Goal: Transaction & Acquisition: Purchase product/service

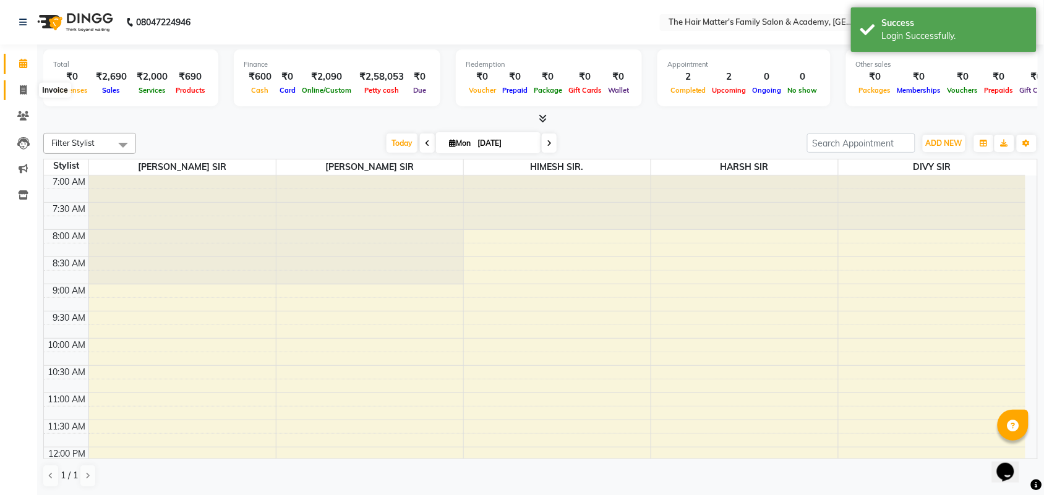
click at [14, 95] on span at bounding box center [23, 90] width 22 height 14
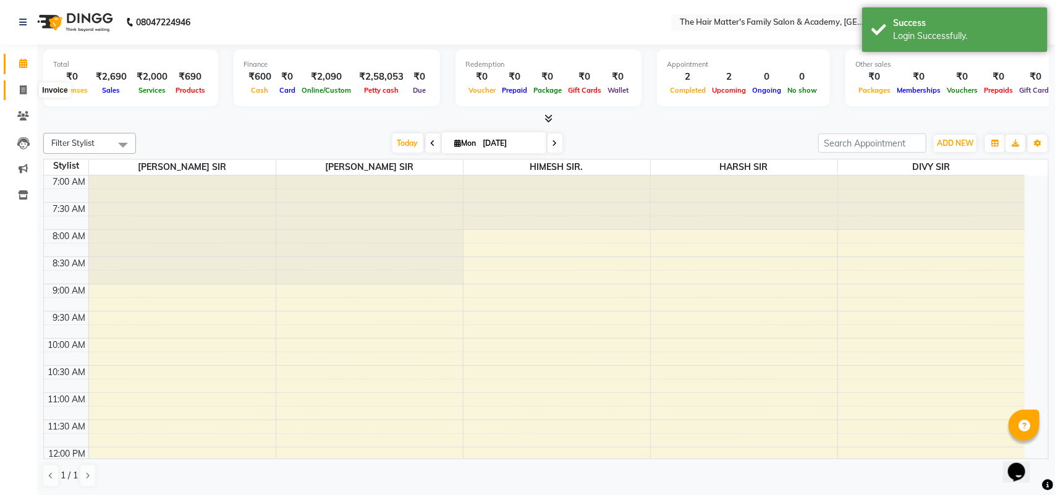
select select "service"
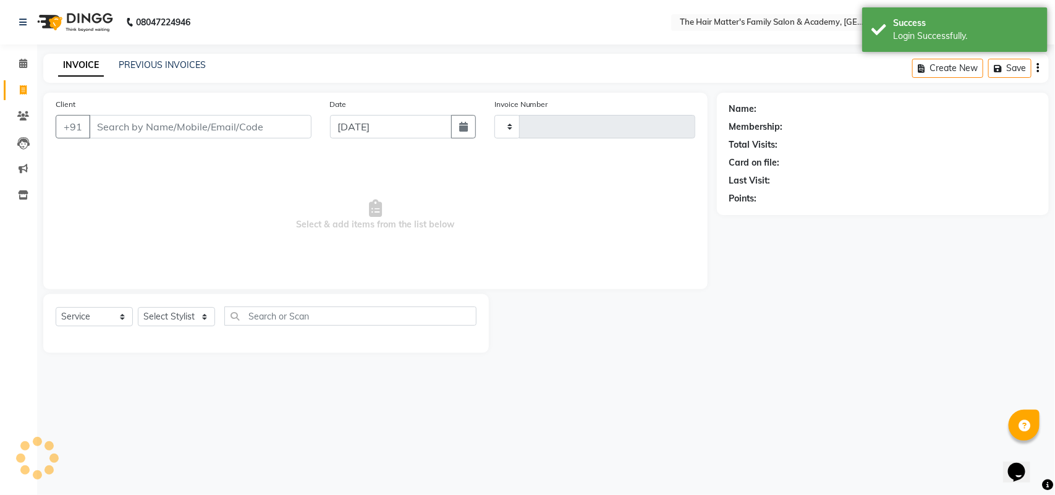
type input "1660"
select select "5980"
click at [158, 66] on link "PREVIOUS INVOICES" at bounding box center [162, 64] width 87 height 11
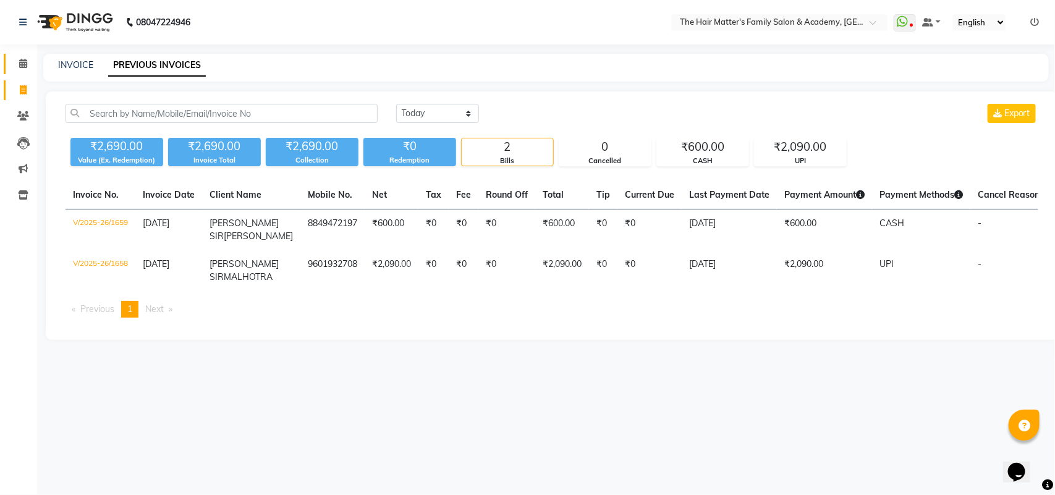
click at [19, 72] on link "Calendar" at bounding box center [19, 64] width 30 height 20
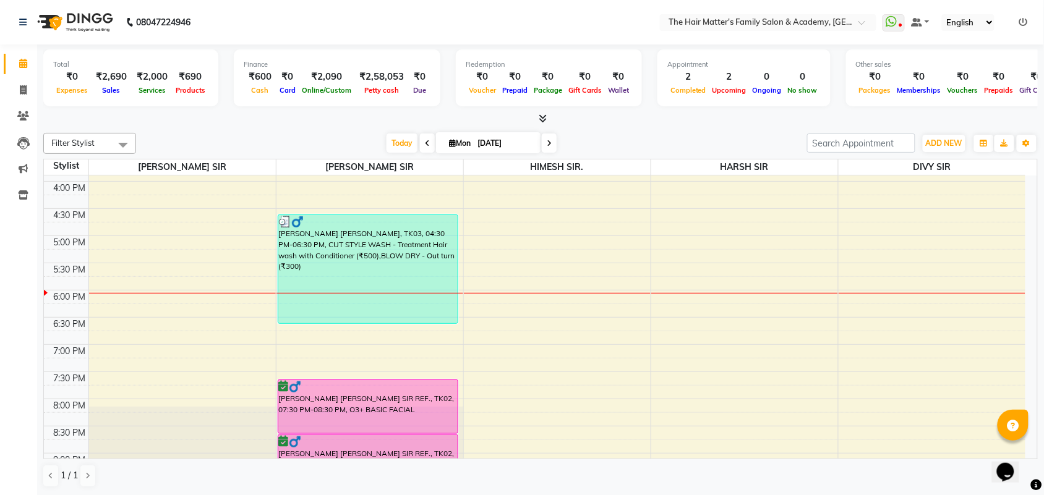
scroll to position [575, 0]
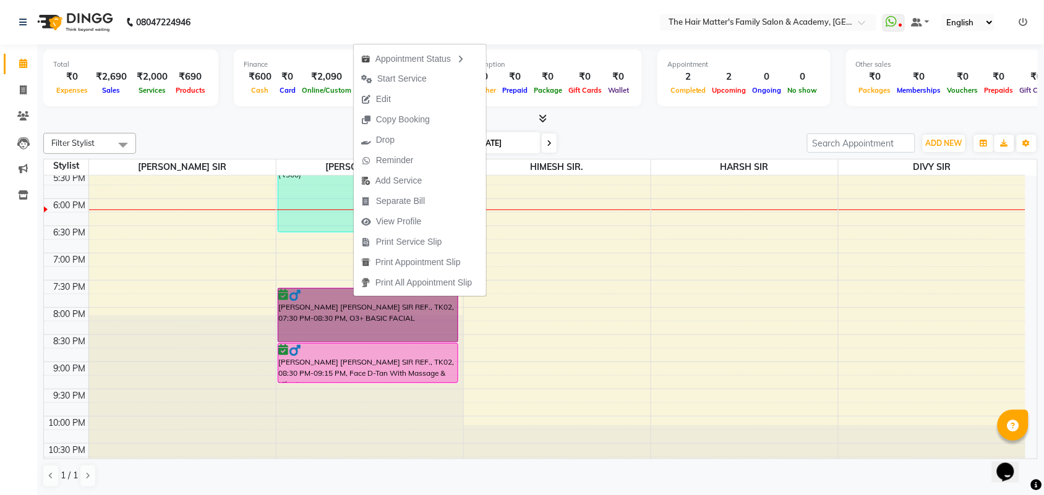
click at [609, 335] on div "7:00 AM 7:30 AM 8:00 AM 8:30 AM 9:00 AM 9:30 AM 10:00 AM 10:30 AM 11:00 AM 11:3…" at bounding box center [534, 36] width 981 height 870
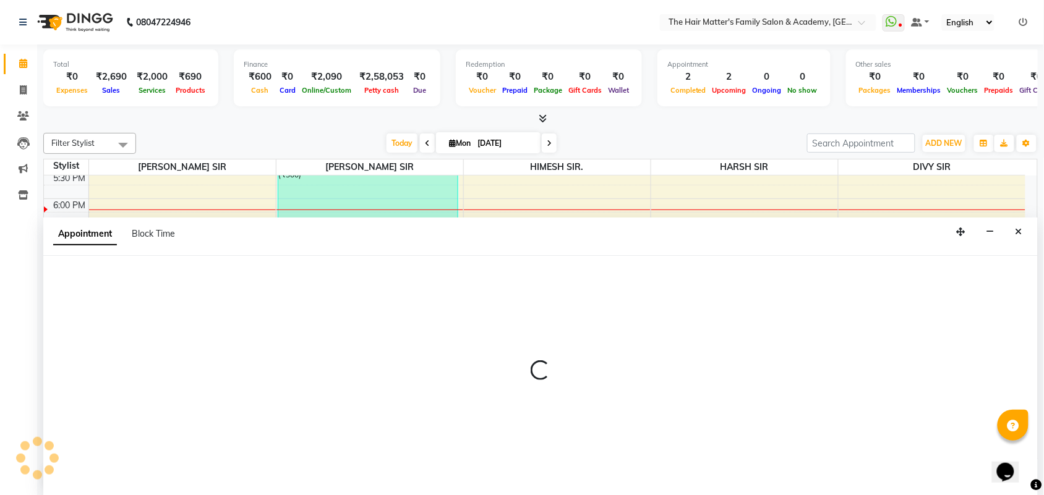
scroll to position [1, 0]
select select "82725"
select select "1215"
select select "tentative"
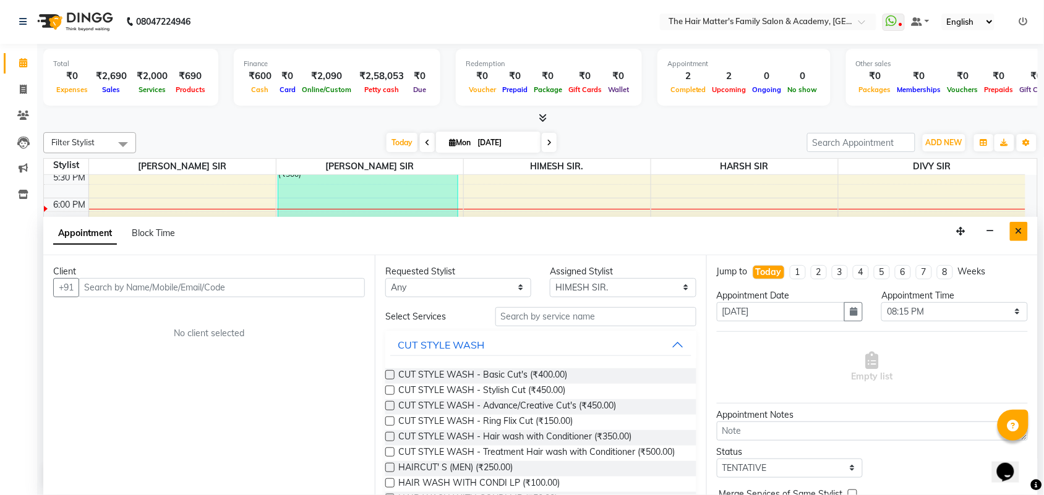
click at [1022, 224] on button "Close" at bounding box center [1019, 231] width 18 height 19
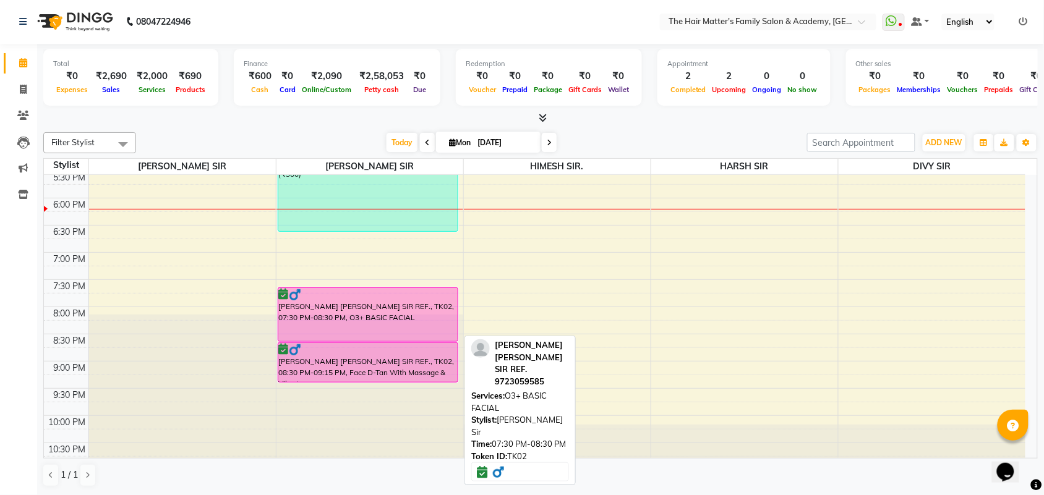
click at [298, 317] on div "[PERSON_NAME] [PERSON_NAME] SIR REF., TK02, 07:30 PM-08:30 PM, O3+ BASIC FACIAL" at bounding box center [367, 314] width 179 height 53
select select "6"
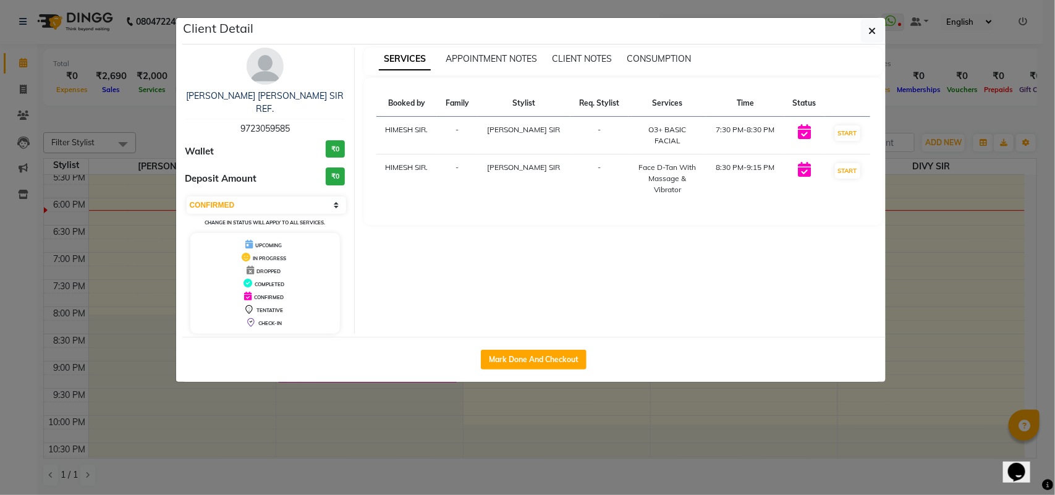
copy span "9723059585"
drag, startPoint x: 238, startPoint y: 116, endPoint x: 342, endPoint y: 111, distance: 104.0
click at [342, 111] on div "[PERSON_NAME] [PERSON_NAME] SIR REF. 9723059585" at bounding box center [265, 113] width 160 height 46
click at [872, 38] on button "button" at bounding box center [872, 30] width 23 height 23
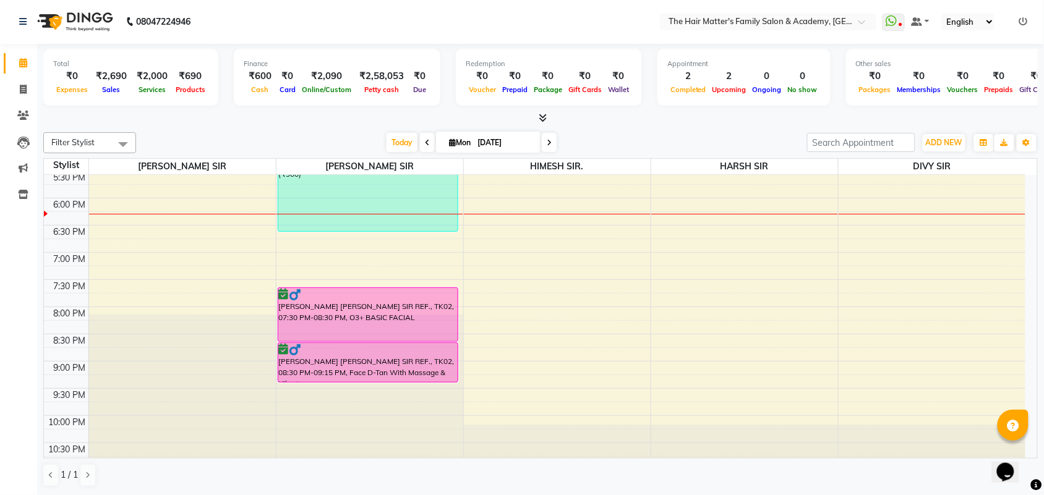
click at [527, 134] on input "[DATE]" at bounding box center [505, 143] width 62 height 19
select select "9"
select select "2025"
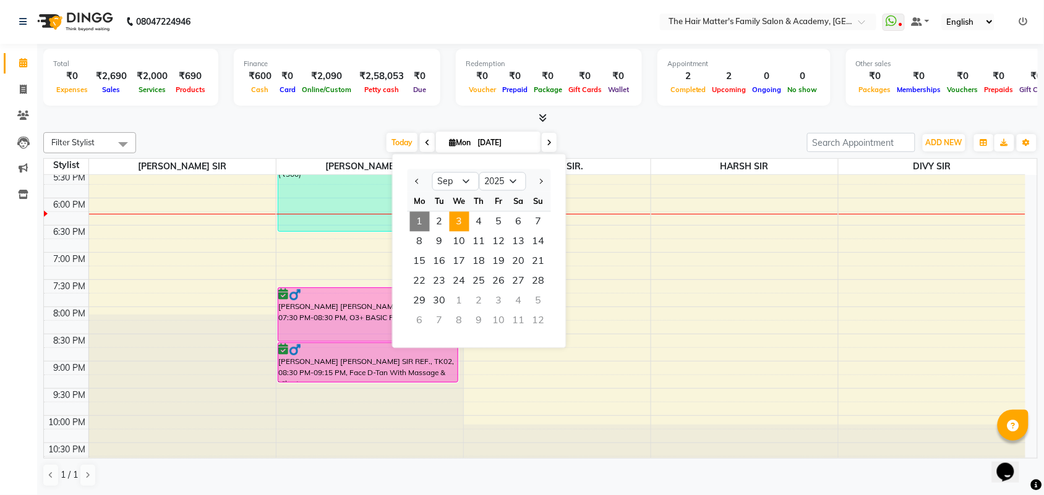
click at [461, 214] on span "3" at bounding box center [459, 222] width 20 height 20
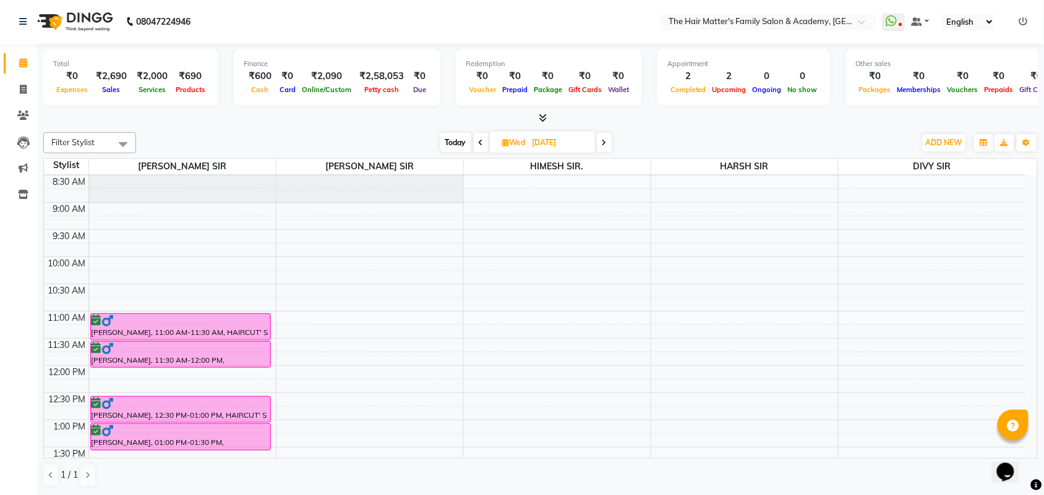
scroll to position [597, 0]
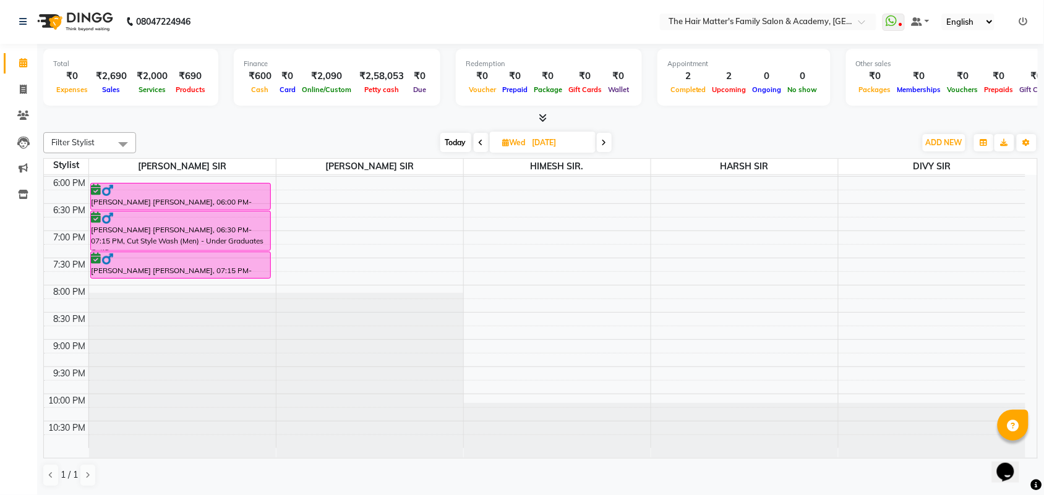
click at [454, 134] on span "Today" at bounding box center [455, 142] width 31 height 19
type input "[DATE]"
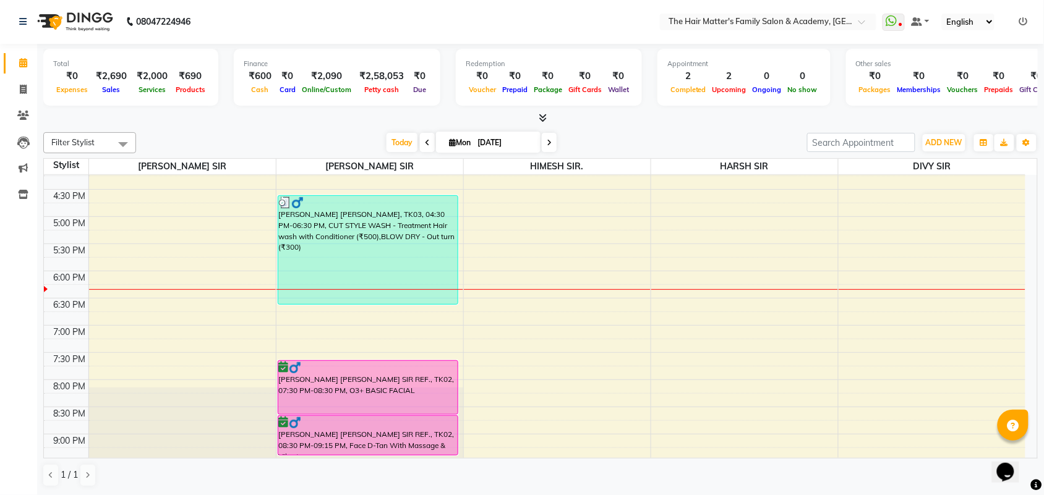
scroll to position [508, 0]
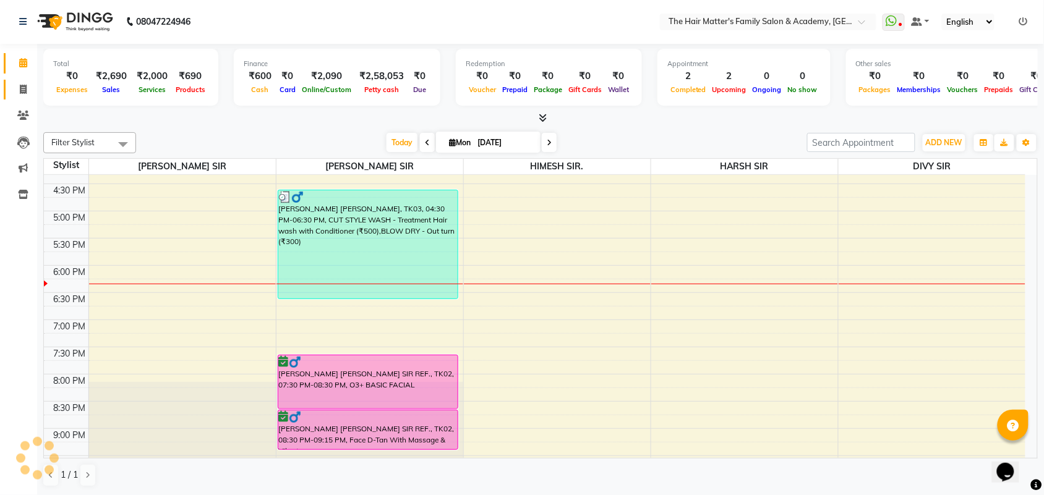
click at [19, 99] on link "Invoice" at bounding box center [19, 90] width 30 height 20
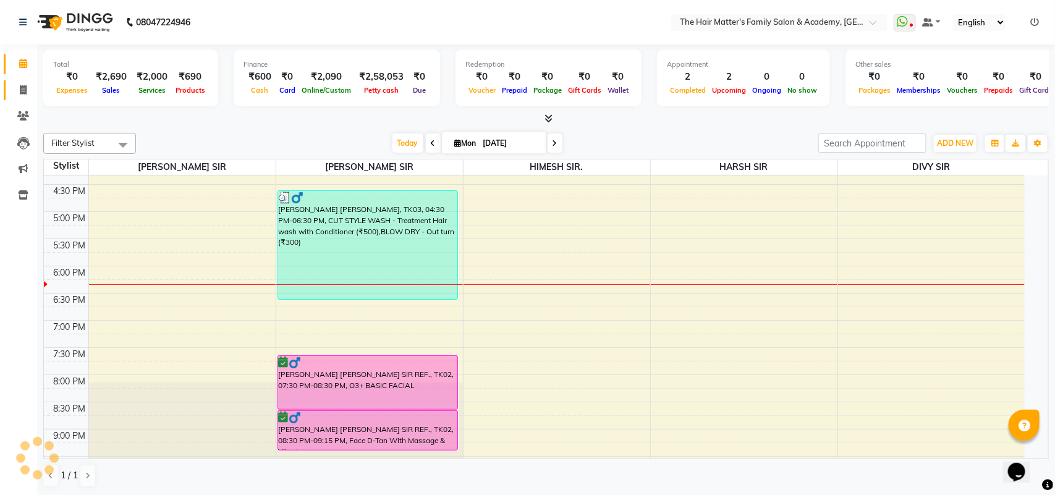
select select "5980"
select select "service"
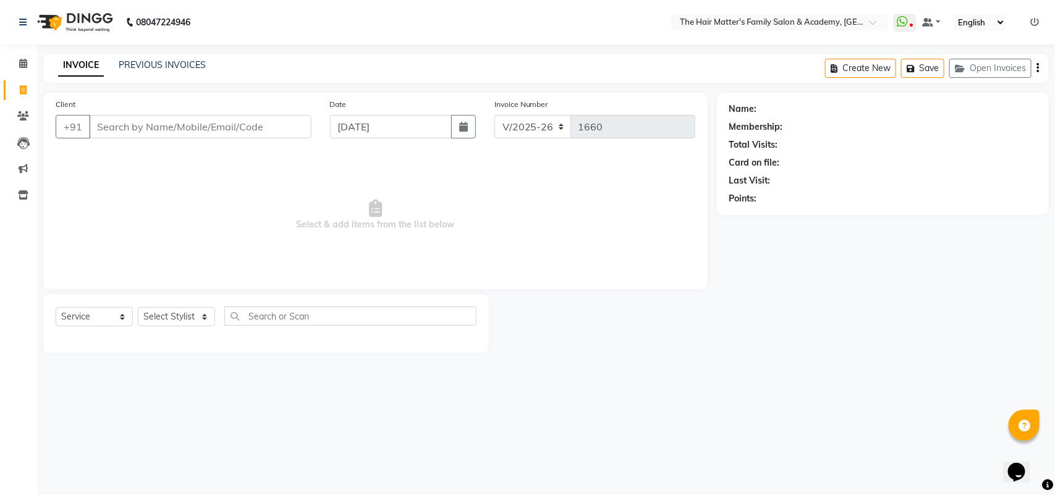
click at [127, 136] on input "Client" at bounding box center [200, 126] width 223 height 23
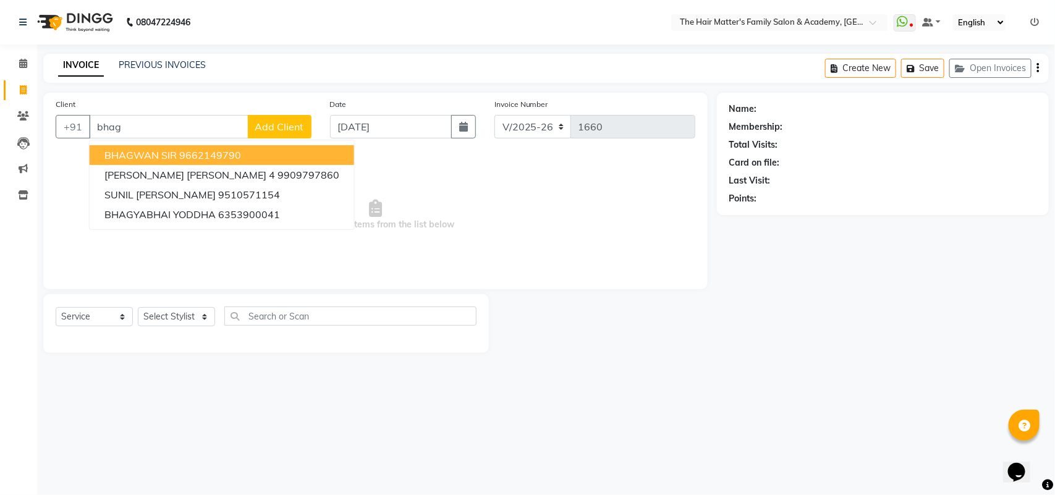
click at [218, 155] on ngb-highlight "9662149790" at bounding box center [210, 155] width 62 height 12
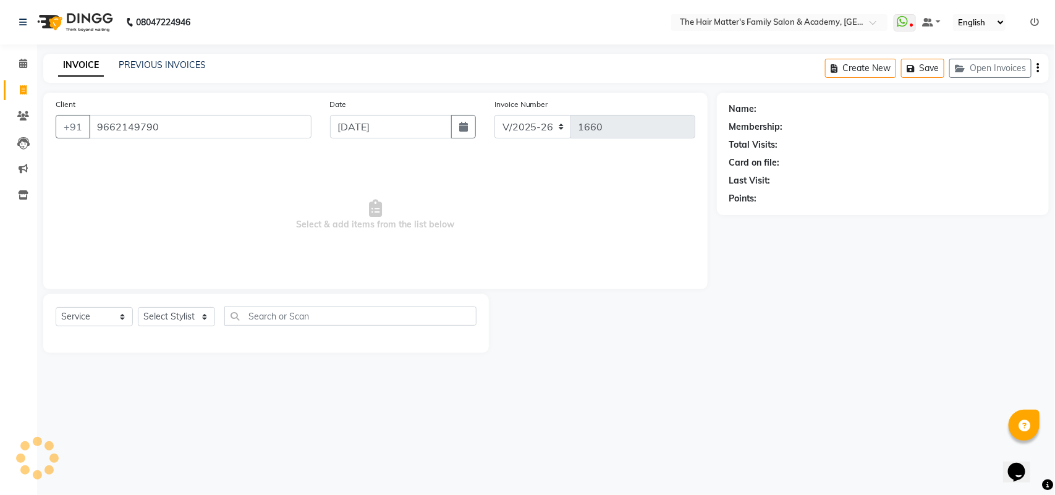
type input "9662149790"
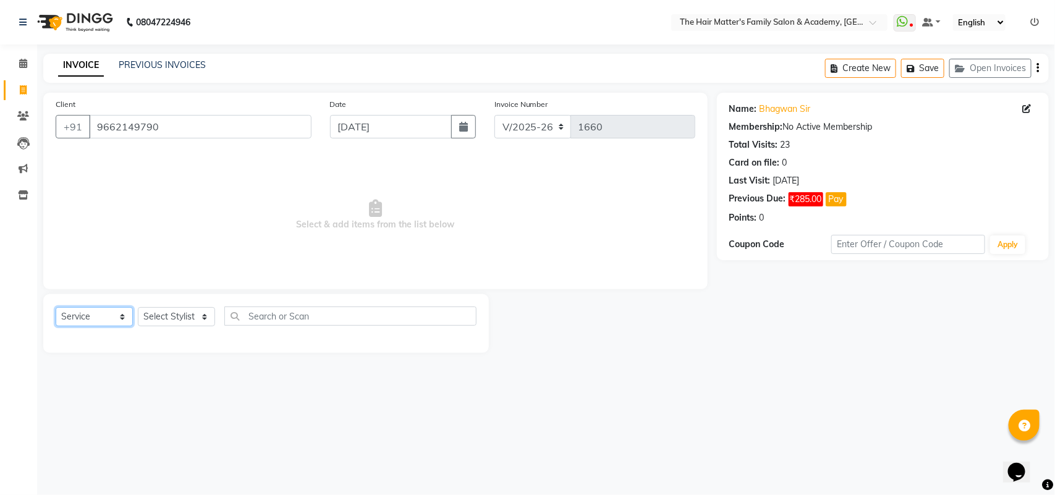
click at [102, 310] on select "Select Service Product Membership Package Voucher Prepaid Gift Card" at bounding box center [94, 316] width 77 height 19
click at [56, 307] on select "Select Service Product Membership Package Voucher Prepaid Gift Card" at bounding box center [94, 316] width 77 height 19
click at [184, 320] on select "Select Stylist DIVY SIR HARSH SIR HIMESH SIR. MAYANK SIR [PERSON_NAME] SIR" at bounding box center [176, 316] width 77 height 19
click at [138, 307] on select "Select Stylist DIVY SIR HARSH SIR HIMESH SIR. MAYANK SIR [PERSON_NAME] SIR" at bounding box center [176, 316] width 77 height 19
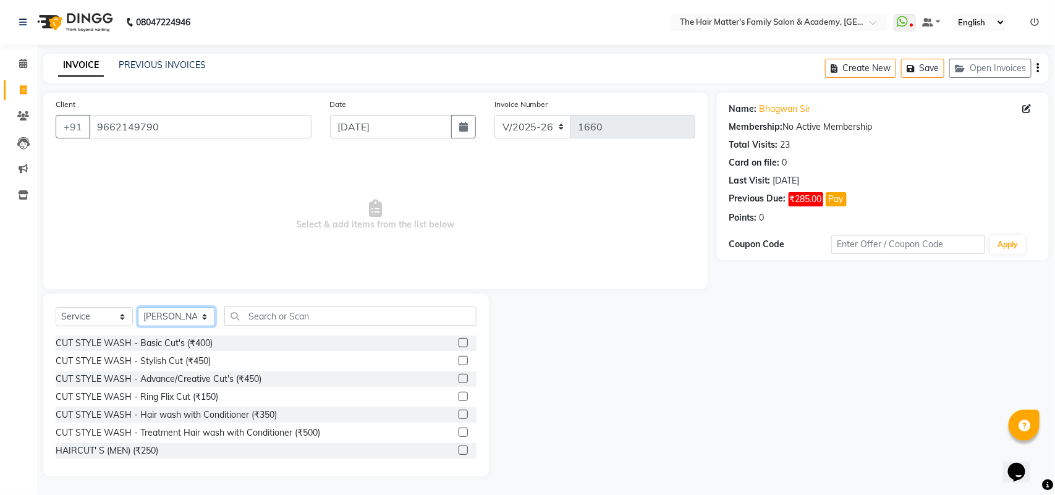
click at [168, 317] on select "Select Stylist DIVY SIR HARSH SIR HIMESH SIR. MAYANK SIR [PERSON_NAME] SIR" at bounding box center [176, 316] width 77 height 19
select select "85431"
click at [138, 307] on select "Select Stylist DIVY SIR HARSH SIR HIMESH SIR. MAYANK SIR [PERSON_NAME] SIR" at bounding box center [176, 316] width 77 height 19
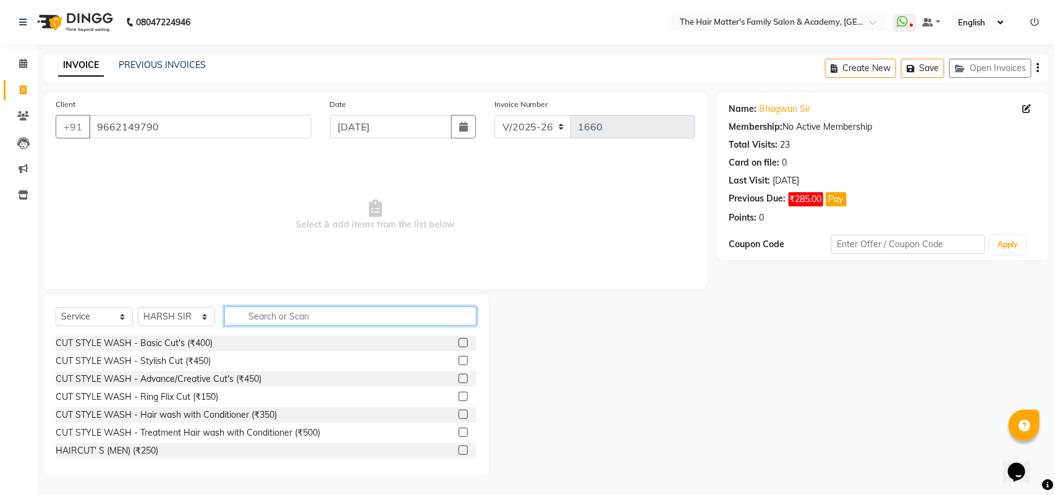
click at [271, 313] on input "text" at bounding box center [350, 316] width 252 height 19
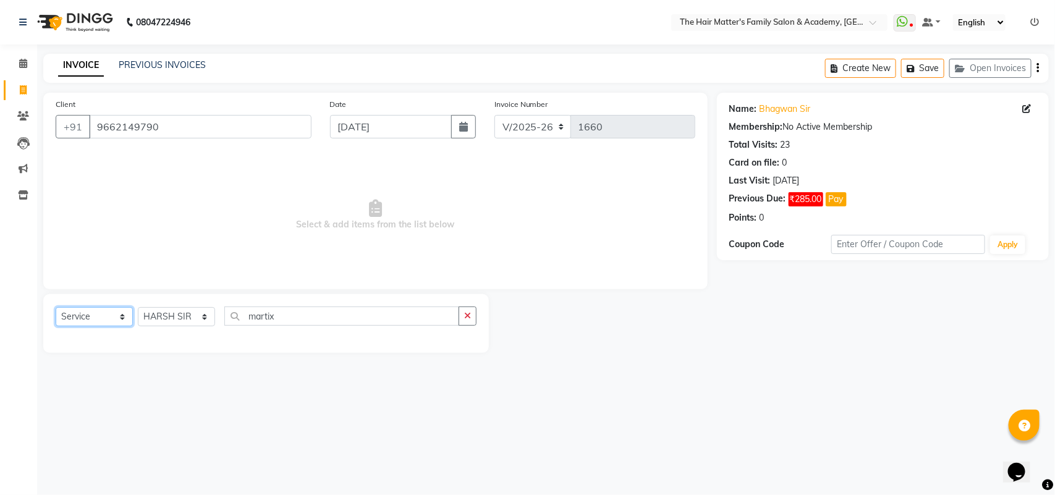
click at [77, 317] on select "Select Service Product Membership Package Voucher Prepaid Gift Card" at bounding box center [94, 316] width 77 height 19
click at [56, 307] on select "Select Service Product Membership Package Voucher Prepaid Gift Card" at bounding box center [94, 316] width 77 height 19
click at [300, 321] on input "martix" at bounding box center [341, 316] width 235 height 19
type input "m"
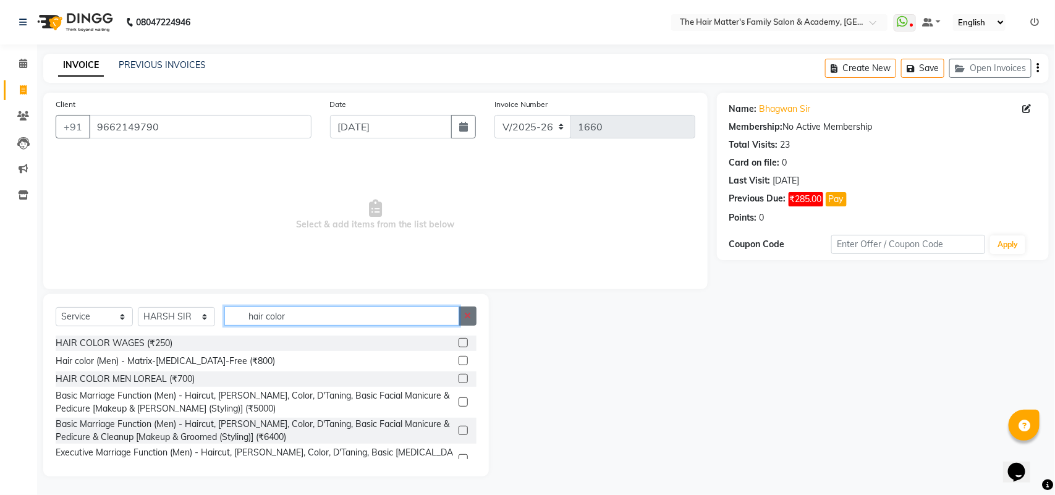
type input "hair color"
click at [462, 320] on button "button" at bounding box center [468, 316] width 18 height 19
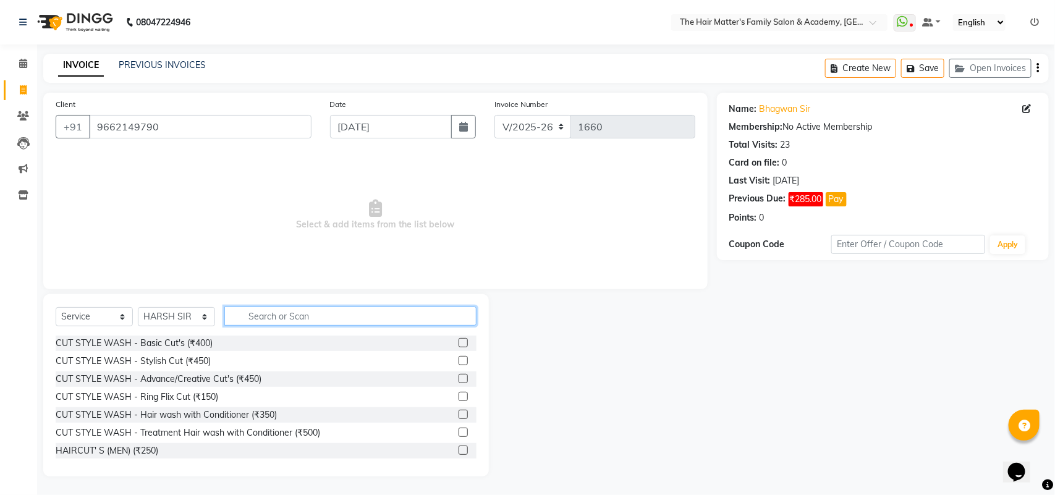
click at [374, 316] on input "text" at bounding box center [350, 316] width 252 height 19
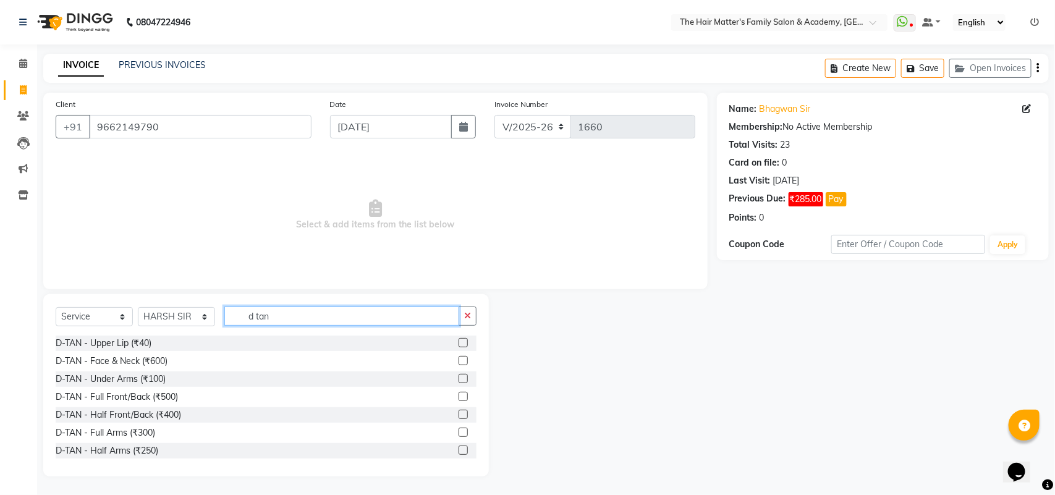
type input "d tan"
click at [23, 62] on icon at bounding box center [23, 63] width 8 height 9
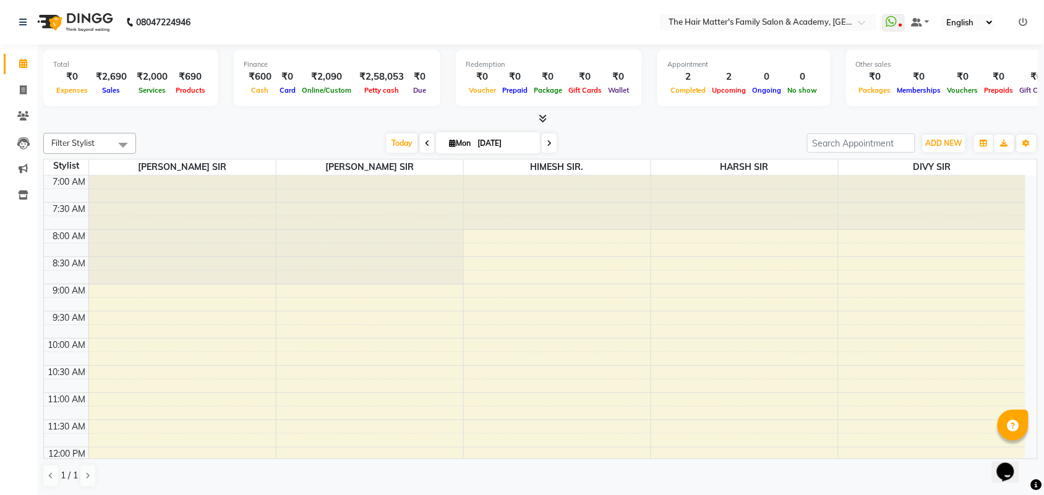
click at [521, 140] on input "[DATE]" at bounding box center [505, 143] width 62 height 19
select select "9"
select select "2025"
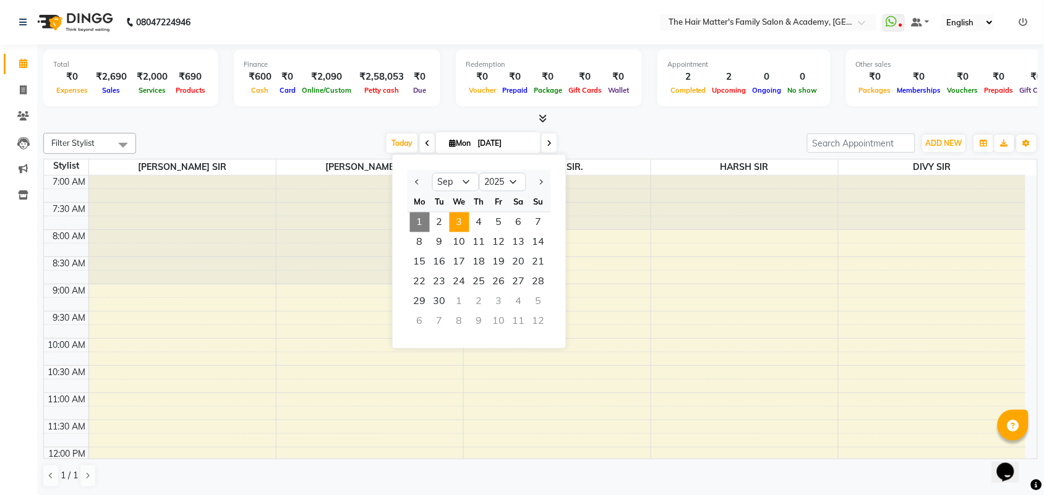
click at [461, 229] on span "3" at bounding box center [459, 223] width 20 height 20
type input "[DATE]"
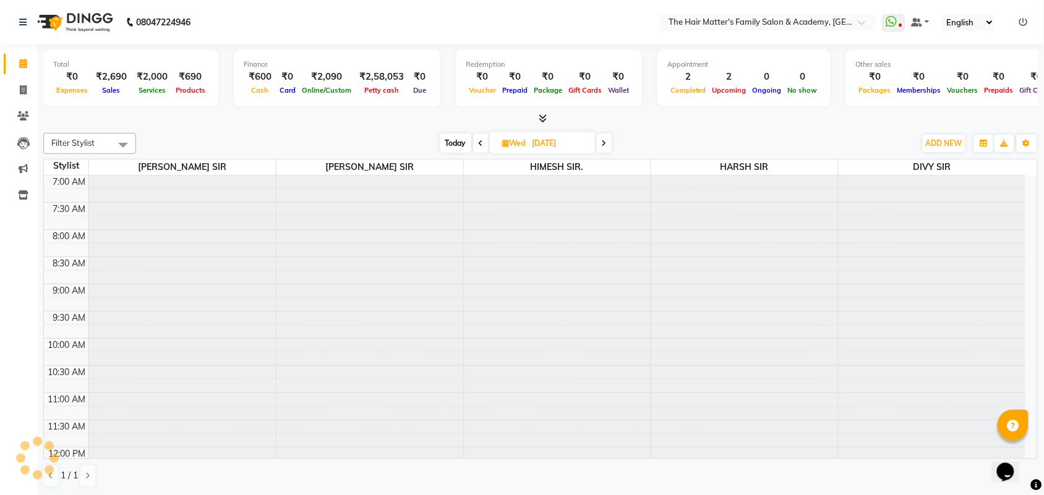
scroll to position [597, 0]
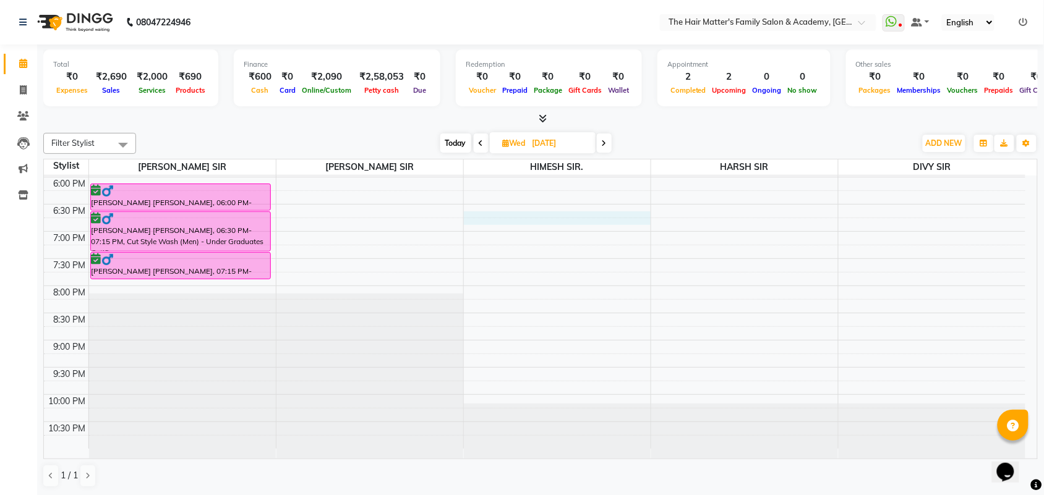
click at [480, 221] on div "7:00 AM 7:30 AM 8:00 AM 8:30 AM 9:00 AM 9:30 AM 10:00 AM 10:30 AM 11:00 AM 11:3…" at bounding box center [534, 14] width 981 height 870
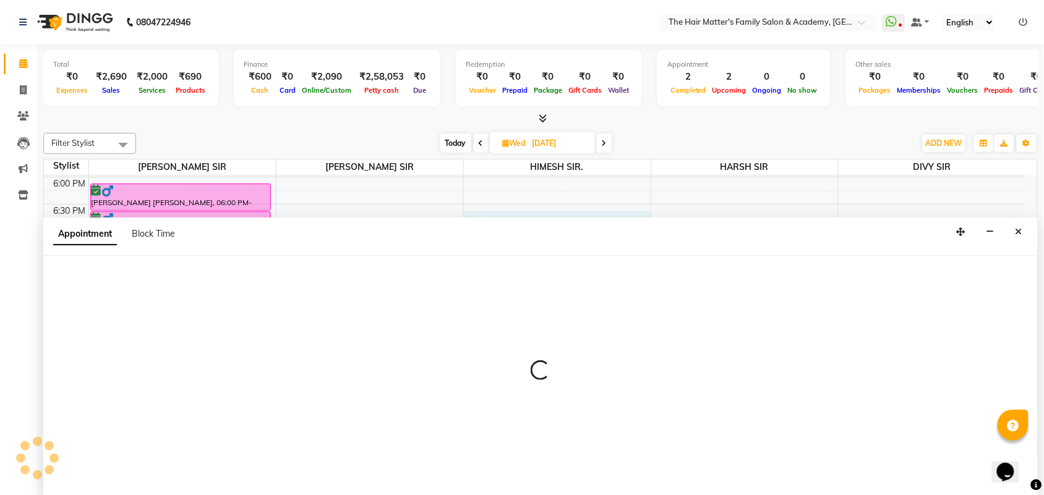
scroll to position [1, 0]
select select "82725"
select select "1110"
select select "tentative"
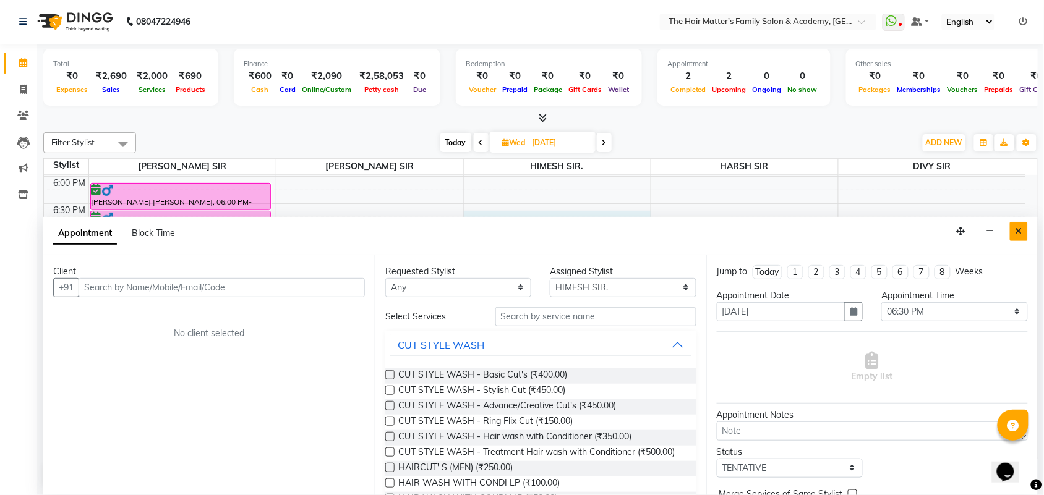
click at [1028, 232] on button "Close" at bounding box center [1019, 231] width 18 height 19
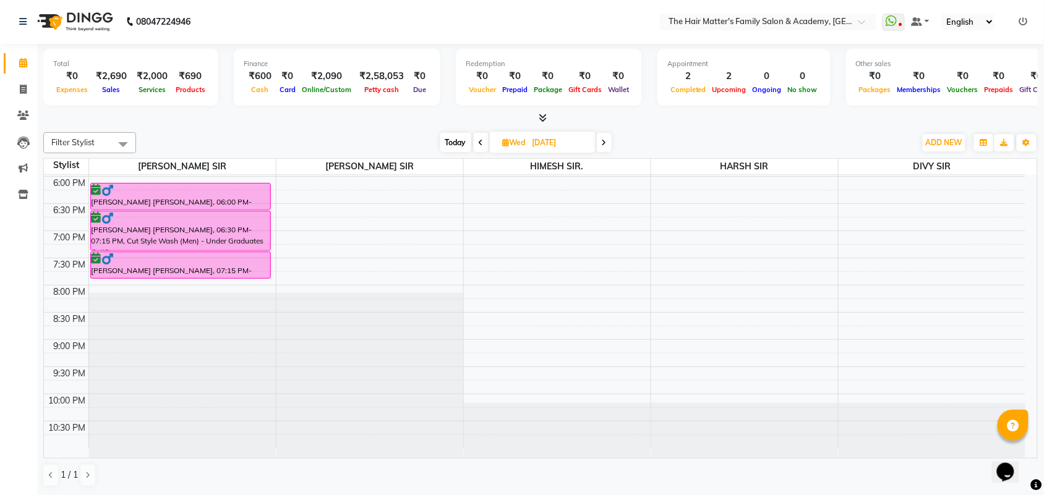
click at [659, 215] on div "7:00 AM 7:30 AM 8:00 AM 8:30 AM 9:00 AM 9:30 AM 10:00 AM 10:30 AM 11:00 AM 11:3…" at bounding box center [534, 13] width 981 height 870
select select "85431"
select select "tentative"
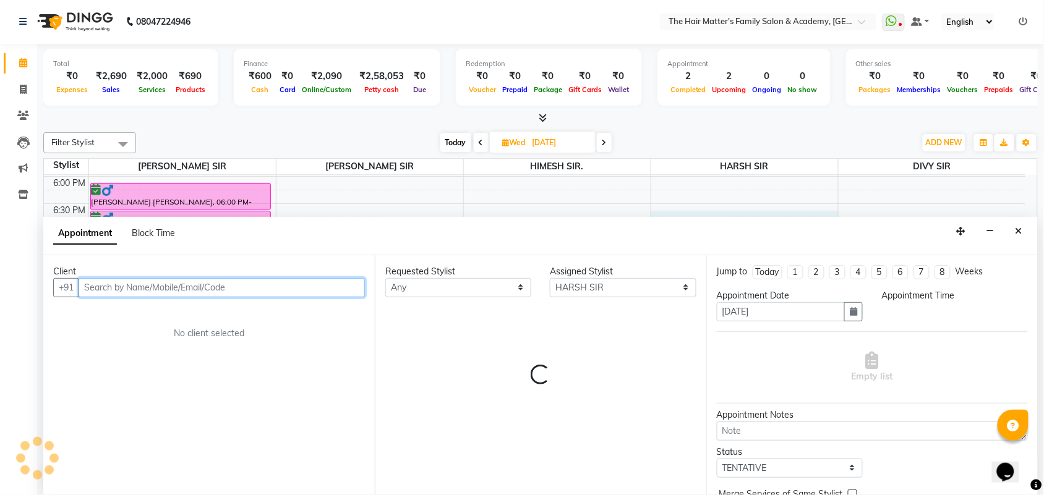
select select "1110"
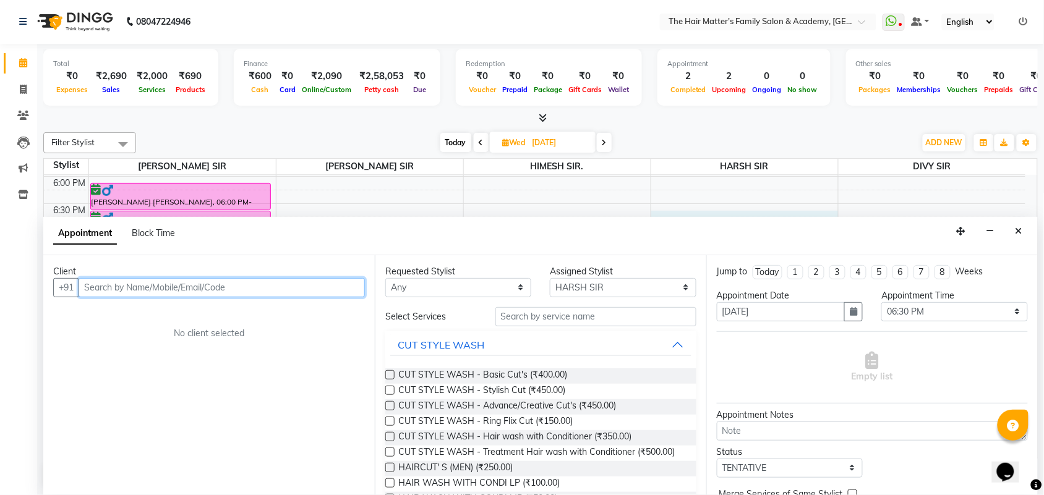
click at [257, 294] on input "text" at bounding box center [222, 287] width 286 height 19
type input "d"
click at [242, 294] on input "text" at bounding box center [222, 287] width 286 height 19
click at [245, 289] on input "text" at bounding box center [222, 287] width 286 height 19
paste input "97230 59585"
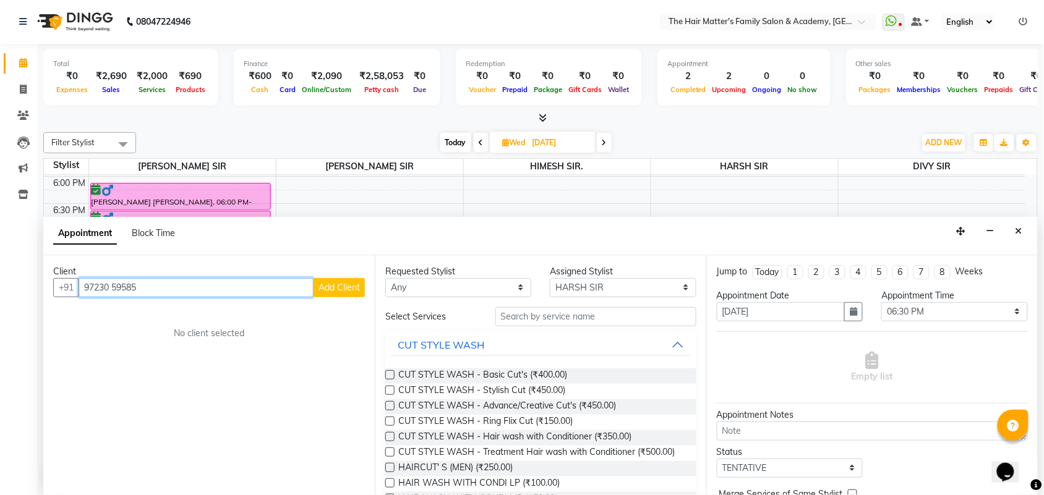
click at [113, 284] on input "97230 59585" at bounding box center [196, 287] width 235 height 19
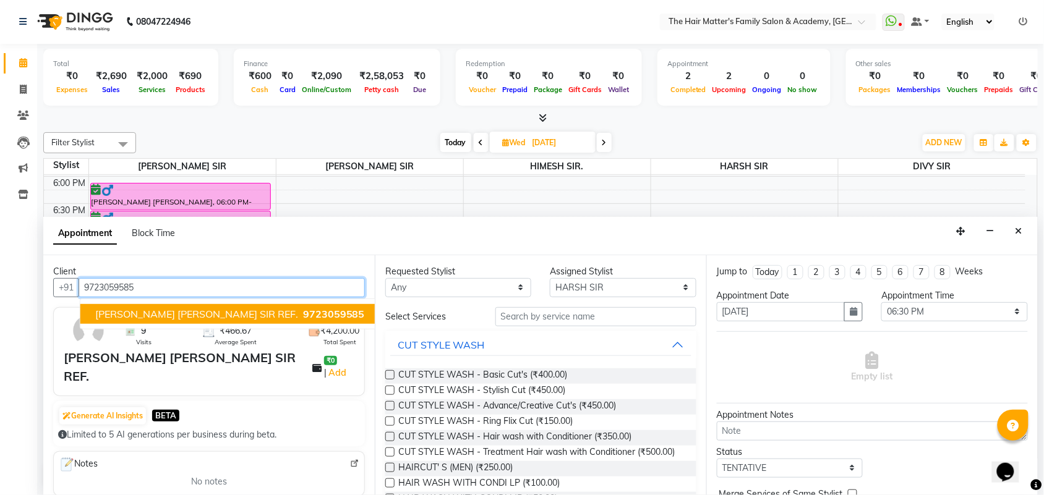
click at [162, 313] on span "[PERSON_NAME] [PERSON_NAME] SIR REF." at bounding box center [196, 314] width 203 height 12
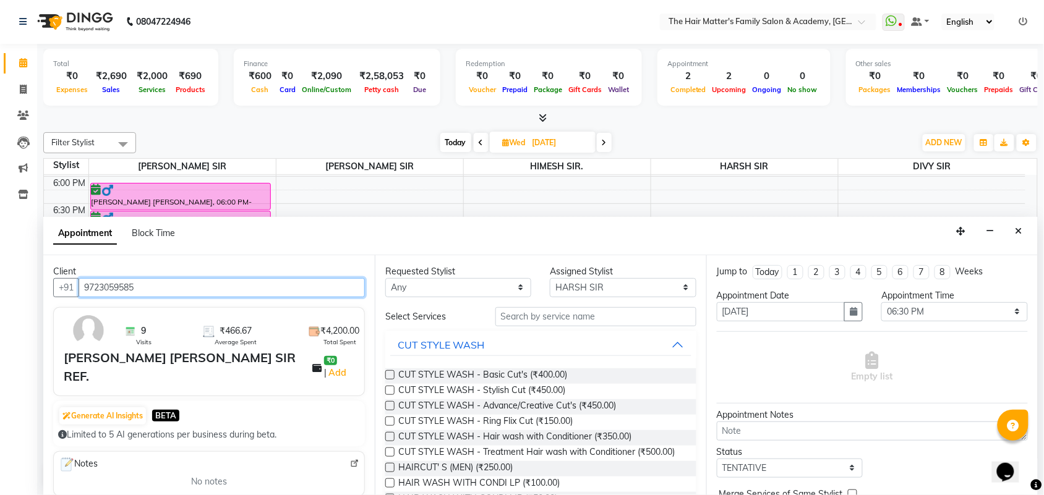
type input "9723059585"
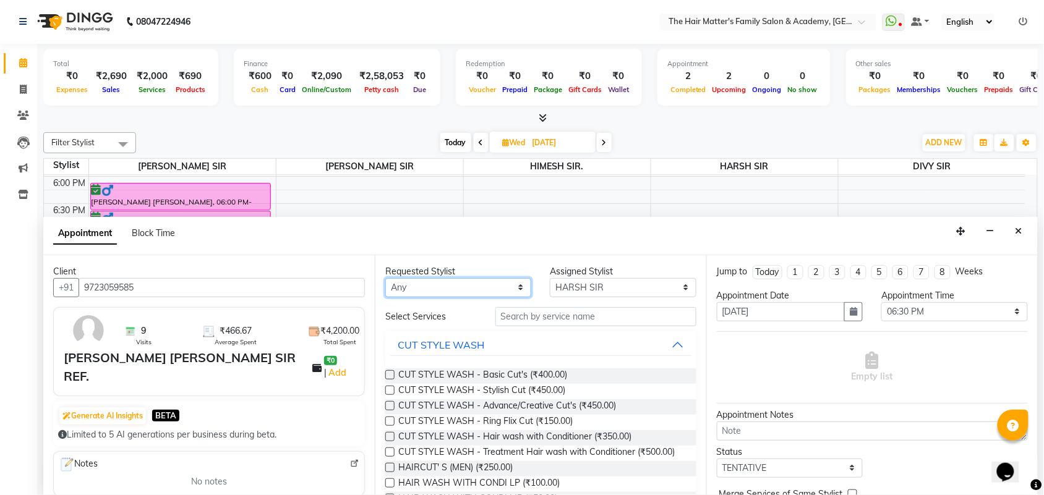
click at [480, 289] on select "Any DIVY [PERSON_NAME] SIR HIMESH [PERSON_NAME] SIR [PERSON_NAME] SIR" at bounding box center [458, 287] width 146 height 19
select select "85431"
click at [385, 278] on select "Any DIVY [PERSON_NAME] SIR HIMESH [PERSON_NAME] SIR [PERSON_NAME] SIR" at bounding box center [458, 287] width 146 height 19
click at [551, 285] on select "Select DIVY [PERSON_NAME] SIR HIMESH [PERSON_NAME] SIR [PERSON_NAME] SIR" at bounding box center [623, 287] width 146 height 19
click at [550, 278] on select "Select DIVY [PERSON_NAME] SIR HIMESH [PERSON_NAME] SIR [PERSON_NAME] SIR" at bounding box center [623, 287] width 146 height 19
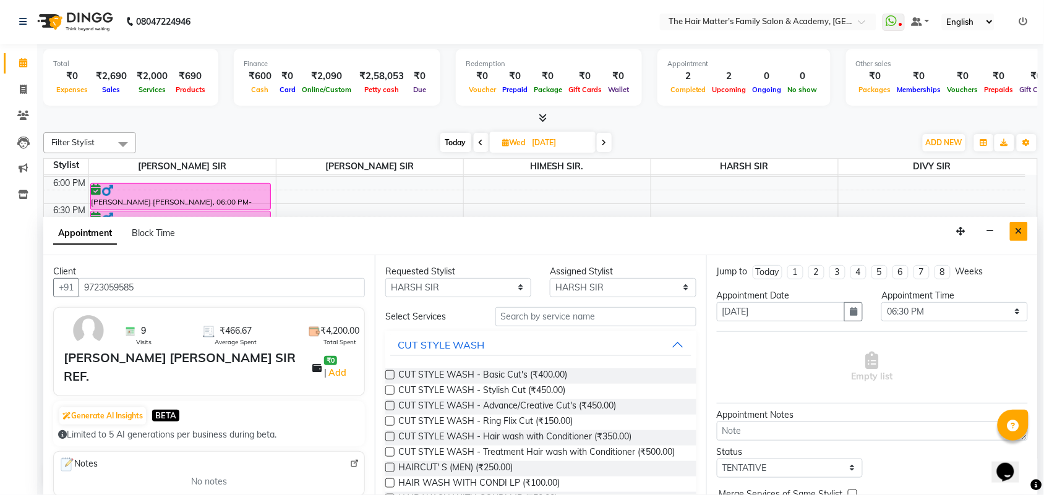
click at [1021, 222] on button "Close" at bounding box center [1019, 231] width 18 height 19
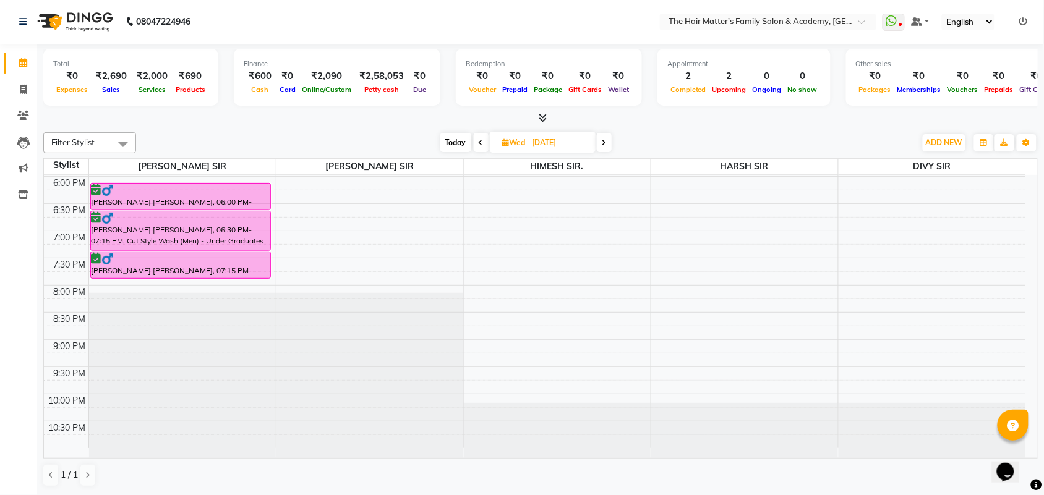
click at [458, 137] on span "Today" at bounding box center [455, 142] width 31 height 19
type input "[DATE]"
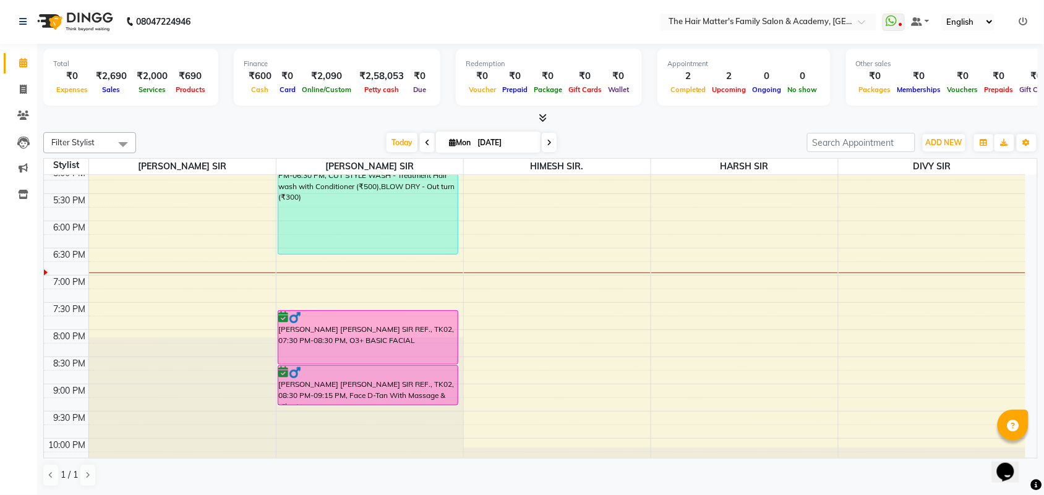
scroll to position [597, 0]
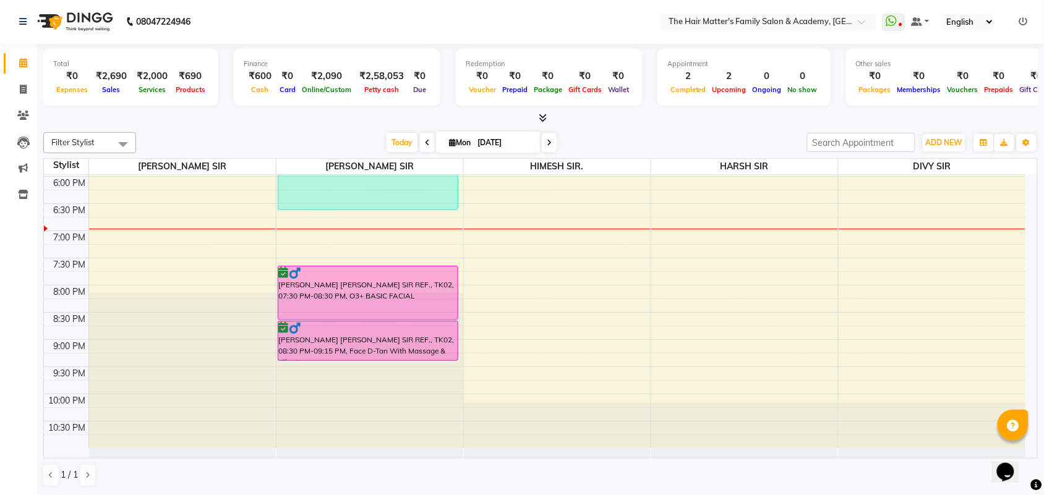
click at [515, 137] on input "[DATE]" at bounding box center [505, 143] width 62 height 19
select select "9"
select select "2025"
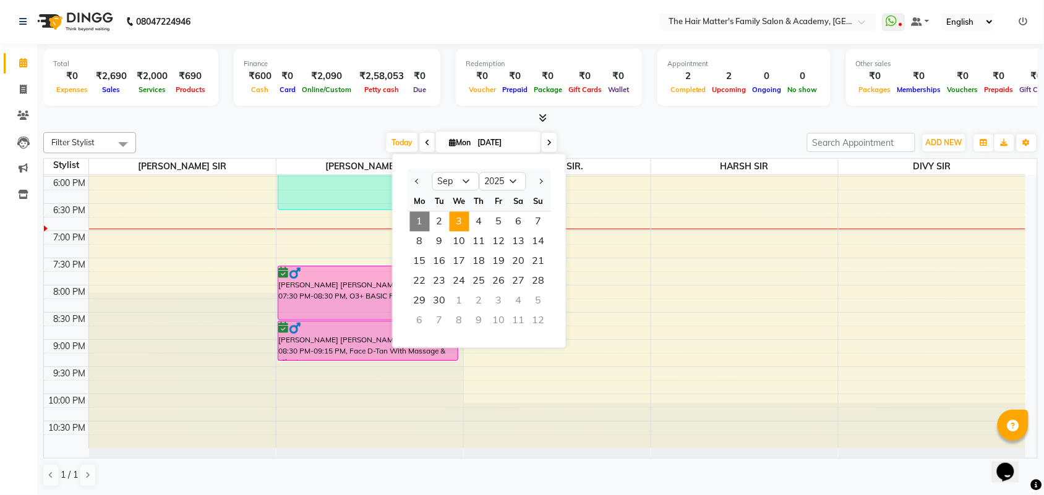
click at [458, 221] on span "3" at bounding box center [459, 222] width 20 height 20
type input "[DATE]"
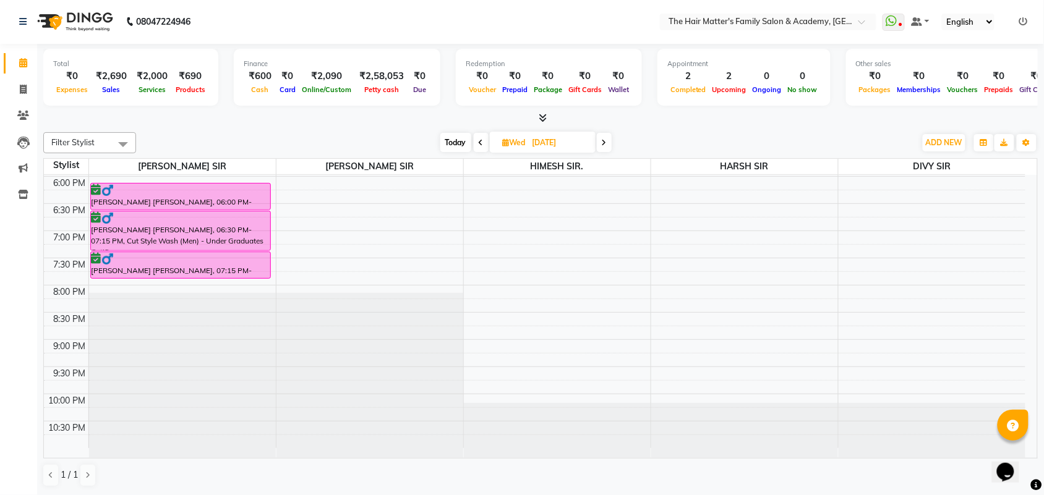
click at [663, 216] on div "7:00 AM 7:30 AM 8:00 AM 8:30 AM 9:00 AM 9:30 AM 10:00 AM 10:30 AM 11:00 AM 11:3…" at bounding box center [534, 13] width 981 height 870
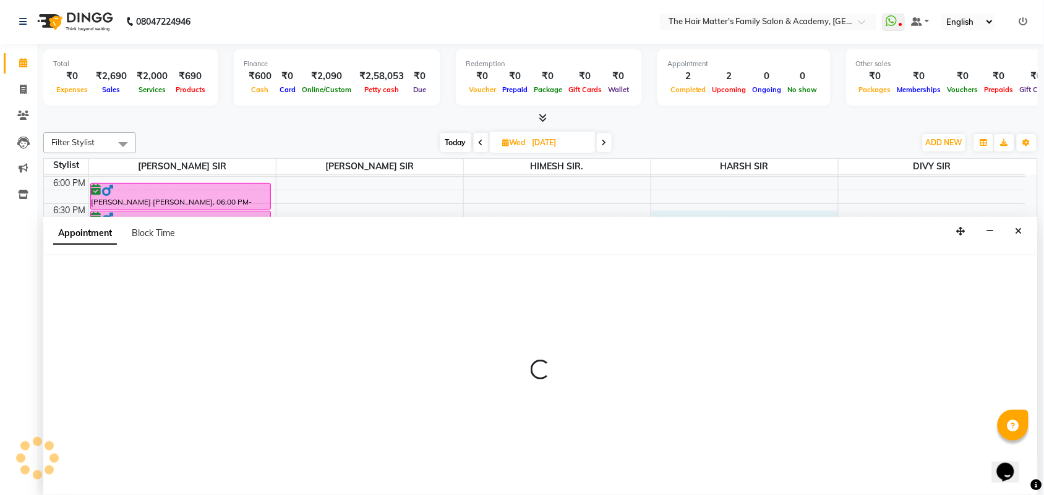
select select "85431"
select select "tentative"
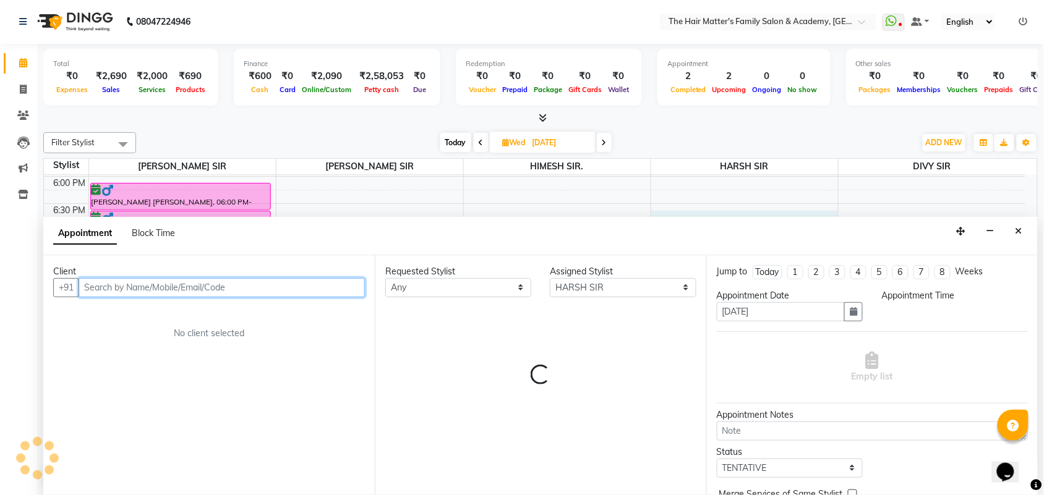
select select "1110"
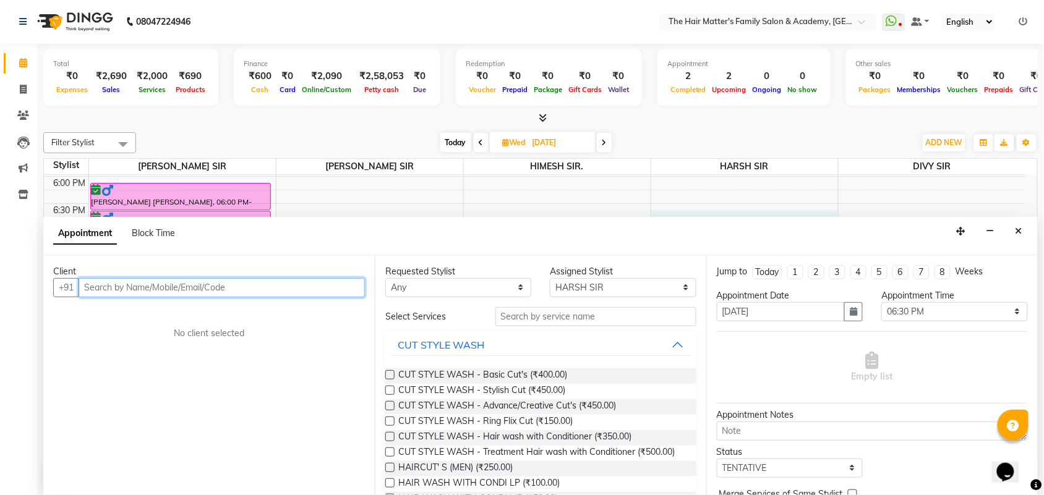
paste input "97230 59585"
click at [112, 289] on input "97230 59585" at bounding box center [196, 287] width 235 height 19
click at [116, 289] on input "97230 59585" at bounding box center [196, 287] width 235 height 19
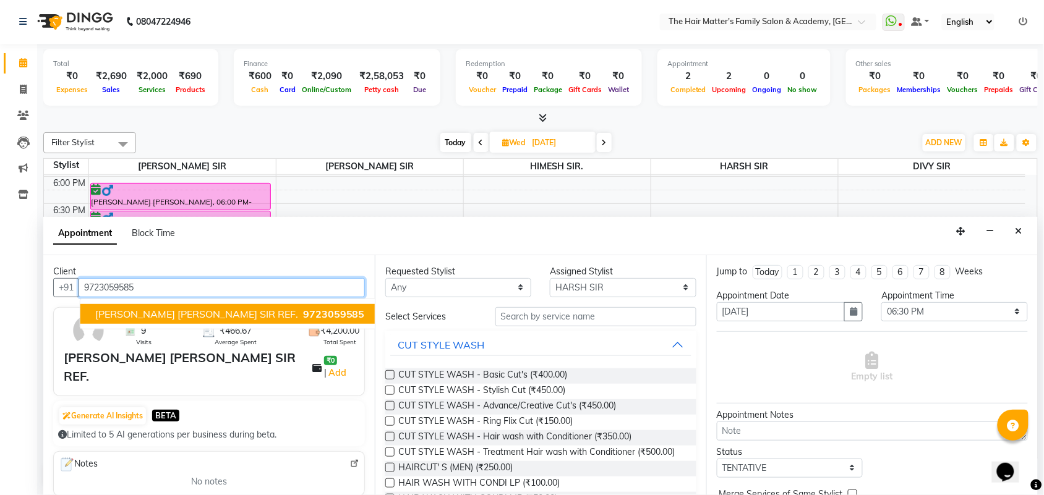
click at [168, 306] on button "[PERSON_NAME] [PERSON_NAME] SIR REF. 9723059585" at bounding box center [229, 314] width 299 height 20
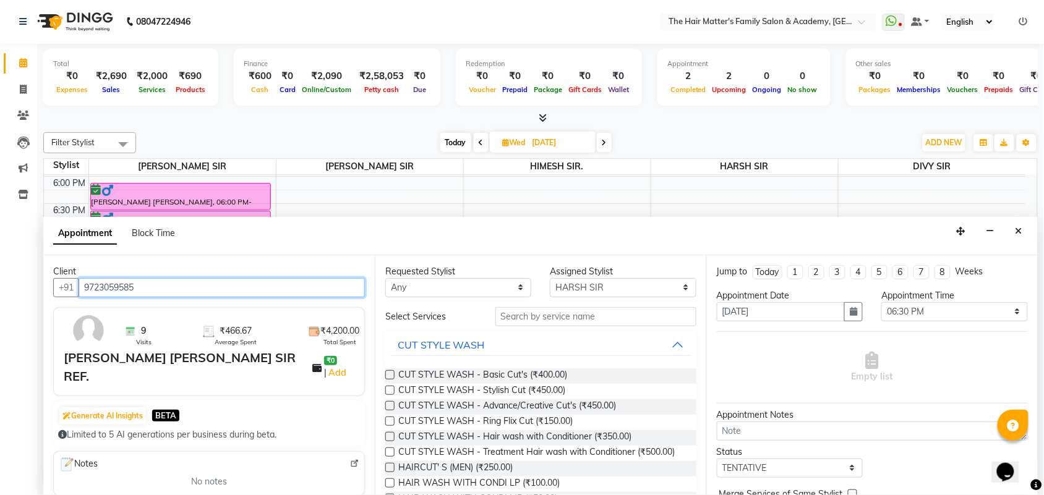
type input "9723059585"
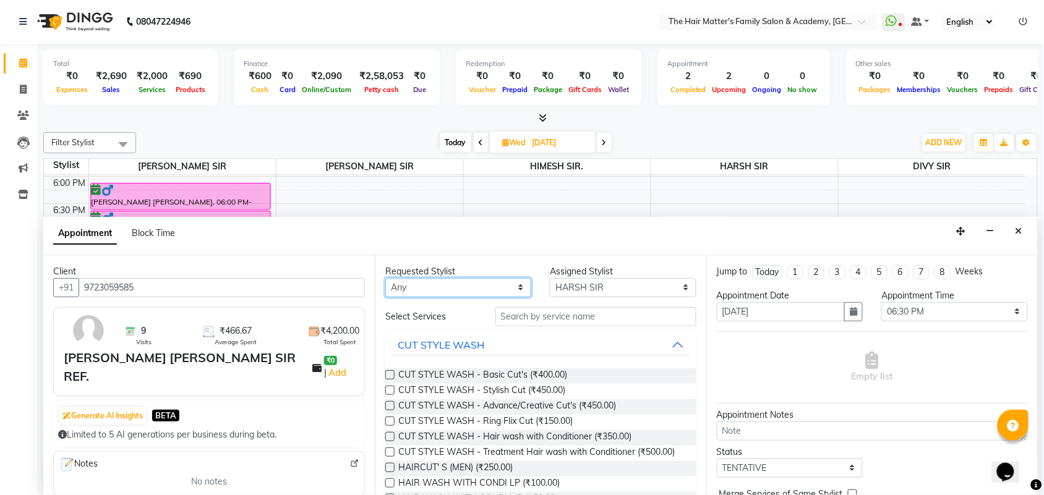
click at [441, 286] on select "Any DIVY [PERSON_NAME] SIR HIMESH [PERSON_NAME] SIR [PERSON_NAME] SIR" at bounding box center [458, 287] width 146 height 19
select select "85431"
click at [385, 278] on select "Any DIVY [PERSON_NAME] SIR HIMESH [PERSON_NAME] SIR [PERSON_NAME] SIR" at bounding box center [458, 287] width 146 height 19
drag, startPoint x: 591, startPoint y: 284, endPoint x: 591, endPoint y: 292, distance: 8.0
click at [591, 284] on select "Select DIVY [PERSON_NAME] SIR HIMESH [PERSON_NAME] SIR [PERSON_NAME] SIR" at bounding box center [623, 287] width 146 height 19
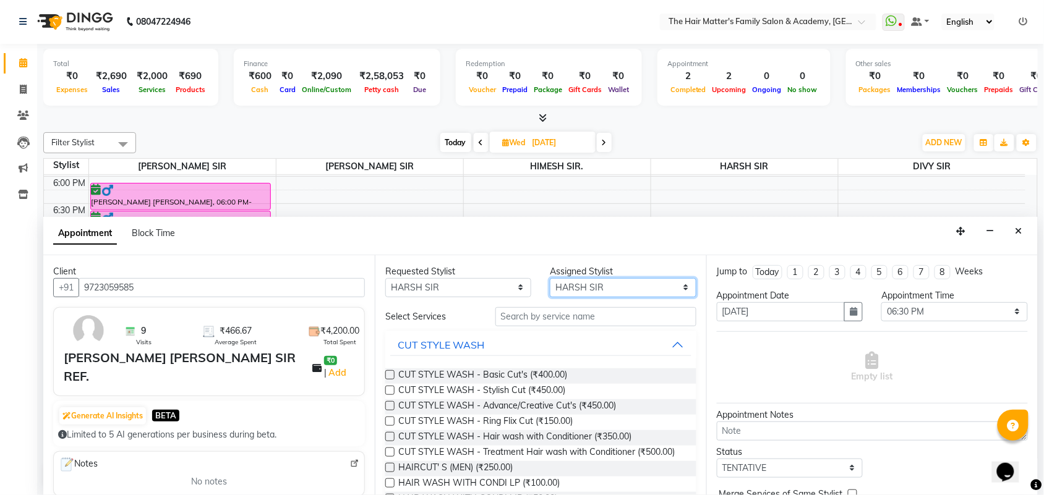
click at [550, 278] on select "Select DIVY [PERSON_NAME] SIR HIMESH [PERSON_NAME] SIR [PERSON_NAME] SIR" at bounding box center [623, 287] width 146 height 19
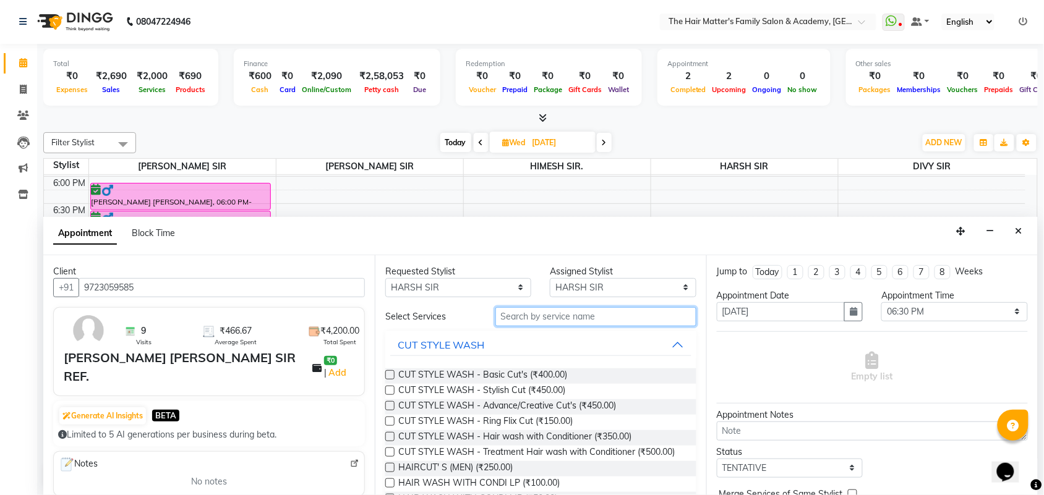
click at [561, 319] on input "text" at bounding box center [595, 316] width 201 height 19
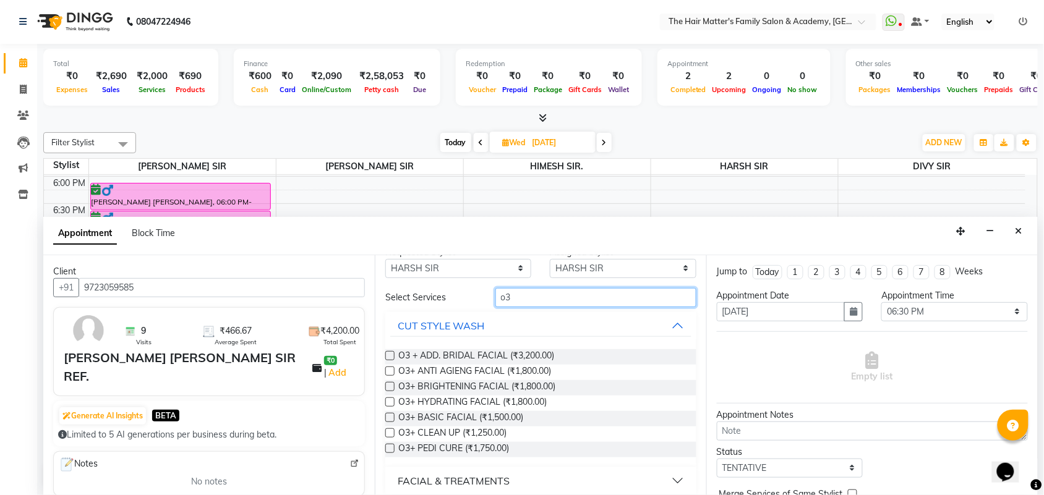
scroll to position [28, 0]
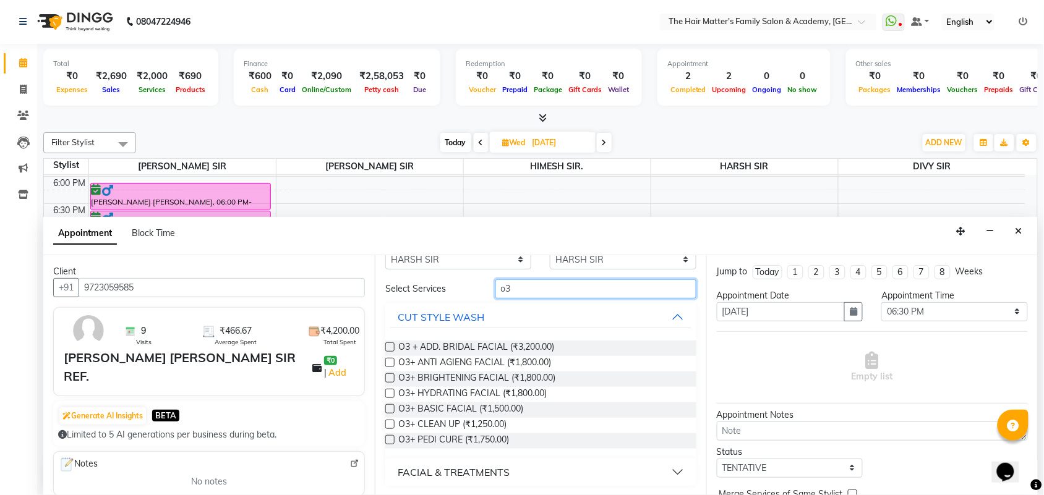
type input "o3"
click at [388, 404] on label at bounding box center [389, 408] width 9 height 9
click at [388, 406] on input "checkbox" at bounding box center [389, 410] width 8 height 8
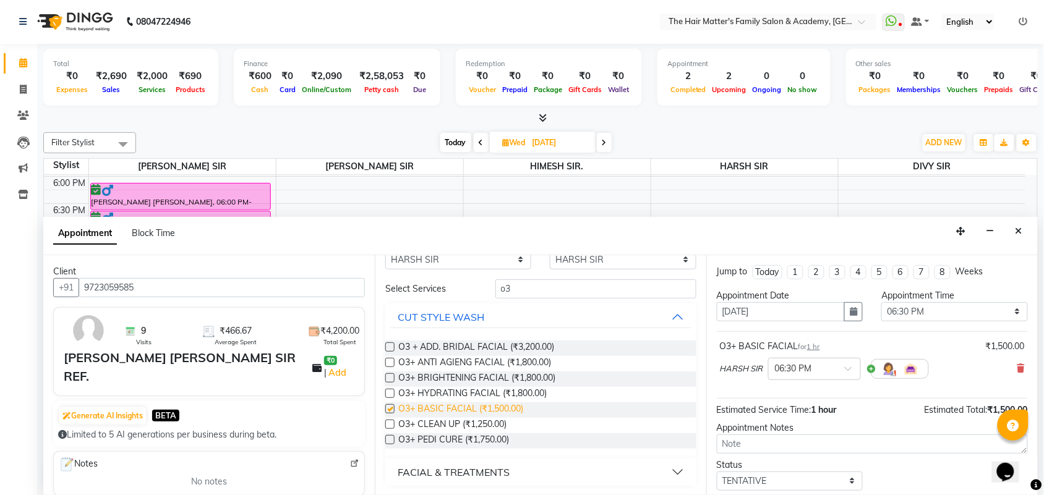
checkbox input "false"
click at [572, 286] on input "o3" at bounding box center [595, 288] width 201 height 19
type input "o"
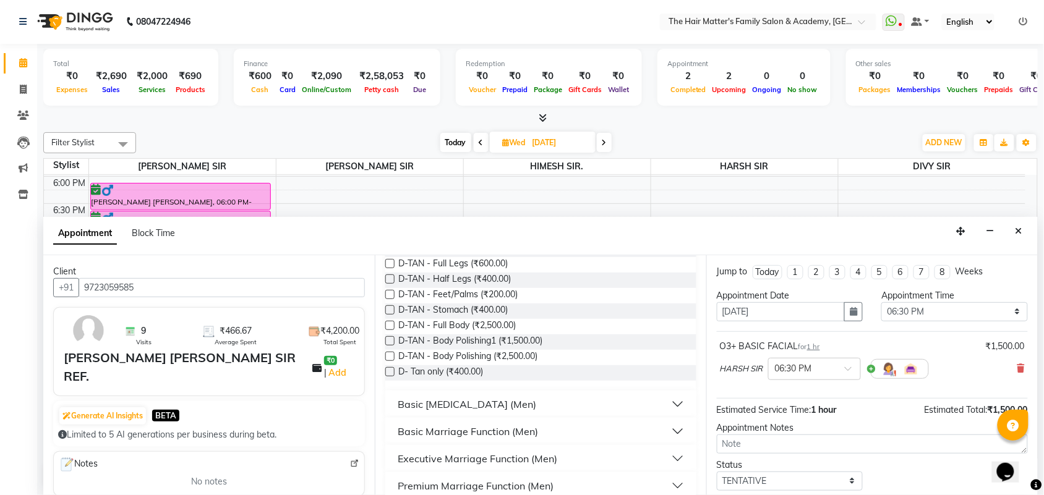
scroll to position [233, 0]
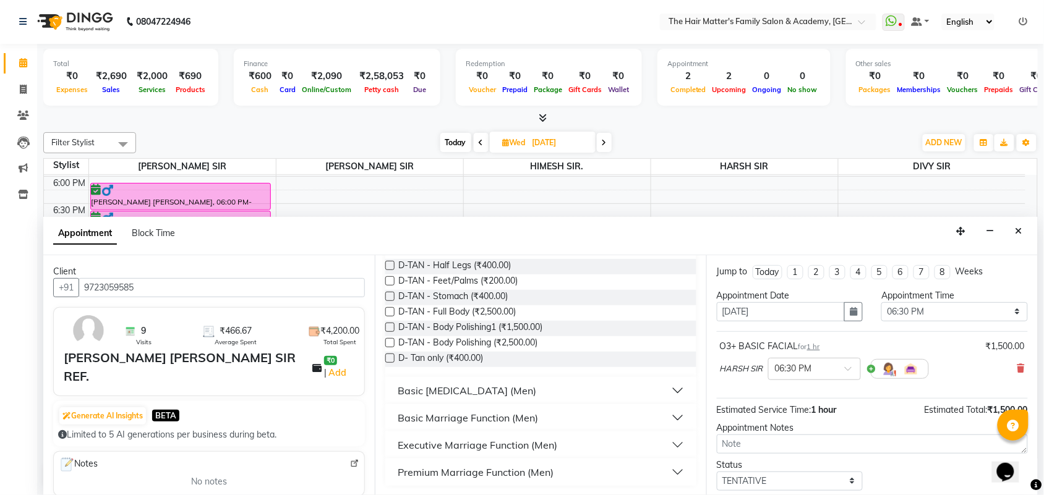
type input "d tan"
click at [669, 390] on button "Basic [MEDICAL_DATA] (Men)" at bounding box center [540, 391] width 301 height 22
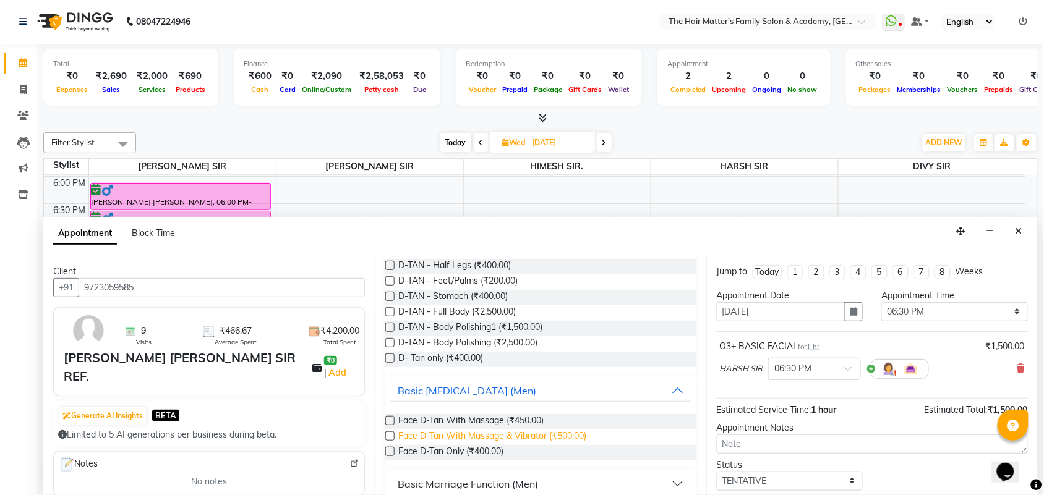
click at [542, 438] on span "Face D-Tan With Massage & Vibrator (₹500.00)" at bounding box center [492, 437] width 188 height 15
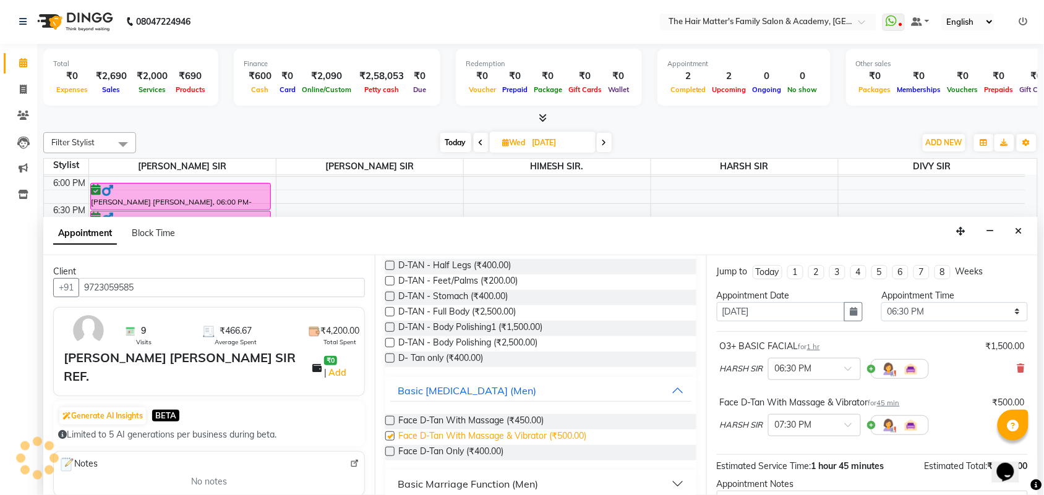
checkbox input "false"
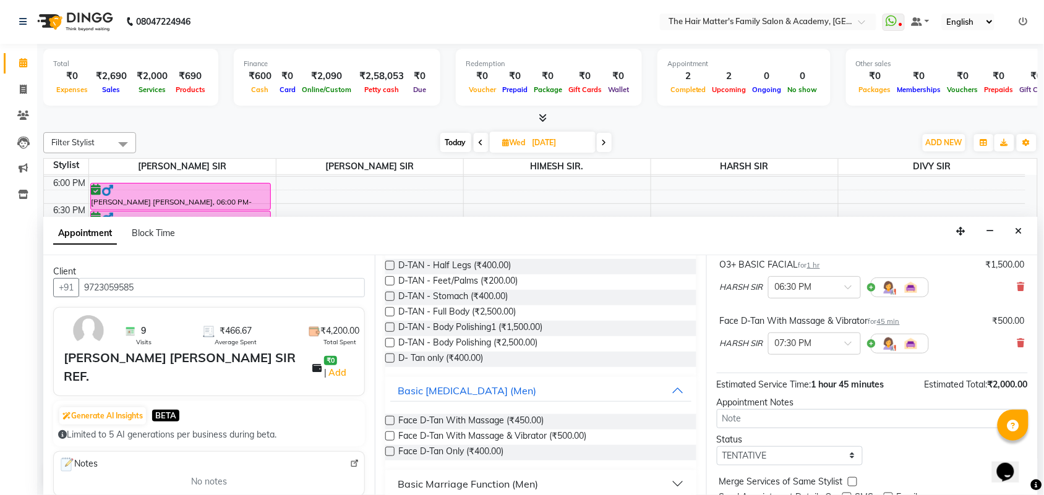
scroll to position [130, 0]
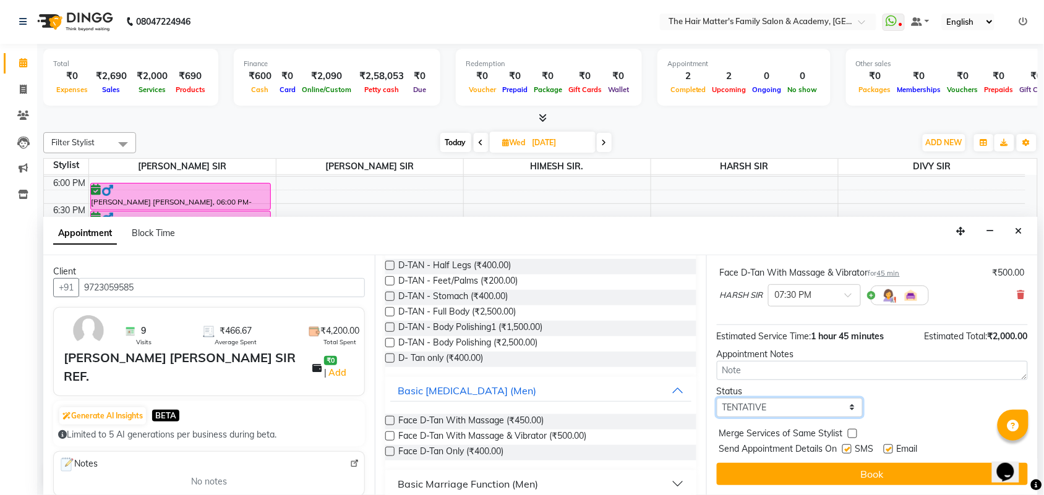
click at [811, 407] on select "Select TENTATIVE CONFIRM UPCOMING" at bounding box center [790, 407] width 146 height 19
select select "confirm booking"
click at [717, 398] on select "Select TENTATIVE CONFIRM UPCOMING" at bounding box center [790, 407] width 146 height 19
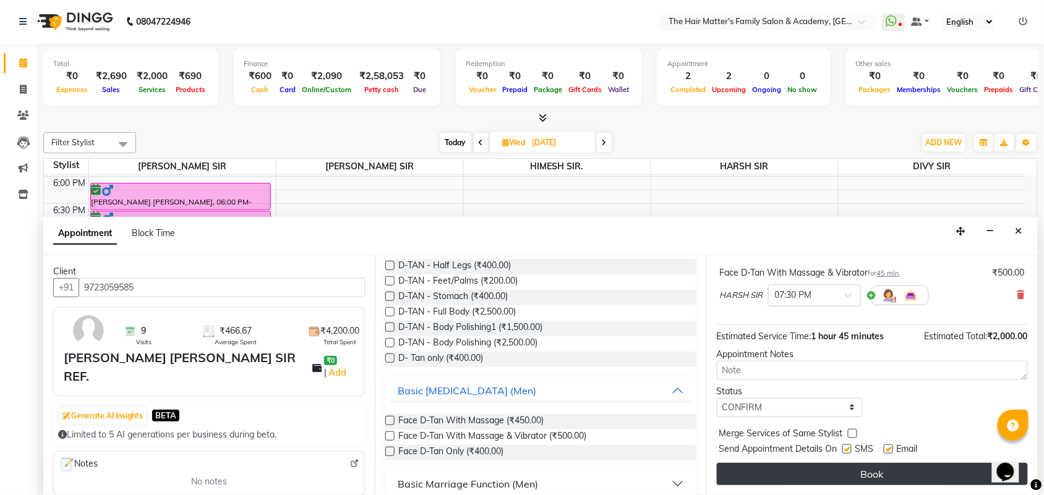
click at [811, 479] on button "Book" at bounding box center [872, 474] width 311 height 22
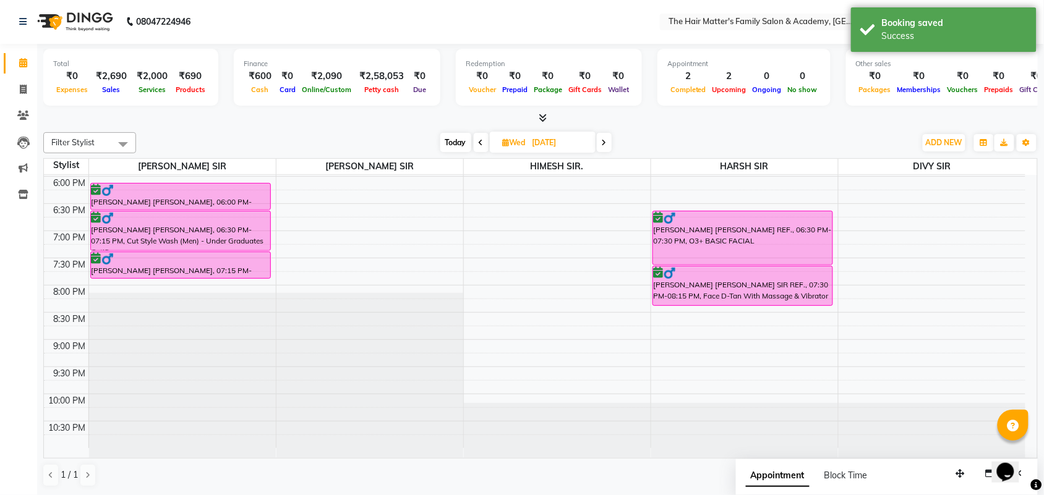
scroll to position [0, 0]
click at [449, 137] on span "Today" at bounding box center [455, 143] width 31 height 19
type input "[DATE]"
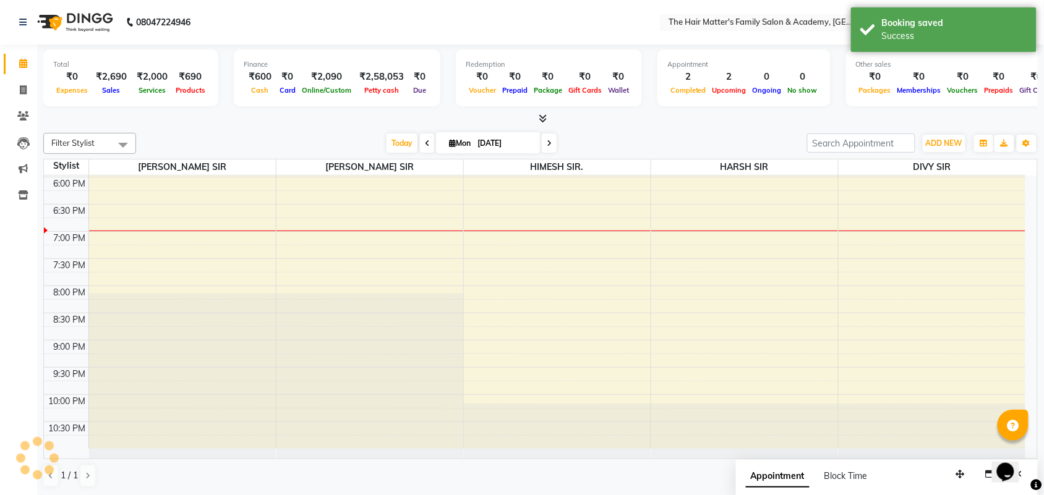
scroll to position [597, 0]
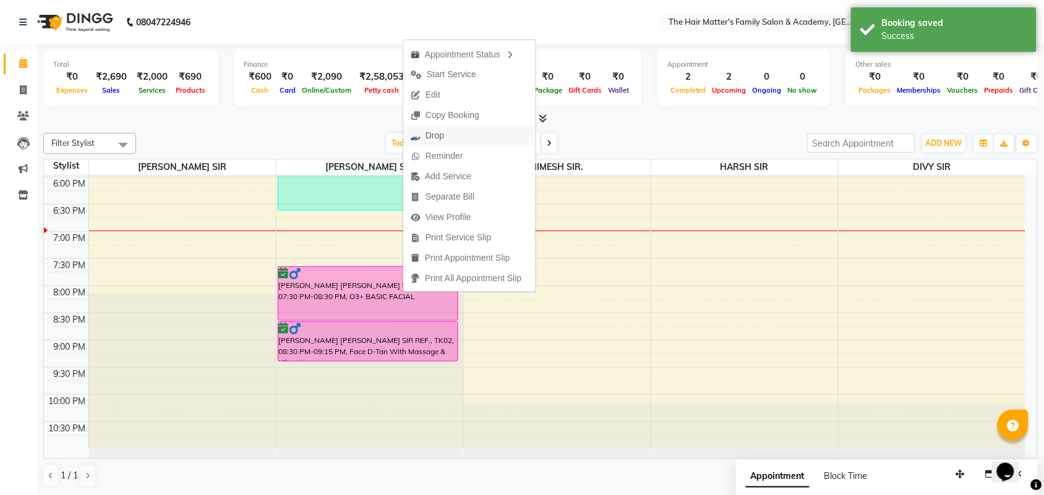
click at [464, 131] on button "Drop" at bounding box center [469, 136] width 132 height 20
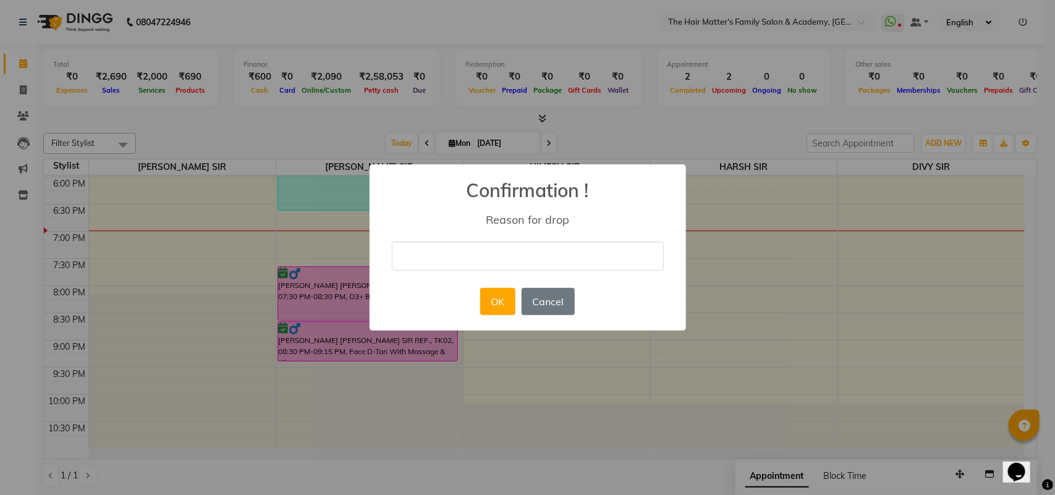
click at [498, 266] on input "text" at bounding box center [528, 256] width 272 height 29
type input "CANCEL"
click at [452, 292] on div "× Confirmation ! Reason for drop CANCEL OK No Cancel" at bounding box center [528, 247] width 317 height 166
click at [505, 301] on button "OK" at bounding box center [497, 301] width 35 height 27
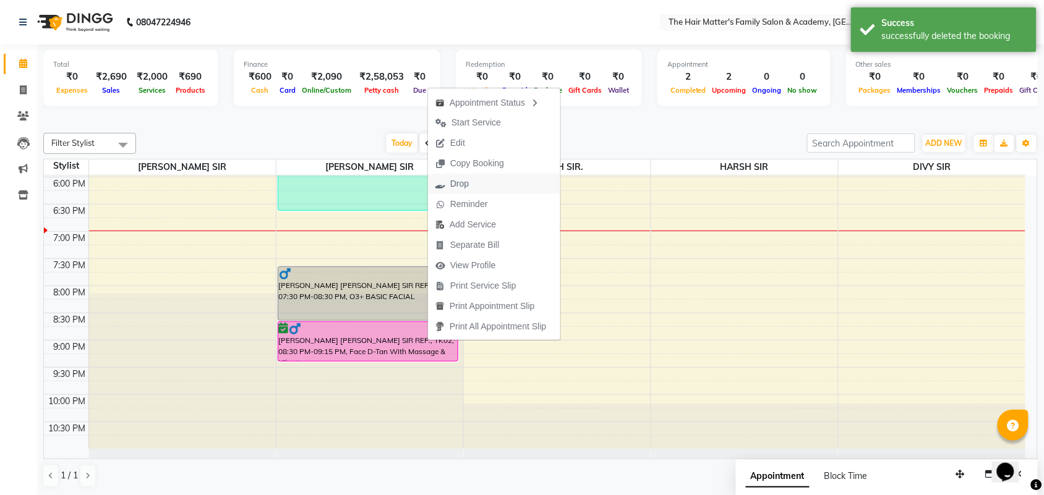
click at [469, 189] on span "Drop" at bounding box center [452, 184] width 48 height 20
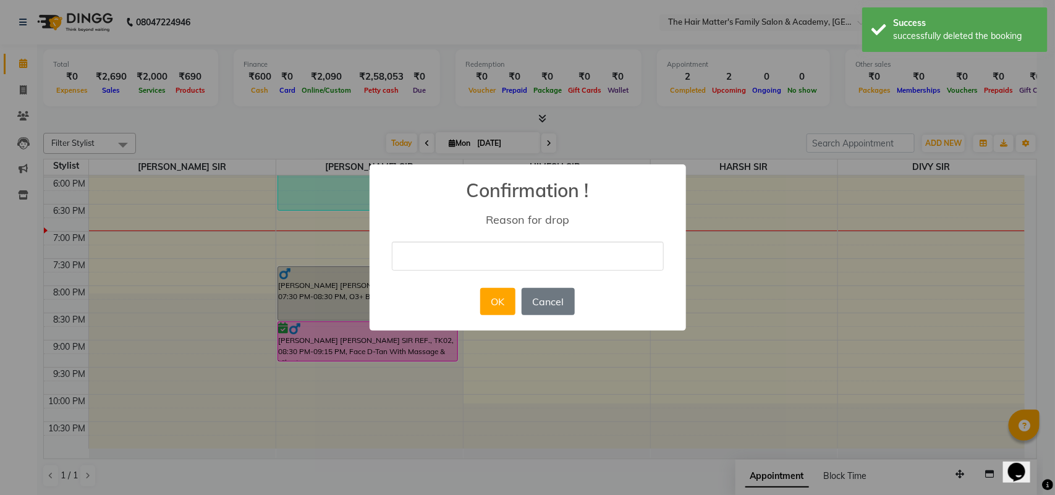
click at [456, 250] on input "text" at bounding box center [528, 256] width 272 height 29
type input "CANCEL"
click at [498, 304] on button "OK" at bounding box center [497, 301] width 35 height 27
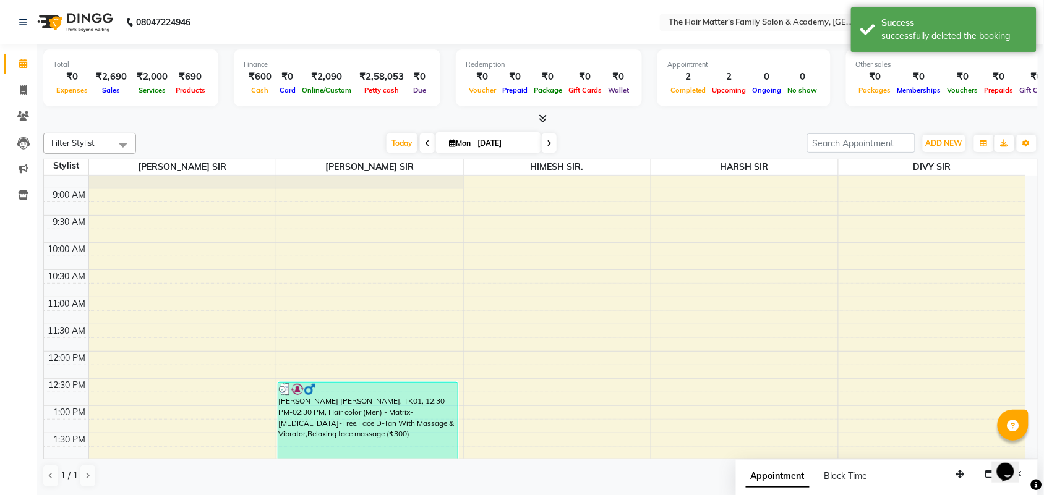
scroll to position [81, 0]
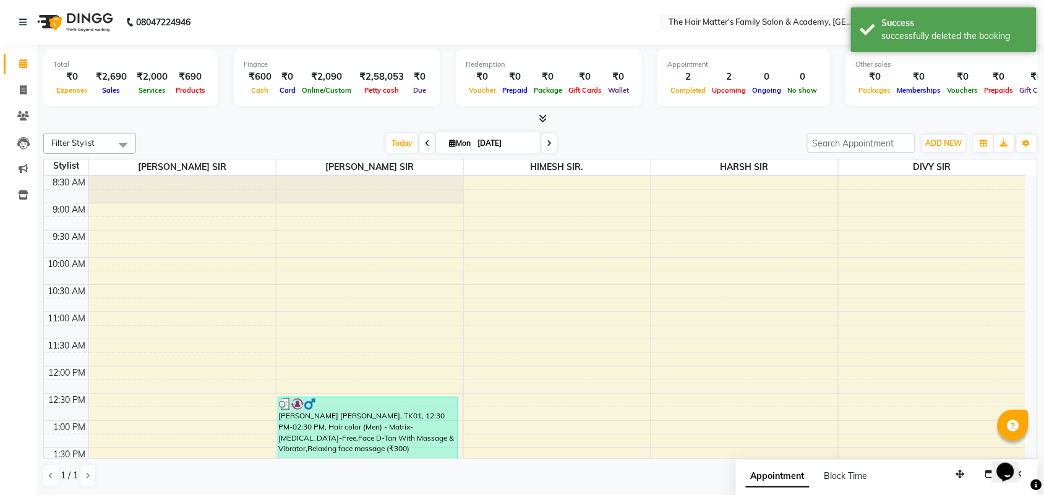
click at [522, 143] on input "[DATE]" at bounding box center [505, 143] width 62 height 19
select select "9"
select select "2025"
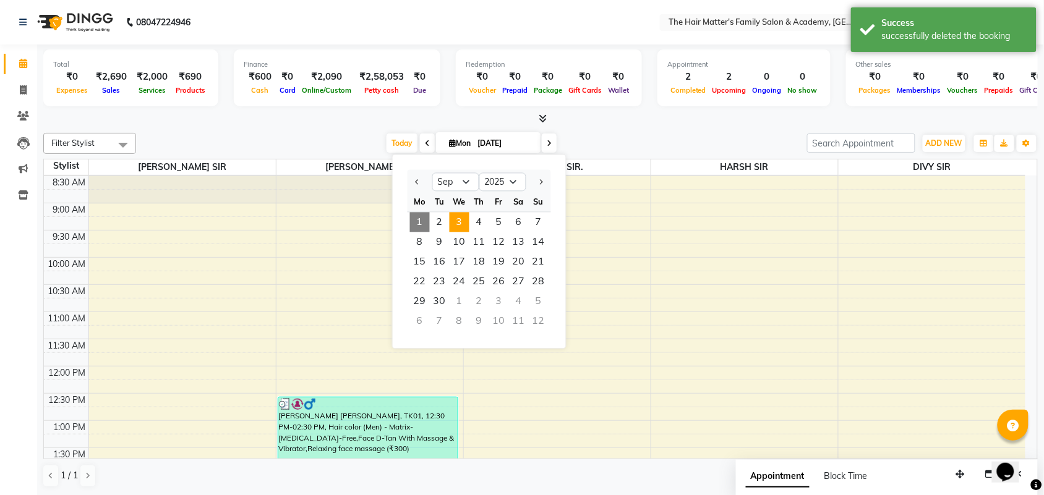
click at [465, 223] on span "3" at bounding box center [459, 223] width 20 height 20
type input "[DATE]"
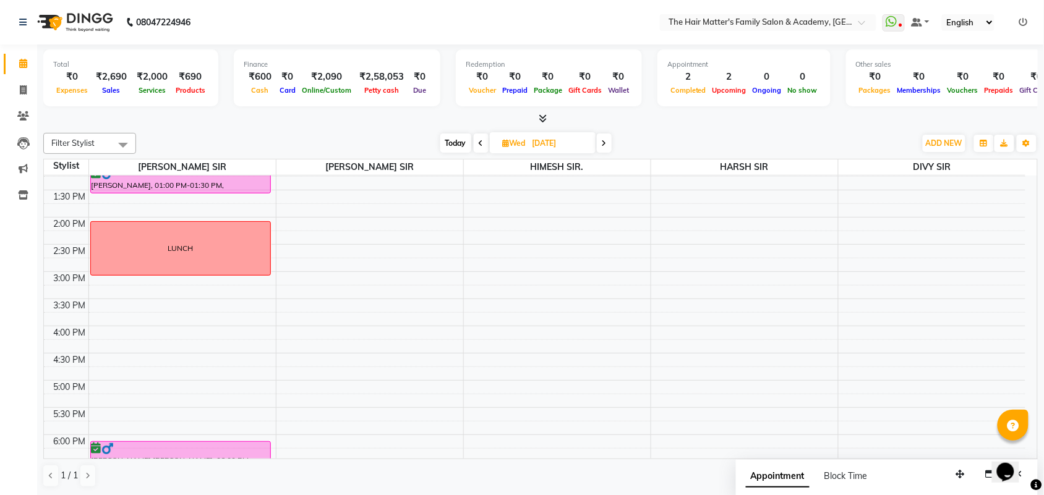
scroll to position [597, 0]
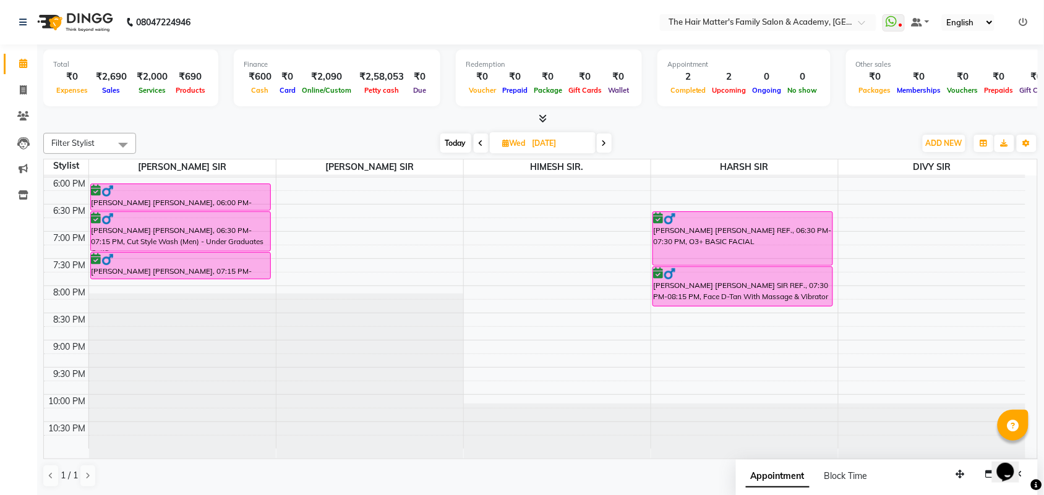
click at [575, 144] on input "[DATE]" at bounding box center [560, 143] width 62 height 19
select select "9"
select select "2025"
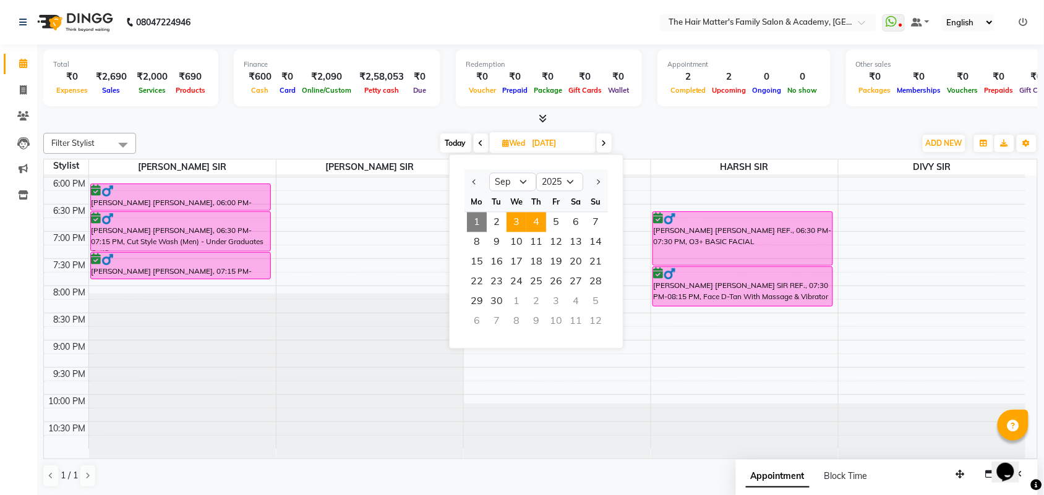
click at [538, 223] on span "4" at bounding box center [536, 223] width 20 height 20
type input "[DATE]"
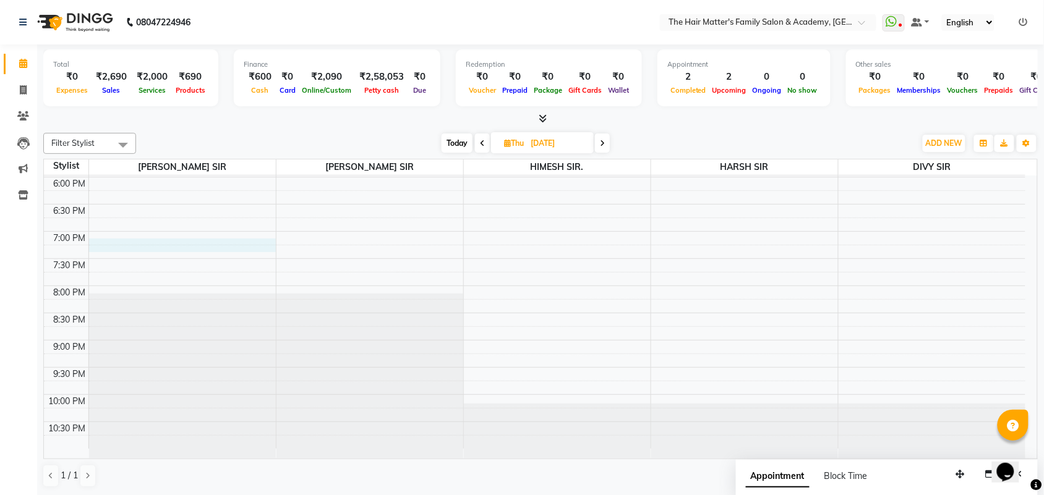
click at [117, 246] on div "7:00 AM 7:30 AM 8:00 AM 8:30 AM 9:00 AM 9:30 AM 10:00 AM 10:30 AM 11:00 AM 11:3…" at bounding box center [534, 14] width 981 height 870
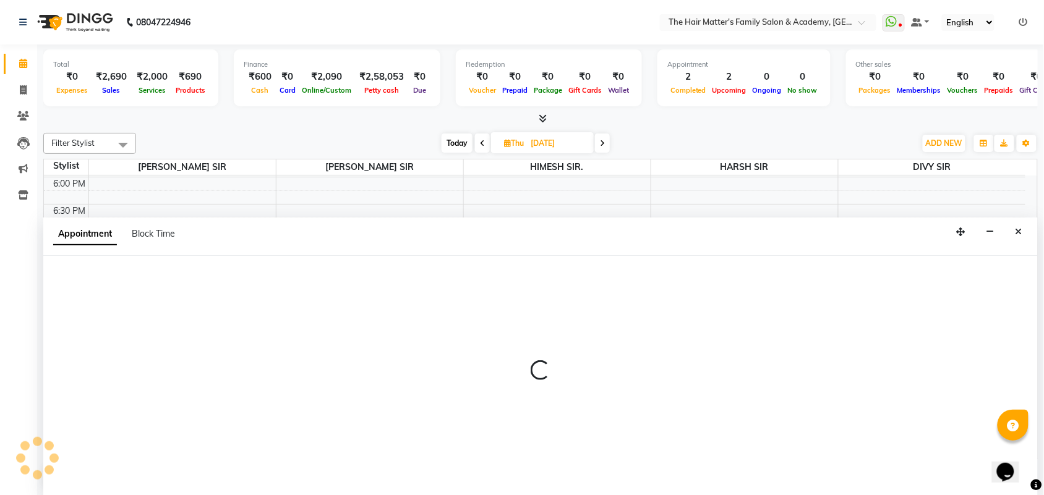
scroll to position [1, 0]
select select "42572"
select select "tentative"
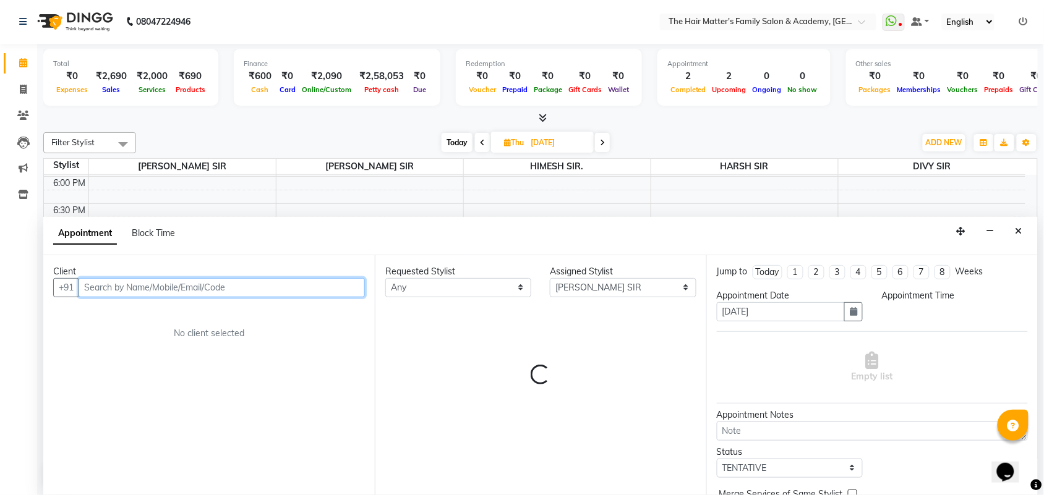
select select "1140"
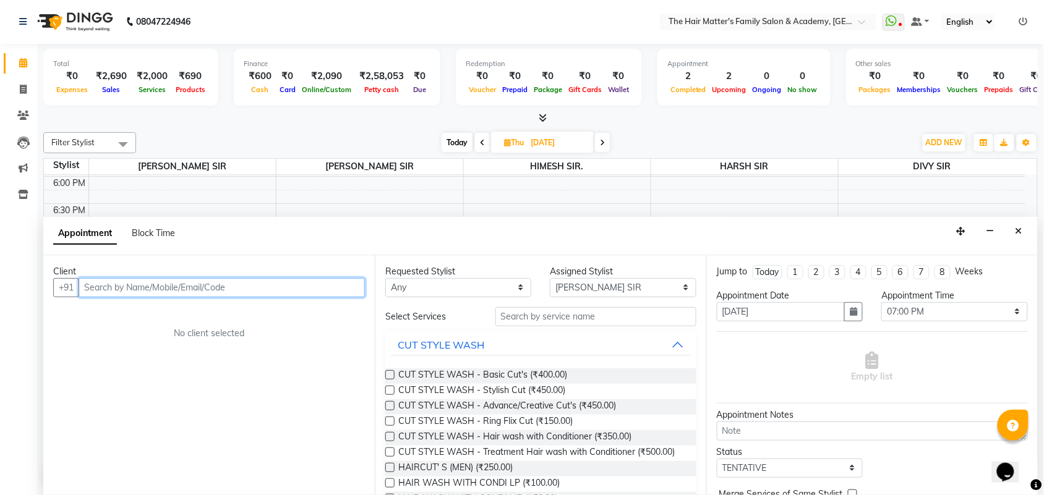
click at [155, 285] on input "text" at bounding box center [222, 287] width 286 height 19
paste input "6353 438 496"
click at [109, 287] on input "6353 438 496" at bounding box center [196, 287] width 235 height 19
click at [125, 288] on input "6353438 496" at bounding box center [196, 287] width 235 height 19
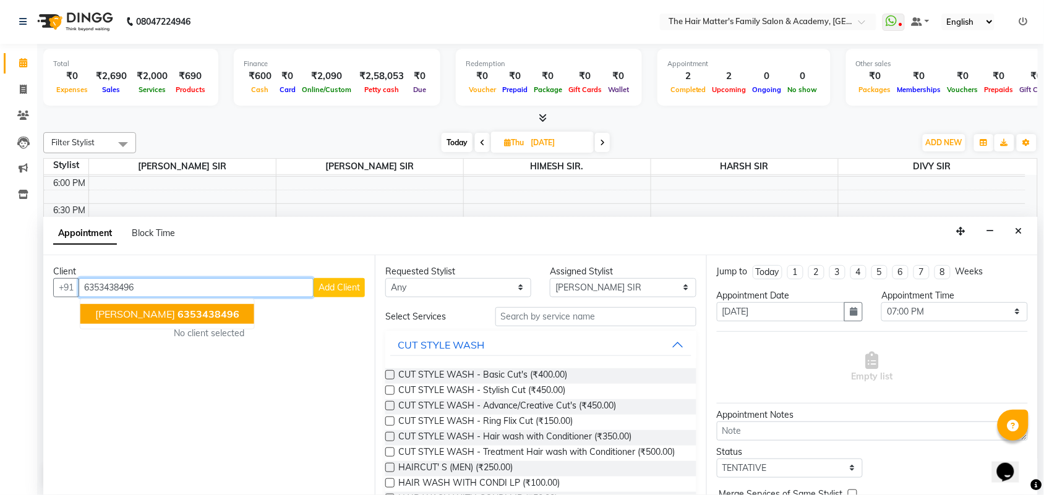
click at [181, 317] on span "6353438496" at bounding box center [208, 314] width 62 height 12
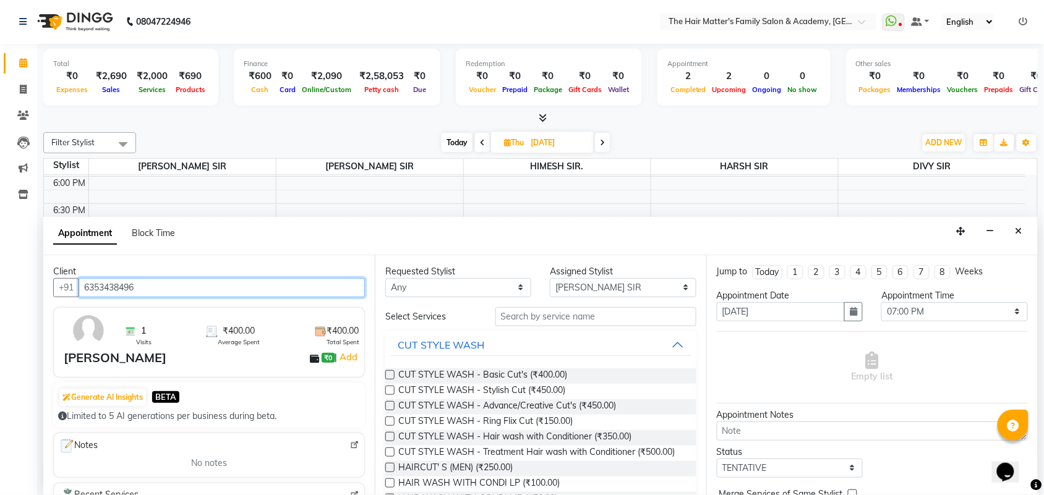
type input "6353438496"
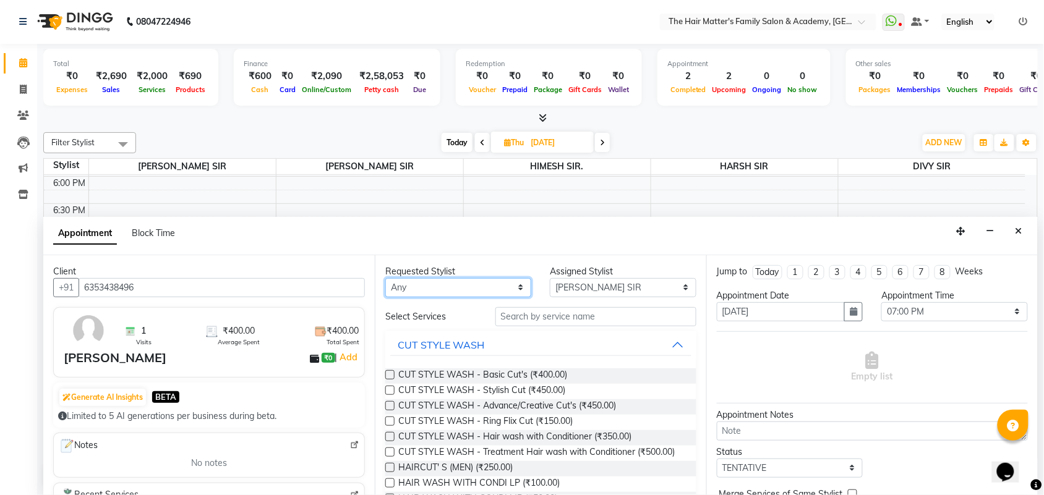
click at [419, 292] on select "Any DIVY [PERSON_NAME] SIR HIMESH [PERSON_NAME] SIR [PERSON_NAME] SIR" at bounding box center [458, 287] width 146 height 19
select select "42572"
click at [385, 278] on select "Any DIVY [PERSON_NAME] SIR HIMESH [PERSON_NAME] SIR [PERSON_NAME] SIR" at bounding box center [458, 287] width 146 height 19
click at [594, 285] on select "Select DIVY [PERSON_NAME] SIR HIMESH [PERSON_NAME] SIR [PERSON_NAME] SIR" at bounding box center [623, 287] width 146 height 19
click at [550, 278] on select "Select DIVY [PERSON_NAME] SIR HIMESH [PERSON_NAME] SIR [PERSON_NAME] SIR" at bounding box center [623, 287] width 146 height 19
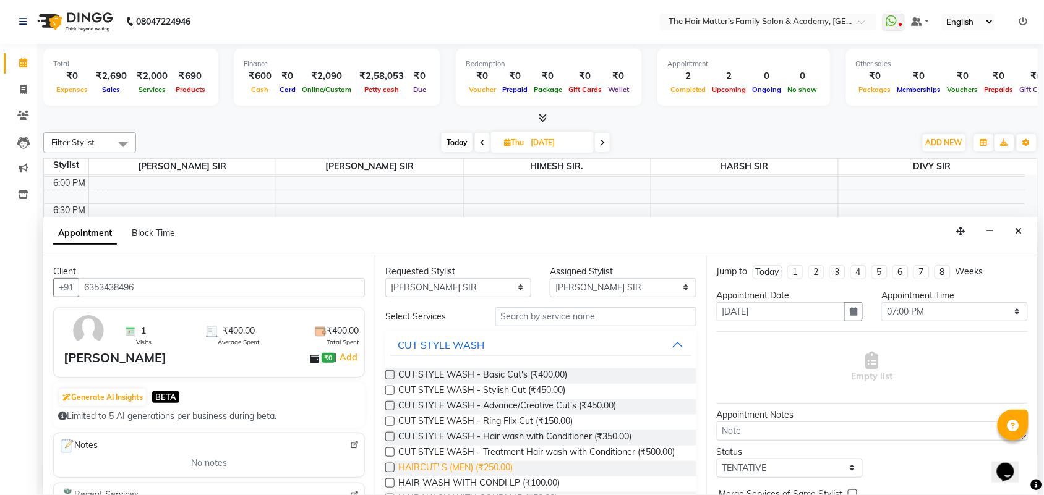
click at [467, 474] on span "HAIRCUT' S (MEN) (₹250.00)" at bounding box center [455, 468] width 114 height 15
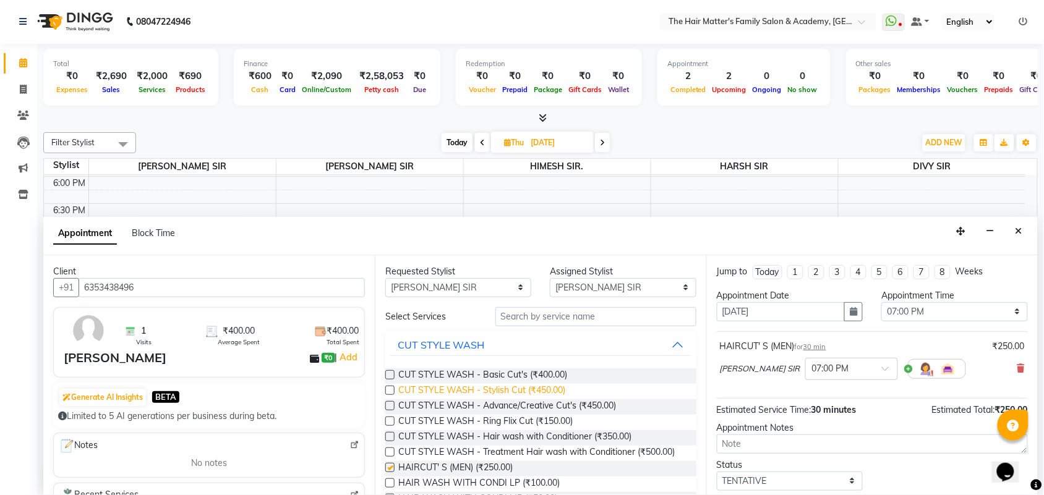
checkbox input "false"
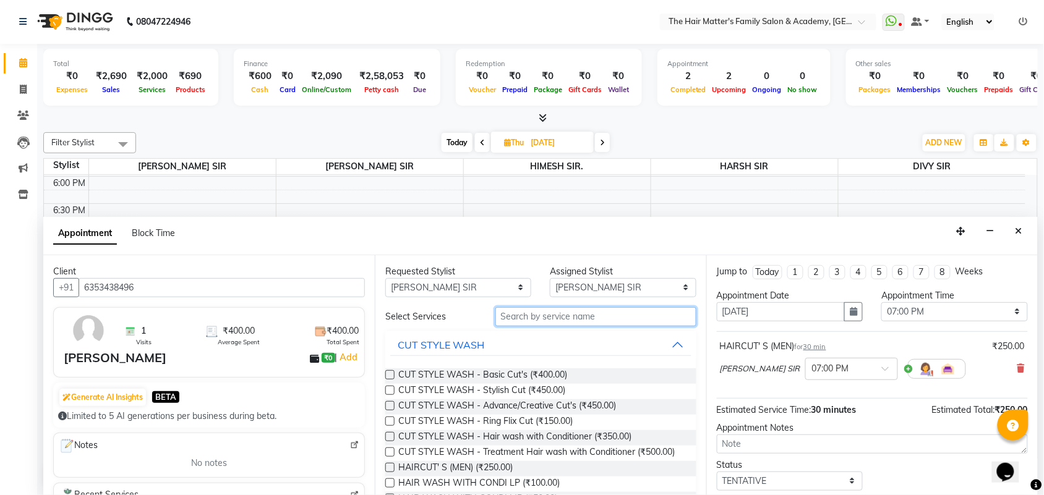
click at [544, 315] on input "text" at bounding box center [595, 316] width 201 height 19
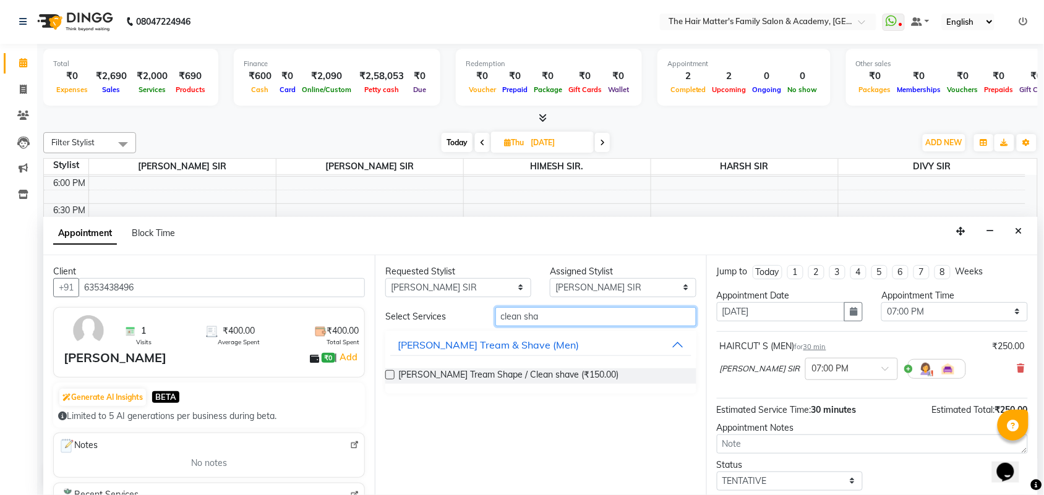
type input "clean sha"
click at [387, 375] on label at bounding box center [389, 374] width 9 height 9
click at [387, 375] on input "checkbox" at bounding box center [389, 376] width 8 height 8
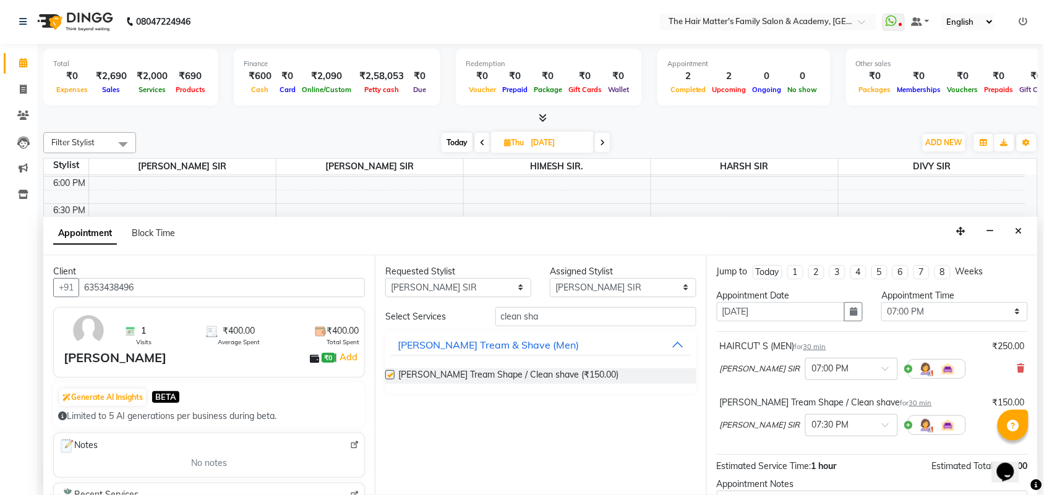
checkbox input "false"
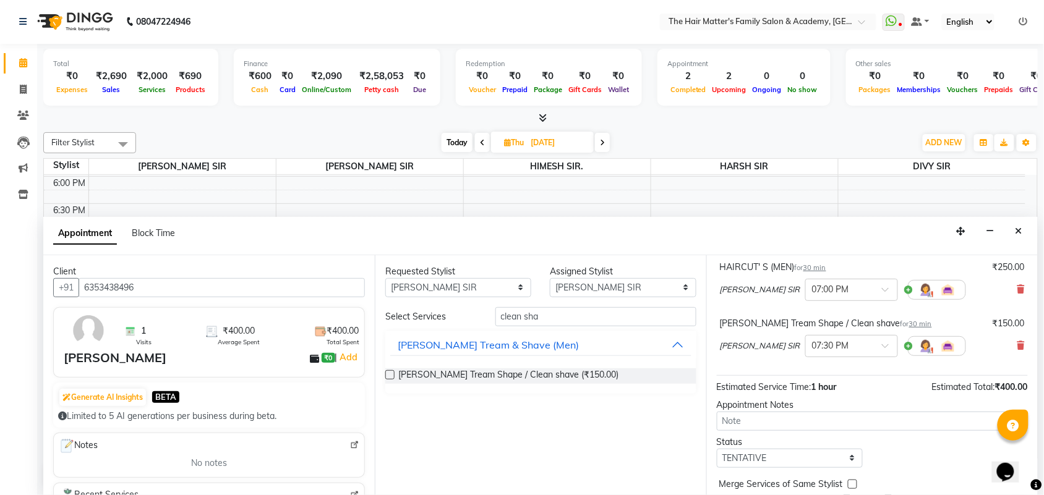
scroll to position [130, 0]
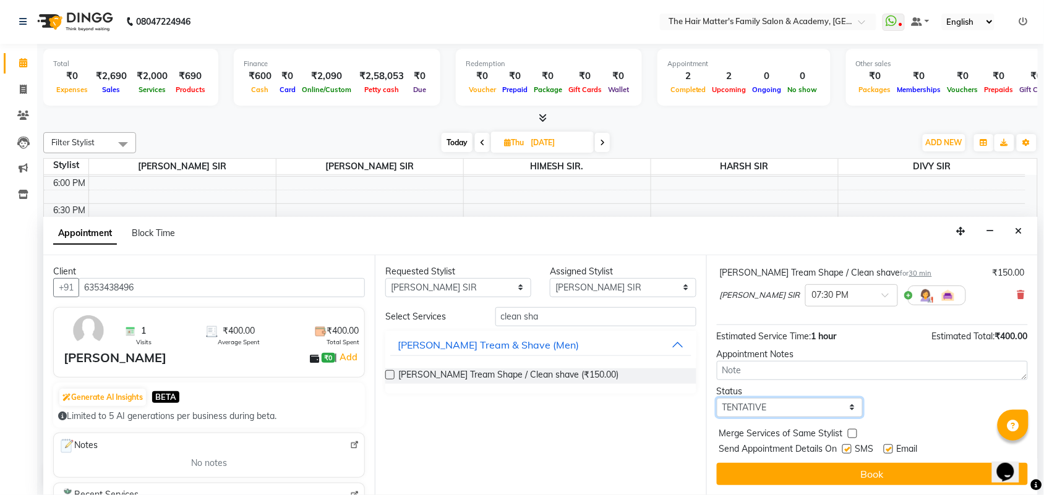
click at [816, 412] on select "Select TENTATIVE CONFIRM UPCOMING" at bounding box center [790, 407] width 146 height 19
select select "confirm booking"
click at [717, 398] on select "Select TENTATIVE CONFIRM UPCOMING" at bounding box center [790, 407] width 146 height 19
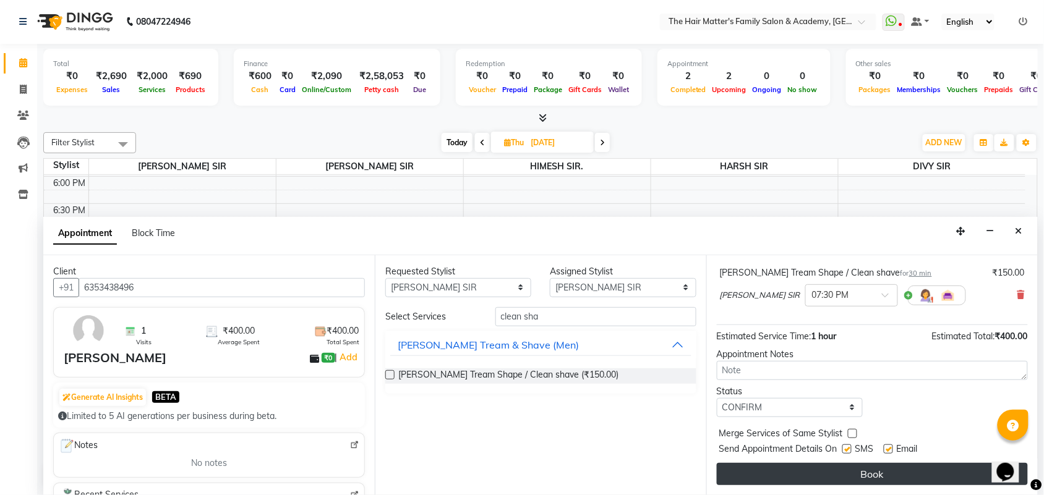
click at [832, 481] on button "Book" at bounding box center [872, 474] width 311 height 22
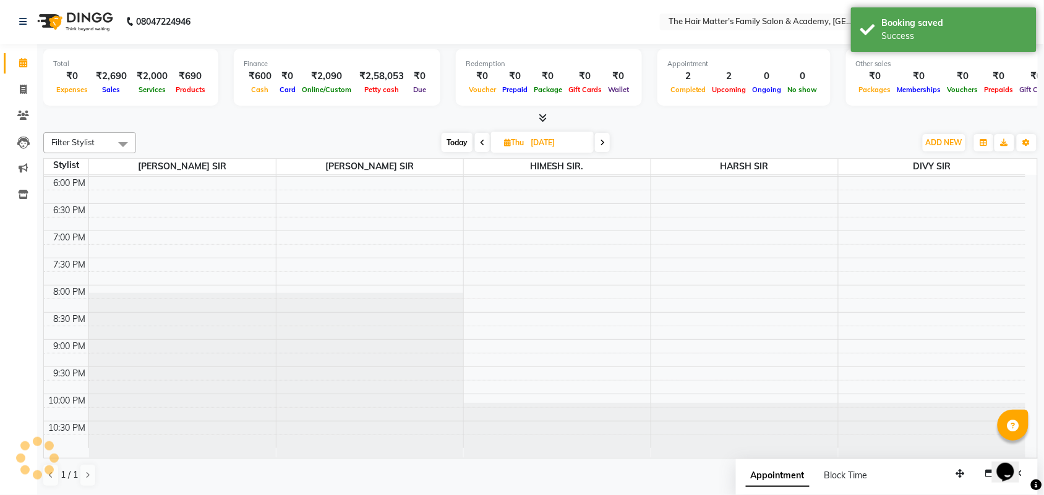
scroll to position [0, 0]
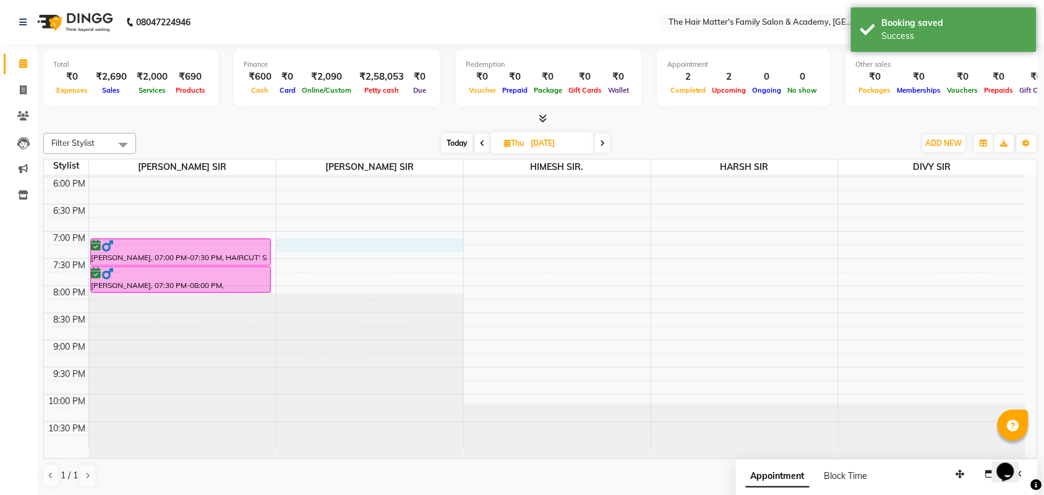
click at [314, 244] on div "7:00 AM 7:30 AM 8:00 AM 8:30 AM 9:00 AM 9:30 AM 10:00 AM 10:30 AM 11:00 AM 11:3…" at bounding box center [534, 14] width 981 height 870
select select "43094"
select select "tentative"
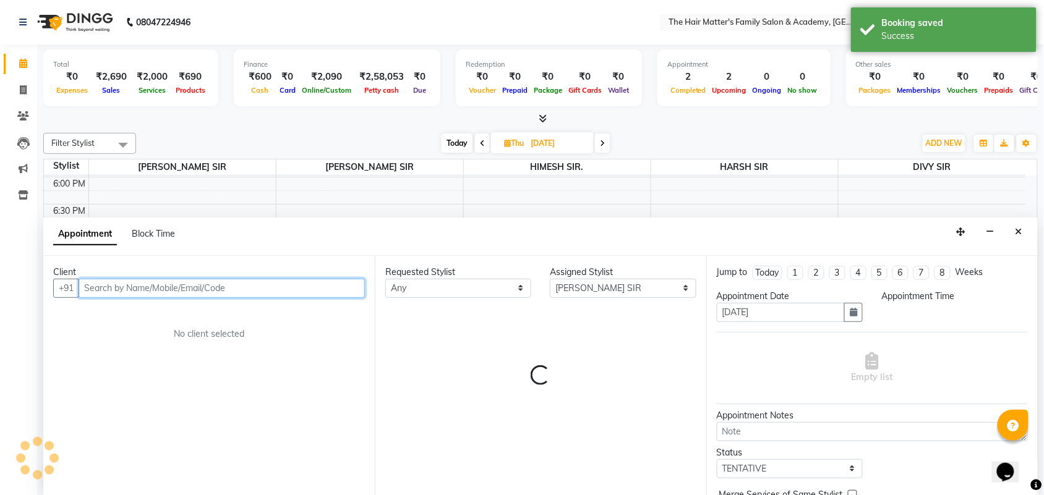
select select "1140"
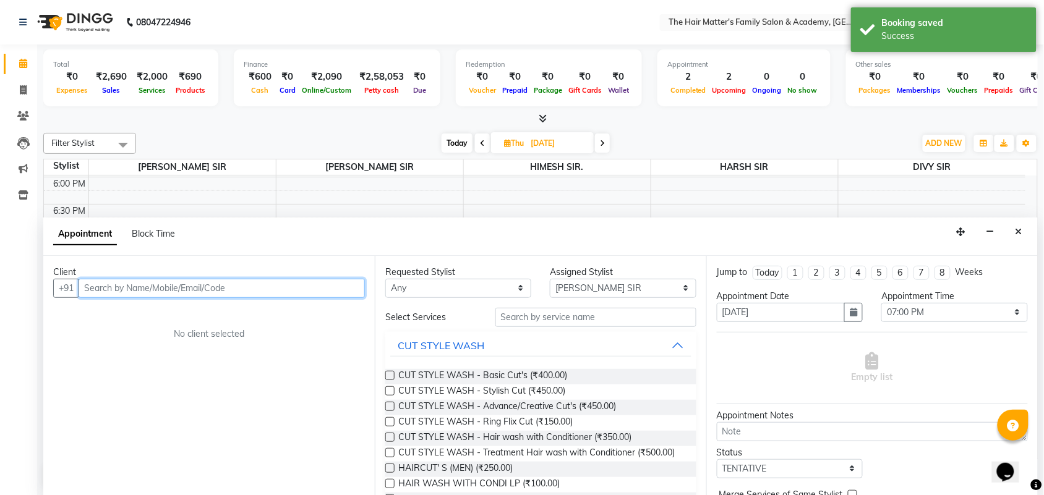
scroll to position [1, 0]
click at [173, 289] on input "text" at bounding box center [222, 287] width 286 height 19
paste input "6353 438 496"
click at [128, 289] on input "6353 438 496" at bounding box center [196, 287] width 235 height 19
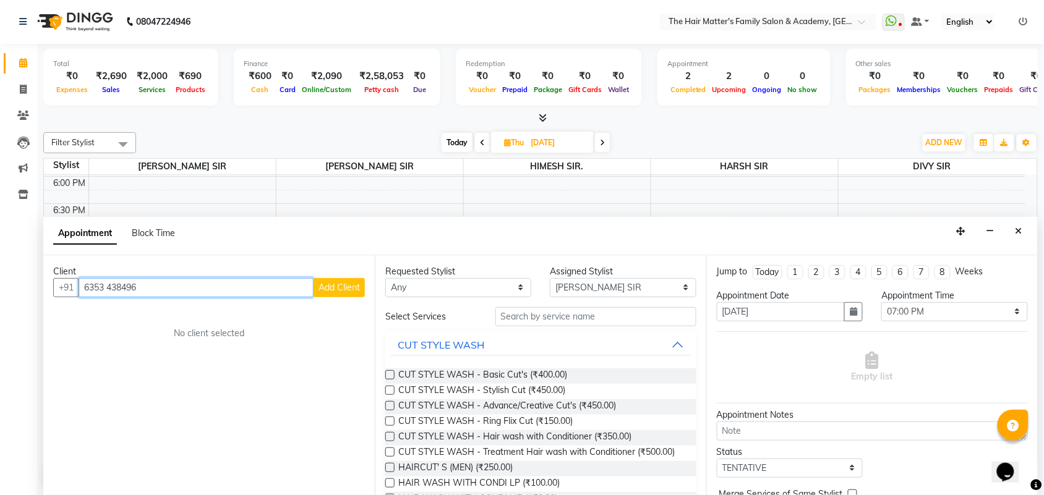
click at [111, 283] on input "6353 438496" at bounding box center [196, 287] width 235 height 19
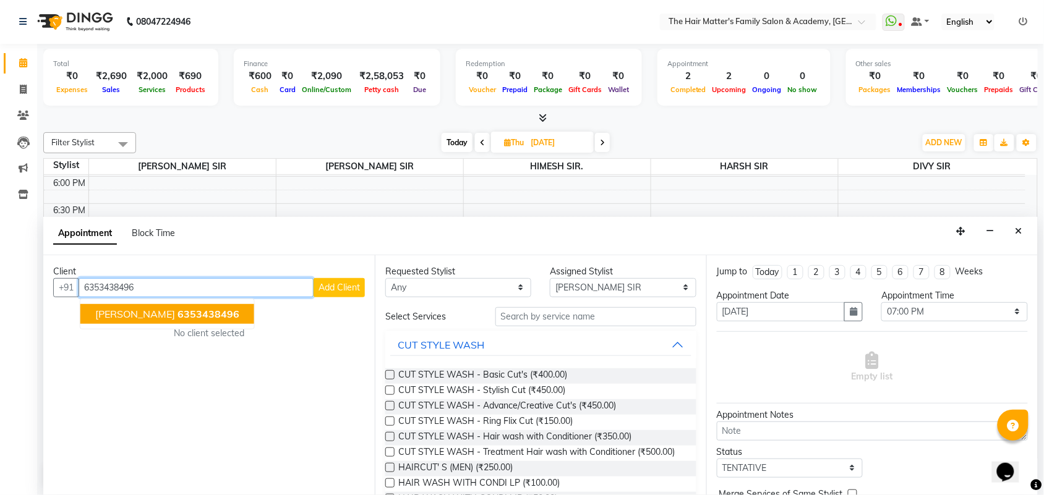
click at [147, 305] on button "[PERSON_NAME] 6353438496" at bounding box center [167, 314] width 174 height 20
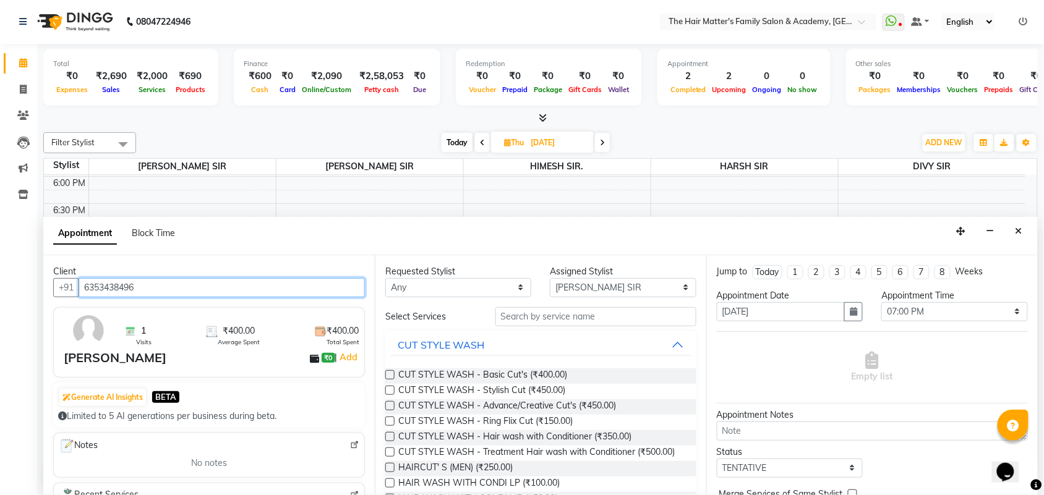
type input "6353438496"
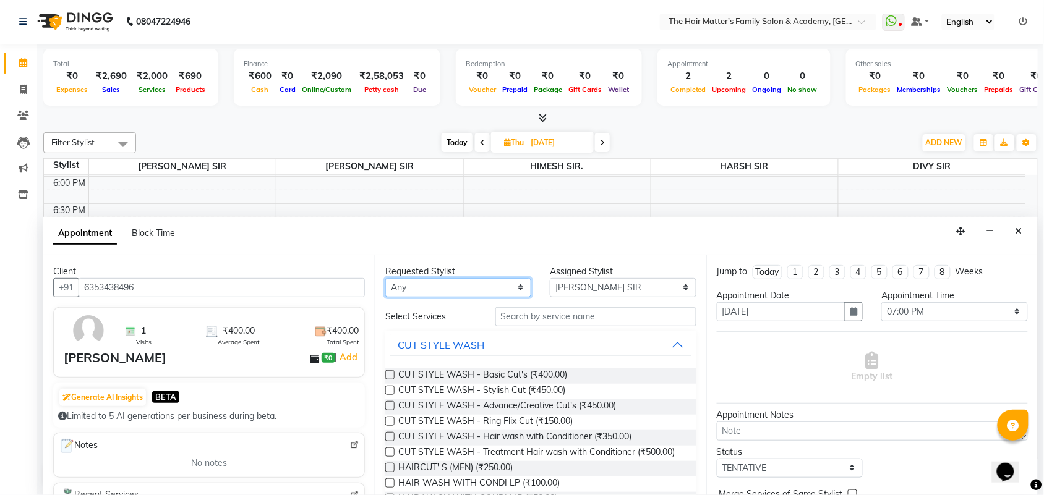
click at [410, 280] on select "Any DIVY [PERSON_NAME] SIR HIMESH [PERSON_NAME] SIR [PERSON_NAME] SIR" at bounding box center [458, 287] width 146 height 19
select select "43094"
click at [385, 278] on select "Any DIVY [PERSON_NAME] SIR HIMESH [PERSON_NAME] SIR [PERSON_NAME] SIR" at bounding box center [458, 287] width 146 height 19
click at [589, 289] on select "Select DIVY [PERSON_NAME] SIR HIMESH [PERSON_NAME] SIR [PERSON_NAME] SIR" at bounding box center [623, 287] width 146 height 19
click at [550, 278] on select "Select DIVY [PERSON_NAME] SIR HIMESH [PERSON_NAME] SIR [PERSON_NAME] SIR" at bounding box center [623, 287] width 146 height 19
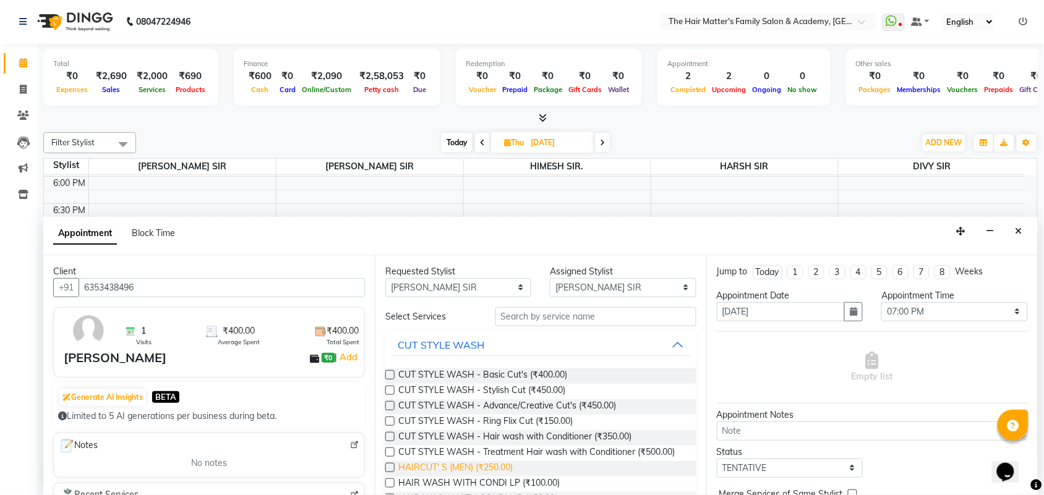
click at [501, 477] on span "HAIRCUT' S (MEN) (₹250.00)" at bounding box center [455, 468] width 114 height 15
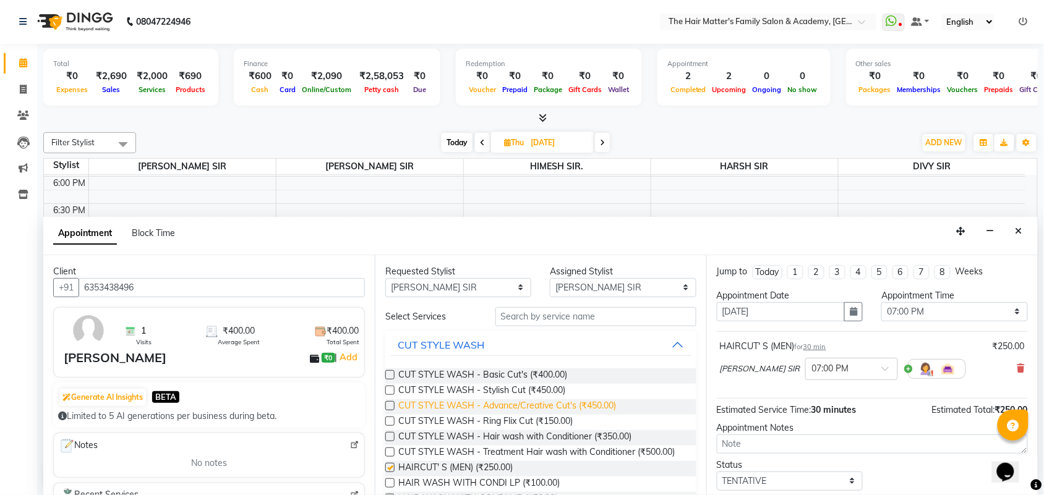
checkbox input "false"
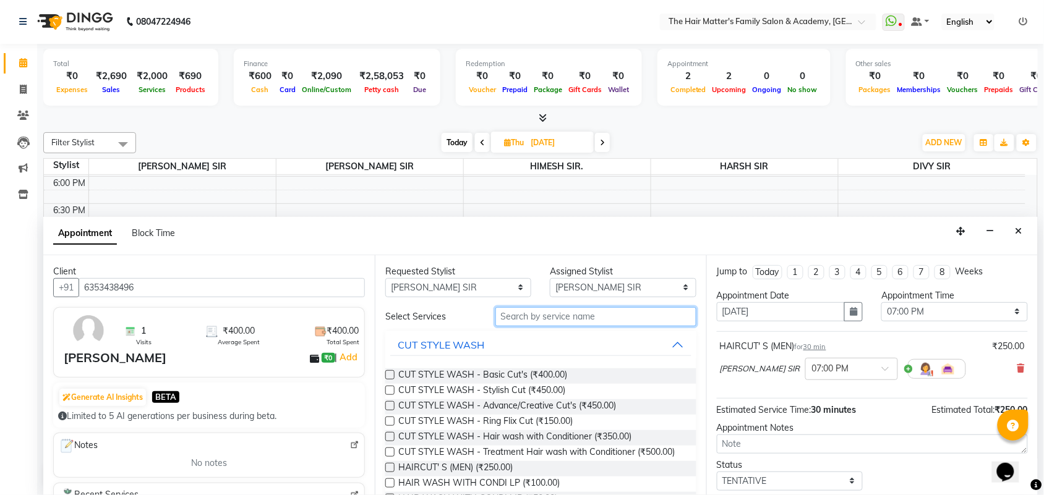
click at [529, 317] on input "text" at bounding box center [595, 316] width 201 height 19
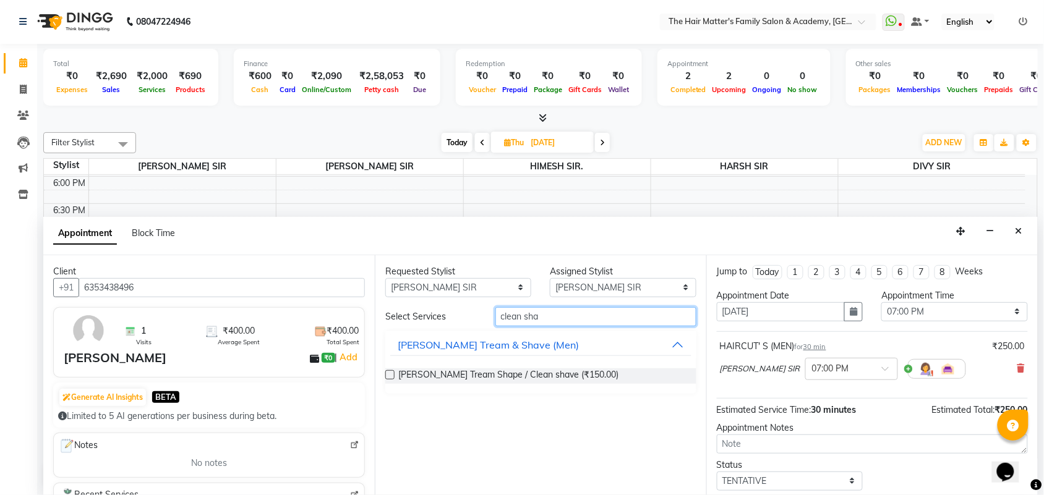
type input "clean sha"
click at [388, 374] on label at bounding box center [389, 374] width 9 height 9
click at [388, 374] on input "checkbox" at bounding box center [389, 376] width 8 height 8
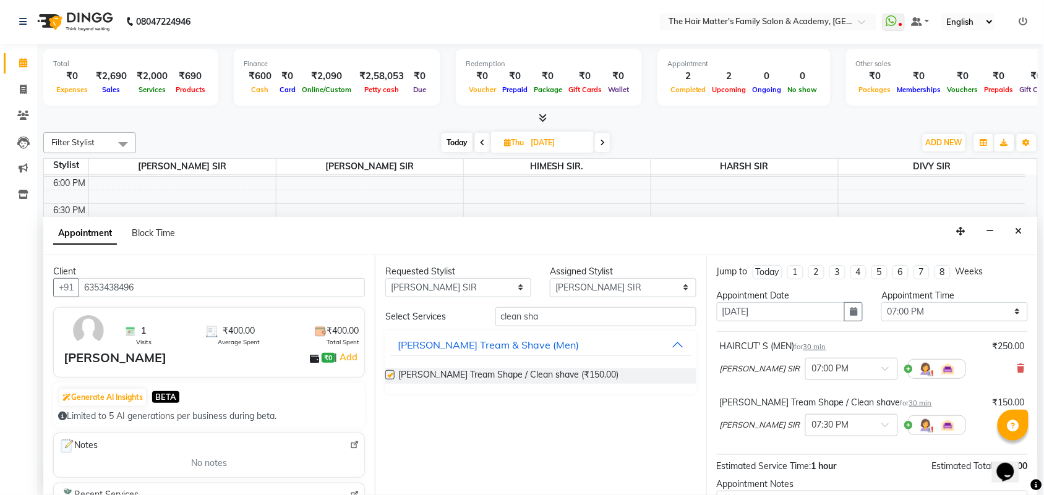
checkbox input "false"
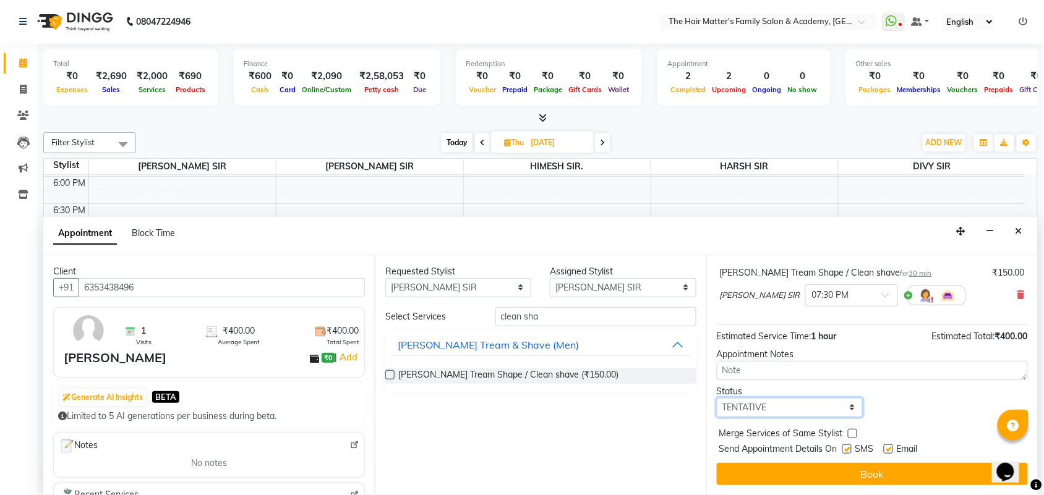
click at [815, 409] on select "Select TENTATIVE CONFIRM UPCOMING" at bounding box center [790, 407] width 146 height 19
select select "confirm booking"
click at [717, 398] on select "Select TENTATIVE CONFIRM UPCOMING" at bounding box center [790, 407] width 146 height 19
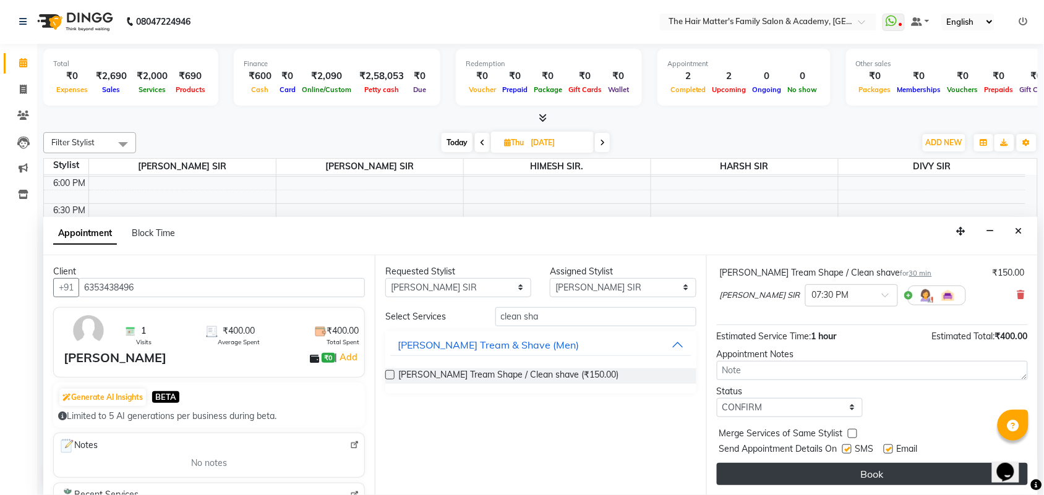
click at [814, 473] on button "Book" at bounding box center [872, 474] width 311 height 22
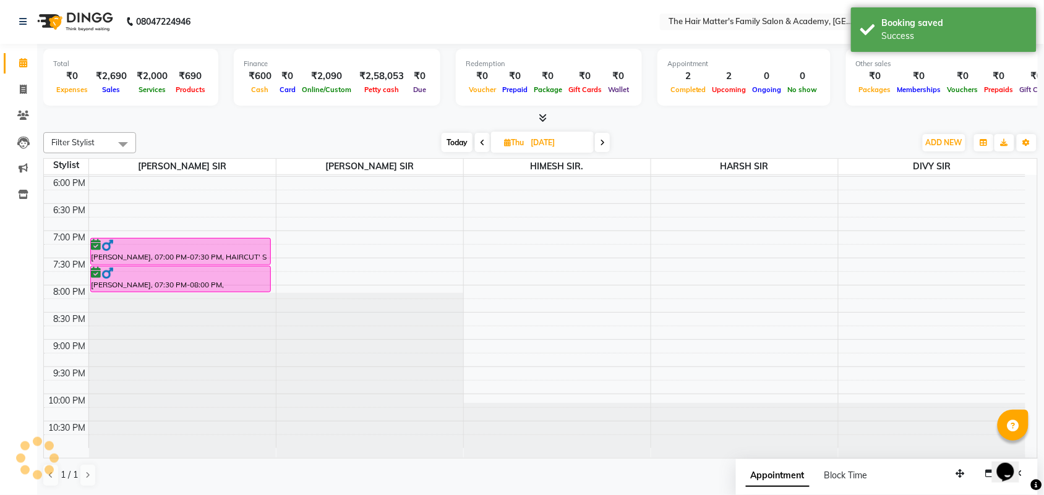
scroll to position [0, 0]
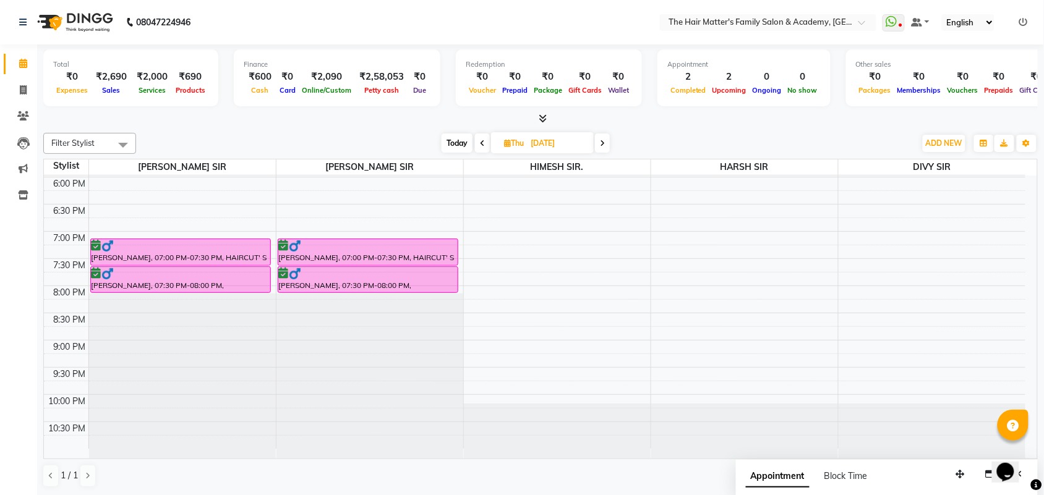
click at [464, 137] on span "Today" at bounding box center [456, 143] width 31 height 19
type input "[DATE]"
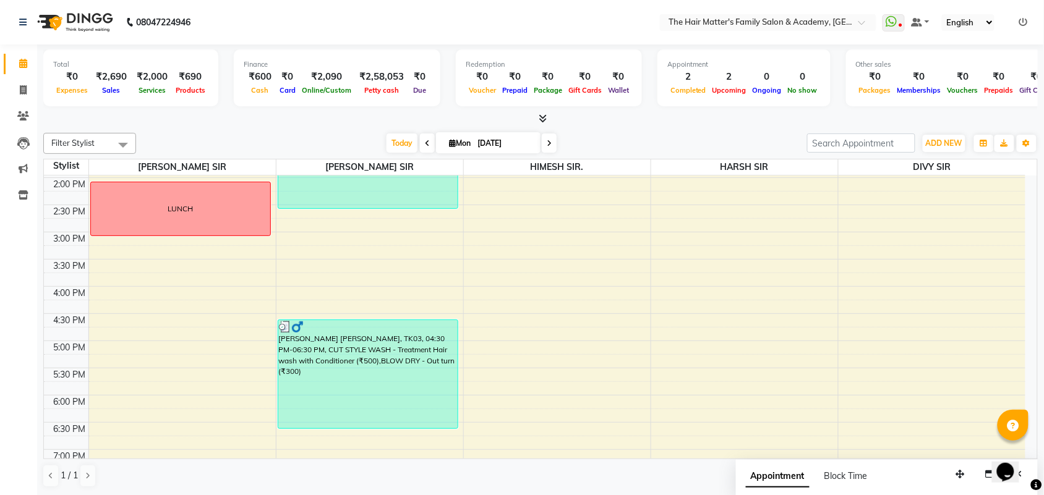
scroll to position [340, 0]
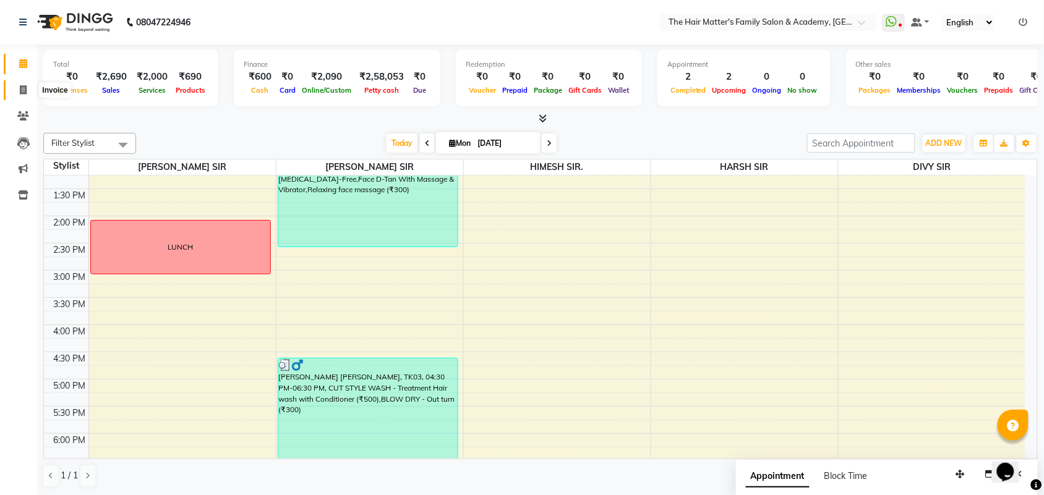
click at [25, 87] on icon at bounding box center [23, 89] width 7 height 9
select select "service"
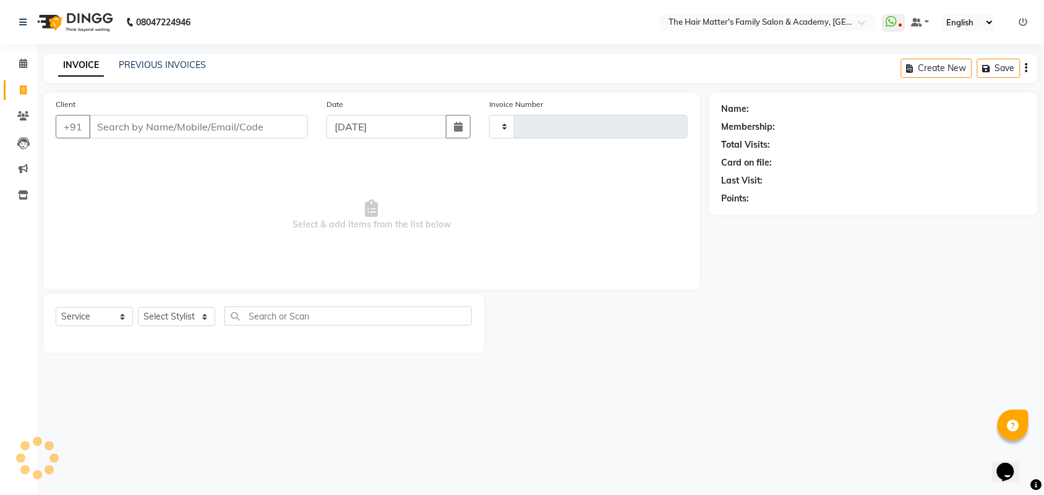
type input "1660"
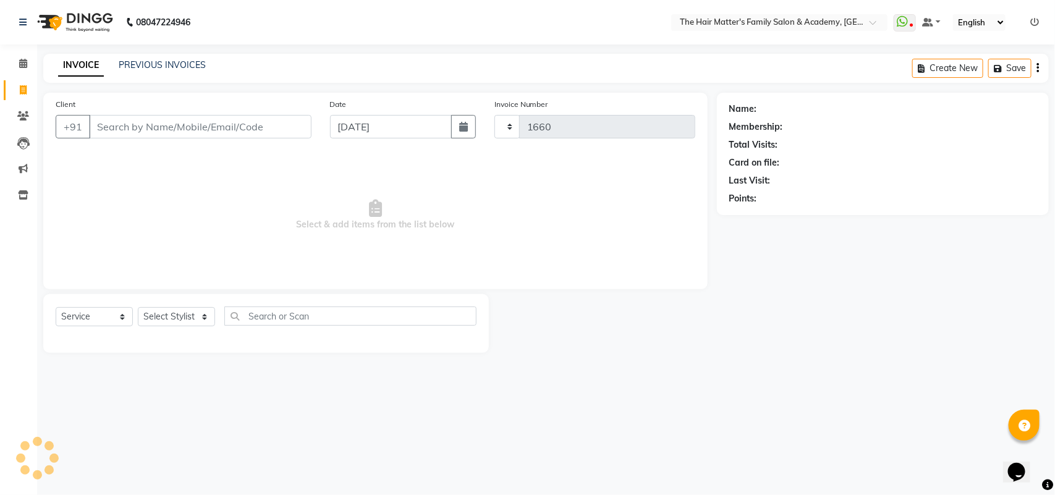
select select "5980"
click at [139, 122] on input "Client" at bounding box center [200, 126] width 223 height 23
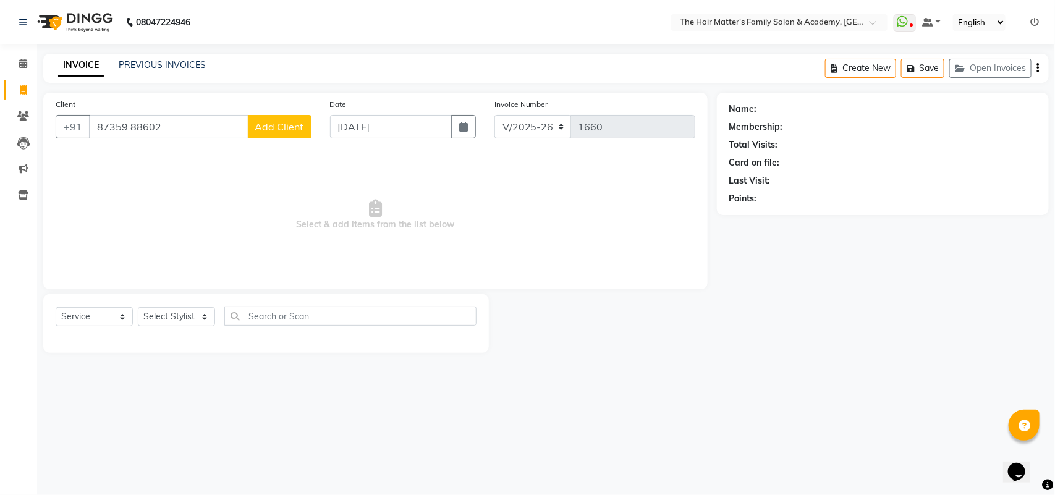
drag, startPoint x: 129, startPoint y: 135, endPoint x: 146, endPoint y: 137, distance: 17.4
click at [132, 134] on input "87359 88602" at bounding box center [169, 126] width 160 height 23
click at [124, 130] on input "87359 88602" at bounding box center [169, 126] width 160 height 23
click at [125, 130] on input "87359 88602" at bounding box center [169, 126] width 160 height 23
click at [131, 130] on input "87359 88602" at bounding box center [169, 126] width 160 height 23
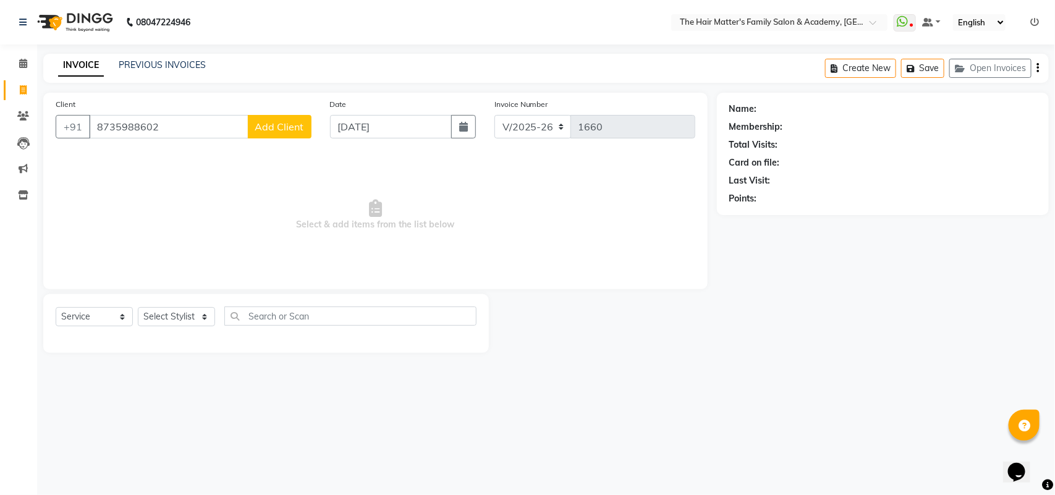
type input "8735988602"
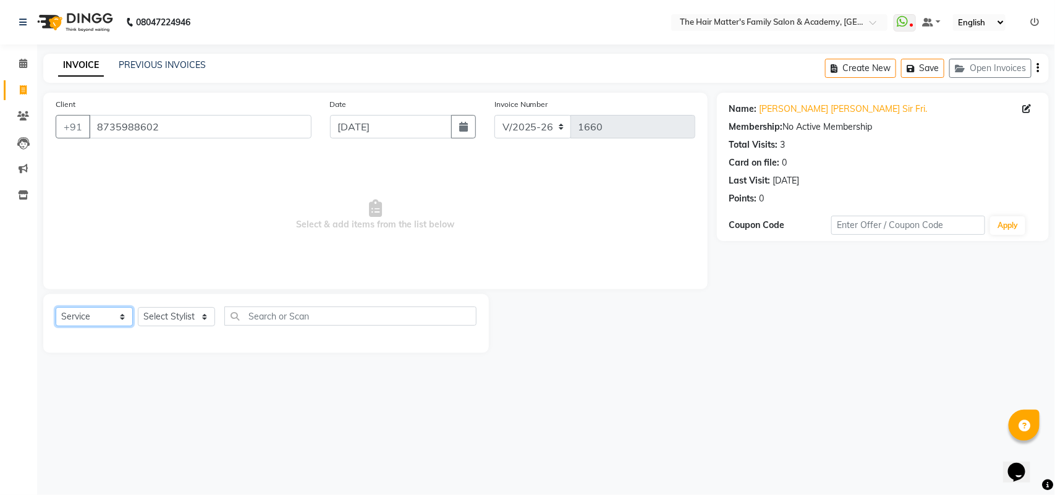
click at [114, 313] on select "Select Service Product Membership Package Voucher Prepaid Gift Card" at bounding box center [94, 316] width 77 height 19
click at [56, 307] on select "Select Service Product Membership Package Voucher Prepaid Gift Card" at bounding box center [94, 316] width 77 height 19
click at [156, 321] on select "Select Stylist DIVY SIR HARSH SIR HIMESH SIR. MAYANK SIR [PERSON_NAME] SIR" at bounding box center [176, 316] width 77 height 19
select select "43094"
click at [138, 307] on select "Select Stylist DIVY SIR HARSH SIR HIMESH SIR. MAYANK SIR [PERSON_NAME] SIR" at bounding box center [176, 316] width 77 height 19
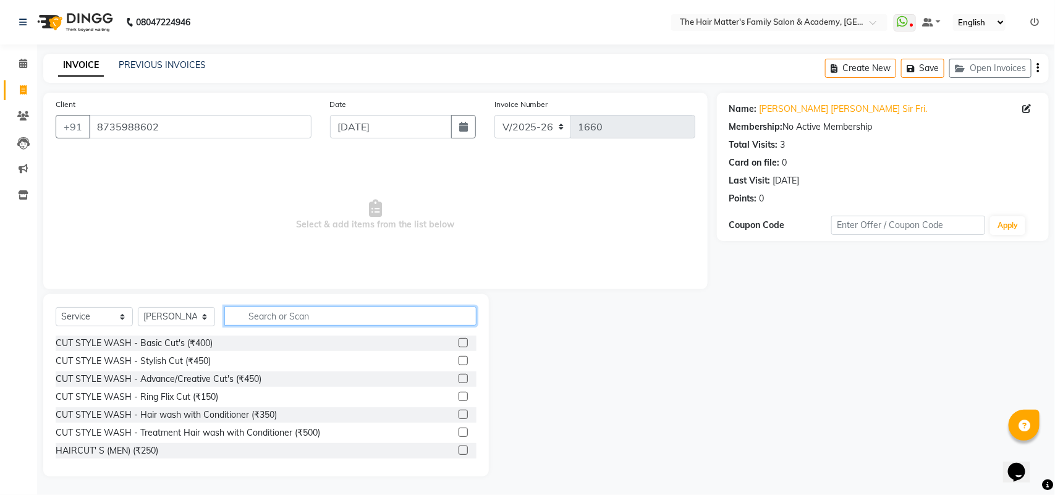
click at [285, 319] on input "text" at bounding box center [350, 316] width 252 height 19
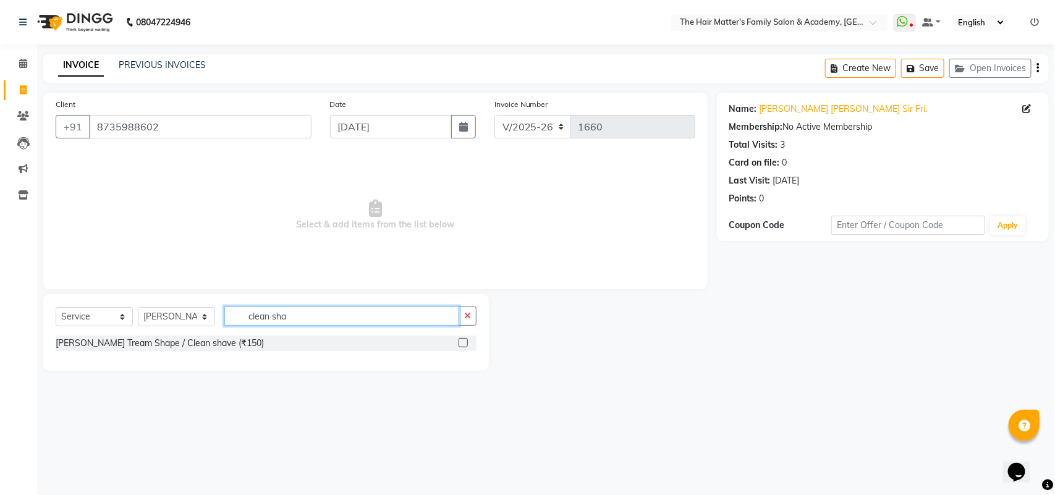
type input "clean sha"
click at [465, 342] on label at bounding box center [463, 342] width 9 height 9
click at [465, 342] on input "checkbox" at bounding box center [463, 343] width 8 height 8
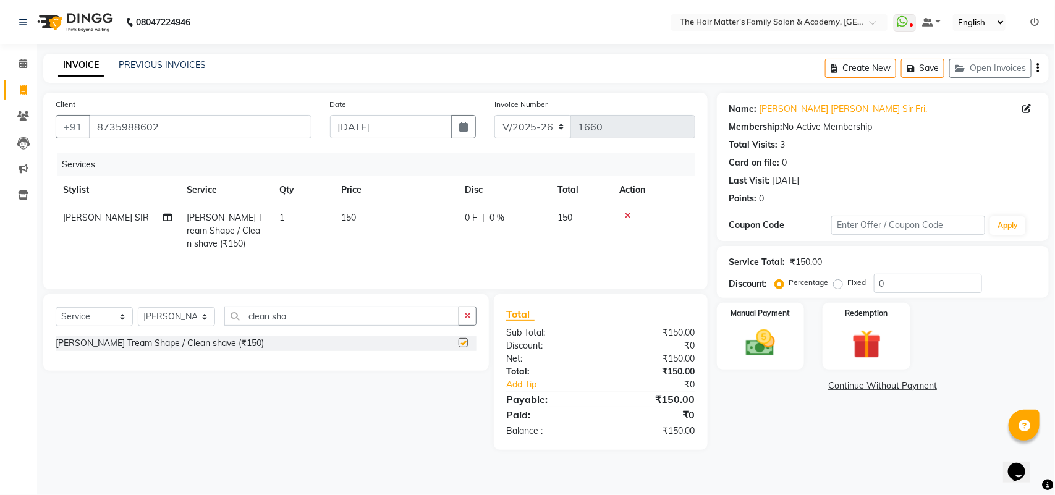
checkbox input "false"
drag, startPoint x: 838, startPoint y: 289, endPoint x: 903, endPoint y: 299, distance: 65.7
click at [848, 288] on label "Fixed" at bounding box center [857, 282] width 19 height 11
click at [838, 287] on input "Fixed" at bounding box center [840, 282] width 9 height 9
radio input "true"
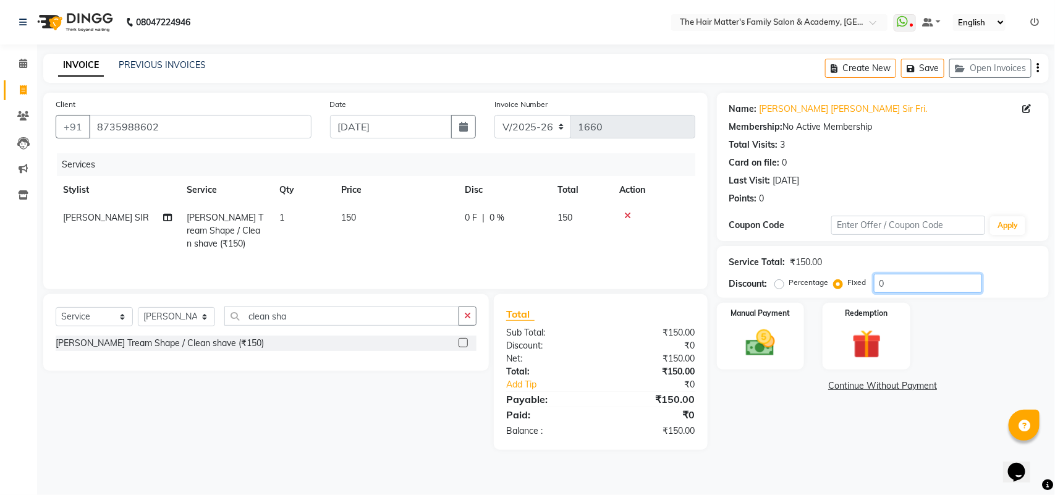
click at [900, 285] on input "0" at bounding box center [928, 283] width 108 height 19
click at [782, 330] on img at bounding box center [760, 343] width 49 height 35
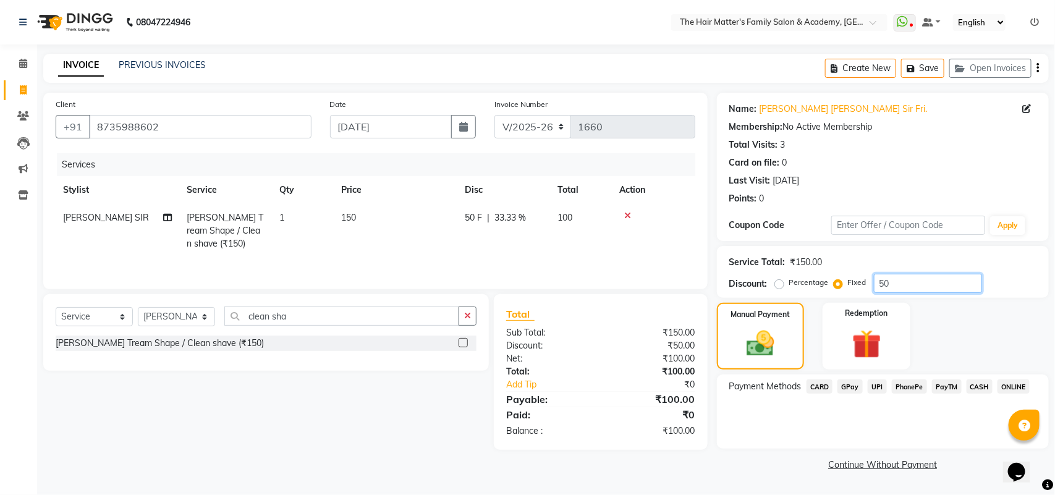
click at [928, 279] on input "50" at bounding box center [928, 283] width 108 height 19
type input "5"
click at [790, 287] on label "Percentage" at bounding box center [810, 282] width 40 height 11
click at [778, 287] on input "Percentage" at bounding box center [782, 282] width 9 height 9
radio input "true"
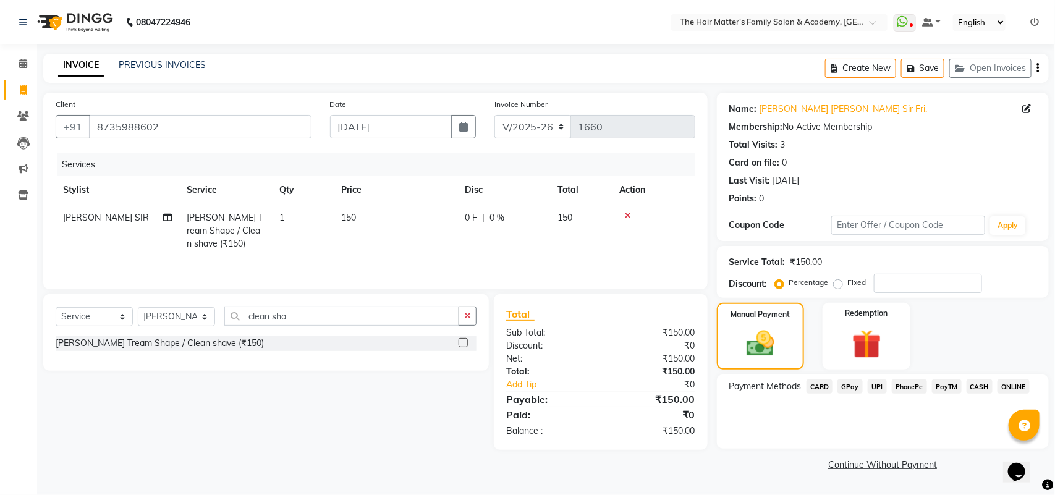
click at [389, 210] on td "150" at bounding box center [396, 231] width 124 height 54
select select "43094"
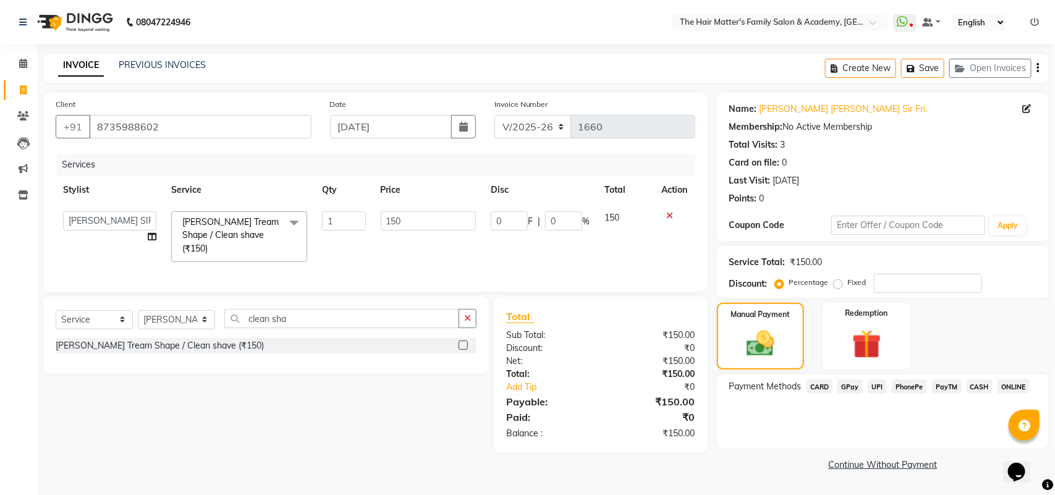
click at [389, 210] on td "150" at bounding box center [428, 237] width 111 height 66
click at [418, 216] on input "150" at bounding box center [429, 220] width 96 height 19
type input "100"
click at [612, 231] on tr "DIVY [PERSON_NAME] SIR HIMESH [PERSON_NAME] SIR [PERSON_NAME] [PERSON_NAME] Tre…" at bounding box center [376, 237] width 640 height 66
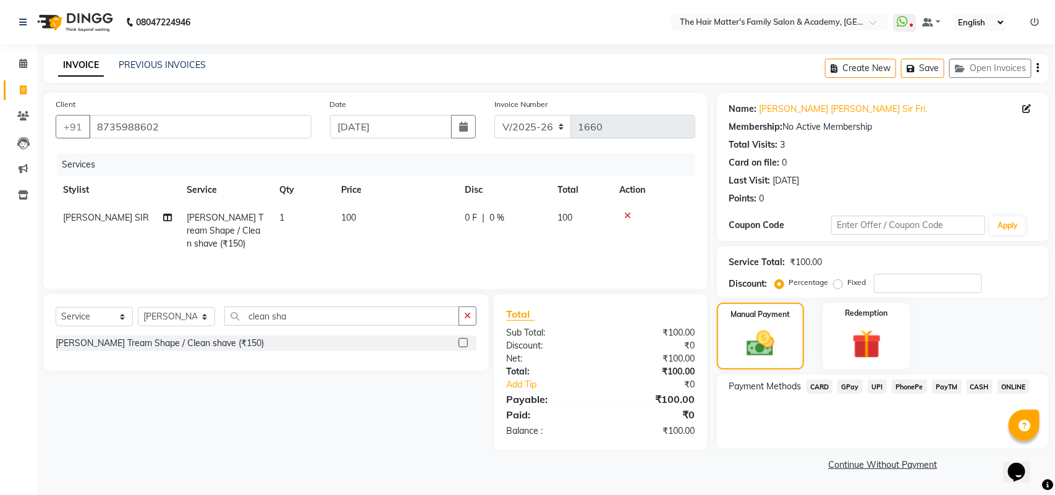
click at [878, 386] on span "UPI" at bounding box center [877, 387] width 19 height 14
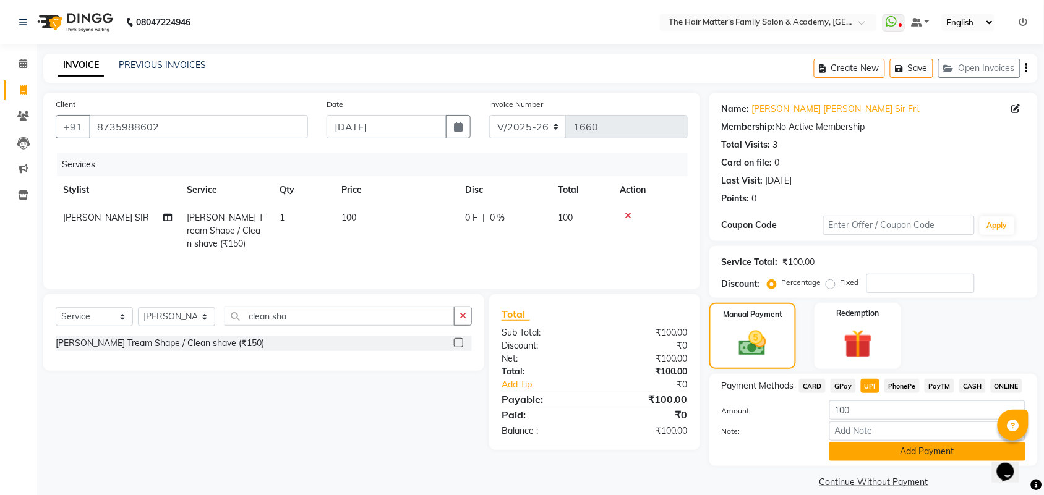
click at [900, 458] on button "Add Payment" at bounding box center [927, 451] width 196 height 19
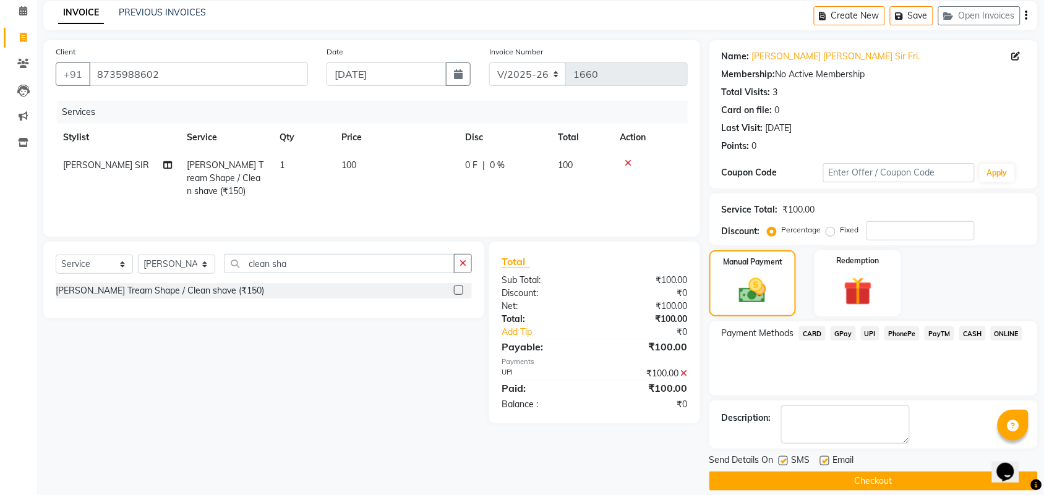
scroll to position [67, 0]
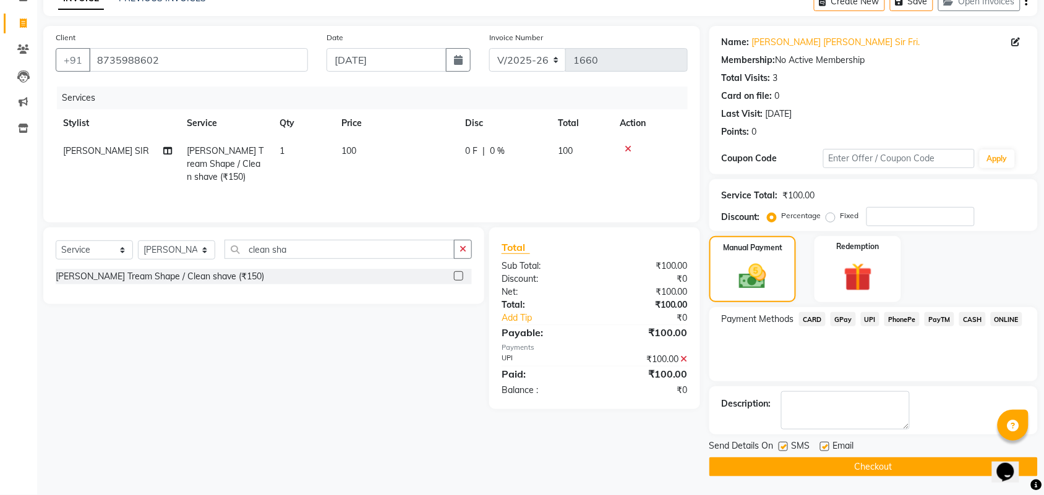
click at [923, 468] on button "Checkout" at bounding box center [873, 467] width 328 height 19
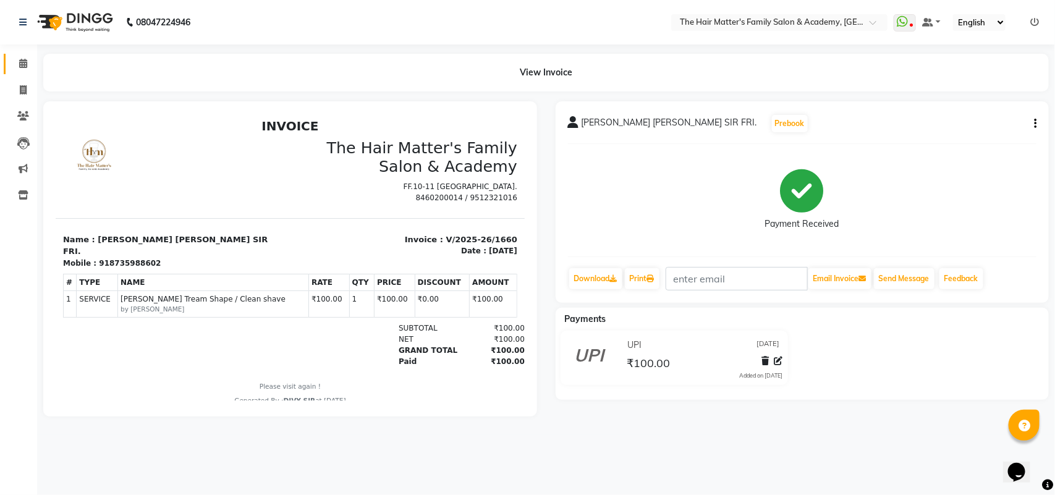
click at [8, 73] on link "Calendar" at bounding box center [19, 64] width 30 height 20
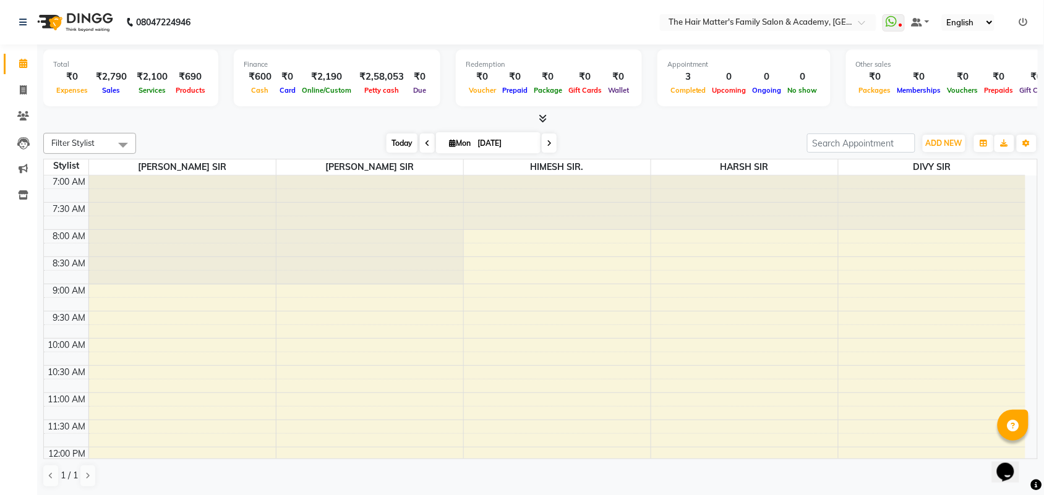
click at [402, 136] on span "Today" at bounding box center [401, 143] width 31 height 19
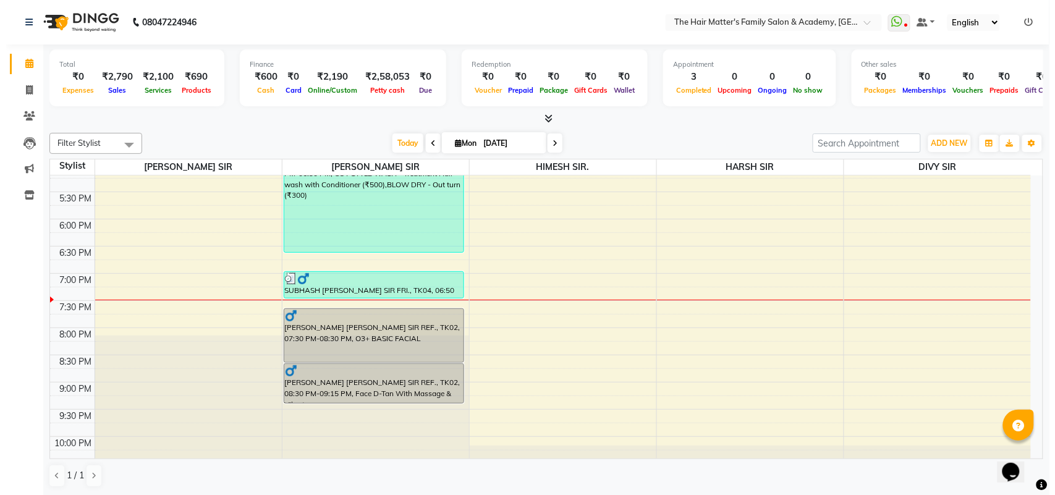
scroll to position [597, 0]
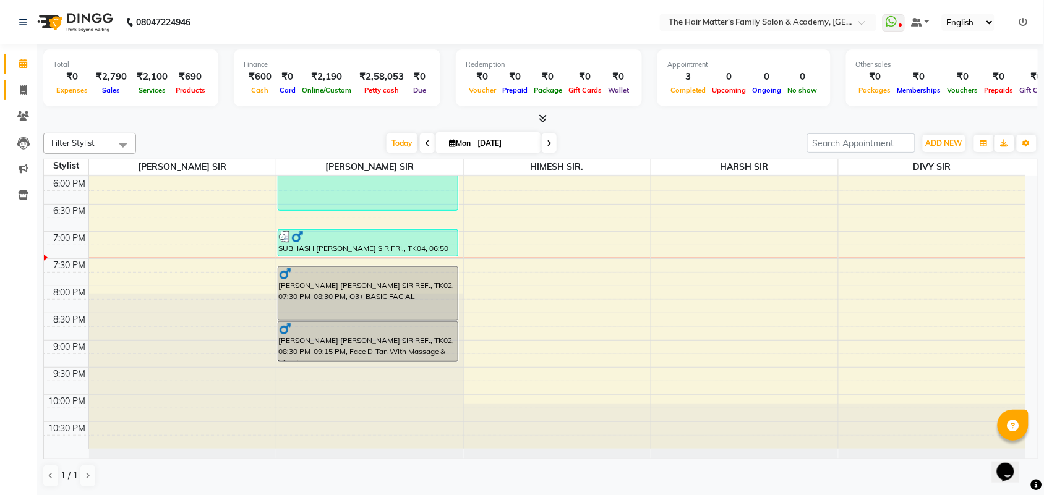
click at [7, 85] on link "Invoice" at bounding box center [19, 90] width 30 height 20
select select "5980"
select select "service"
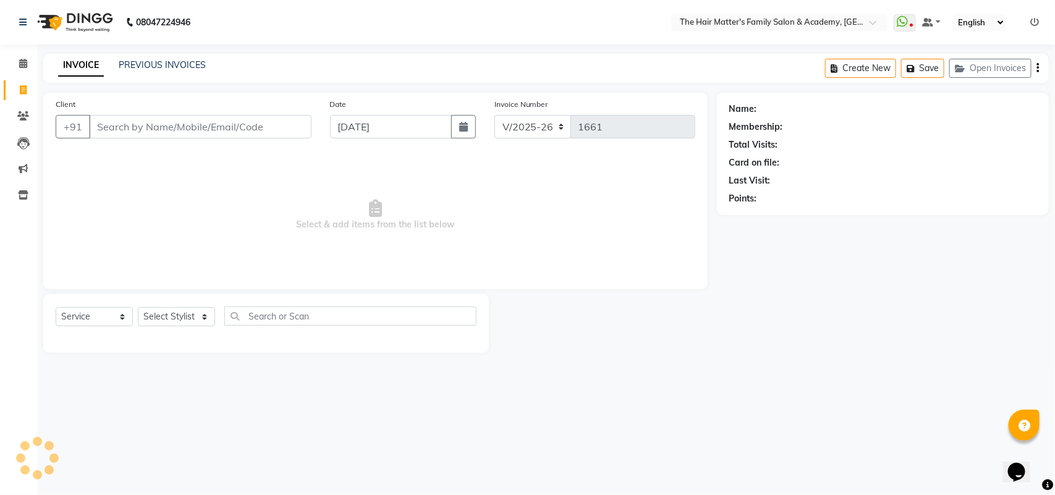
click at [158, 133] on input "Client" at bounding box center [200, 126] width 223 height 23
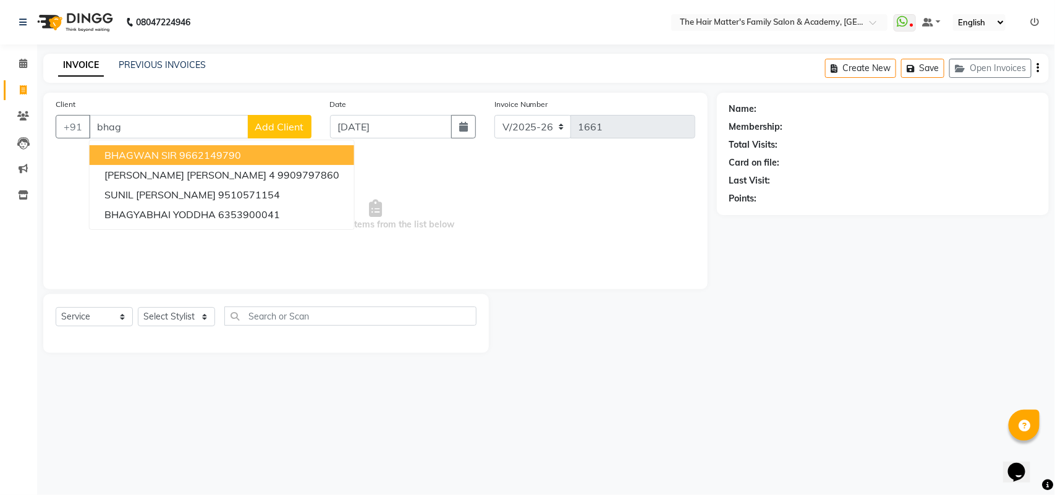
click at [226, 152] on ngb-highlight "9662149790" at bounding box center [210, 155] width 62 height 12
type input "9662149790"
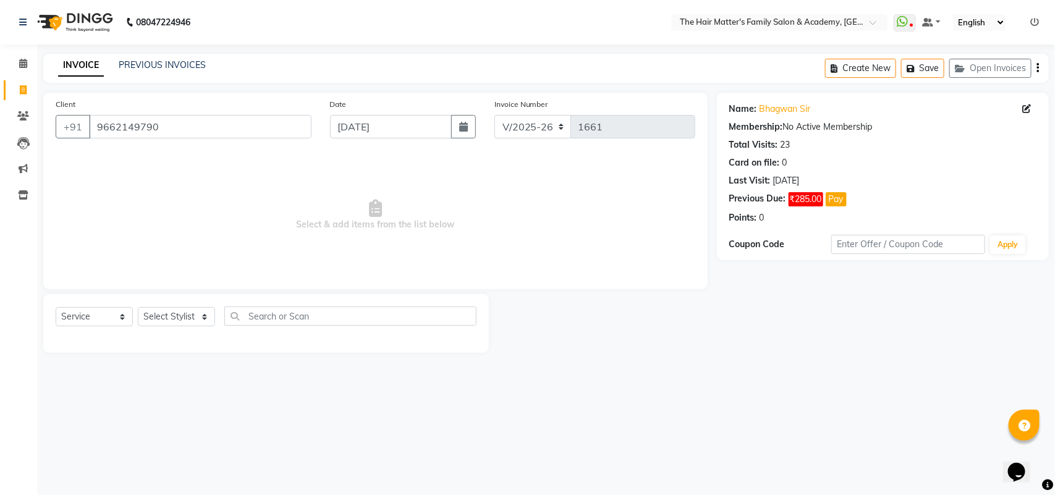
click at [87, 307] on div "Select Service Product Membership Package Voucher Prepaid Gift Card Select Styl…" at bounding box center [266, 321] width 421 height 29
click at [100, 317] on select "Select Service Product Membership Package Voucher Prepaid Gift Card" at bounding box center [94, 316] width 77 height 19
click at [56, 307] on select "Select Service Product Membership Package Voucher Prepaid Gift Card" at bounding box center [94, 316] width 77 height 19
click at [125, 313] on select "Select Service Product Membership Package Voucher Prepaid Gift Card" at bounding box center [94, 316] width 77 height 19
click at [56, 307] on select "Select Service Product Membership Package Voucher Prepaid Gift Card" at bounding box center [94, 316] width 77 height 19
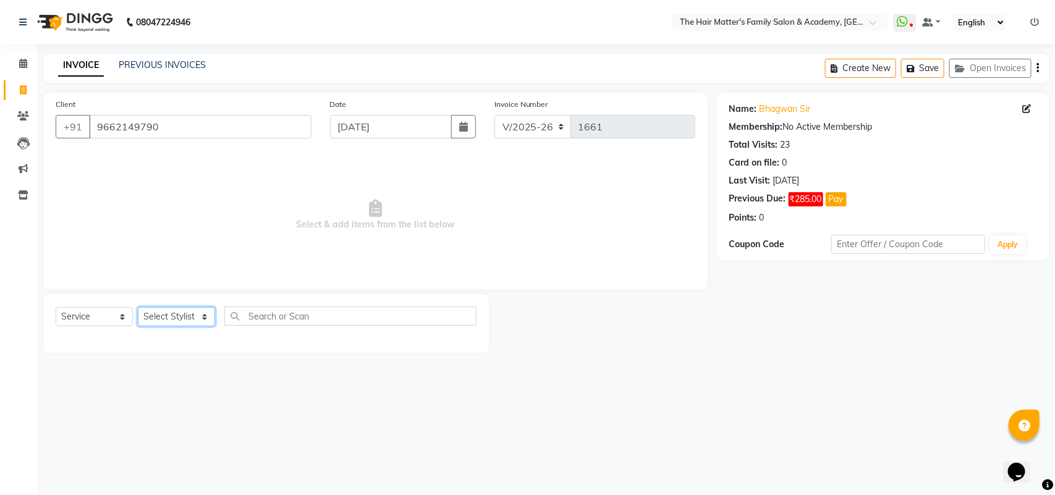
click at [150, 317] on select "Select Stylist DIVY SIR HARSH SIR HIMESH SIR. MAYANK SIR [PERSON_NAME] SIR" at bounding box center [176, 316] width 77 height 19
select select "85431"
click at [138, 307] on select "Select Stylist DIVY SIR HARSH SIR HIMESH SIR. MAYANK SIR [PERSON_NAME] SIR" at bounding box center [176, 316] width 77 height 19
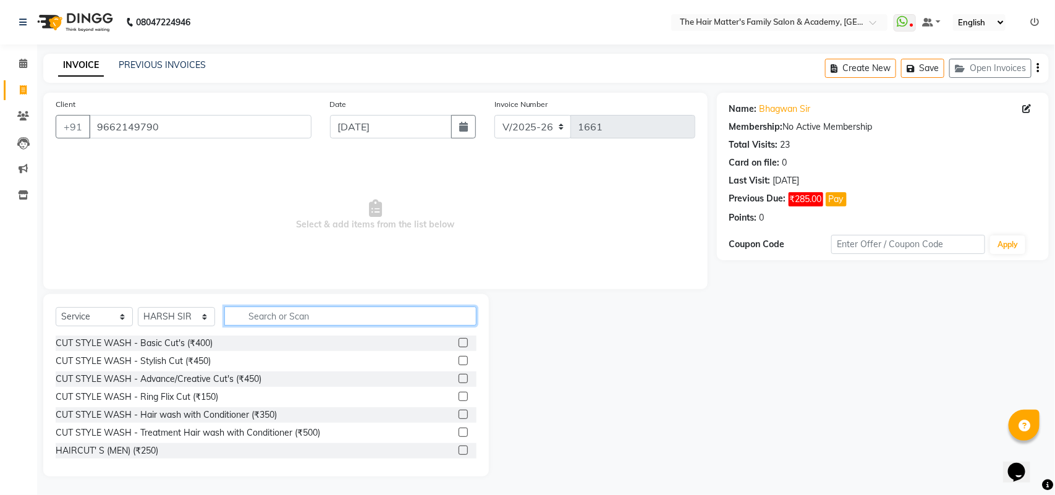
click at [274, 319] on input "text" at bounding box center [350, 316] width 252 height 19
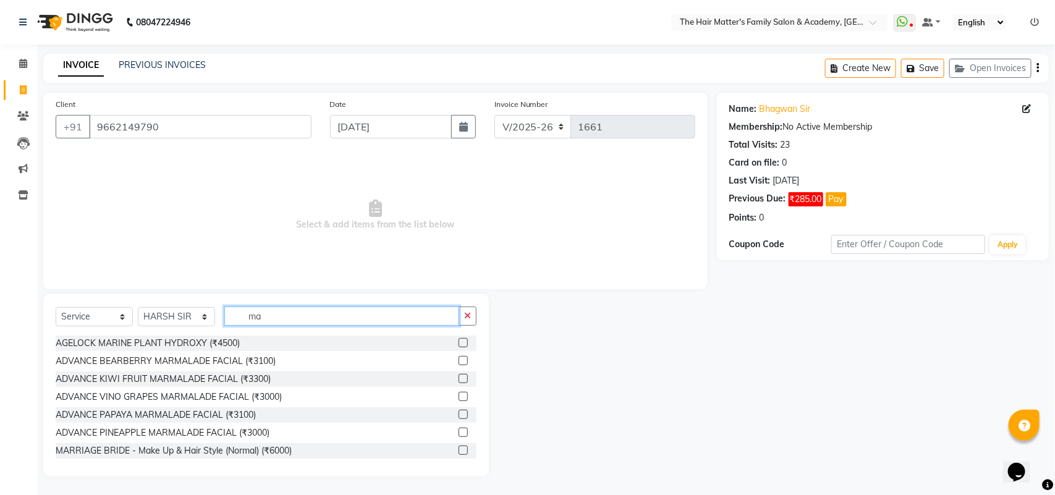
type input "m"
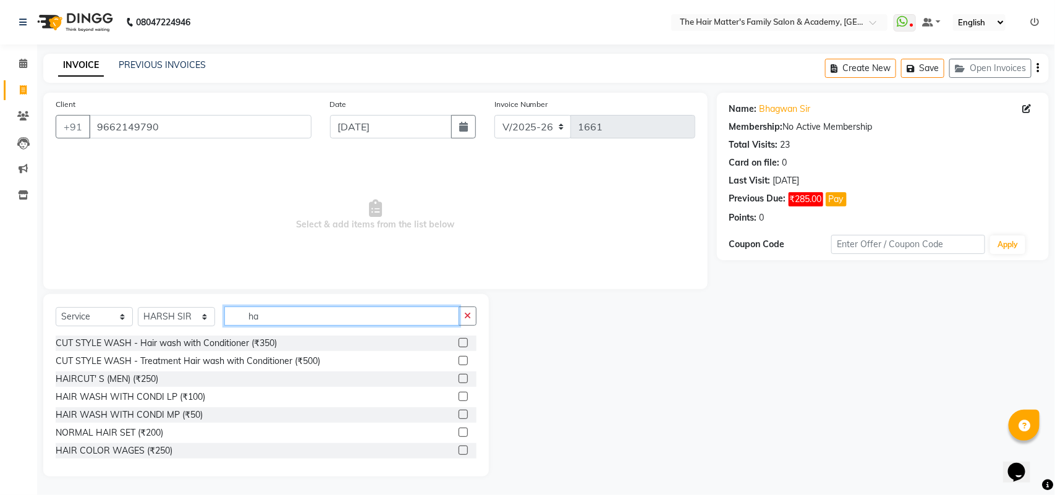
type input "h"
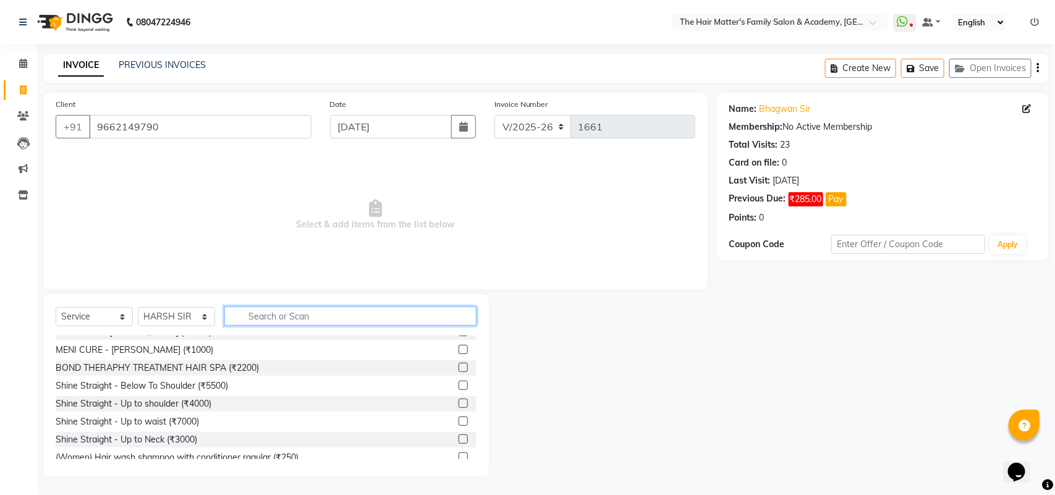
scroll to position [772, 0]
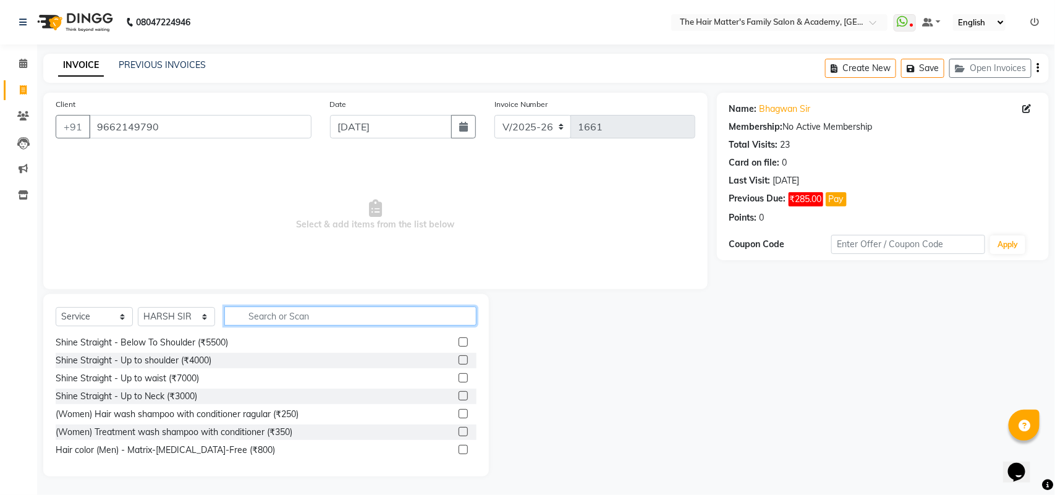
click at [433, 325] on input "text" at bounding box center [350, 316] width 252 height 19
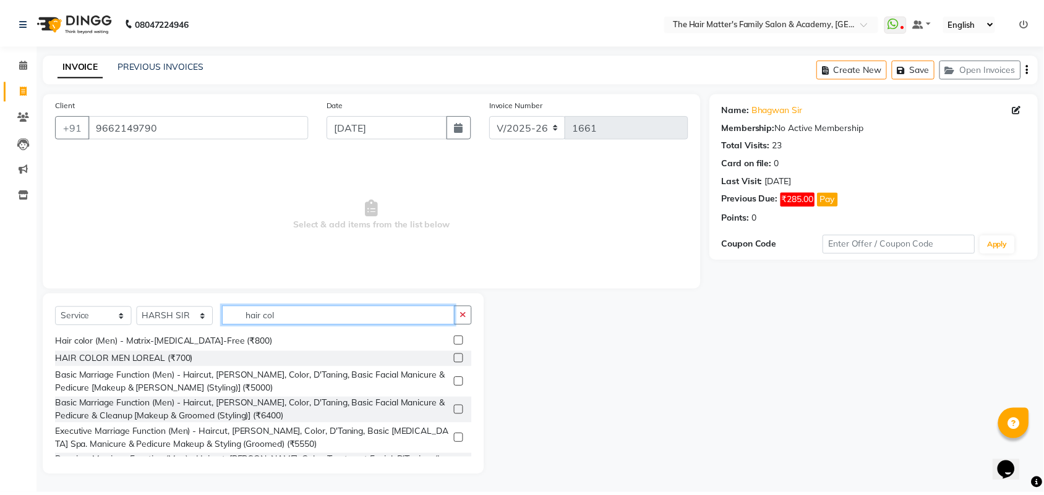
scroll to position [0, 0]
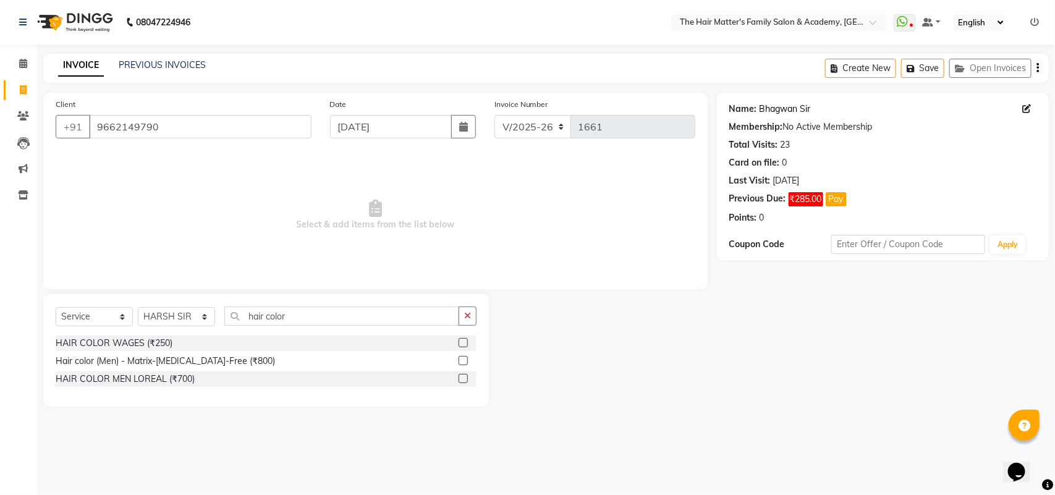
click at [777, 106] on link "Bhagwan Sir" at bounding box center [785, 109] width 51 height 13
click at [385, 304] on div "Select Service Product Membership Package Voucher Prepaid Gift Card Select Styl…" at bounding box center [266, 350] width 446 height 113
click at [404, 304] on div "Select Service Product Membership Package Voucher Prepaid Gift Card Select Styl…" at bounding box center [266, 350] width 446 height 113
click at [401, 321] on input "hair color" at bounding box center [341, 316] width 235 height 19
type input "h"
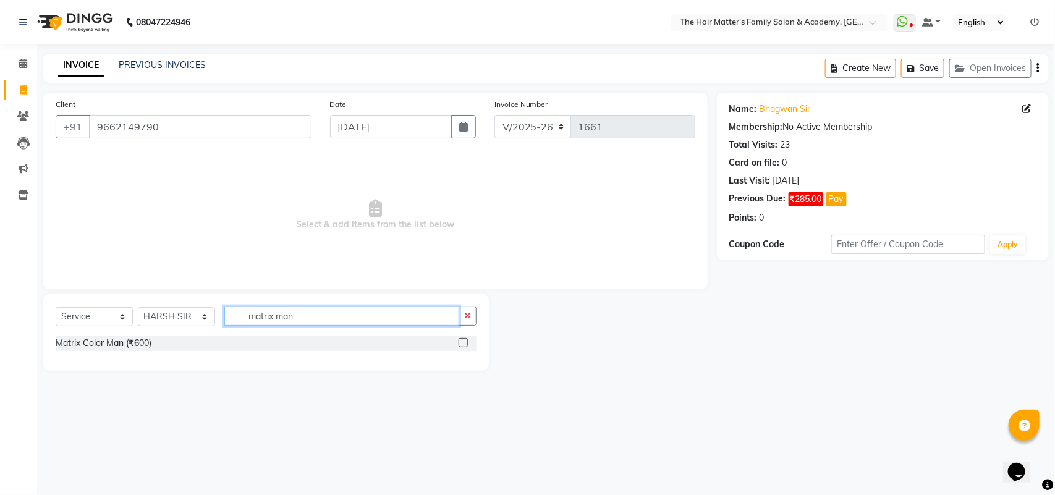
type input "matrix man"
click at [465, 341] on label at bounding box center [463, 342] width 9 height 9
click at [465, 341] on input "checkbox" at bounding box center [463, 343] width 8 height 8
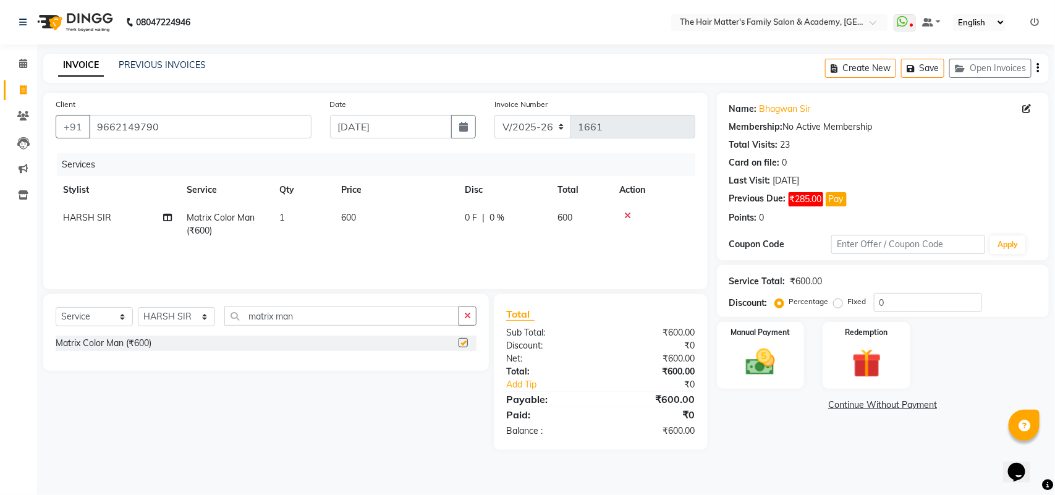
checkbox input "false"
click at [295, 310] on input "matrix man" at bounding box center [341, 316] width 235 height 19
type input "m"
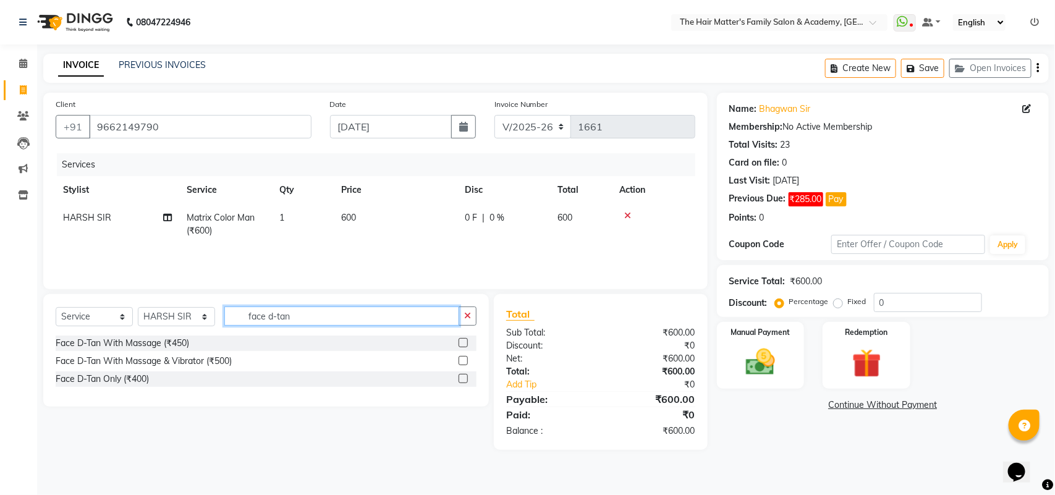
type input "face d-tan"
click at [733, 470] on div "08047224946 Select Location × The Hair Matter's Family Salon & Academy, S.p Rin…" at bounding box center [527, 247] width 1055 height 495
click at [462, 362] on label at bounding box center [463, 360] width 9 height 9
click at [462, 362] on input "checkbox" at bounding box center [463, 361] width 8 height 8
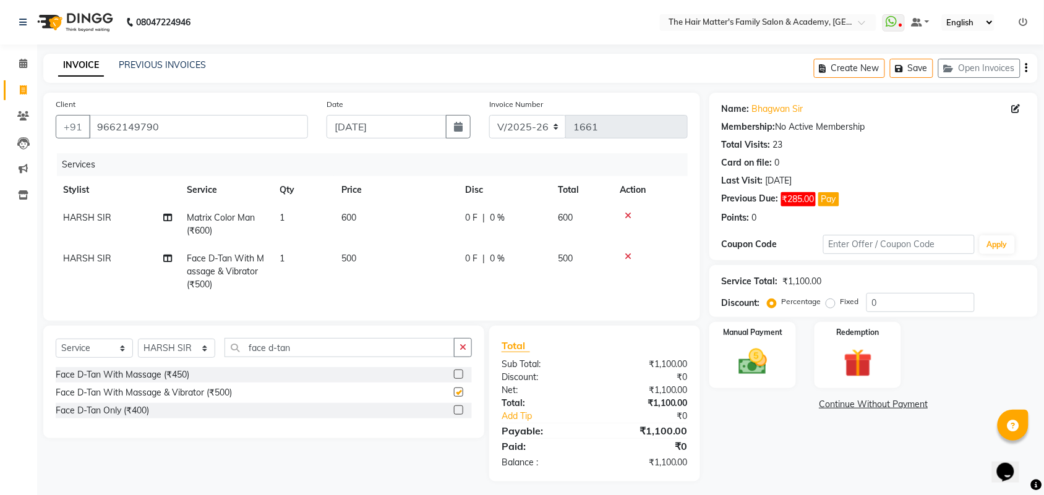
checkbox input "false"
click at [109, 358] on select "Select Service Product Membership Package Voucher Prepaid Gift Card" at bounding box center [94, 348] width 77 height 19
select select "product"
click at [56, 350] on select "Select Service Product Membership Package Voucher Prepaid Gift Card" at bounding box center [94, 348] width 77 height 19
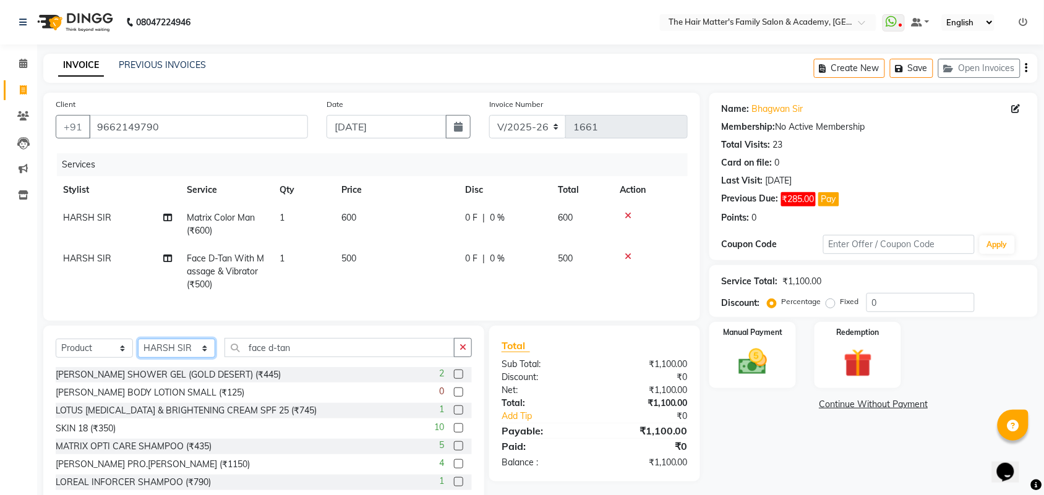
click at [193, 358] on select "Select Stylist DIVY SIR HARSH SIR HIMESH SIR. MAYANK SIR [PERSON_NAME] SIR" at bounding box center [176, 348] width 77 height 19
select select "43094"
click at [138, 350] on select "Select Stylist DIVY SIR HARSH SIR HIMESH SIR. MAYANK SIR [PERSON_NAME] SIR" at bounding box center [176, 348] width 77 height 19
click at [456, 357] on button "button" at bounding box center [463, 347] width 18 height 19
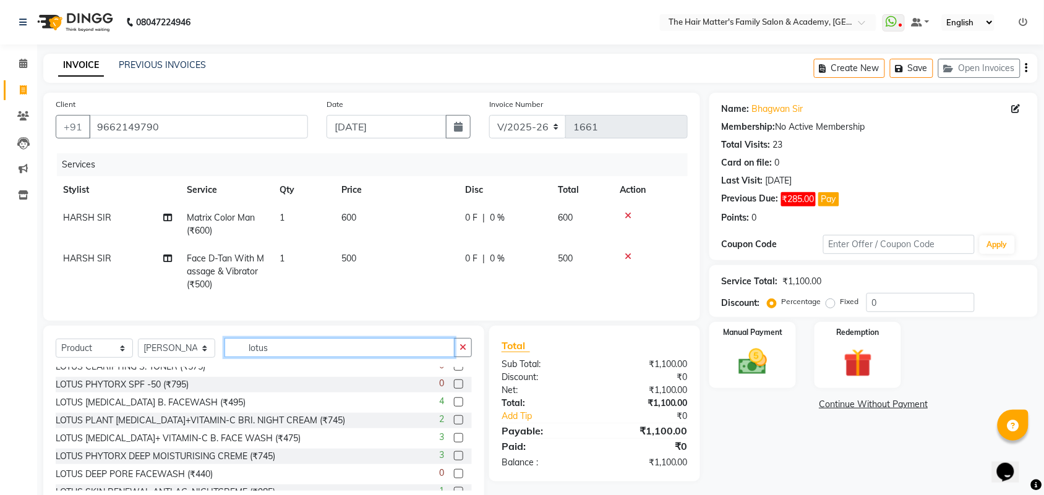
scroll to position [317, 0]
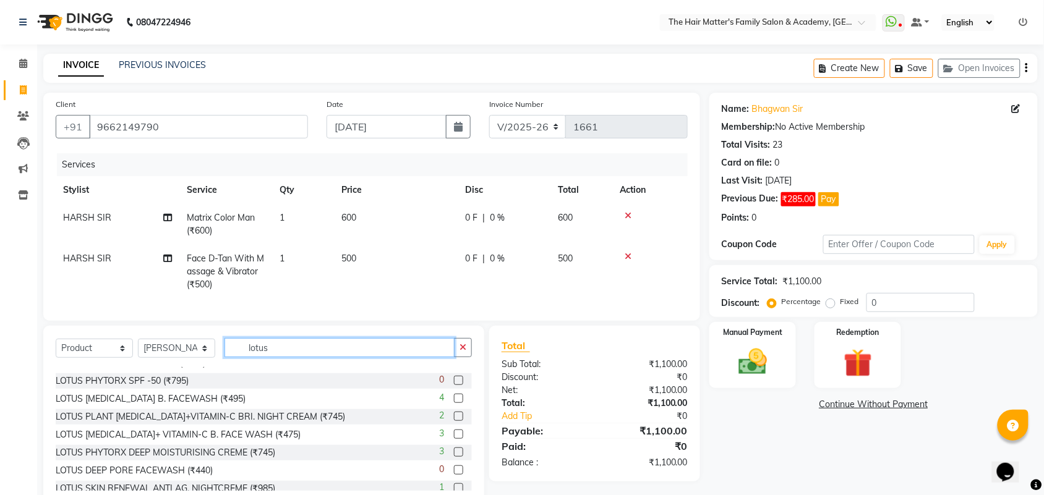
type input "lotus"
click at [454, 439] on label at bounding box center [458, 434] width 9 height 9
click at [454, 439] on input "checkbox" at bounding box center [458, 435] width 8 height 8
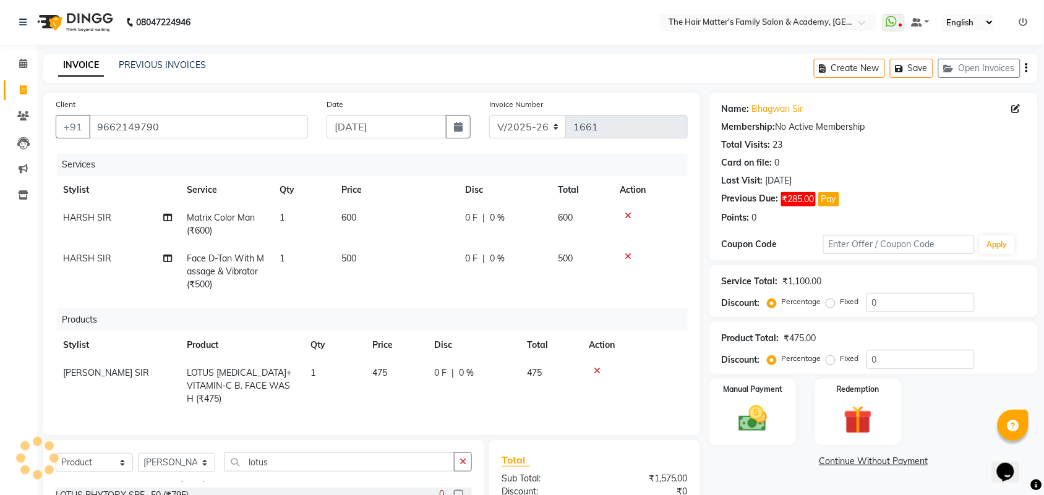
checkbox input "false"
click at [375, 454] on input "lotus" at bounding box center [339, 462] width 230 height 19
type input "l"
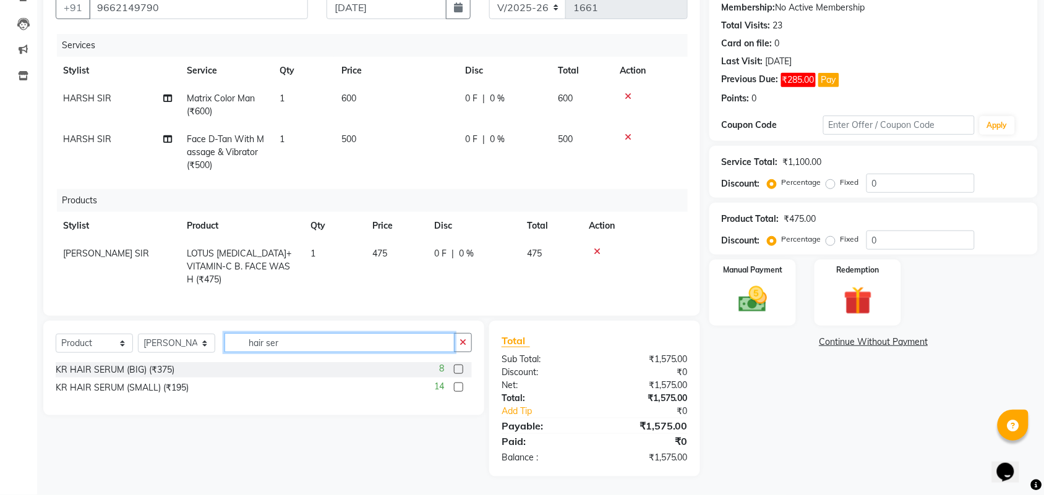
scroll to position [117, 0]
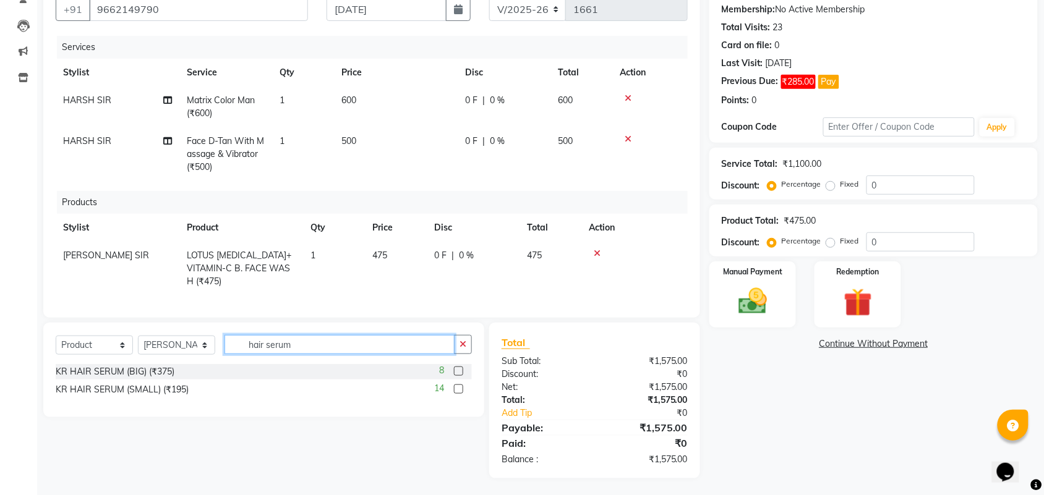
type input "hair serum"
click at [459, 372] on label at bounding box center [458, 371] width 9 height 9
click at [459, 372] on input "checkbox" at bounding box center [458, 372] width 8 height 8
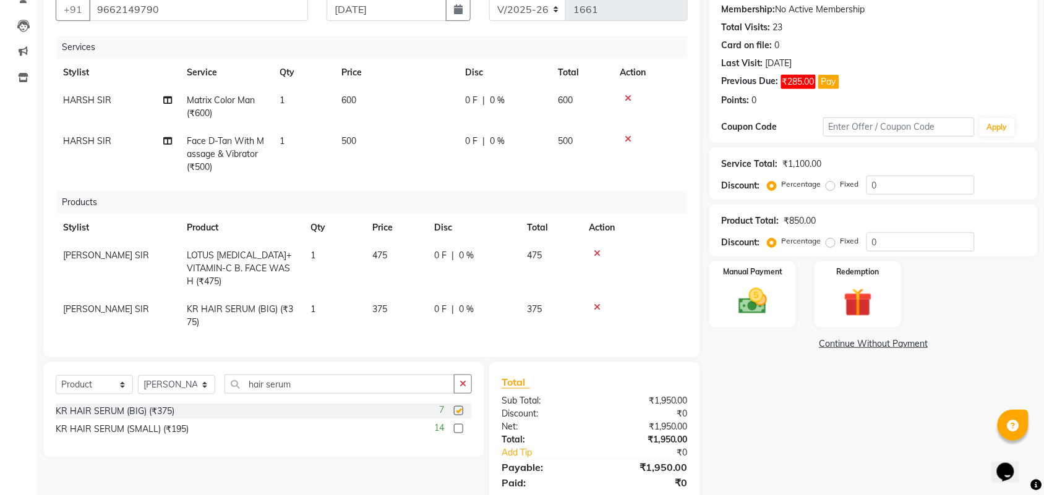
checkbox input "false"
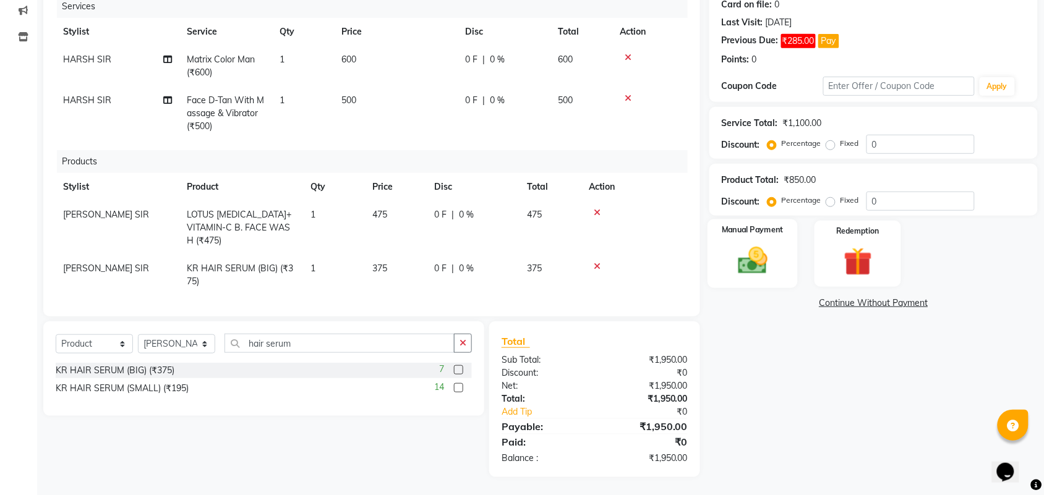
click at [756, 266] on img at bounding box center [752, 261] width 48 height 34
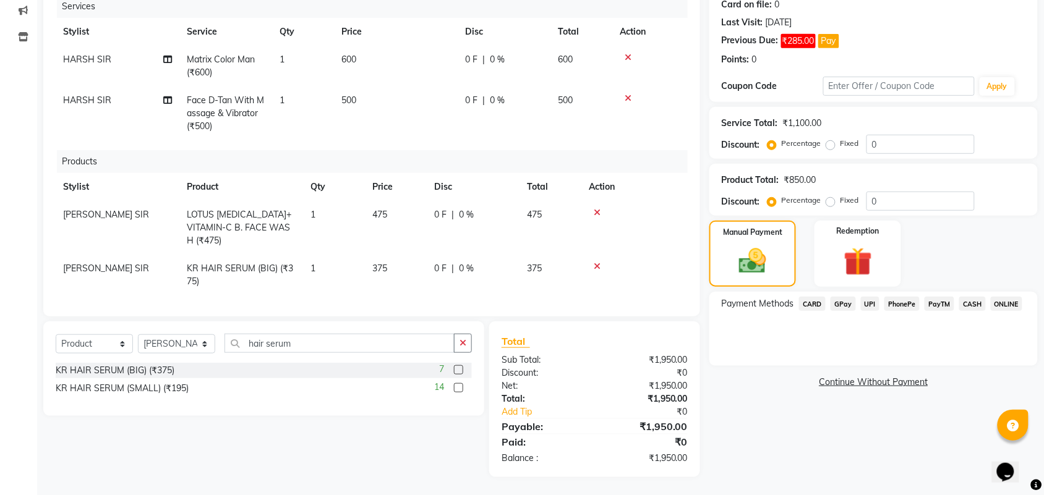
click at [862, 381] on link "Continue Without Payment" at bounding box center [873, 382] width 323 height 13
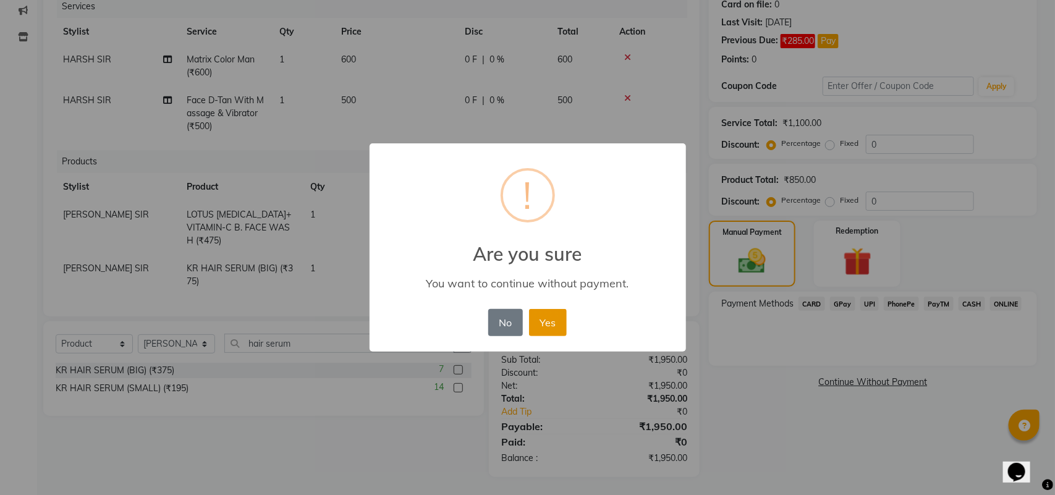
click at [551, 315] on button "Yes" at bounding box center [548, 322] width 38 height 27
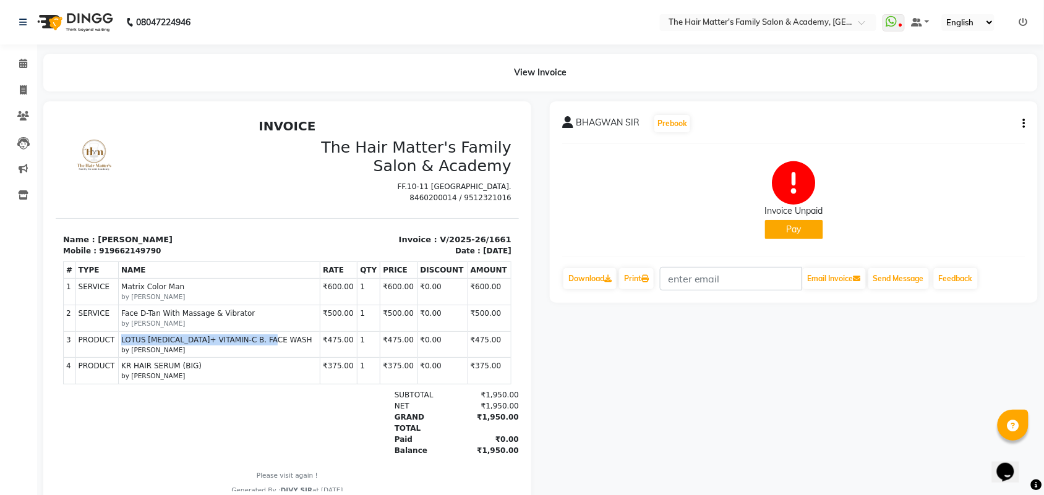
copy span "LOTUS [MEDICAL_DATA]+ VITAMIN-C B. FACE WASH"
drag, startPoint x: 122, startPoint y: 349, endPoint x: 288, endPoint y: 347, distance: 166.3
click at [283, 345] on span "LOTUS [MEDICAL_DATA]+ VITAMIN-C B. FACE WASH" at bounding box center [219, 339] width 196 height 11
click at [174, 411] on div at bounding box center [137, 422] width 150 height 67
click at [26, 62] on icon at bounding box center [23, 63] width 8 height 9
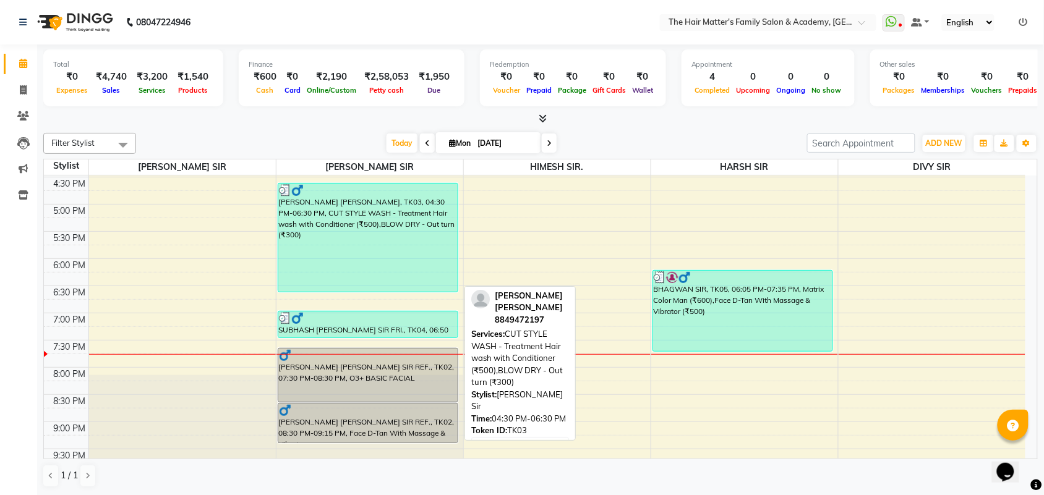
scroll to position [597, 0]
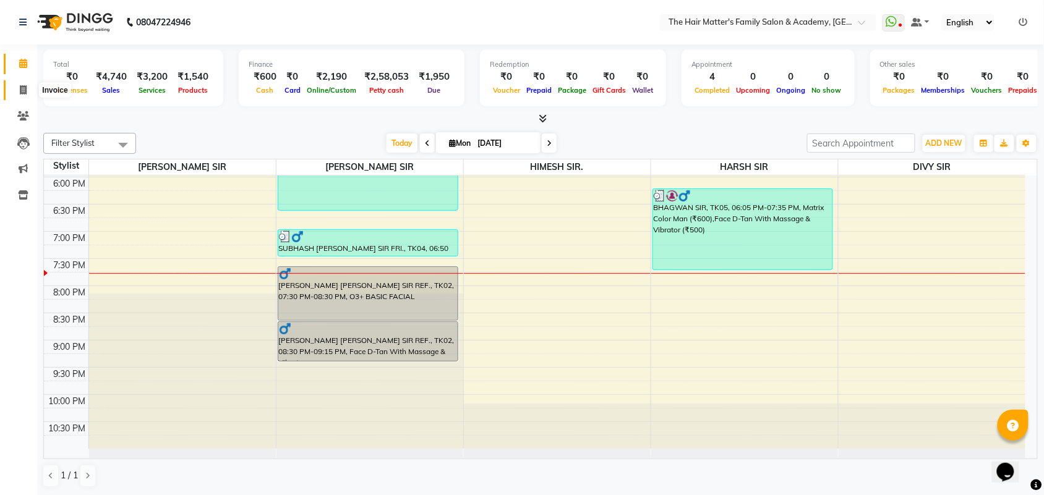
click at [17, 87] on span at bounding box center [23, 90] width 22 height 14
select select "5980"
select select "service"
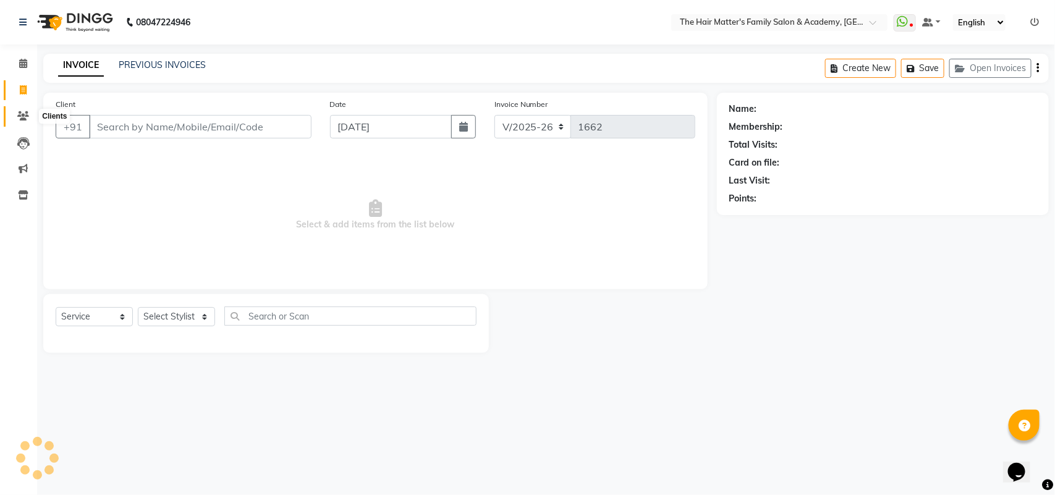
click at [20, 115] on icon at bounding box center [23, 115] width 12 height 9
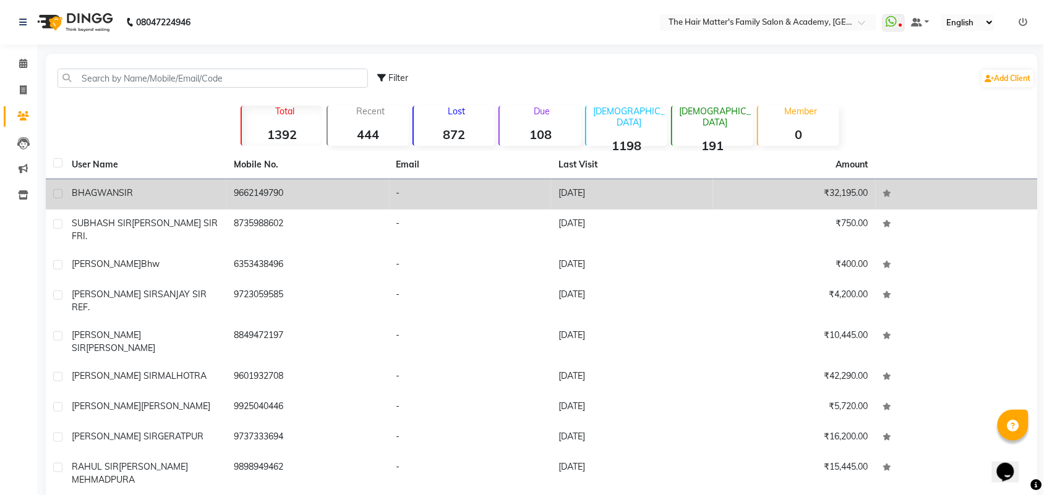
click at [215, 198] on div "BHAGWAN SIR" at bounding box center [145, 193] width 147 height 13
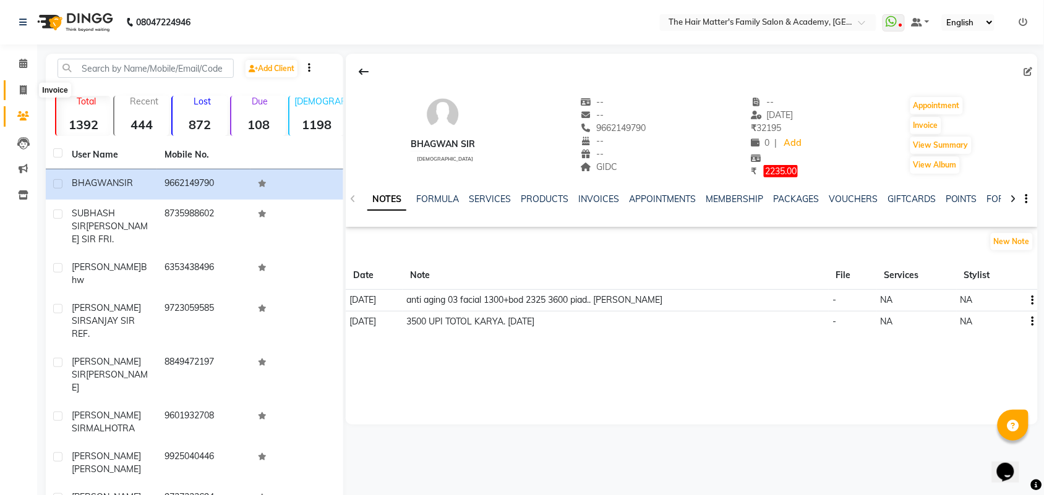
click at [20, 88] on icon at bounding box center [23, 89] width 7 height 9
select select "service"
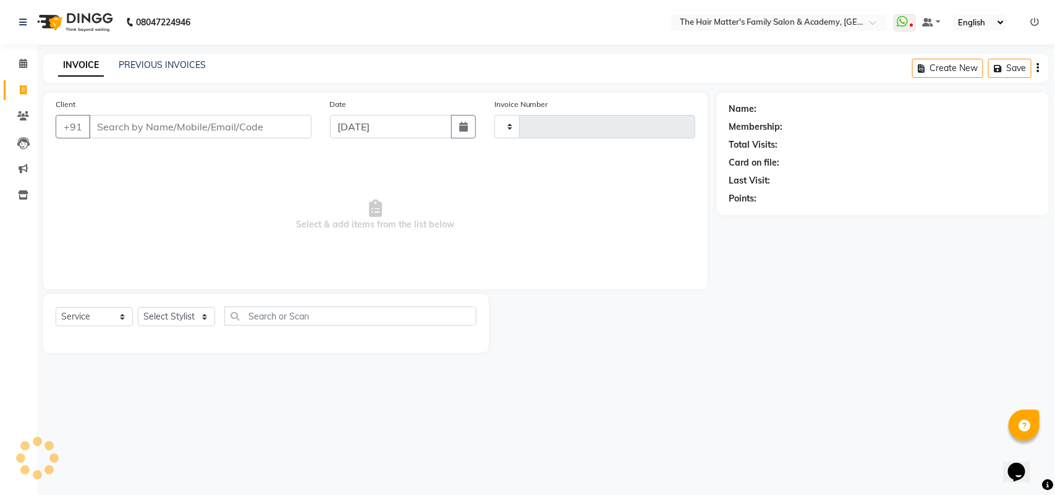
type input "1662"
select select "5980"
click at [144, 57] on div "INVOICE PREVIOUS INVOICES Create New Save Open Invoices" at bounding box center [546, 68] width 1006 height 29
click at [130, 71] on div "PREVIOUS INVOICES" at bounding box center [162, 65] width 87 height 13
click at [156, 66] on link "PREVIOUS INVOICES" at bounding box center [162, 64] width 87 height 11
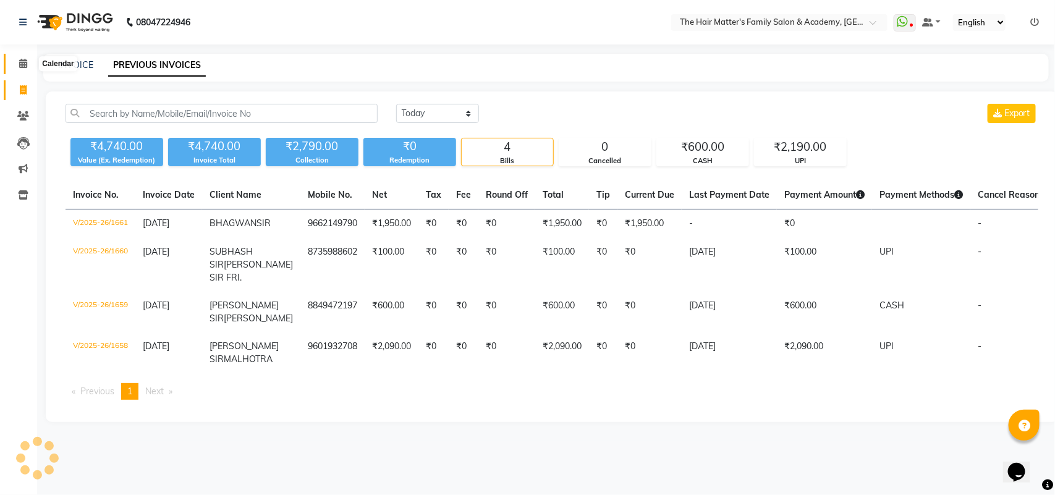
click at [17, 61] on span at bounding box center [23, 64] width 22 height 14
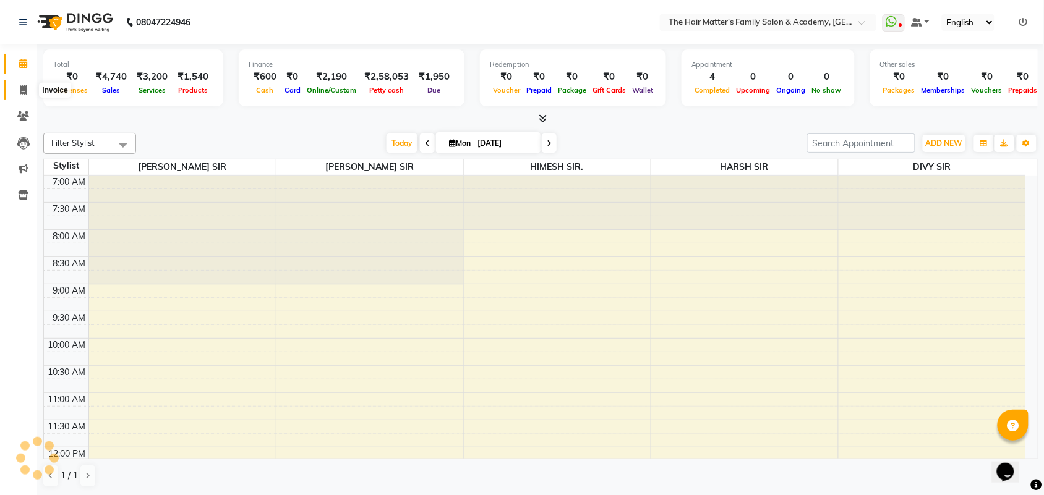
click at [20, 90] on icon at bounding box center [23, 89] width 7 height 9
select select "service"
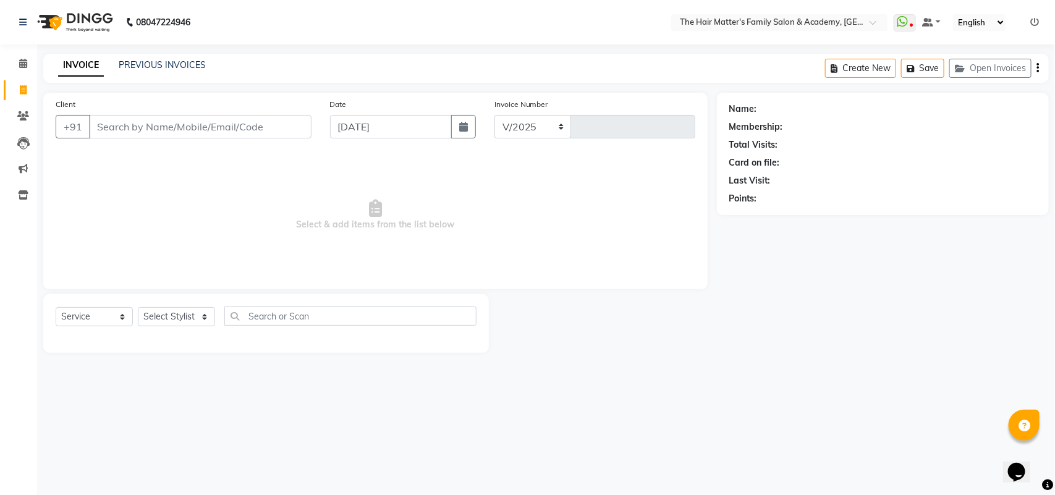
select select "5980"
type input "1662"
click at [149, 116] on input "Client" at bounding box center [200, 126] width 223 height 23
click at [152, 121] on input "Client" at bounding box center [200, 126] width 223 height 23
drag, startPoint x: 131, startPoint y: 126, endPoint x: 169, endPoint y: 181, distance: 66.7
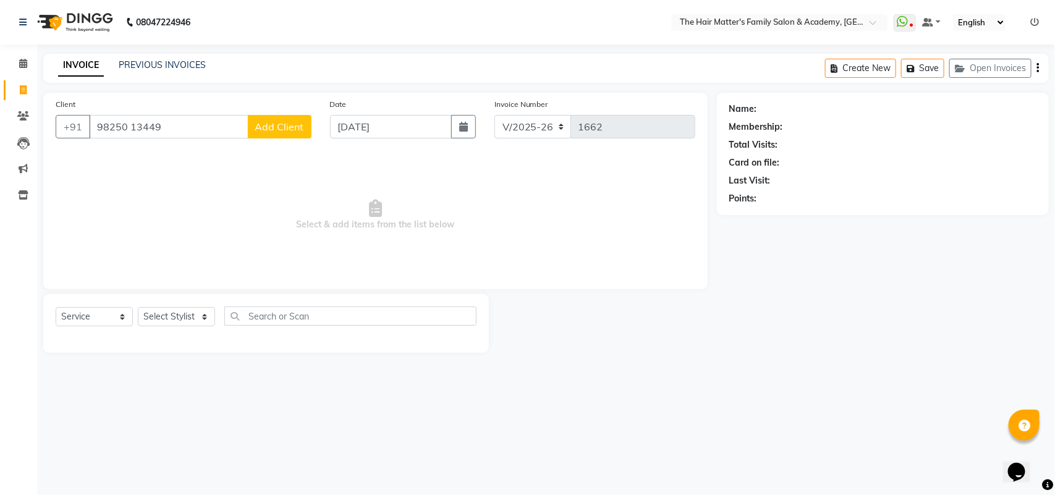
click at [130, 127] on input "98250 13449" at bounding box center [169, 126] width 160 height 23
type input "9825013449"
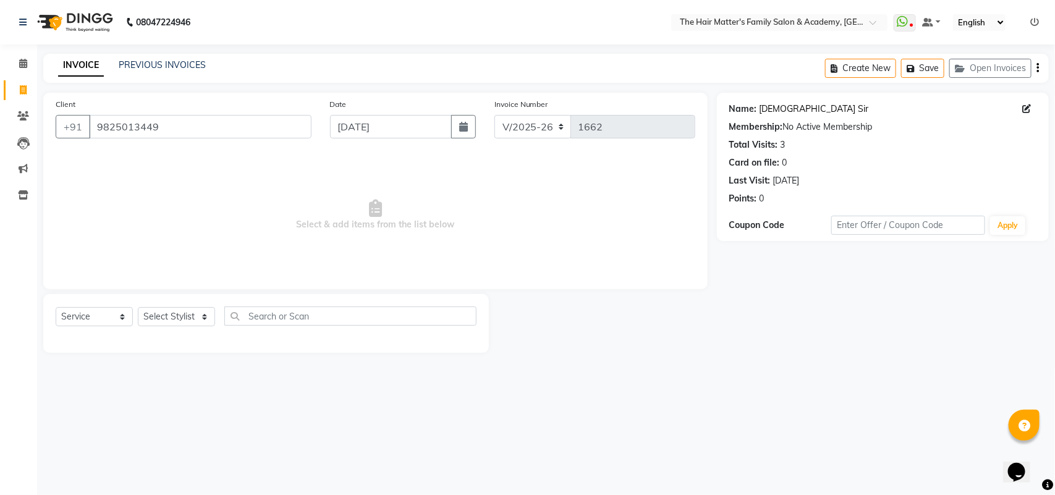
click at [764, 109] on link "[DEMOGRAPHIC_DATA] Sir" at bounding box center [814, 109] width 109 height 13
click at [109, 319] on select "Select Service Product Membership Package Voucher Prepaid Gift Card" at bounding box center [94, 316] width 77 height 19
click at [56, 307] on select "Select Service Product Membership Package Voucher Prepaid Gift Card" at bounding box center [94, 316] width 77 height 19
click at [161, 304] on div "Select Service Product Membership Package Voucher Prepaid Gift Card Select Styl…" at bounding box center [266, 323] width 446 height 59
click at [162, 320] on select "Select Stylist DIVY SIR HARSH SIR HIMESH SIR. MAYANK SIR [PERSON_NAME] SIR" at bounding box center [176, 316] width 77 height 19
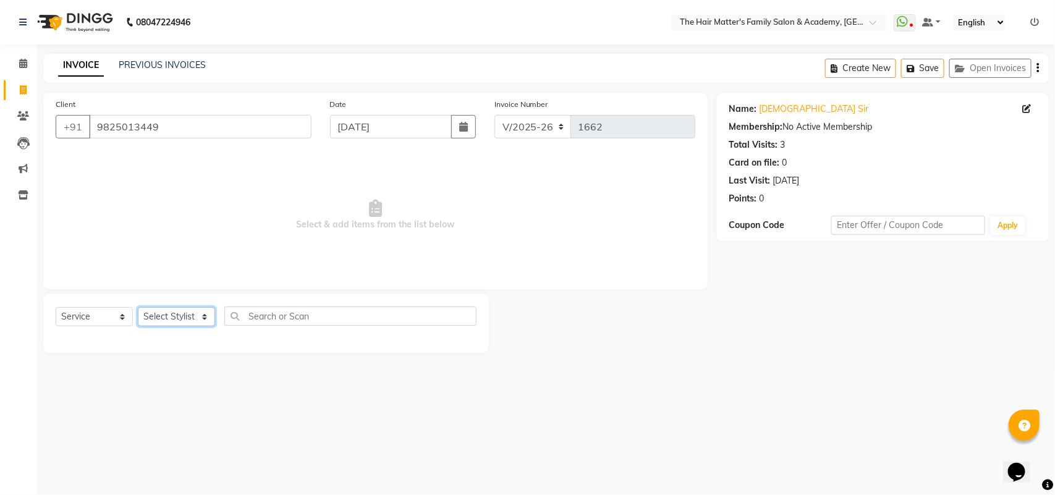
select select "43094"
click at [138, 307] on select "Select Stylist DIVY SIR HARSH SIR HIMESH SIR. MAYANK SIR [PERSON_NAME] SIR" at bounding box center [176, 316] width 77 height 19
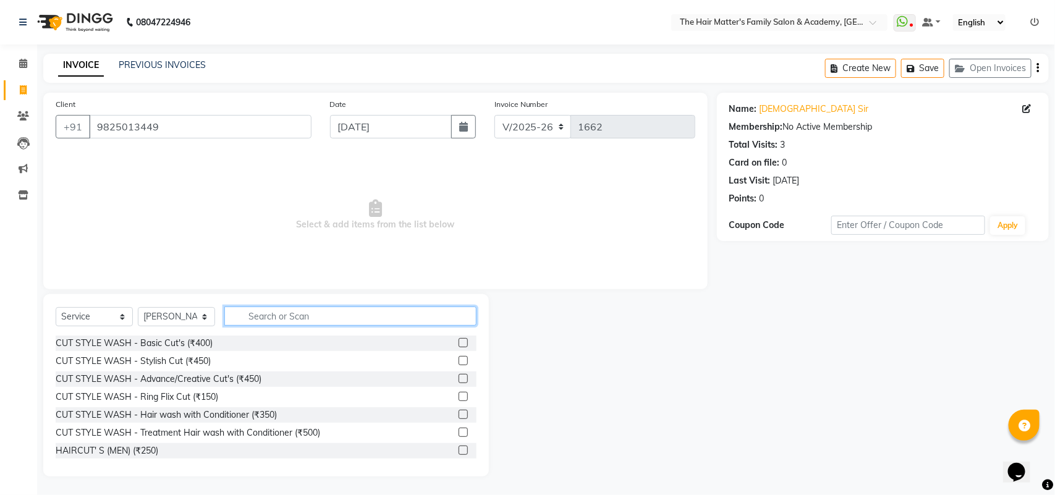
click at [276, 316] on input "text" at bounding box center [350, 316] width 252 height 19
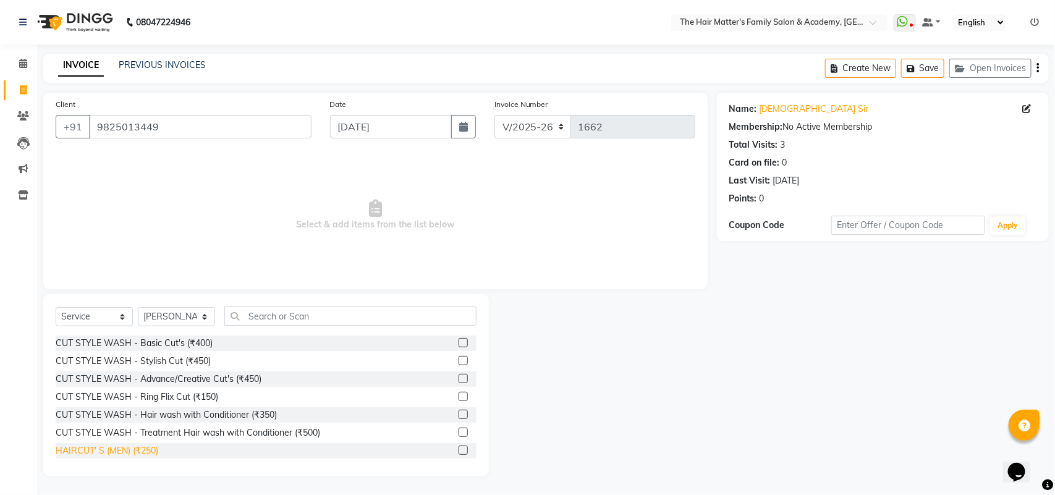
click at [149, 456] on div "HAIRCUT' S (MEN) (₹250)" at bounding box center [107, 451] width 103 height 13
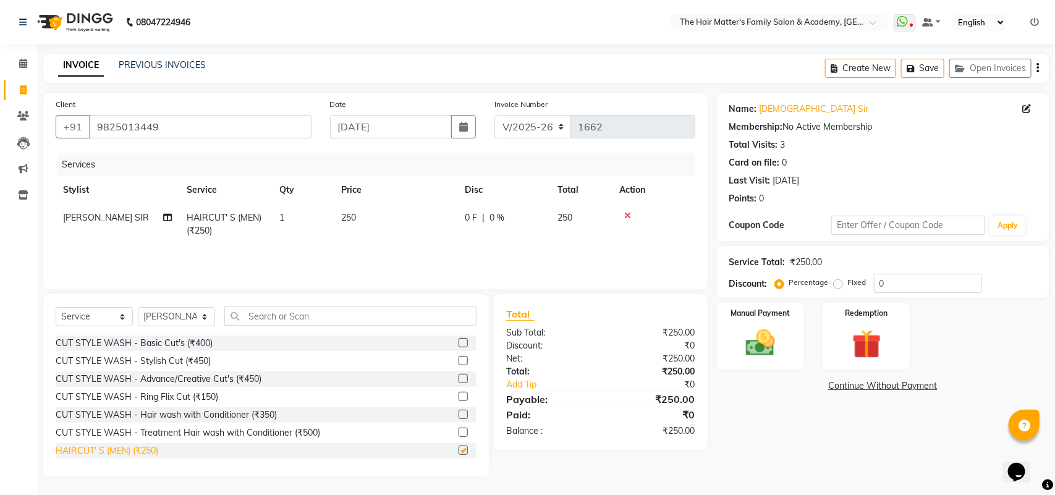
checkbox input "false"
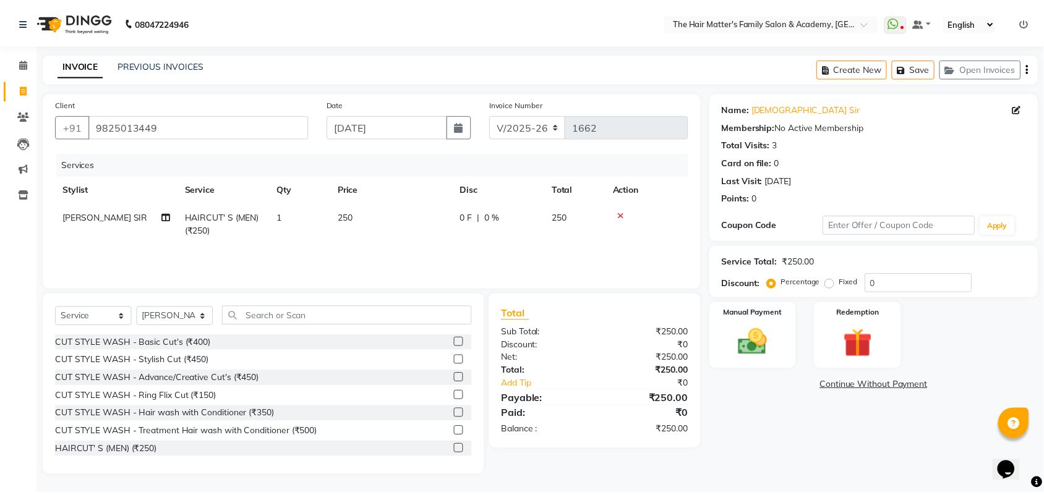
scroll to position [108, 0]
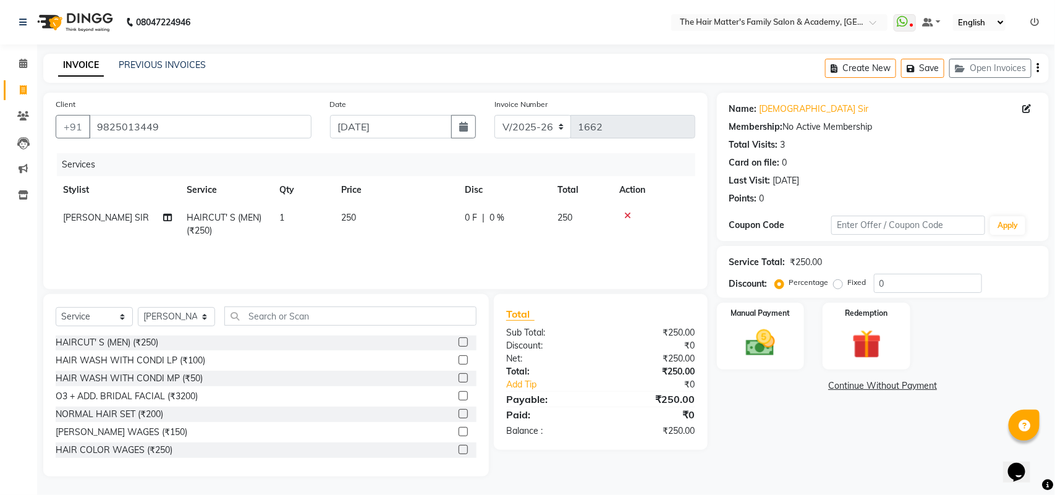
click at [736, 447] on div "Name: [PERSON_NAME] Sir Membership: No Active Membership Total Visits: 3 Card o…" at bounding box center [887, 285] width 341 height 384
click at [147, 72] on div "INVOICE PREVIOUS INVOICES" at bounding box center [131, 66] width 177 height 14
click at [179, 66] on link "PREVIOUS INVOICES" at bounding box center [162, 64] width 87 height 11
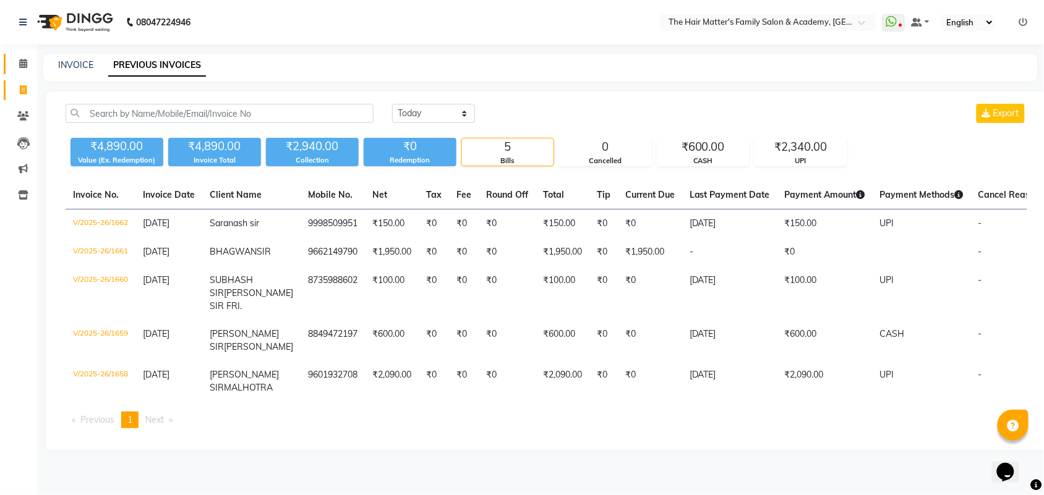
click at [23, 71] on link "Calendar" at bounding box center [19, 64] width 30 height 20
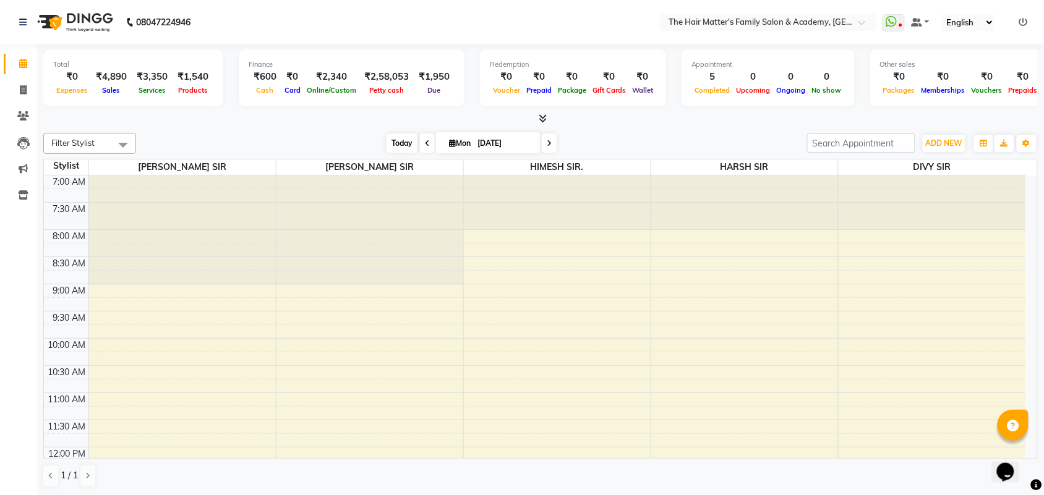
click at [406, 134] on span "Today" at bounding box center [401, 143] width 31 height 19
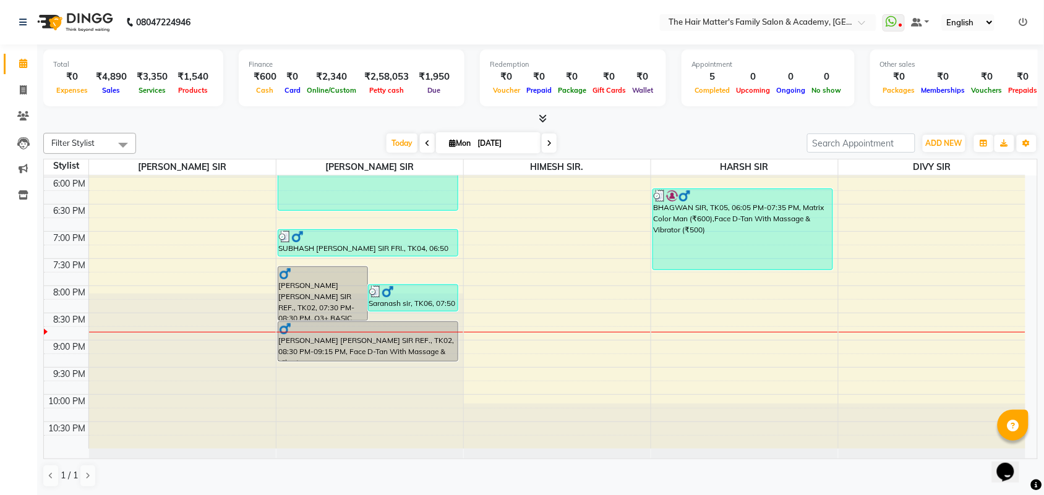
click at [548, 143] on icon at bounding box center [549, 143] width 5 height 7
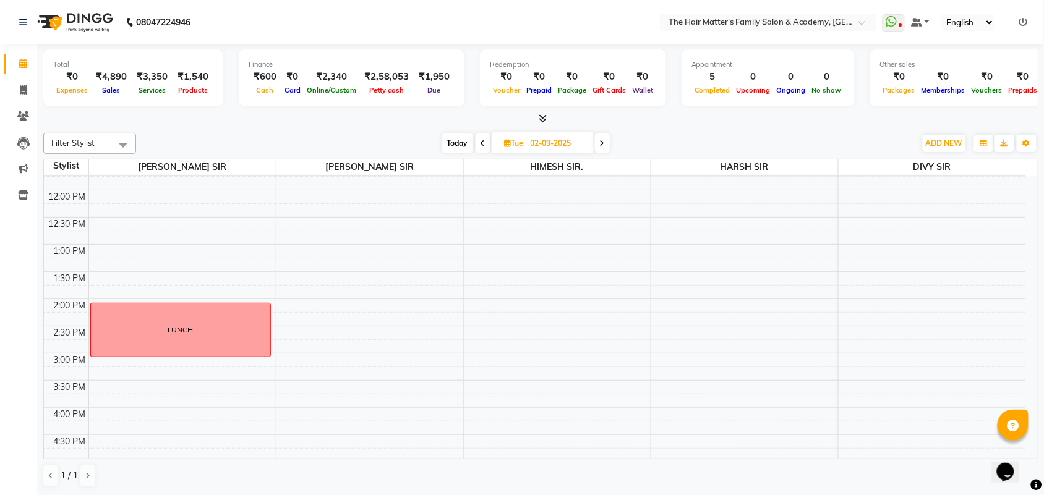
scroll to position [515, 0]
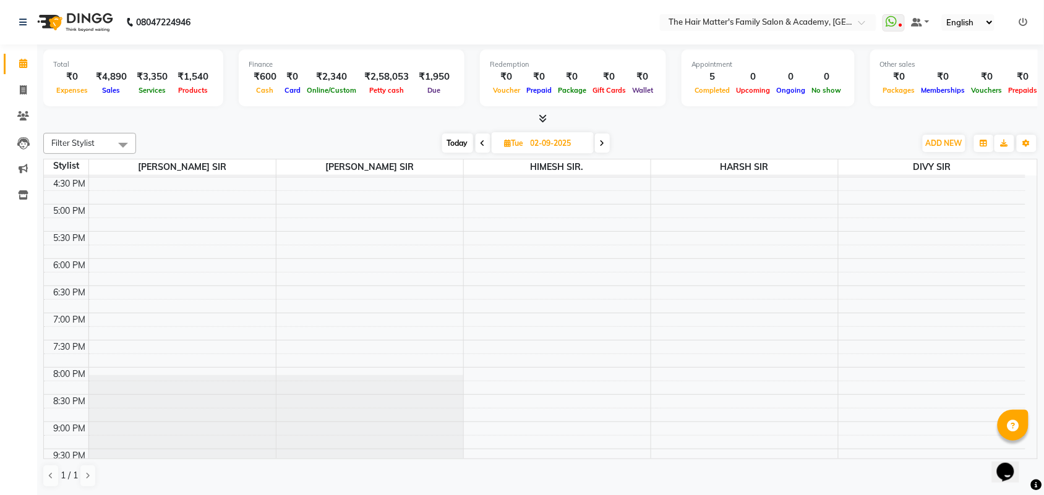
click at [601, 142] on icon at bounding box center [602, 143] width 5 height 7
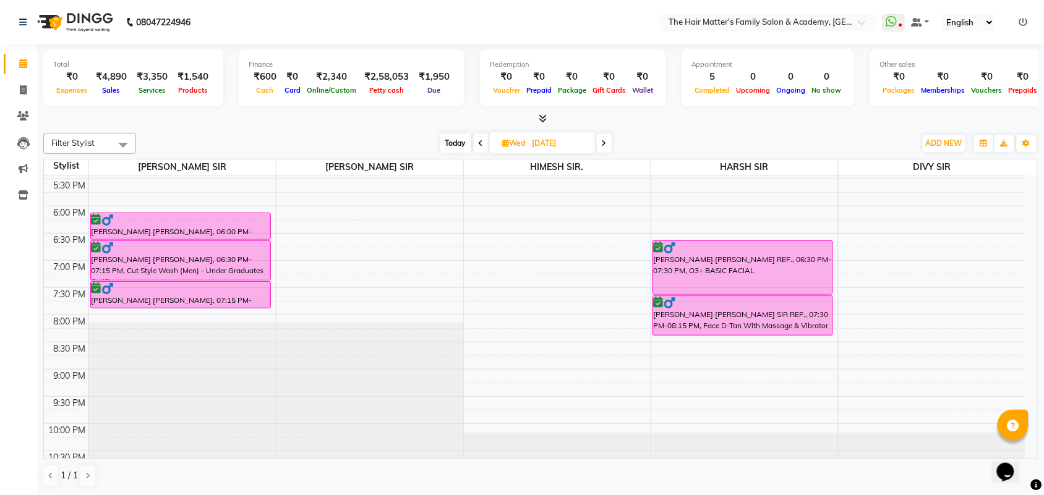
scroll to position [597, 0]
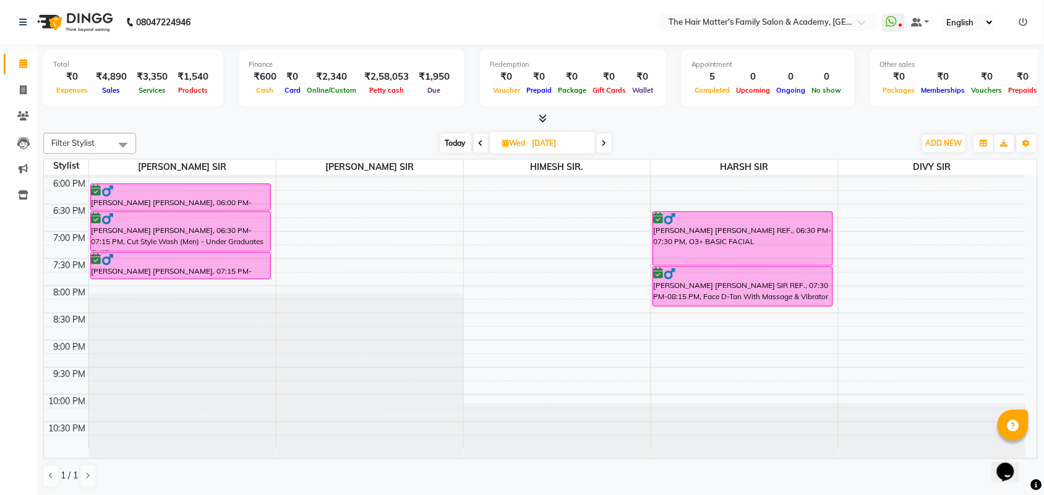
click at [604, 146] on icon at bounding box center [604, 143] width 5 height 7
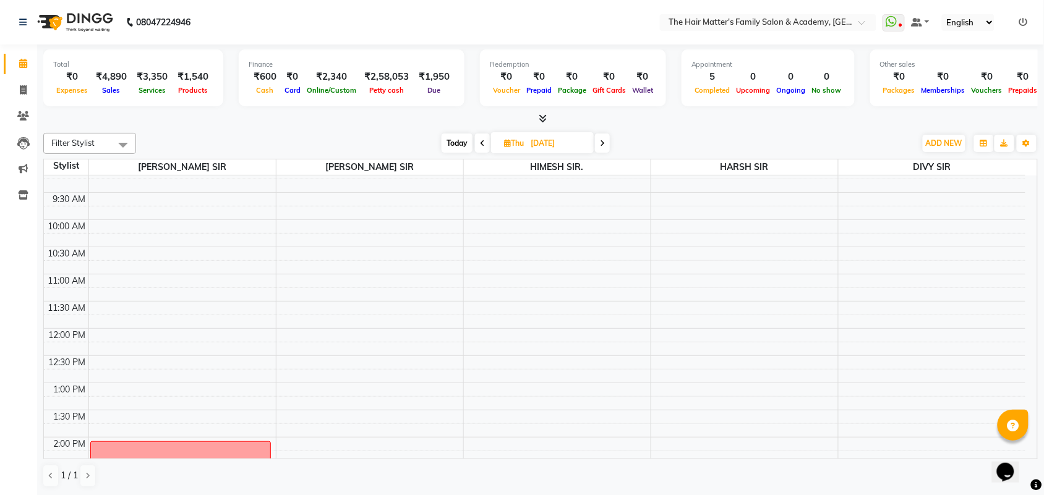
scroll to position [0, 0]
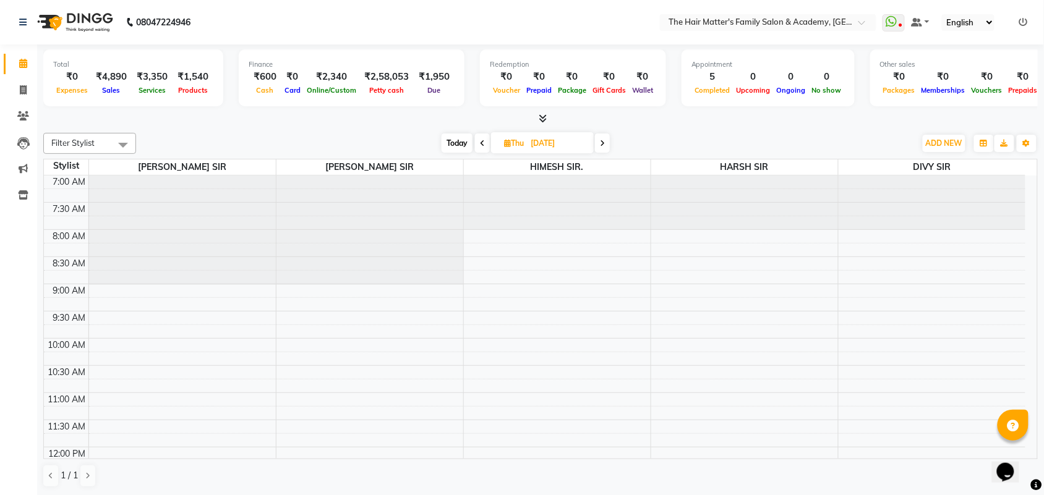
click at [608, 142] on span at bounding box center [602, 143] width 15 height 19
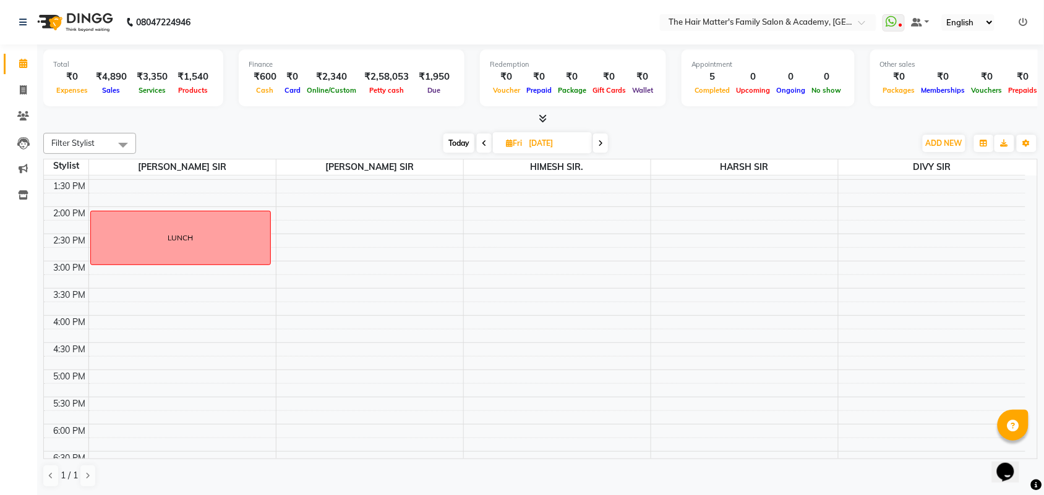
scroll to position [597, 0]
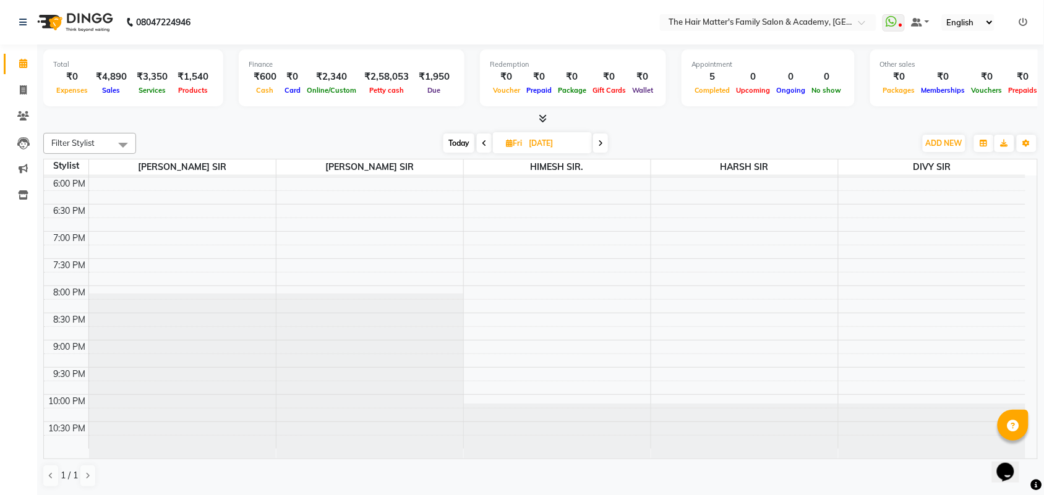
click at [605, 146] on span at bounding box center [600, 143] width 15 height 19
click at [605, 152] on span at bounding box center [602, 143] width 15 height 19
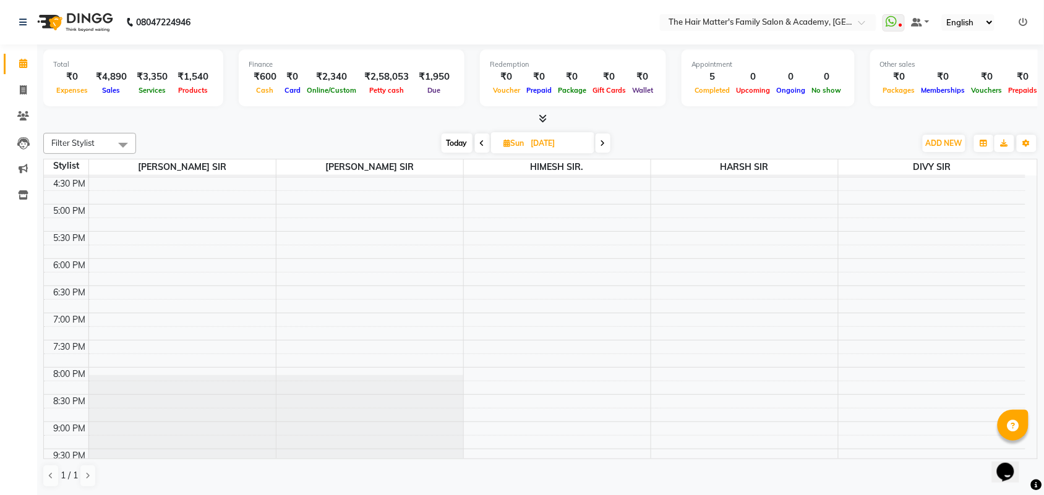
scroll to position [257, 0]
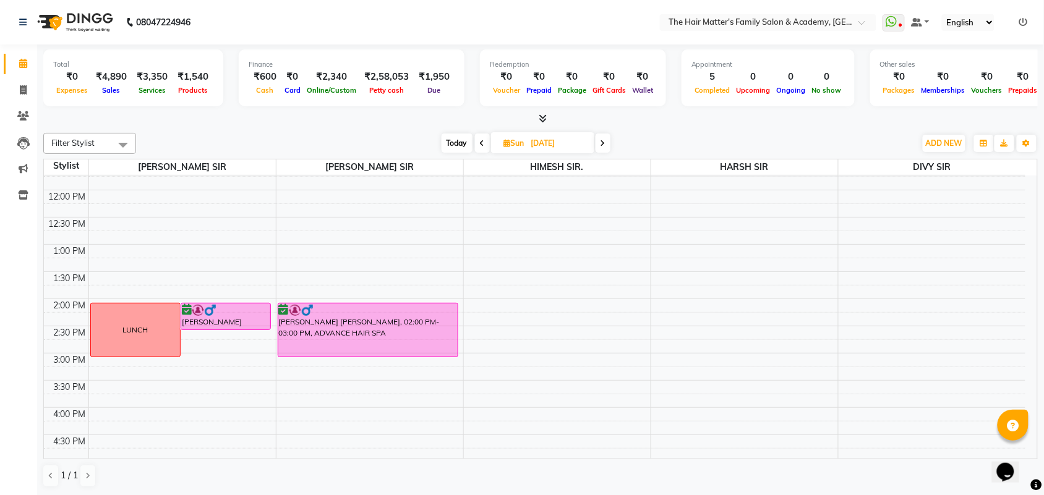
click at [602, 147] on icon at bounding box center [602, 143] width 5 height 7
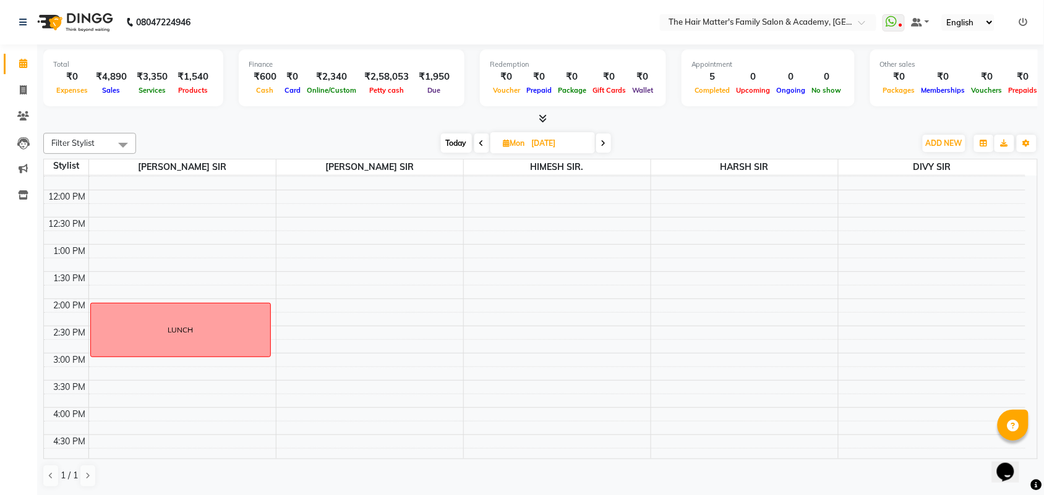
scroll to position [515, 0]
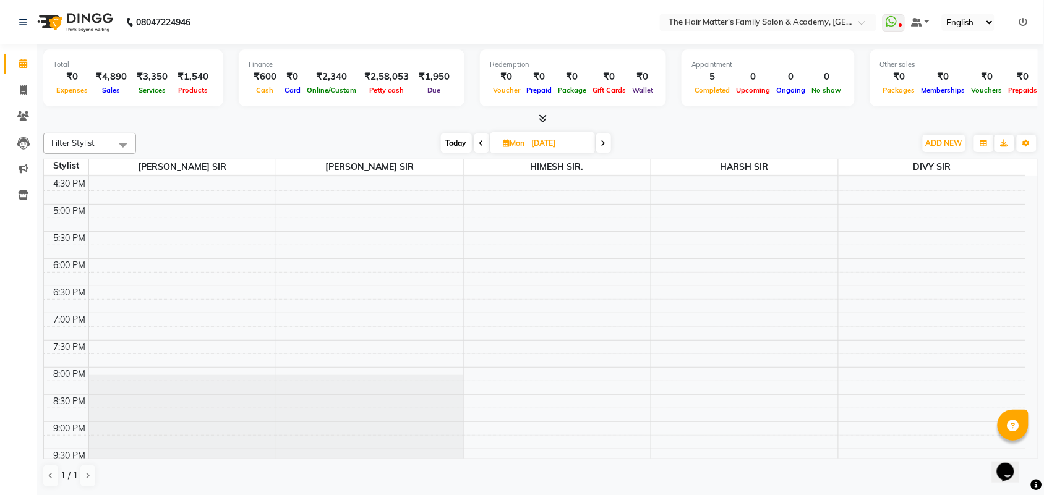
click at [609, 144] on span at bounding box center [603, 143] width 15 height 19
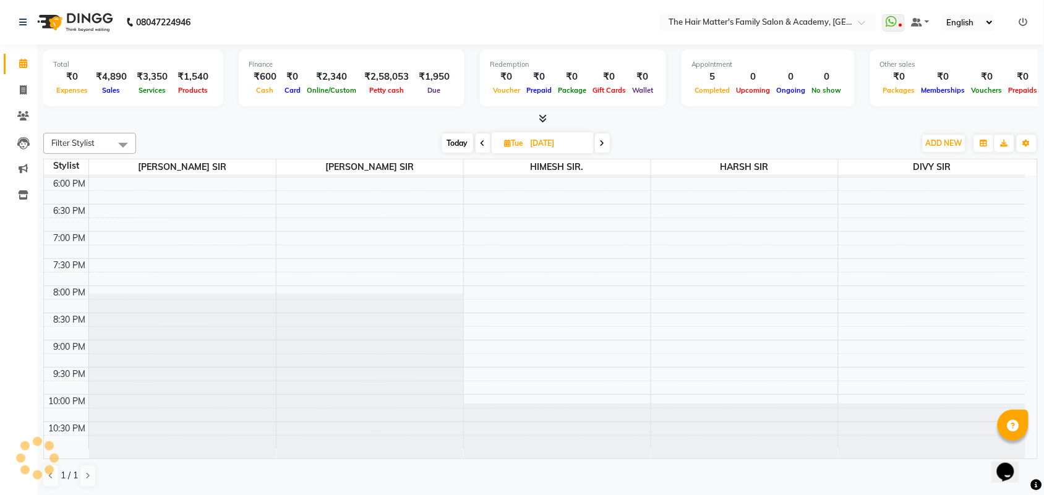
scroll to position [0, 0]
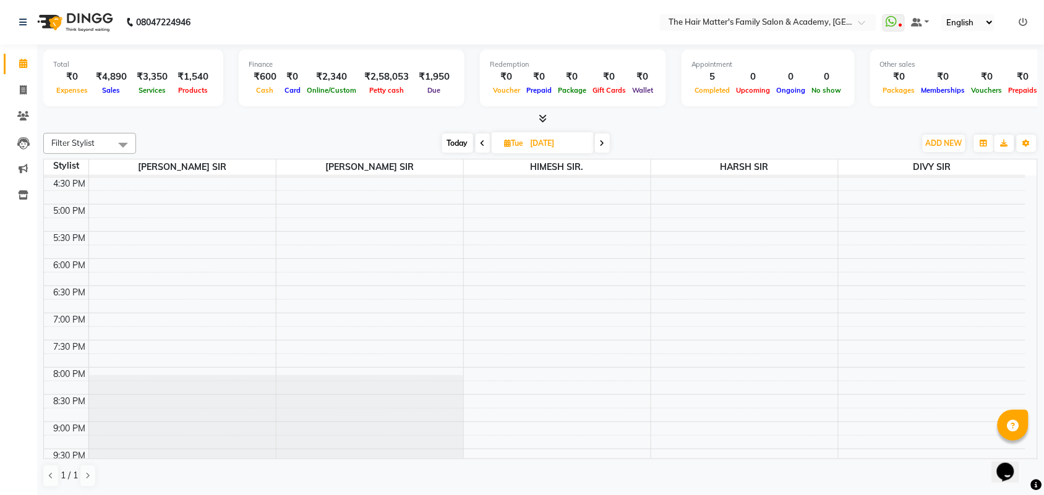
click at [600, 147] on icon at bounding box center [602, 143] width 5 height 7
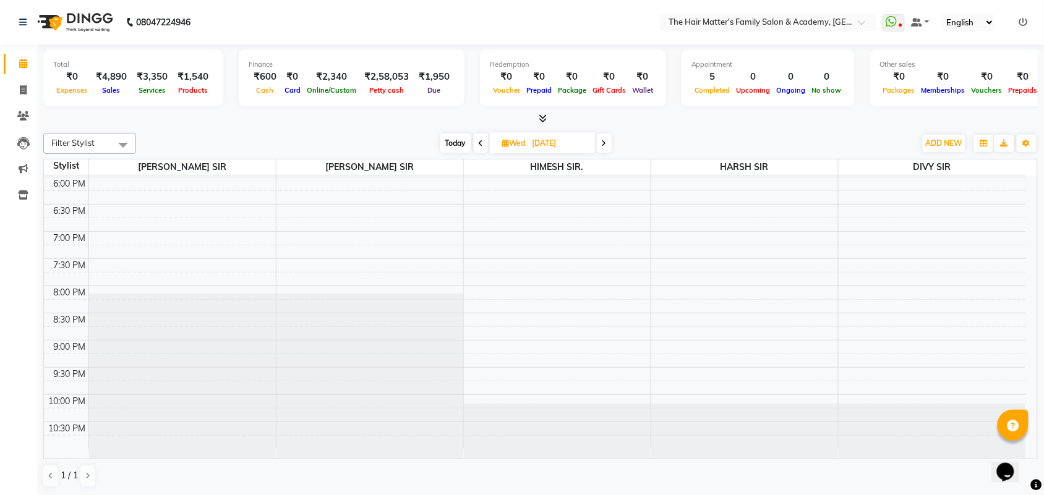
click at [603, 145] on icon at bounding box center [604, 143] width 5 height 7
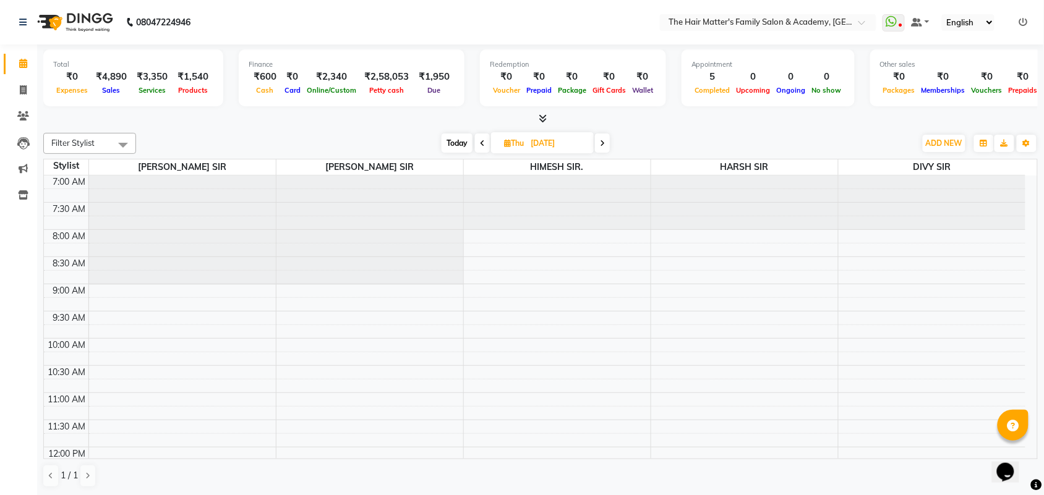
click at [606, 143] on span at bounding box center [602, 143] width 15 height 19
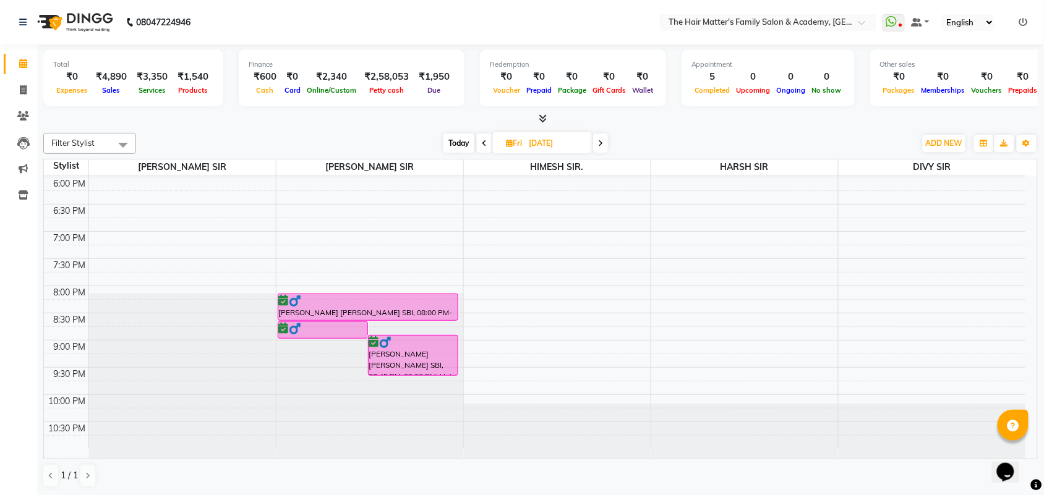
click at [600, 143] on icon at bounding box center [600, 143] width 5 height 7
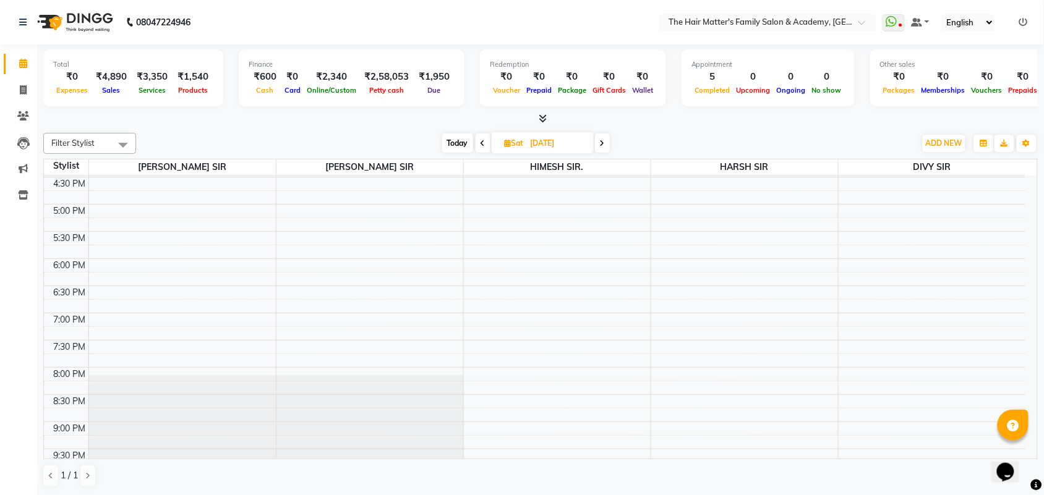
click at [453, 136] on span "Today" at bounding box center [457, 143] width 31 height 19
type input "[DATE]"
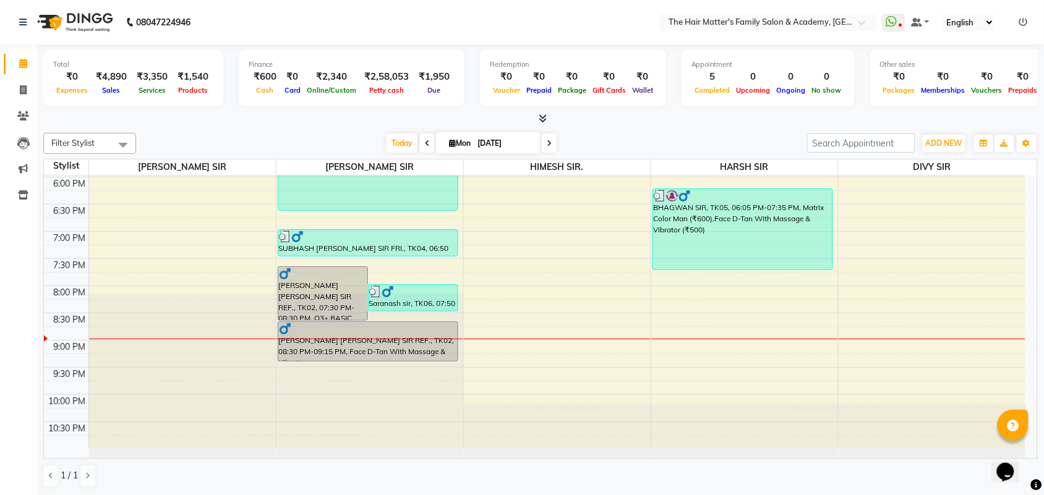
click at [687, 435] on div at bounding box center [744, 431] width 187 height 55
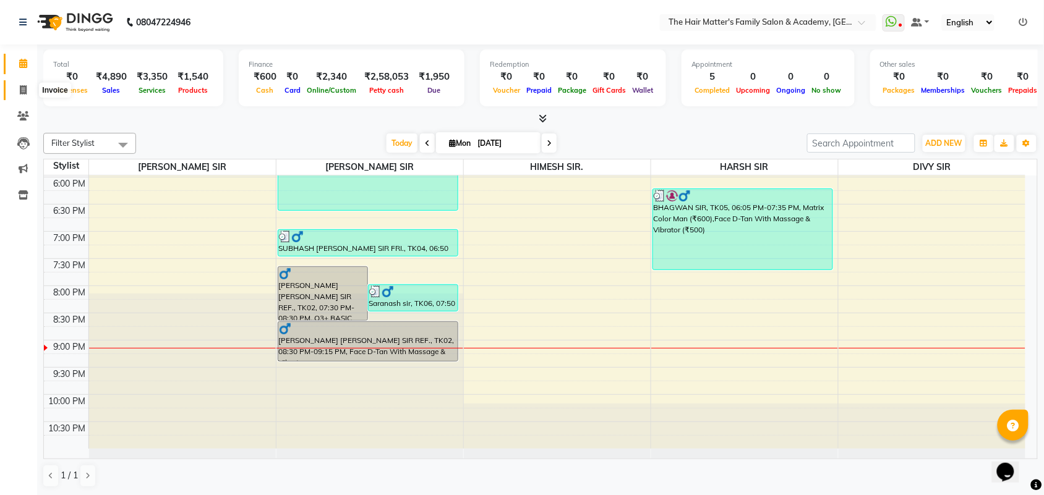
click at [14, 95] on span at bounding box center [23, 90] width 22 height 14
select select "service"
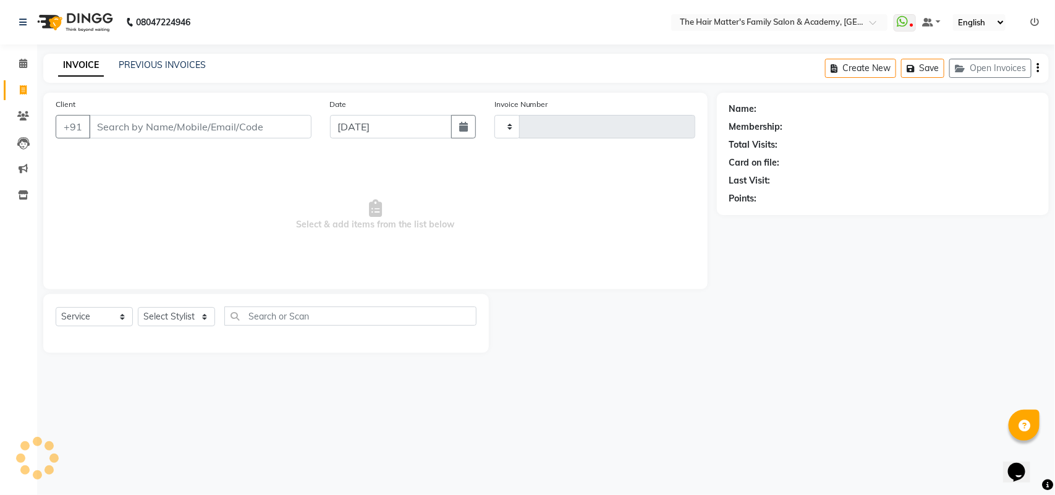
type input "1663"
select select "5980"
click at [145, 66] on link "PREVIOUS INVOICES" at bounding box center [162, 64] width 87 height 11
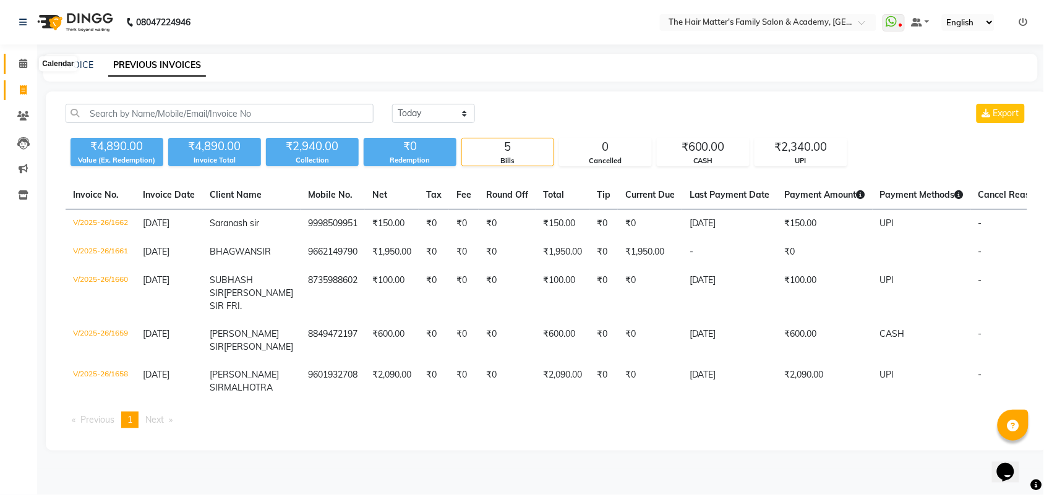
click at [13, 67] on span at bounding box center [23, 64] width 22 height 14
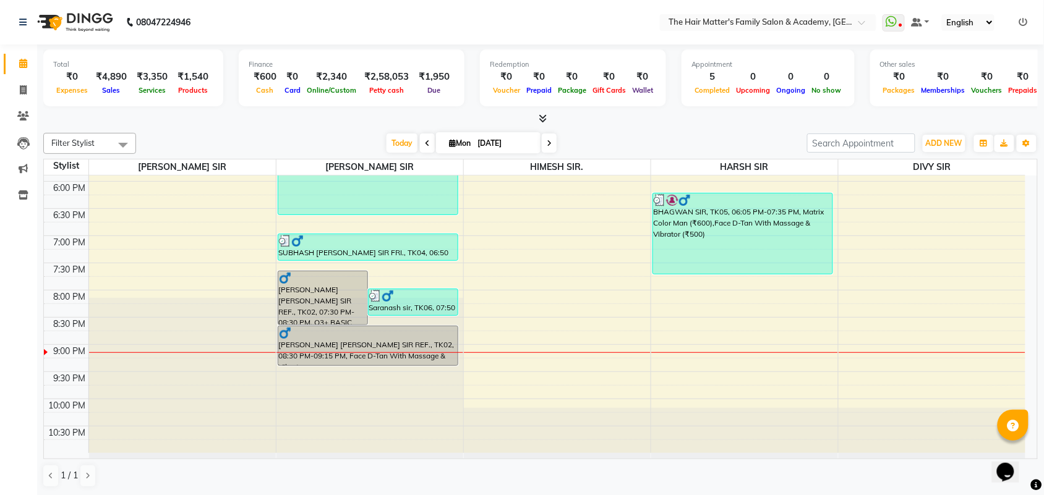
scroll to position [597, 0]
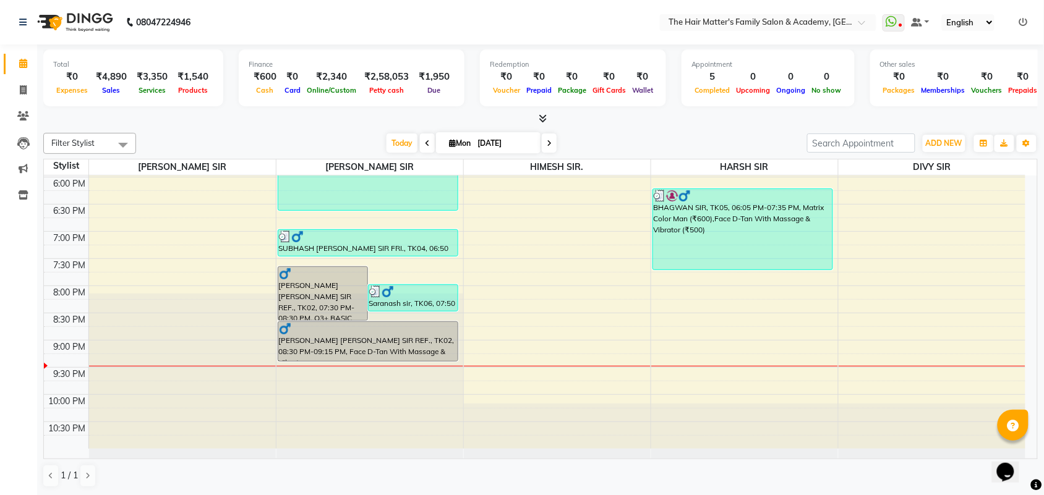
click at [1026, 25] on icon at bounding box center [1023, 22] width 9 height 9
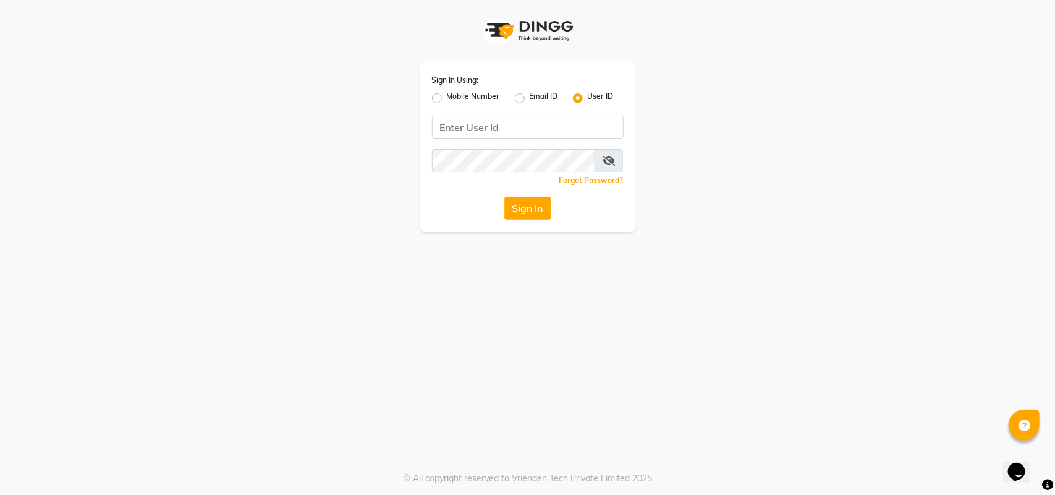
click at [444, 101] on div "Mobile Number" at bounding box center [466, 98] width 68 height 15
click at [447, 96] on label "Mobile Number" at bounding box center [473, 98] width 53 height 15
click at [447, 96] on input "Mobile Number" at bounding box center [451, 95] width 8 height 8
radio input "true"
radio input "false"
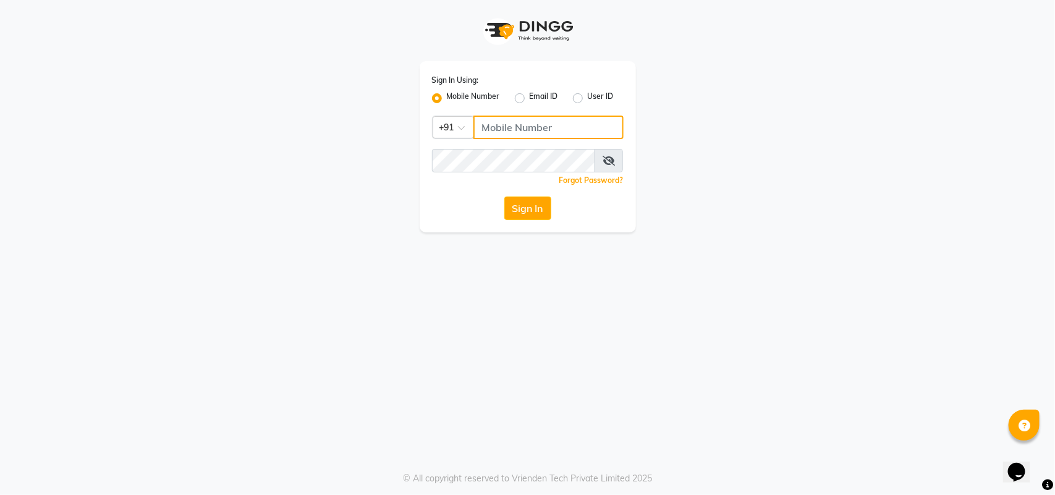
click at [488, 129] on input "Username" at bounding box center [549, 127] width 150 height 23
type input "8433557965"
click at [527, 210] on button "Sign In" at bounding box center [527, 208] width 47 height 23
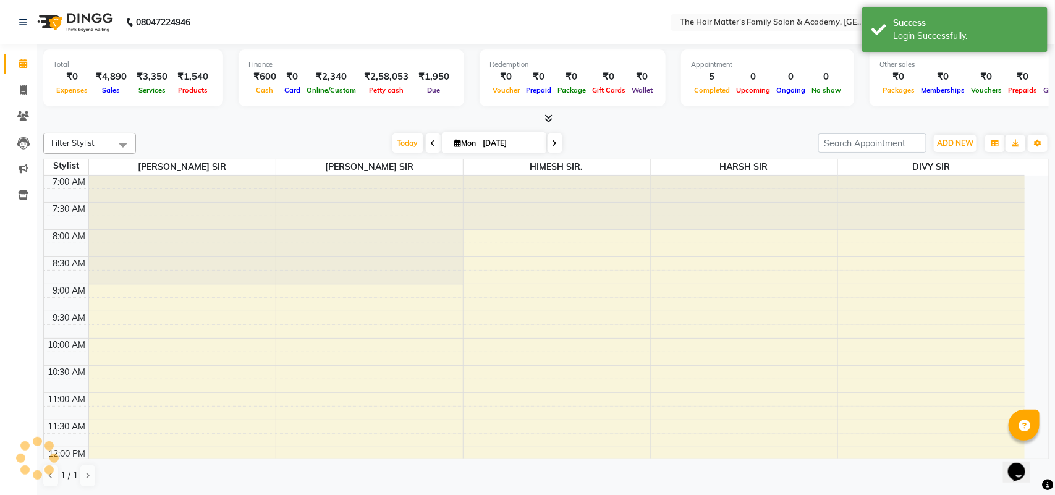
select select "en"
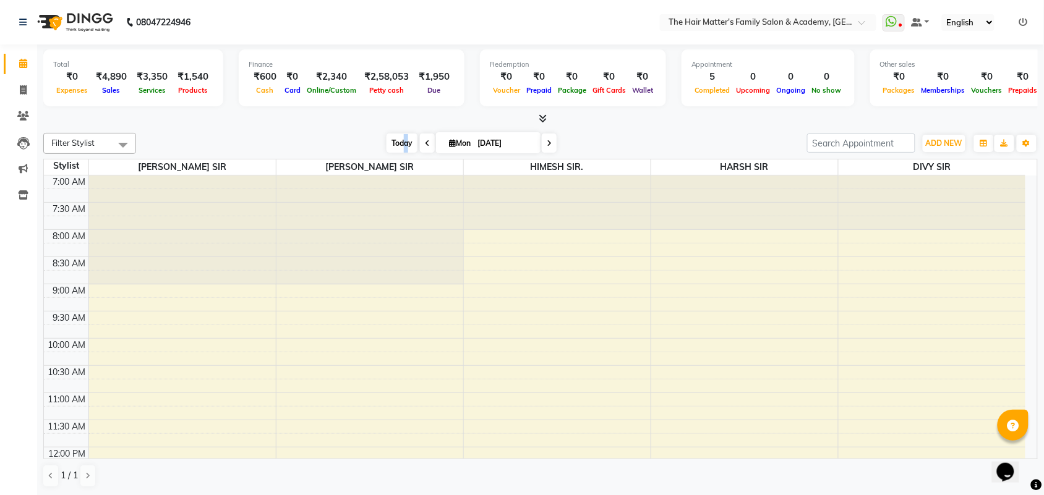
click at [402, 136] on div "Filter Stylist Select All DIVY SIR HARSH SIR HIMESH SIR. MAYANK SIR [PERSON_NAM…" at bounding box center [540, 143] width 994 height 21
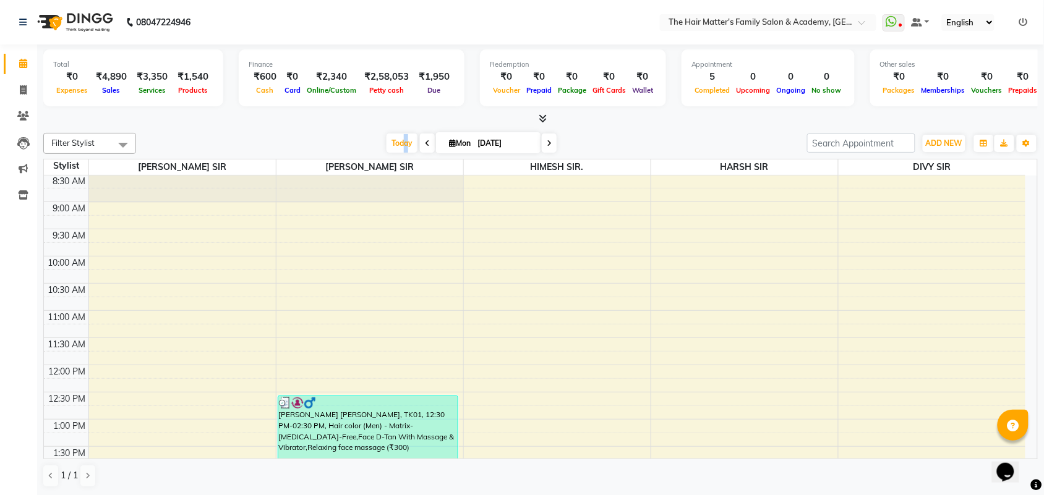
scroll to position [597, 0]
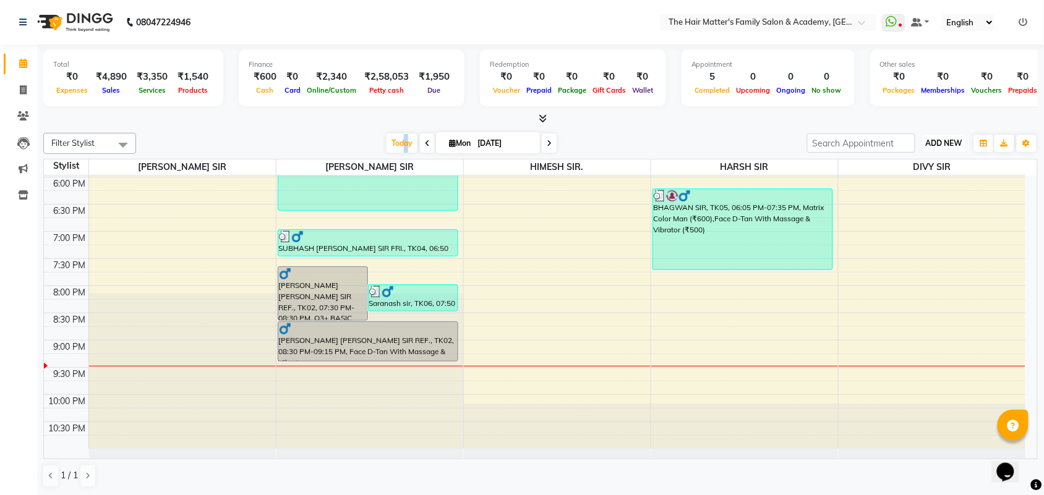
click at [952, 137] on button "ADD NEW Toggle Dropdown" at bounding box center [943, 143] width 43 height 17
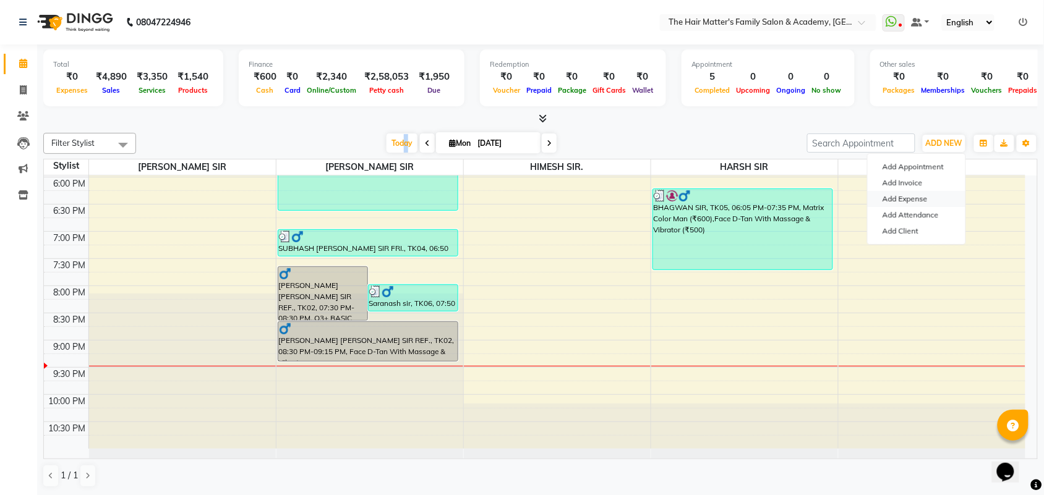
click at [903, 199] on link "Add Expense" at bounding box center [916, 199] width 98 height 16
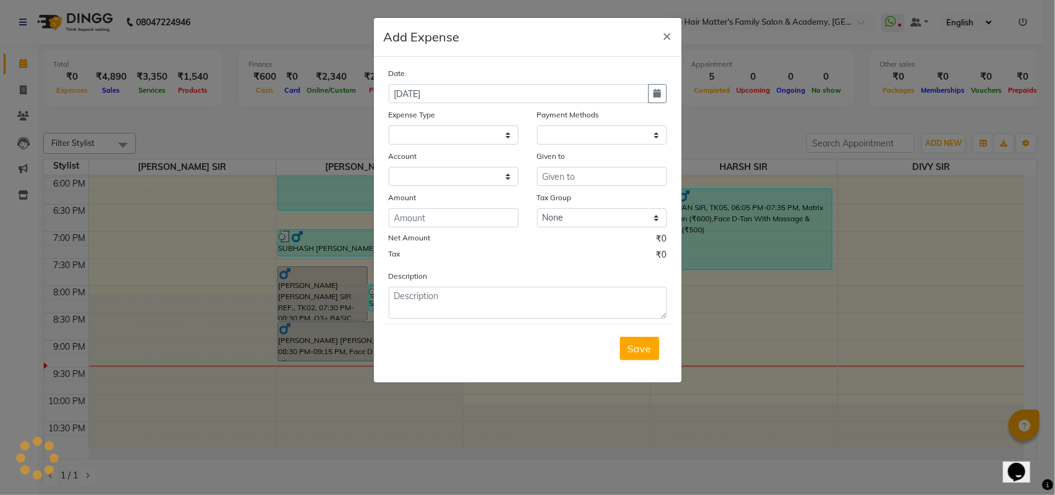
select select
select select "1"
select select "4955"
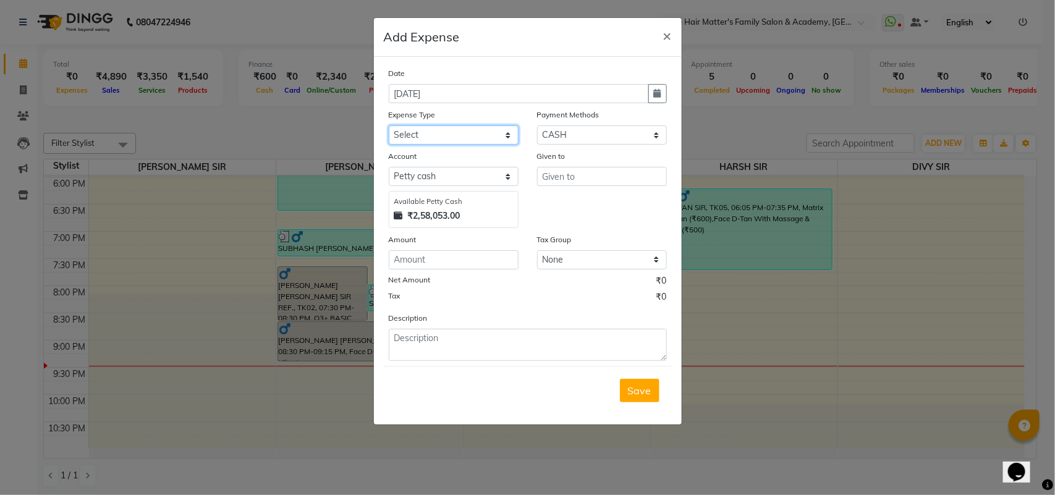
click at [459, 140] on select "Select Advance Salary Bank charges Car maintenance Cash transfer to bank Cash t…" at bounding box center [454, 135] width 130 height 19
select select "17"
click at [389, 126] on select "Select Advance Salary Bank charges Car maintenance Cash transfer to bank Cash t…" at bounding box center [454, 135] width 130 height 19
click at [632, 177] on input "text" at bounding box center [602, 176] width 130 height 19
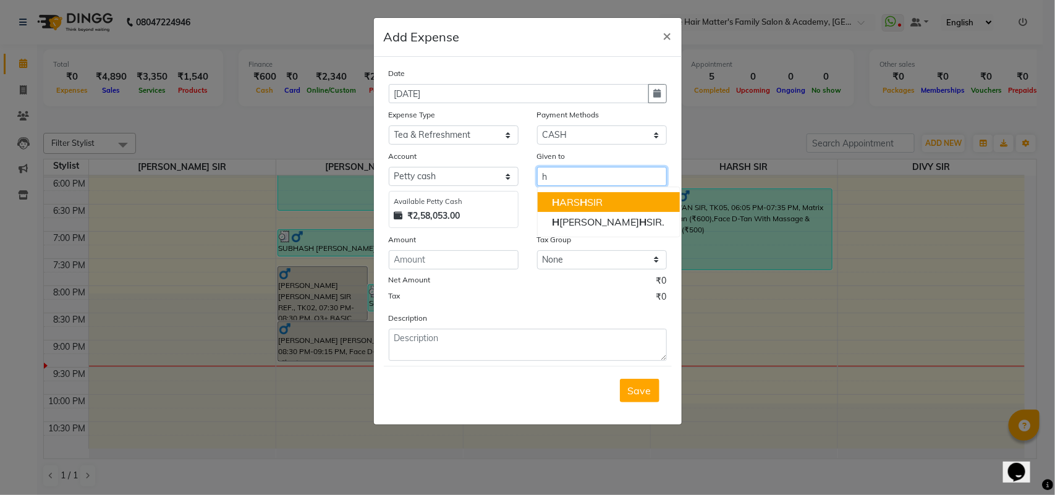
click at [598, 196] on ngb-highlight "H ARS H SIR" at bounding box center [578, 202] width 51 height 12
type input "HARSH SIR"
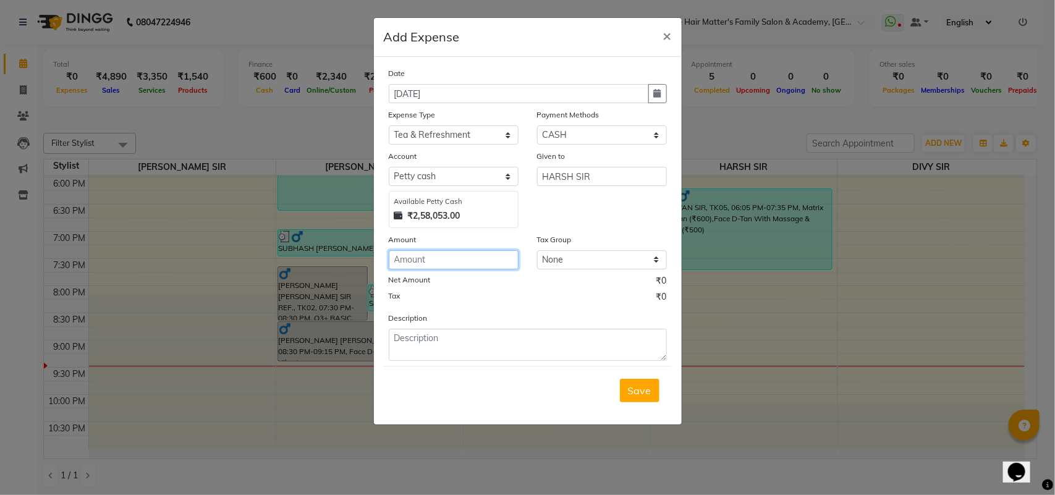
click at [446, 262] on input "number" at bounding box center [454, 259] width 130 height 19
type input "200"
click at [642, 385] on span "Save" at bounding box center [639, 391] width 23 height 12
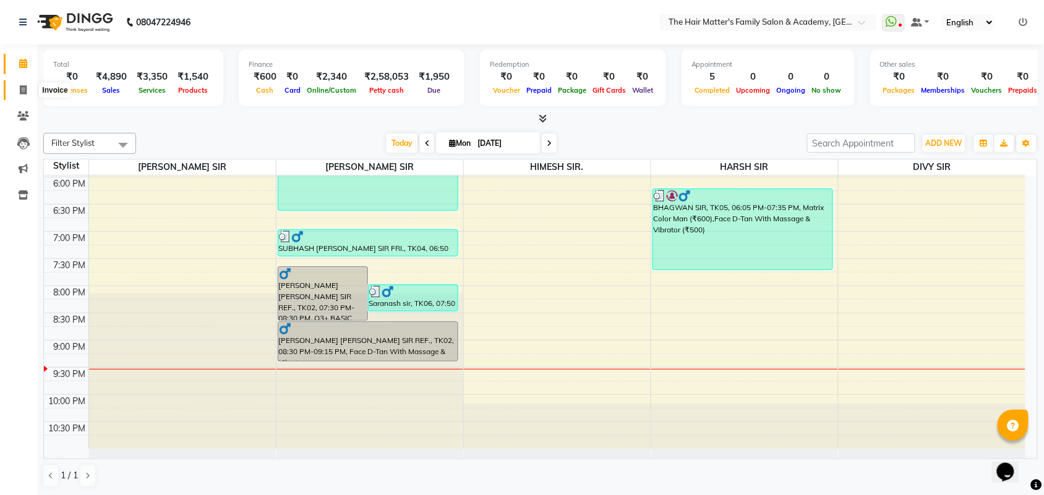
click at [15, 88] on span at bounding box center [23, 90] width 22 height 14
select select "5980"
select select "service"
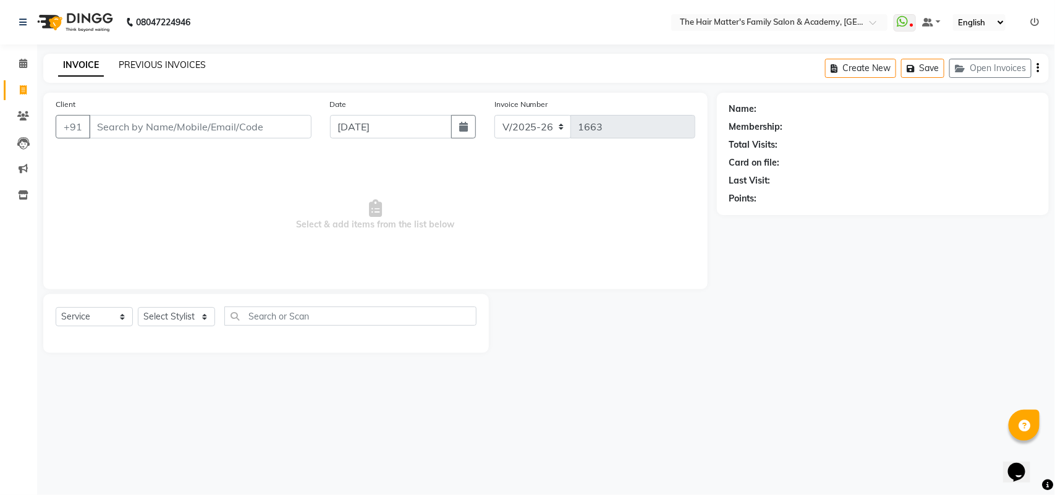
click at [126, 62] on link "PREVIOUS INVOICES" at bounding box center [162, 64] width 87 height 11
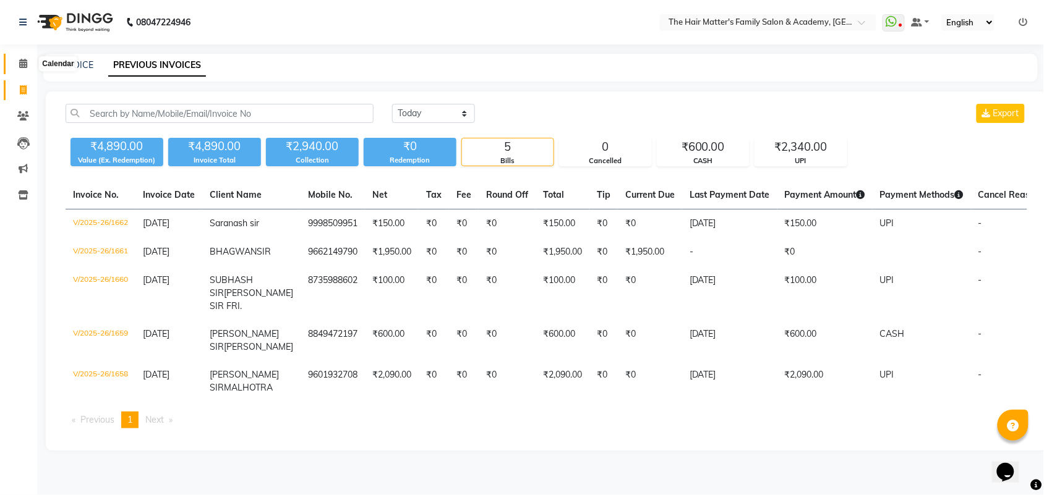
click at [19, 66] on icon at bounding box center [23, 63] width 8 height 9
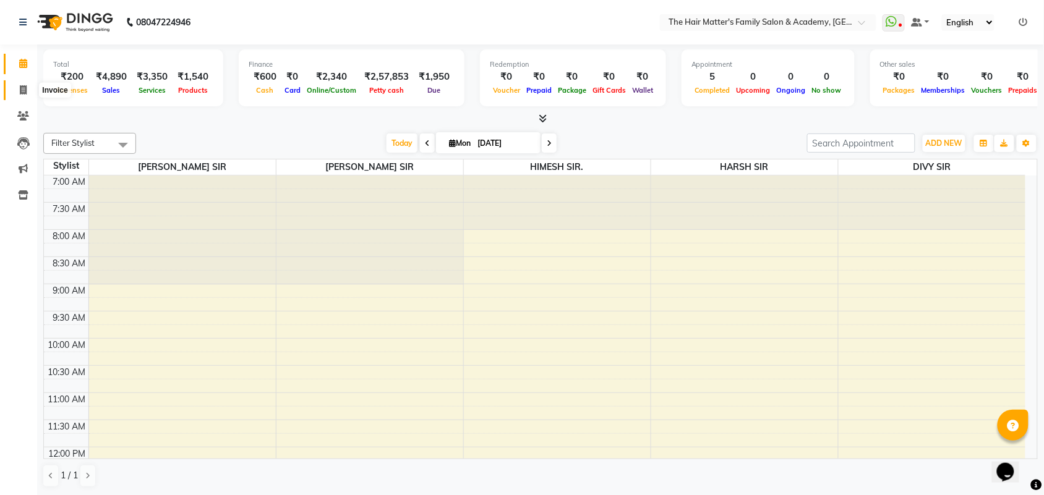
click at [27, 84] on span at bounding box center [23, 90] width 22 height 14
select select "service"
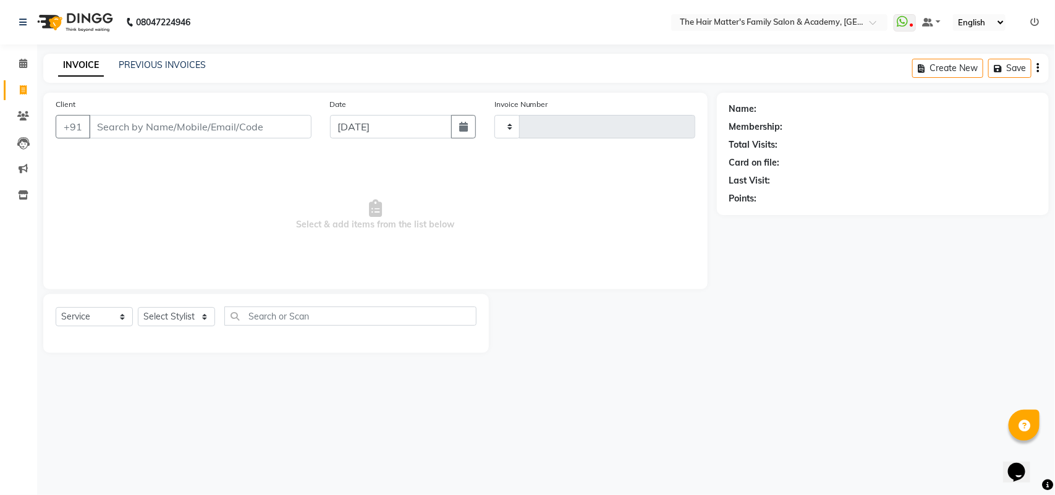
type input "1663"
select select "5980"
click at [160, 116] on input "Client" at bounding box center [200, 126] width 223 height 23
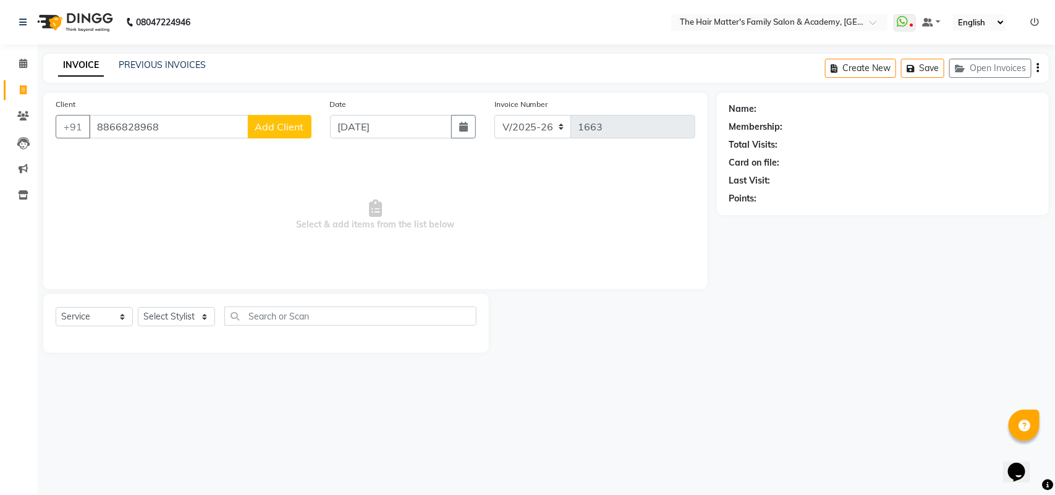
type input "8866828968"
click at [273, 136] on button "Add Client" at bounding box center [280, 126] width 64 height 23
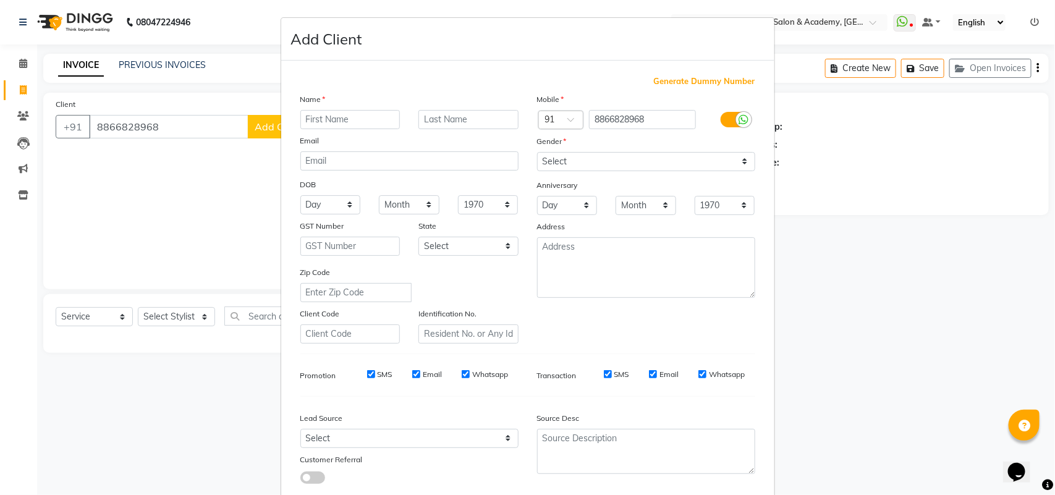
click at [342, 119] on input "text" at bounding box center [350, 119] width 100 height 19
type input "[PERSON_NAME] sir"
click at [428, 116] on input "text" at bounding box center [469, 119] width 100 height 19
type input "Varma"
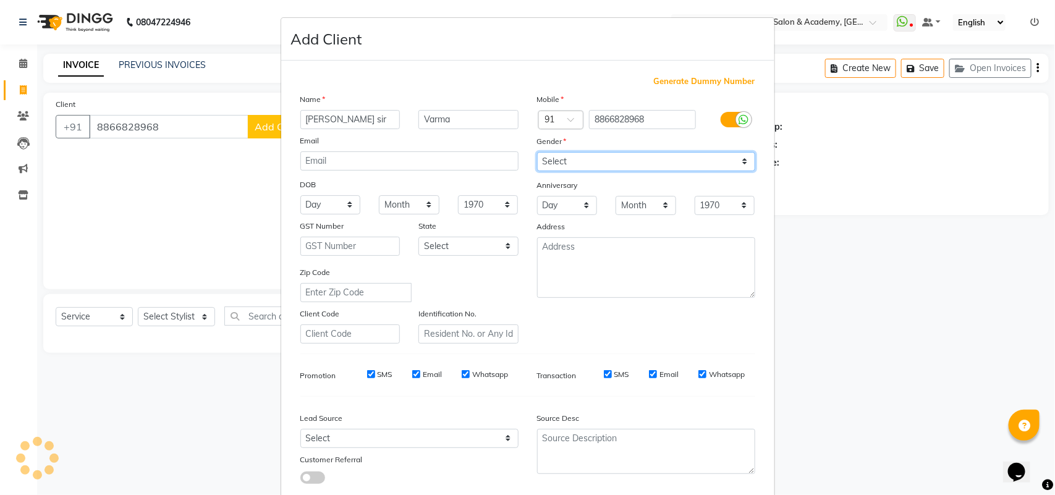
click at [554, 158] on select "Select [DEMOGRAPHIC_DATA] [DEMOGRAPHIC_DATA] Other Prefer Not To Say" at bounding box center [646, 161] width 218 height 19
select select "[DEMOGRAPHIC_DATA]"
click at [537, 152] on select "Select [DEMOGRAPHIC_DATA] [DEMOGRAPHIC_DATA] Other Prefer Not To Say" at bounding box center [646, 161] width 218 height 19
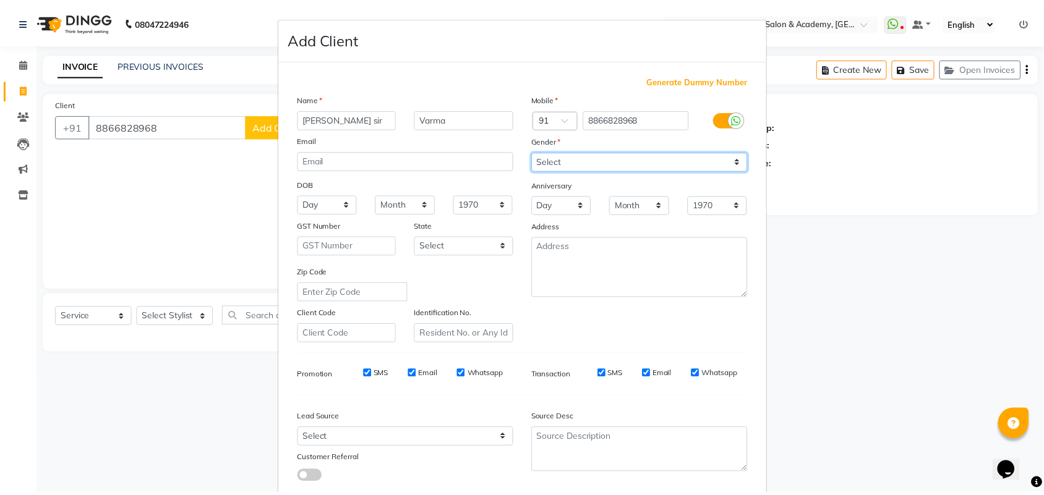
scroll to position [71, 0]
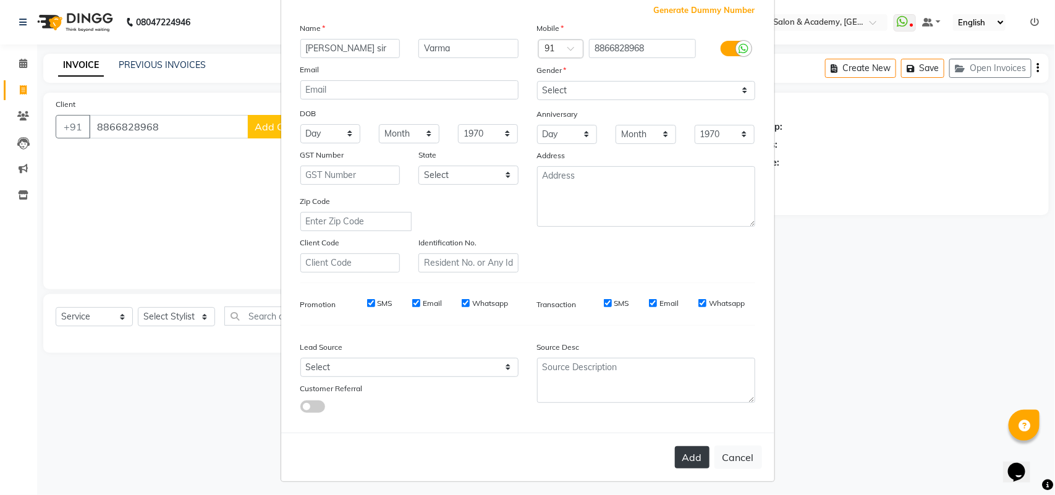
click at [678, 451] on button "Add" at bounding box center [692, 457] width 35 height 22
select select
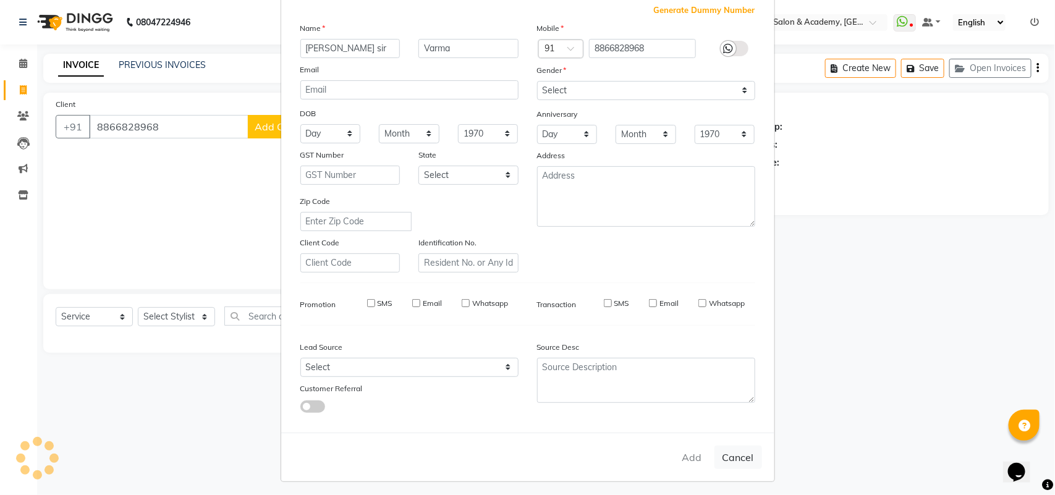
select select
checkbox input "false"
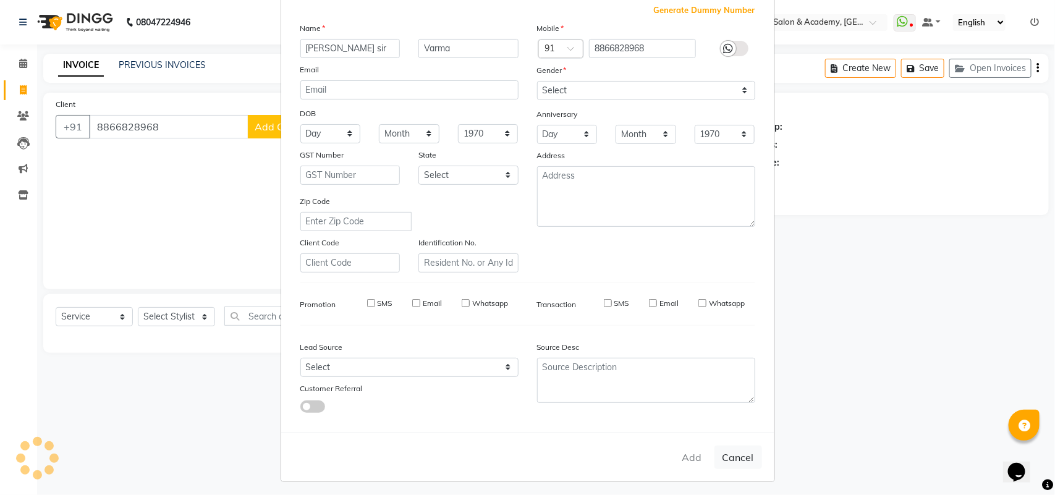
checkbox input "false"
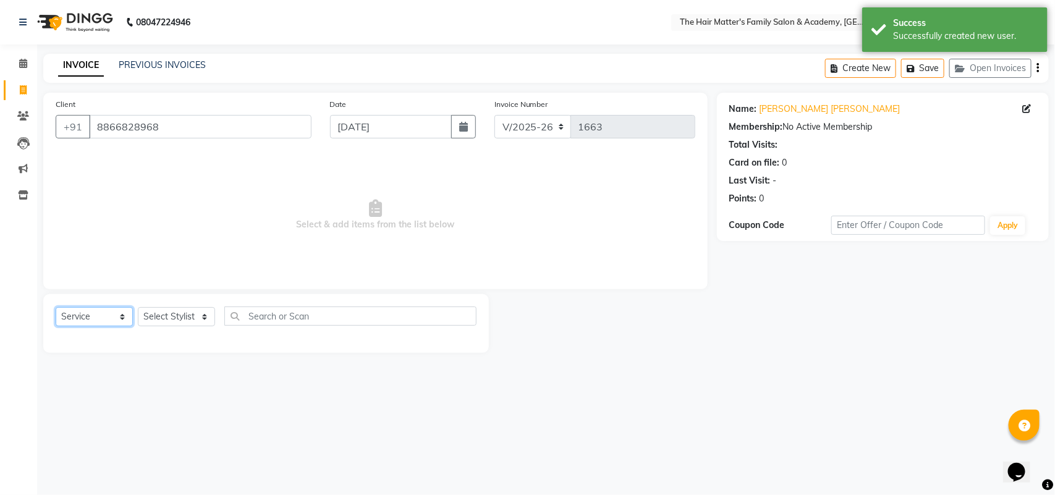
click at [103, 321] on select "Select Service Product Membership Package Voucher Prepaid Gift Card" at bounding box center [94, 316] width 77 height 19
click at [56, 307] on select "Select Service Product Membership Package Voucher Prepaid Gift Card" at bounding box center [94, 316] width 77 height 19
click at [161, 312] on select "Select Stylist DIVY SIR HARSH SIR HIMESH SIR. MAYANK SIR [PERSON_NAME] SIR" at bounding box center [176, 316] width 77 height 19
select select "43094"
click at [138, 307] on select "Select Stylist DIVY SIR HARSH SIR HIMESH SIR. MAYANK SIR [PERSON_NAME] SIR" at bounding box center [176, 316] width 77 height 19
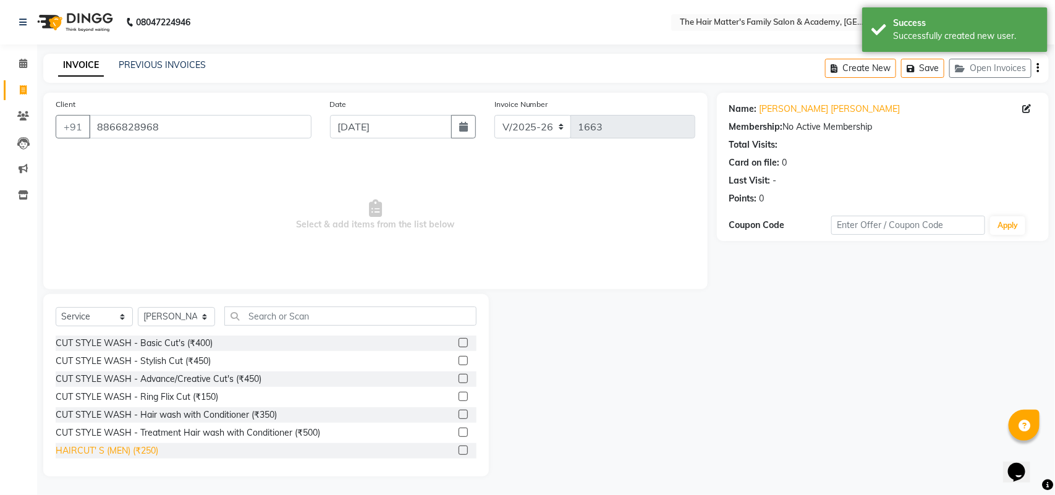
click at [140, 448] on div "HAIRCUT' S (MEN) (₹250)" at bounding box center [107, 451] width 103 height 13
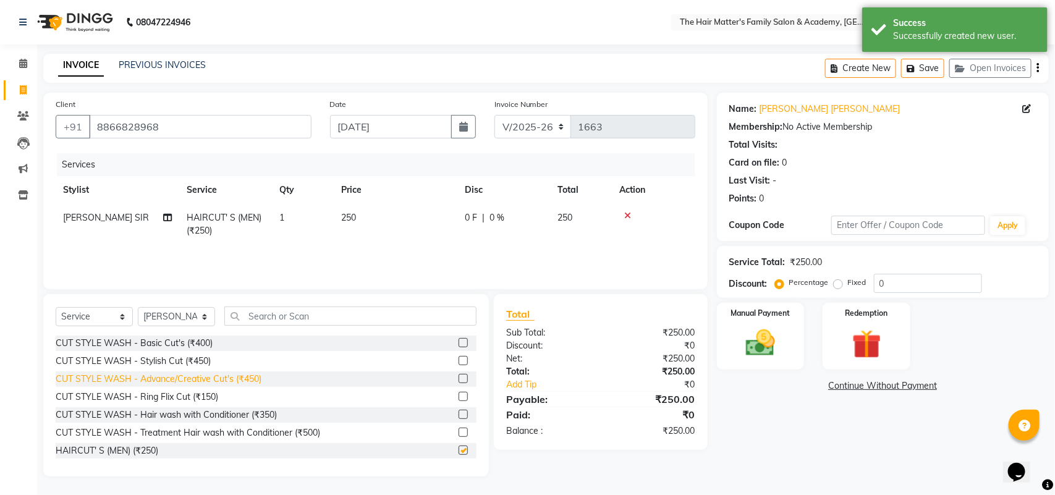
checkbox input "false"
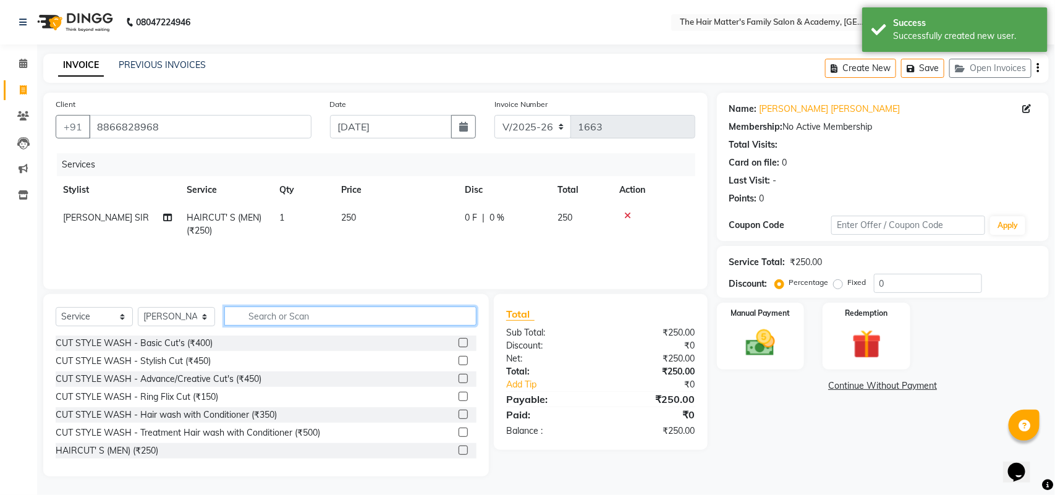
click at [266, 317] on input "text" at bounding box center [350, 316] width 252 height 19
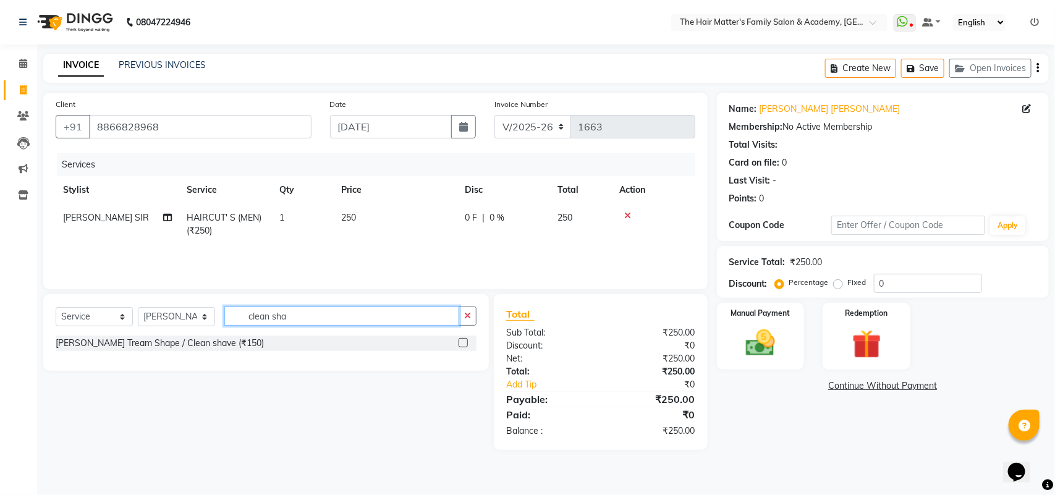
type input "clean sha"
click at [462, 341] on label at bounding box center [463, 342] width 9 height 9
click at [462, 341] on input "checkbox" at bounding box center [463, 343] width 8 height 8
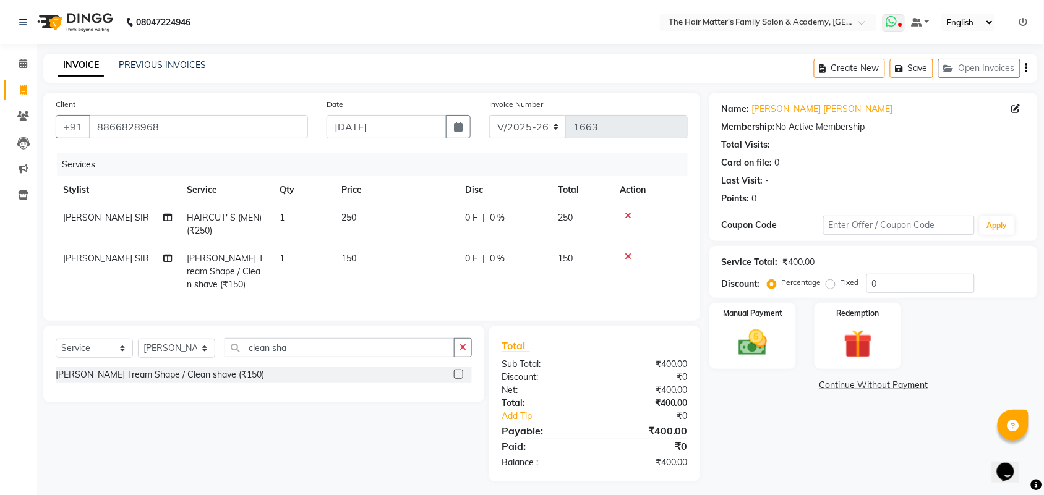
click at [900, 23] on icon at bounding box center [900, 26] width 4 height 6
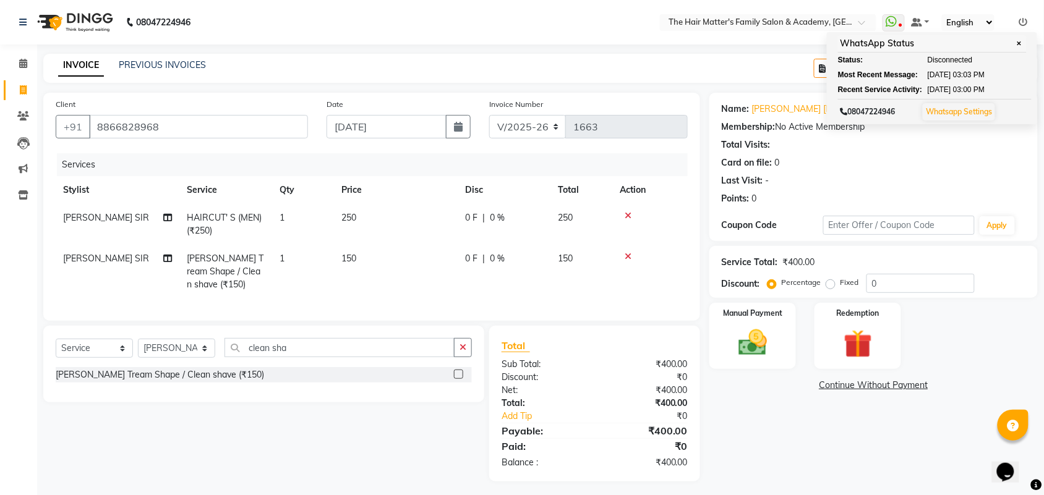
click at [924, 144] on div "Total Visits:" at bounding box center [873, 144] width 304 height 13
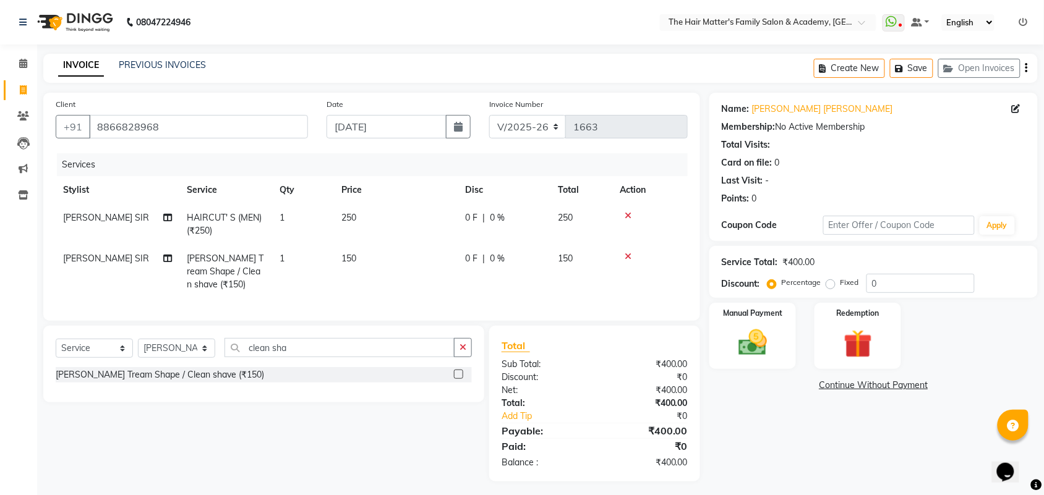
click at [948, 145] on div "Total Visits:" at bounding box center [873, 144] width 304 height 13
click at [935, 116] on div "Name: [PERSON_NAME] [PERSON_NAME] Membership: No Active Membership Total Visits…" at bounding box center [873, 152] width 304 height 108
click at [895, 127] on div "Membership: No Active Membership" at bounding box center [873, 127] width 304 height 13
click at [794, 171] on div "Name: [PERSON_NAME] [PERSON_NAME] Membership: No Active Membership Total Visits…" at bounding box center [873, 152] width 304 height 108
click at [793, 164] on div "Card on file: 0" at bounding box center [873, 162] width 304 height 13
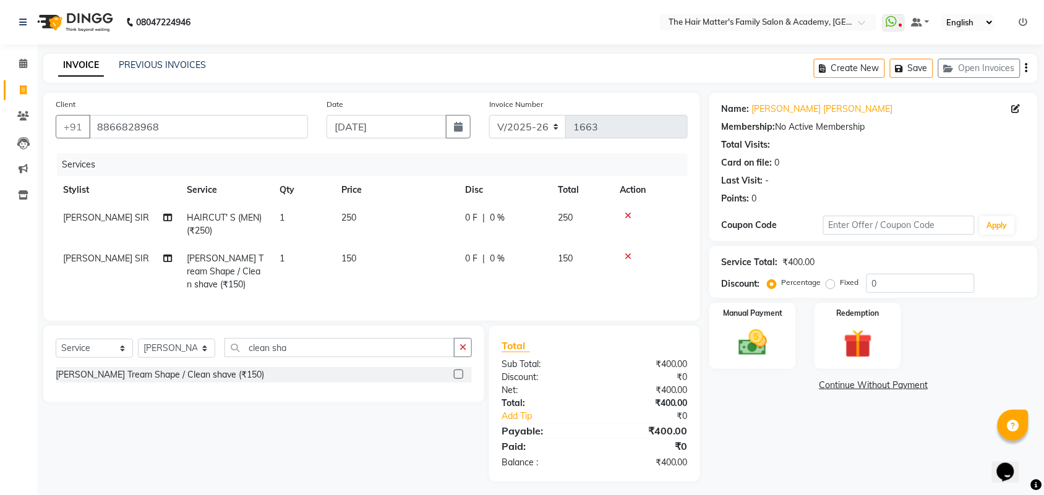
click at [787, 142] on div "Total Visits:" at bounding box center [873, 144] width 304 height 13
click at [762, 187] on div "Name: [PERSON_NAME] [PERSON_NAME] Membership: No Active Membership Total Visits…" at bounding box center [873, 152] width 304 height 108
click at [792, 189] on div "Name: [PERSON_NAME] [PERSON_NAME] Membership: No Active Membership Total Visits…" at bounding box center [873, 152] width 304 height 108
click at [673, 226] on td at bounding box center [649, 224] width 75 height 41
click at [458, 379] on label at bounding box center [458, 374] width 9 height 9
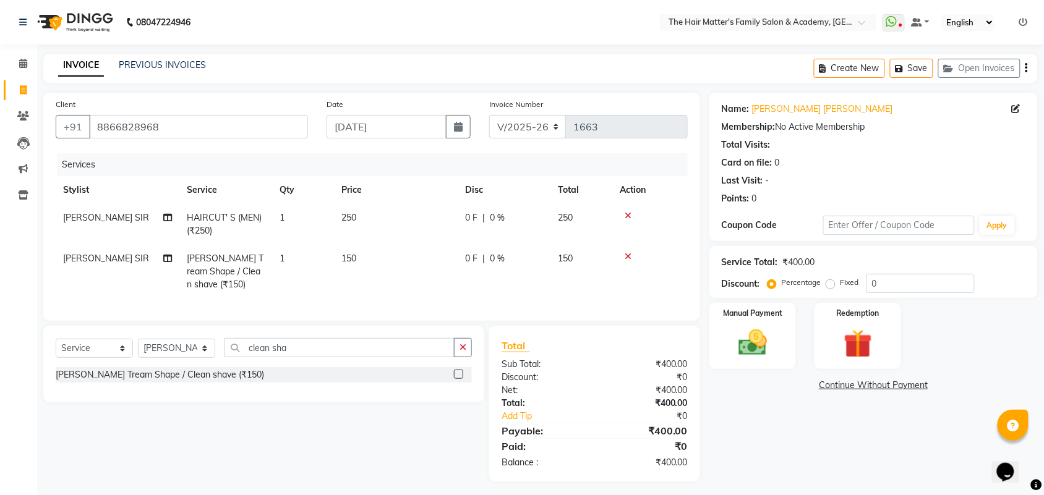
click at [458, 379] on input "checkbox" at bounding box center [458, 375] width 8 height 8
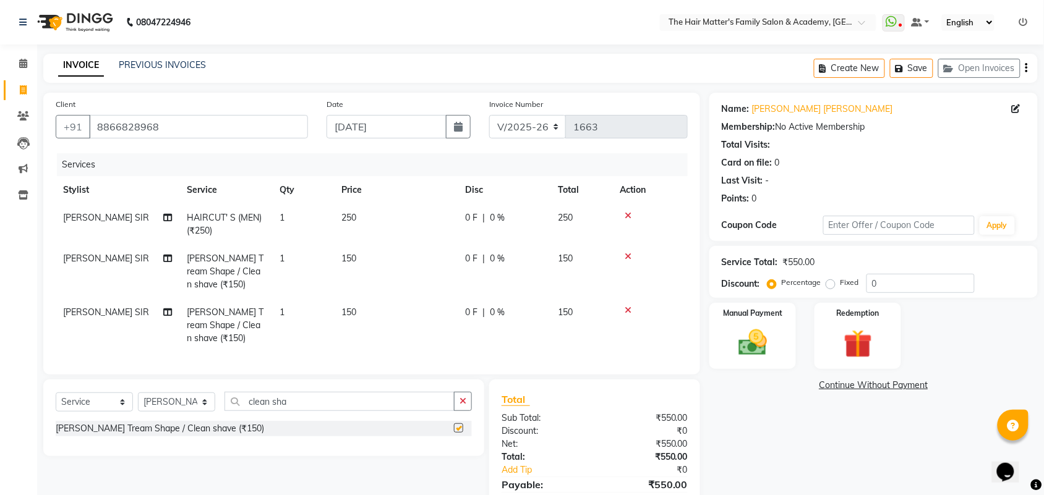
checkbox input "false"
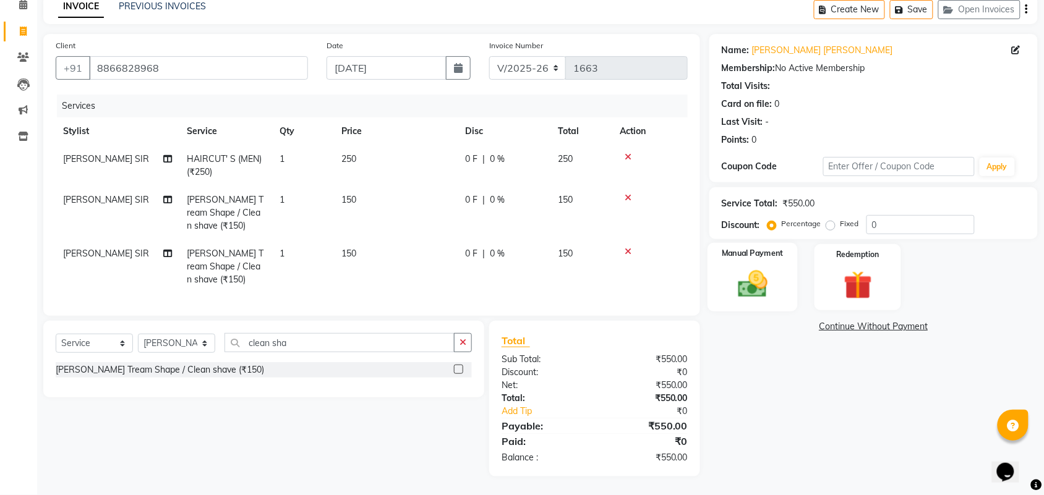
click at [756, 267] on img at bounding box center [752, 284] width 48 height 34
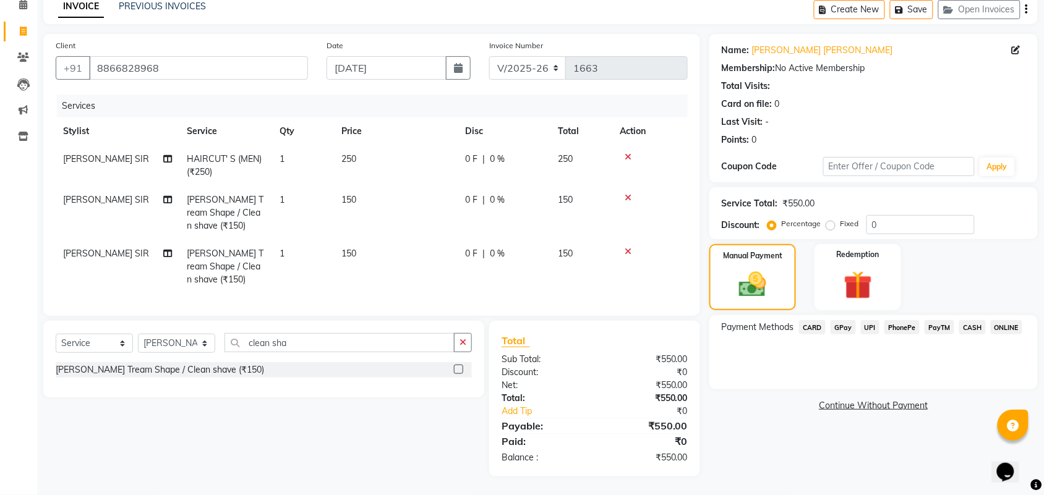
click at [968, 320] on span "CASH" at bounding box center [972, 327] width 27 height 14
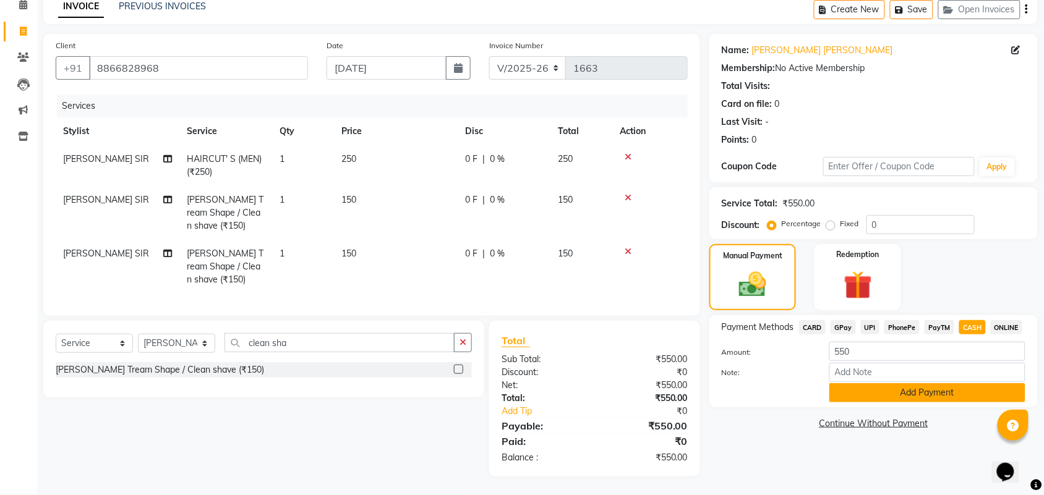
click at [929, 383] on button "Add Payment" at bounding box center [927, 392] width 196 height 19
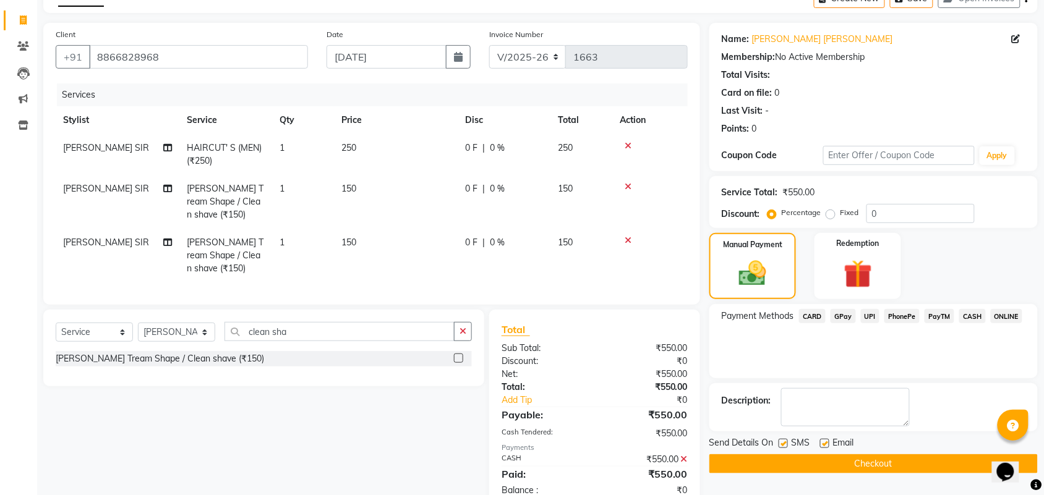
scroll to position [113, 0]
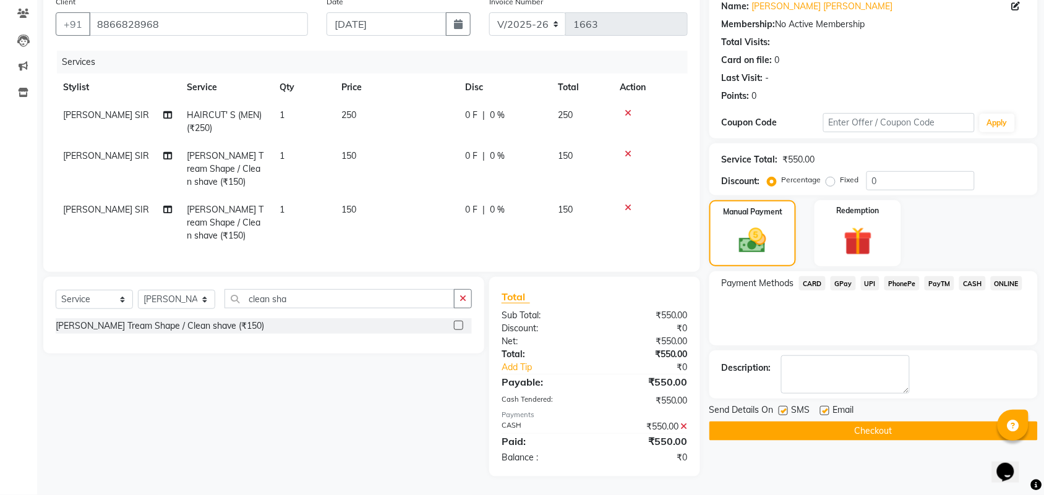
click at [937, 424] on button "Checkout" at bounding box center [873, 431] width 328 height 19
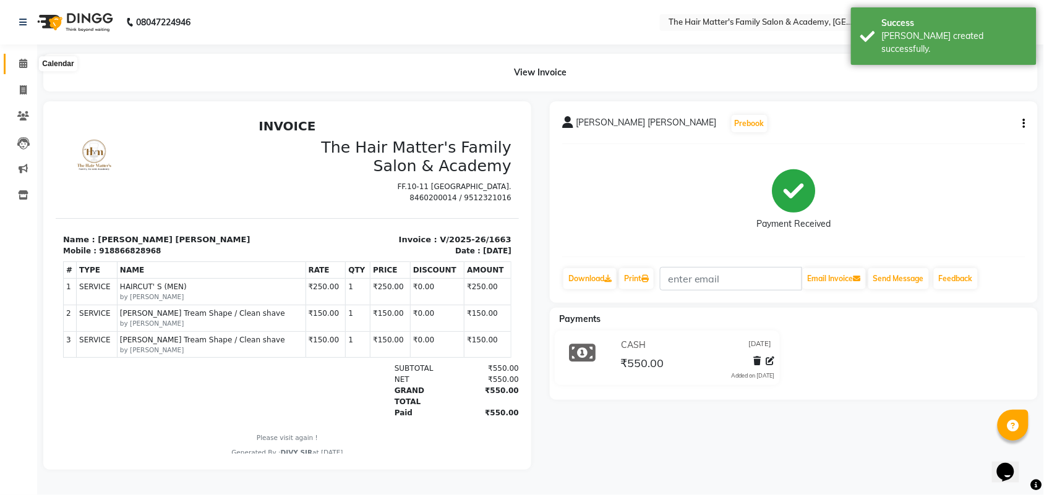
click at [17, 66] on span at bounding box center [23, 64] width 22 height 14
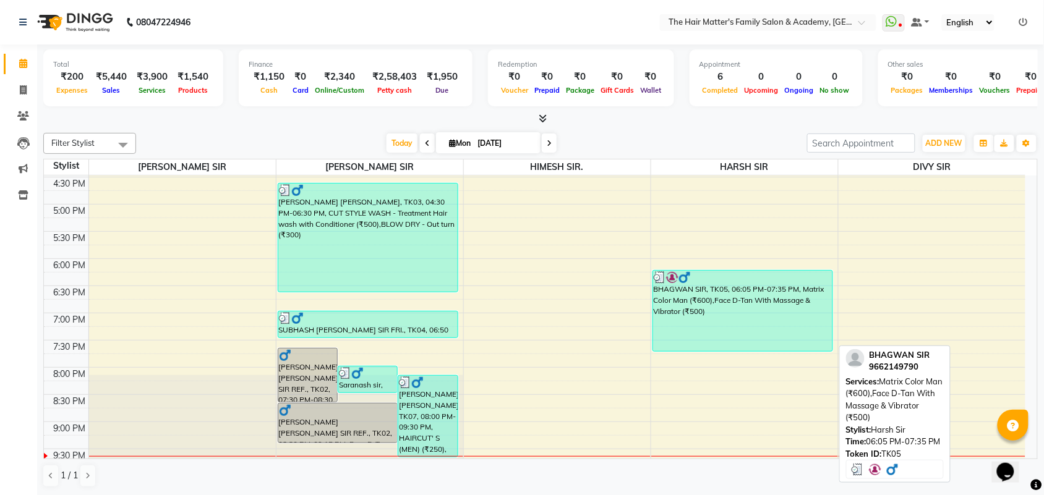
scroll to position [597, 0]
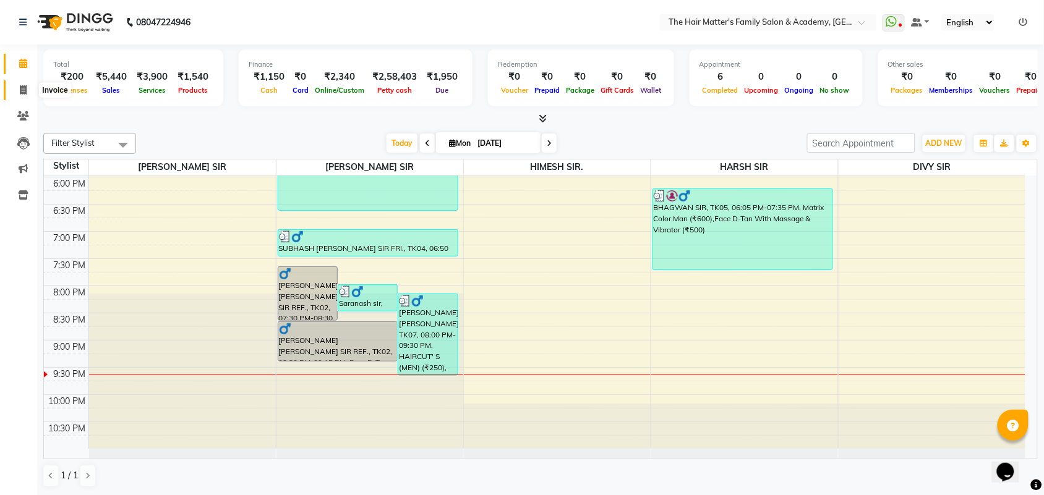
click at [17, 90] on span at bounding box center [23, 90] width 22 height 14
select select "5980"
select select "service"
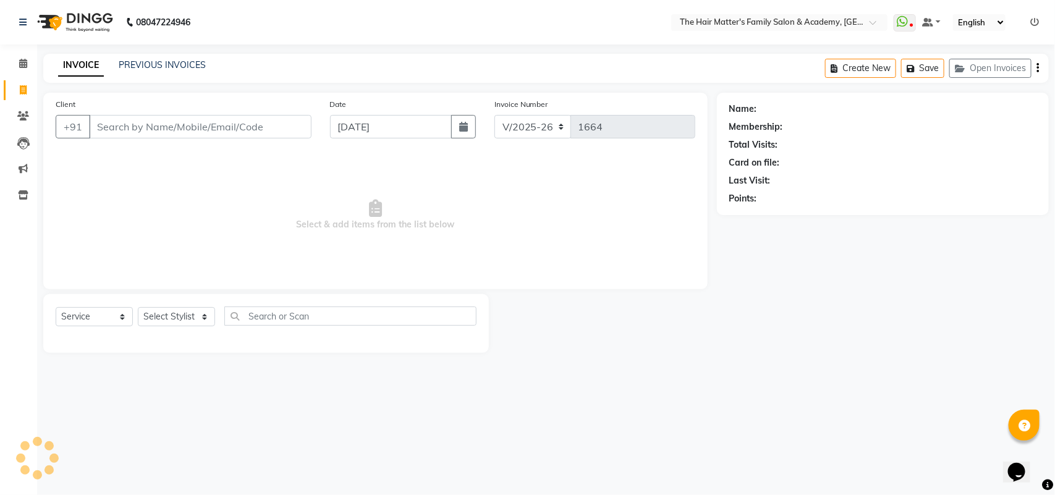
click at [134, 129] on input "Client" at bounding box center [200, 126] width 223 height 23
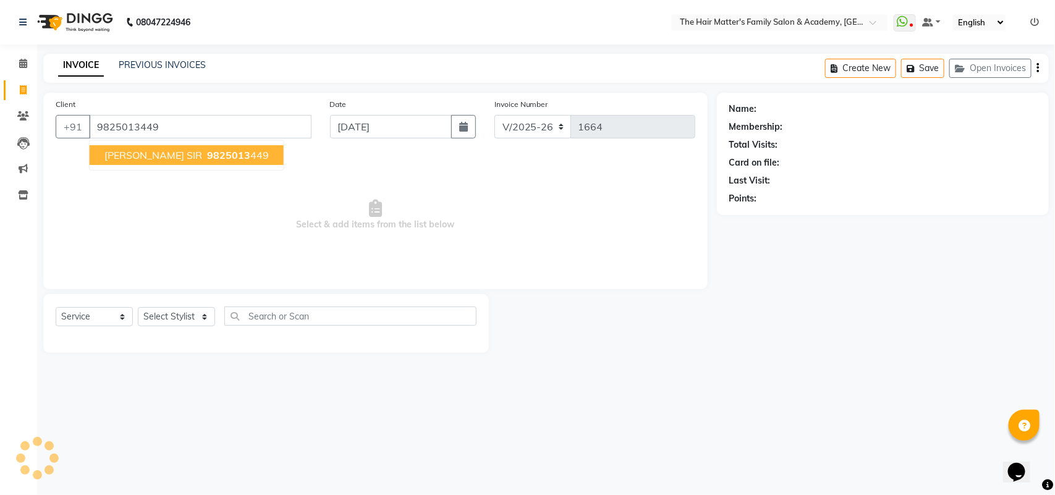
type input "9825013449"
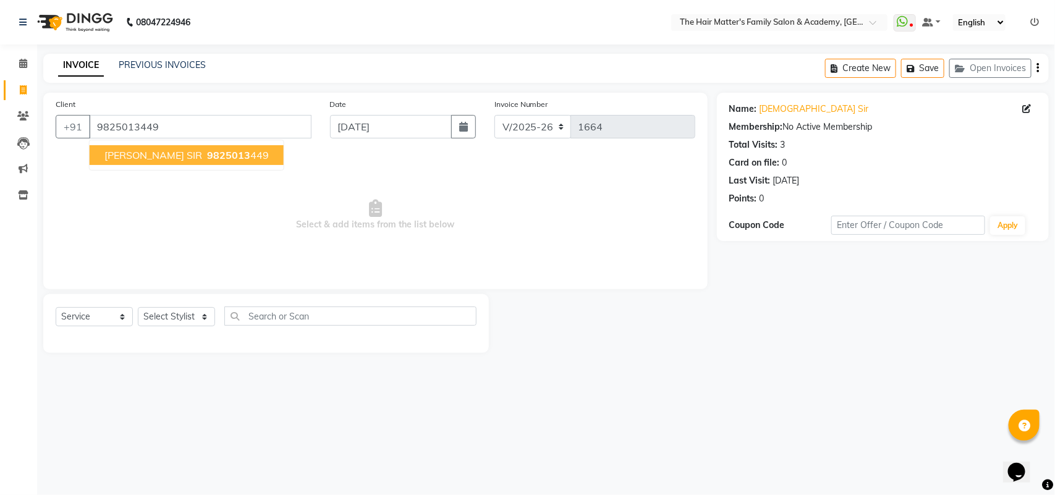
click at [164, 159] on button "[PERSON_NAME] SIR 9825013 449" at bounding box center [187, 155] width 194 height 20
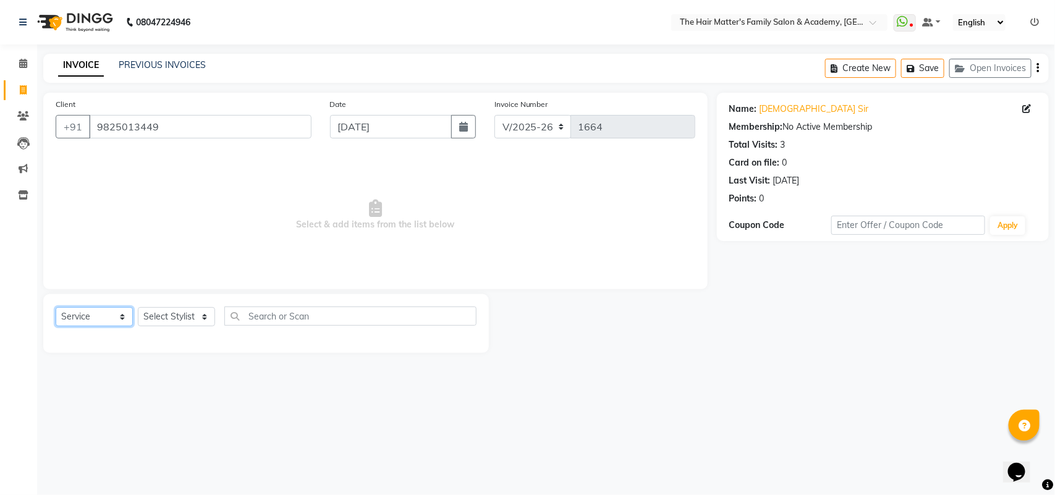
click at [112, 313] on select "Select Service Product Membership Package Voucher Prepaid Gift Card" at bounding box center [94, 316] width 77 height 19
click at [56, 307] on select "Select Service Product Membership Package Voucher Prepaid Gift Card" at bounding box center [94, 316] width 77 height 19
click at [150, 310] on select "Select Stylist DIVY SIR HARSH SIR HIMESH SIR. MAYANK SIR [PERSON_NAME] SIR" at bounding box center [176, 316] width 77 height 19
select select "43094"
click at [138, 307] on select "Select Stylist DIVY SIR HARSH SIR HIMESH SIR. MAYANK SIR [PERSON_NAME] SIR" at bounding box center [176, 316] width 77 height 19
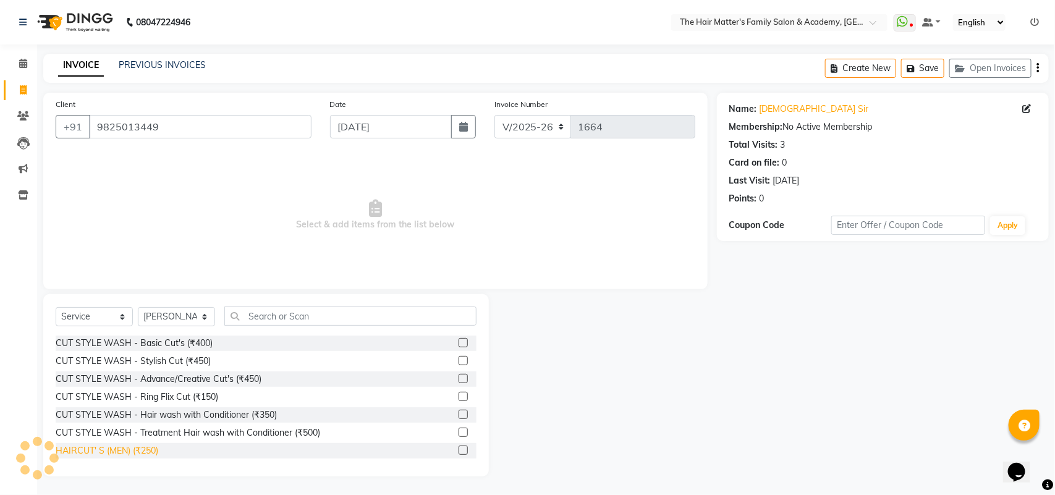
click at [130, 453] on div "HAIRCUT' S (MEN) (₹250)" at bounding box center [107, 451] width 103 height 13
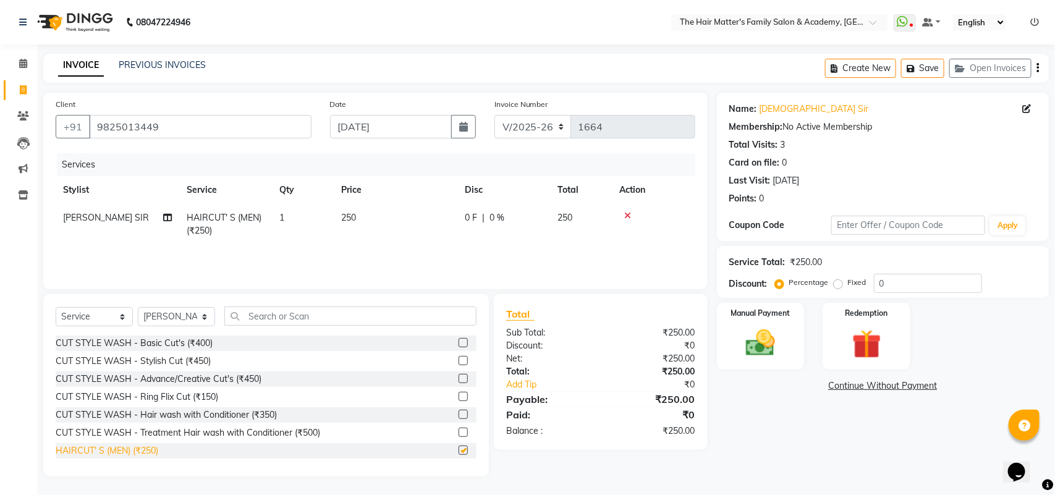
checkbox input "false"
click at [386, 217] on td "250" at bounding box center [396, 224] width 124 height 41
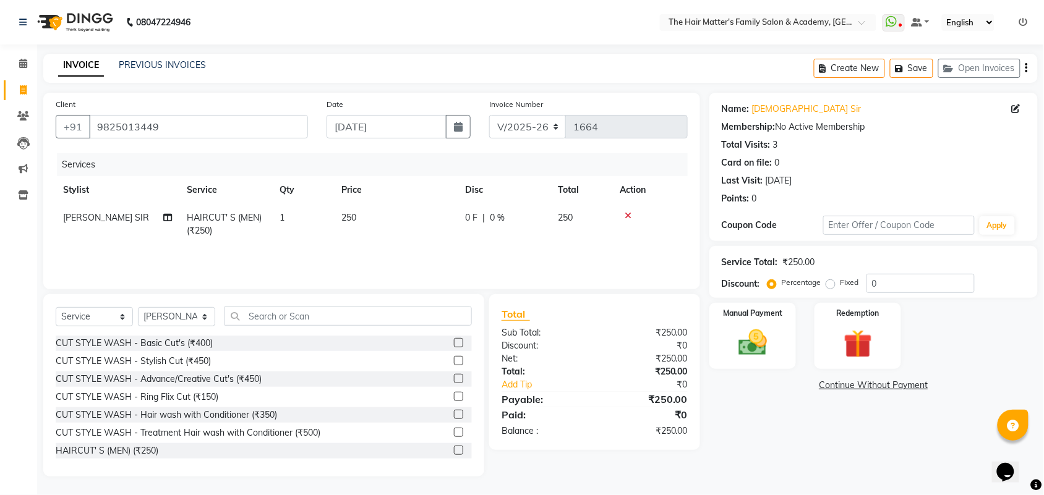
select select "43094"
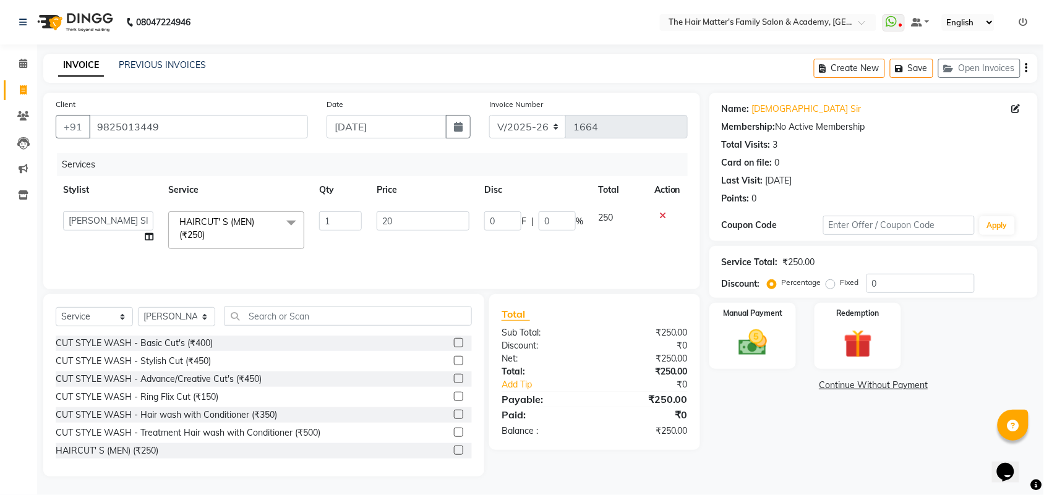
type input "200"
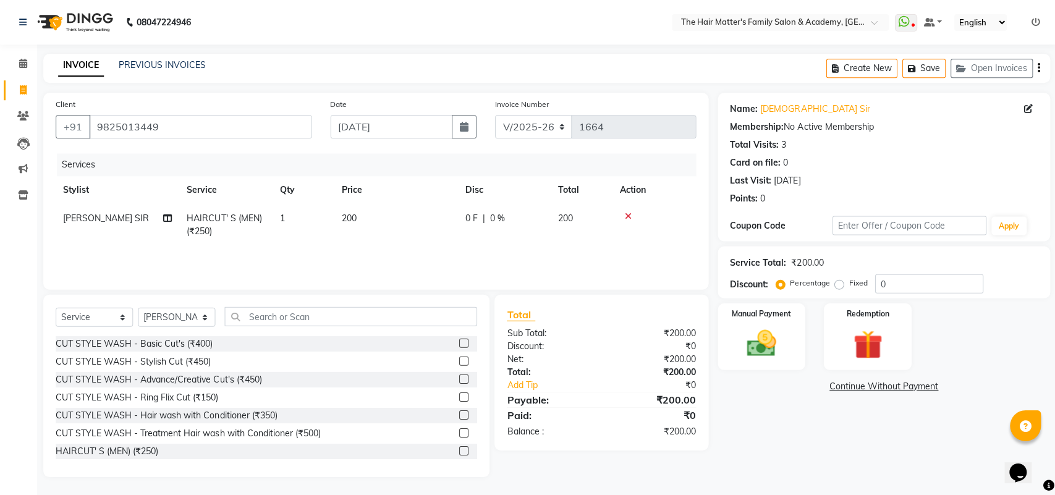
click at [435, 244] on td "200" at bounding box center [396, 224] width 124 height 41
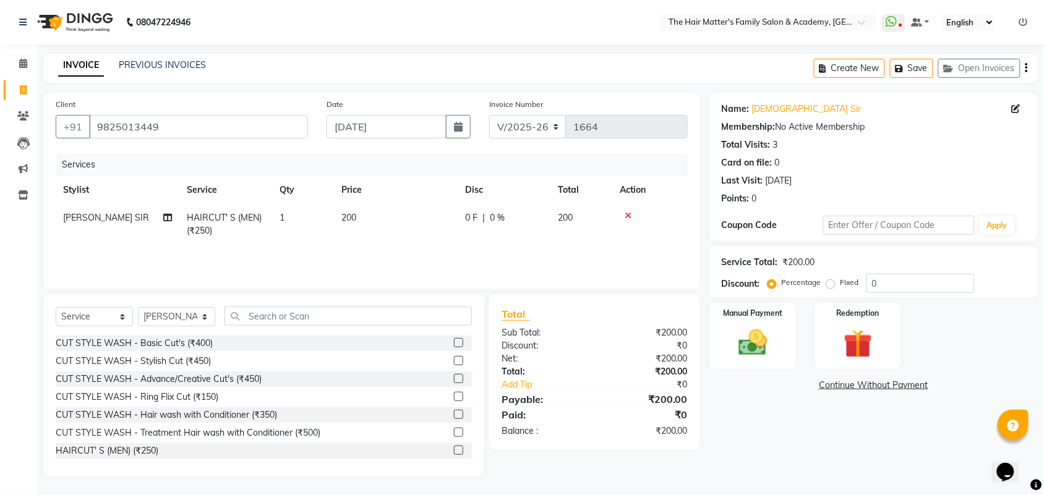
select select "43094"
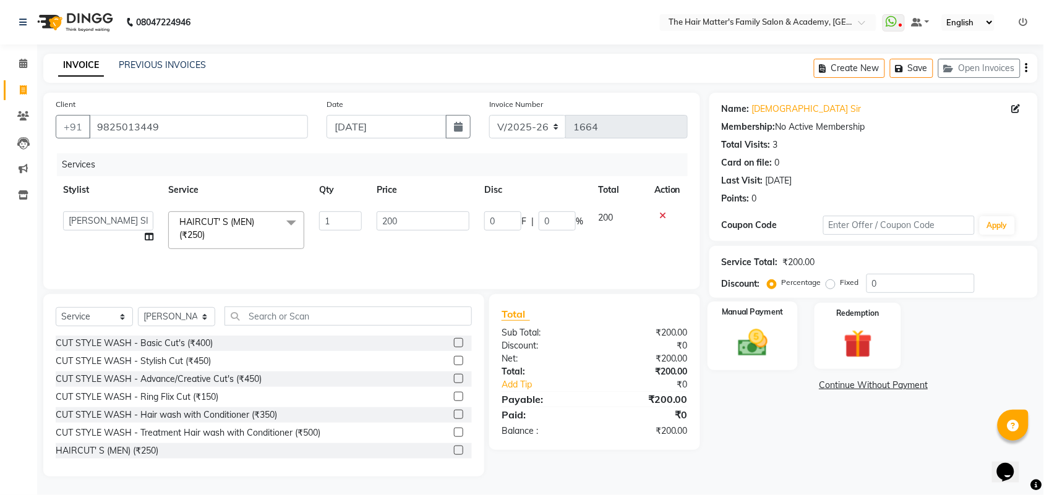
click at [765, 330] on img at bounding box center [752, 343] width 48 height 34
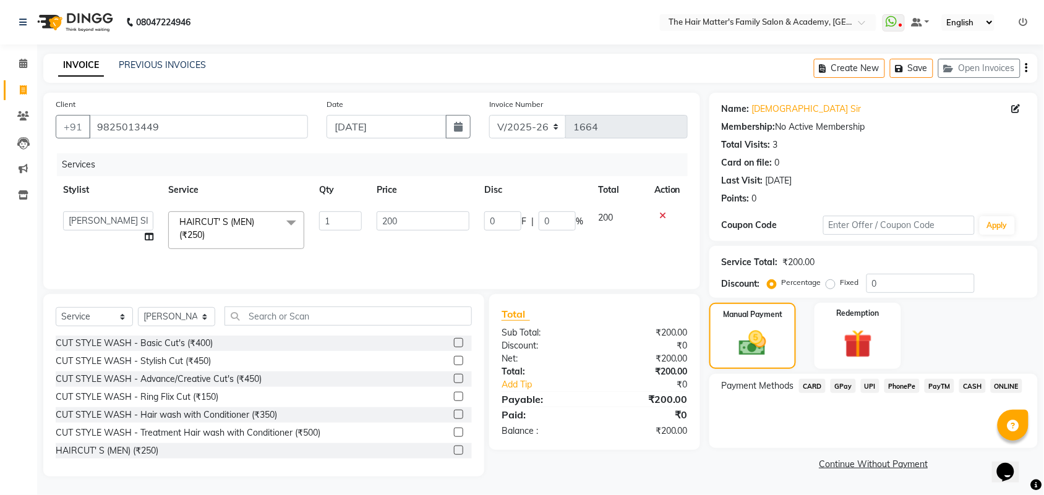
click at [980, 381] on span "CASH" at bounding box center [972, 386] width 27 height 14
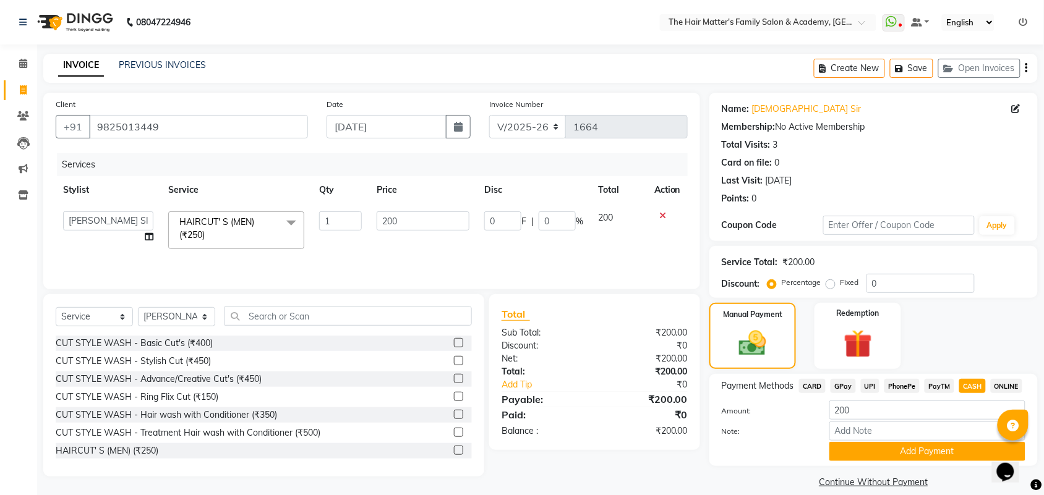
click at [956, 442] on button "Add Payment" at bounding box center [927, 451] width 196 height 19
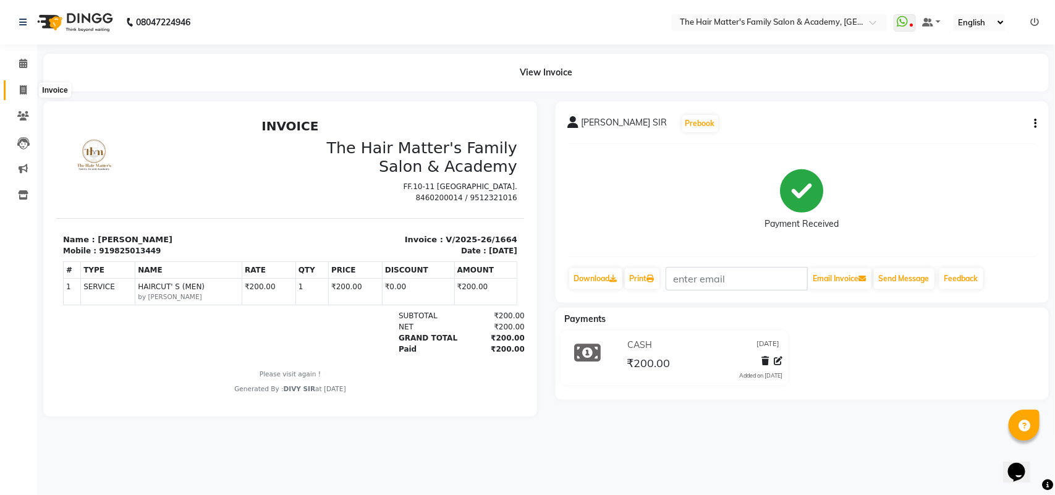
click at [25, 83] on span at bounding box center [23, 90] width 22 height 14
select select "service"
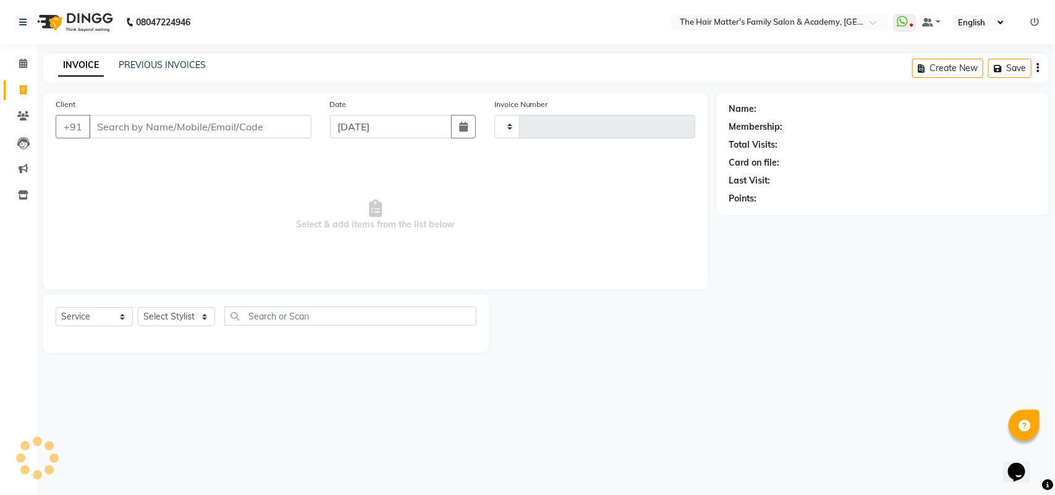
type input "1665"
select select "5980"
click at [137, 64] on link "PREVIOUS INVOICES" at bounding box center [162, 64] width 87 height 11
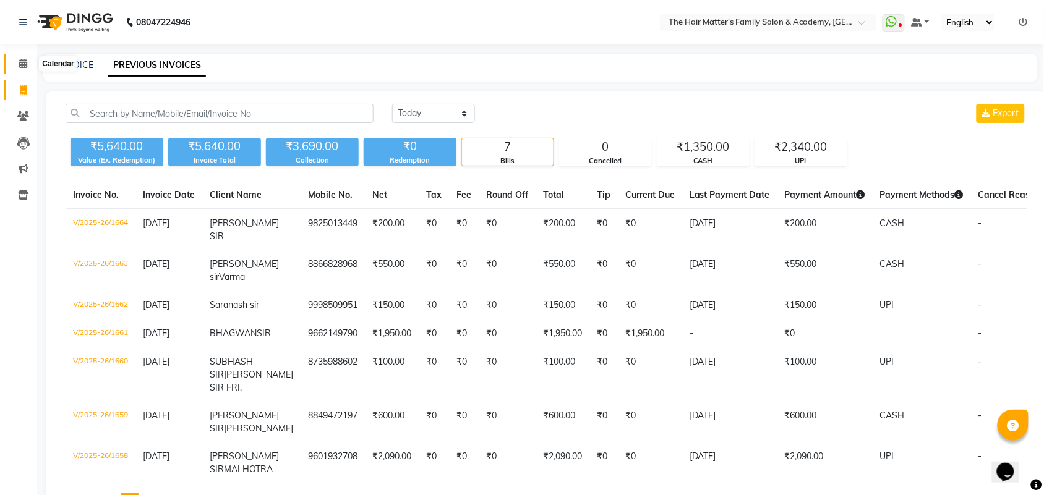
click at [25, 59] on icon at bounding box center [23, 63] width 8 height 9
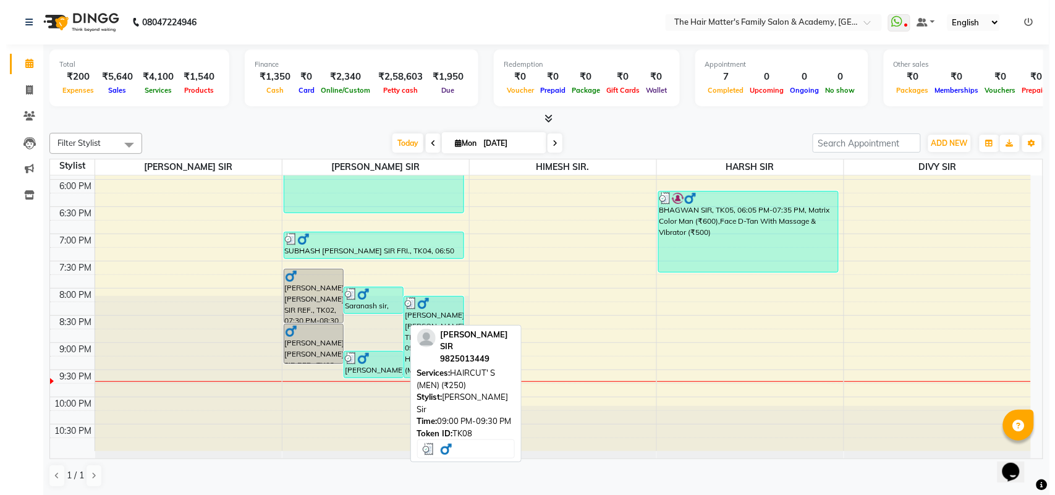
scroll to position [597, 0]
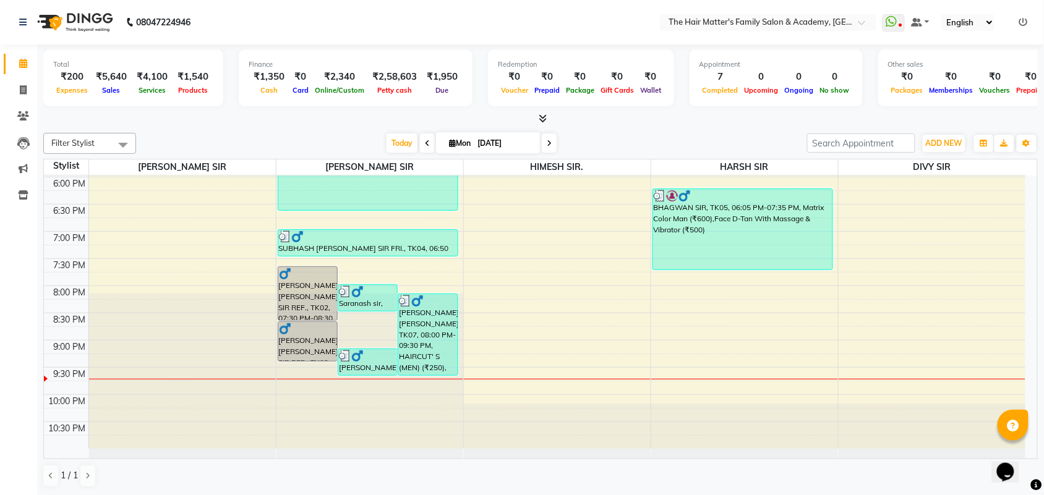
click at [1025, 17] on link at bounding box center [1023, 22] width 9 height 11
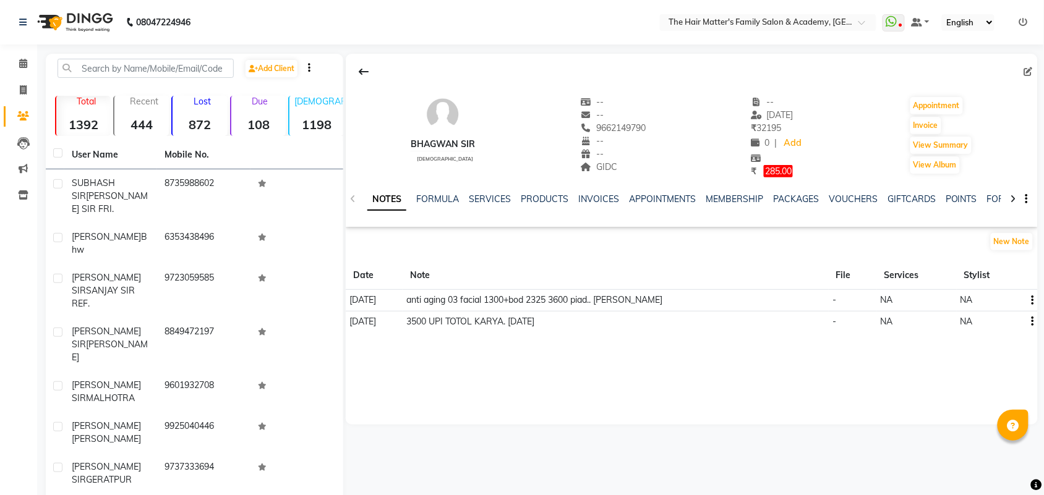
click at [589, 205] on div "INVOICES" at bounding box center [598, 199] width 41 height 13
click at [595, 194] on link "INVOICES" at bounding box center [598, 199] width 41 height 11
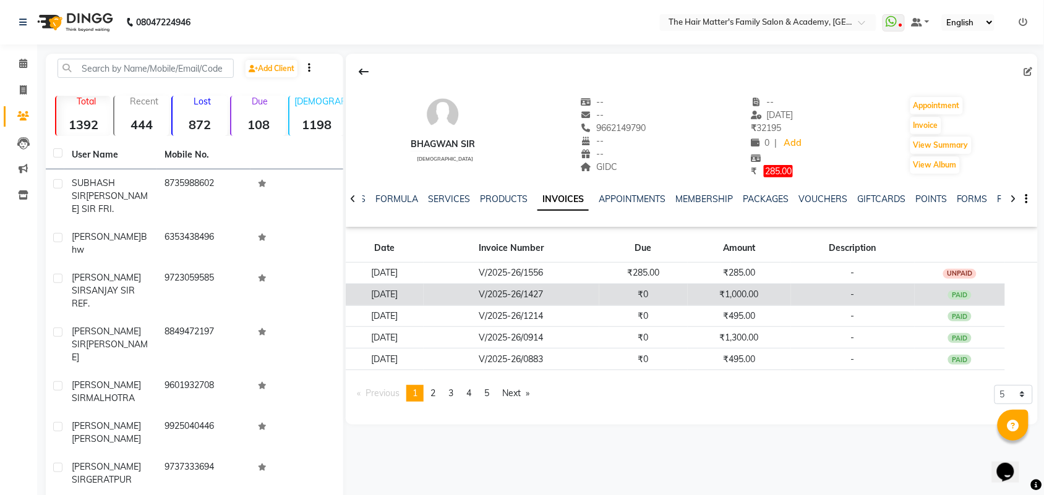
click at [782, 294] on td "₹1,000.00" at bounding box center [738, 295] width 103 height 22
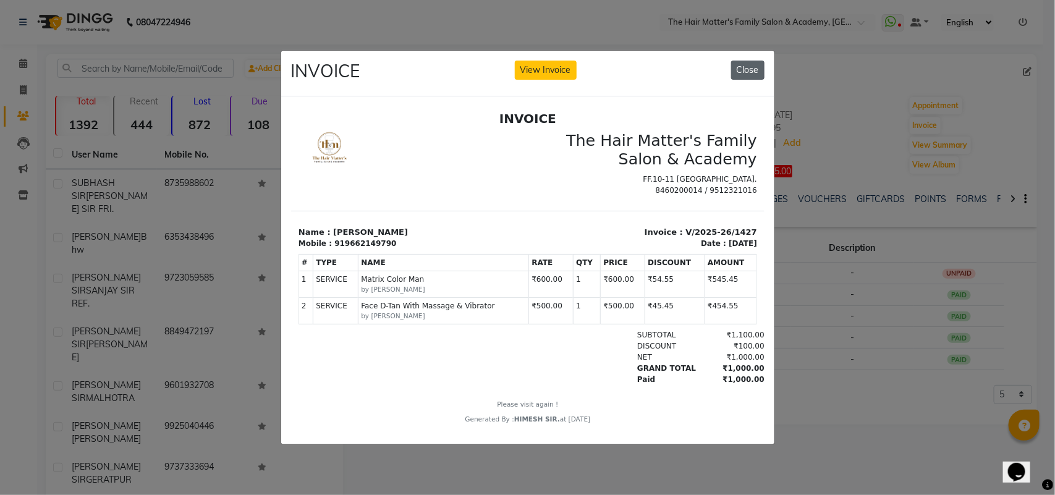
click at [746, 68] on button "Close" at bounding box center [747, 70] width 33 height 19
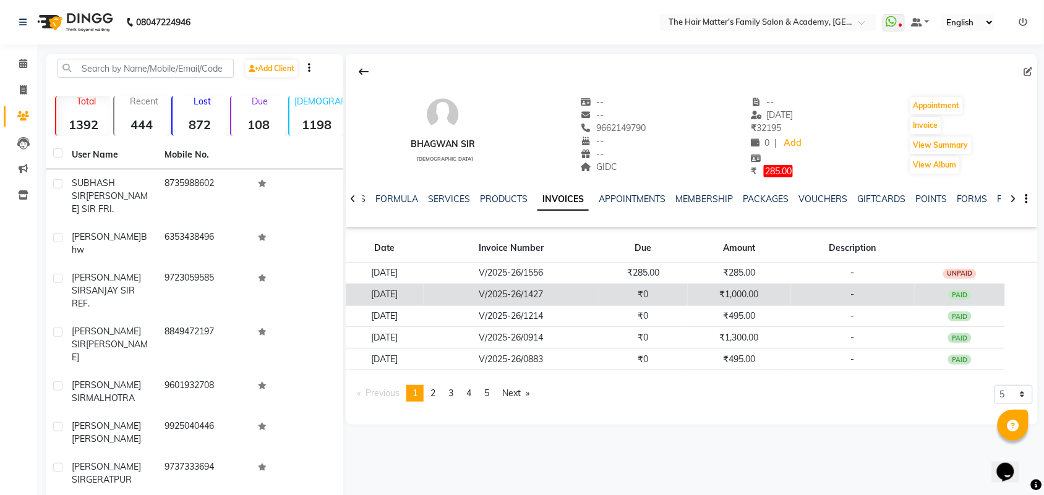
click at [733, 289] on td "₹1,000.00" at bounding box center [738, 295] width 103 height 22
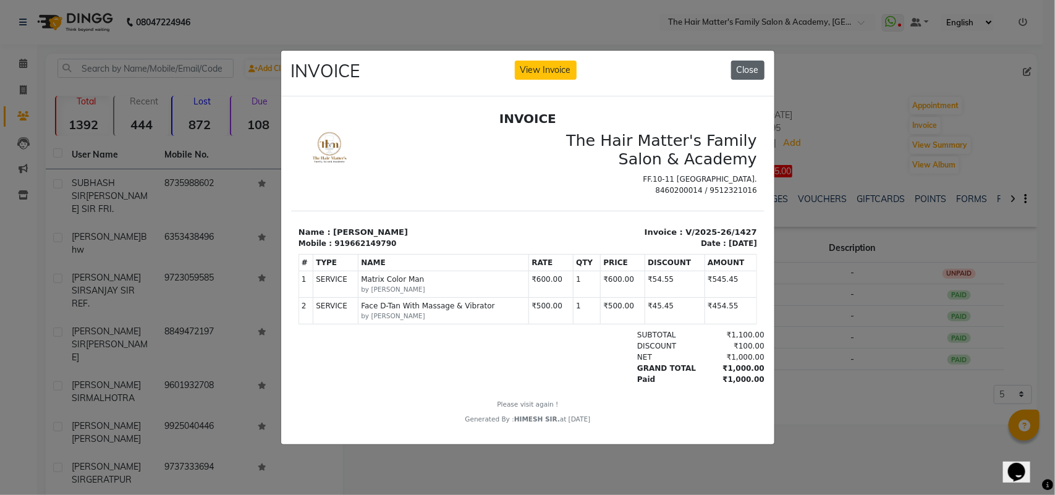
click at [746, 63] on button "Close" at bounding box center [747, 70] width 33 height 19
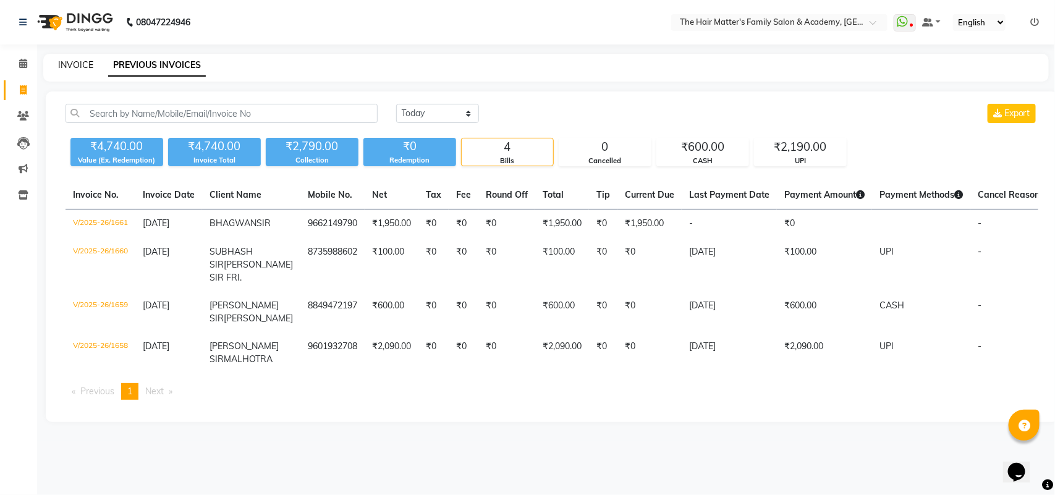
click at [79, 66] on link "INVOICE" at bounding box center [75, 64] width 35 height 11
select select "service"
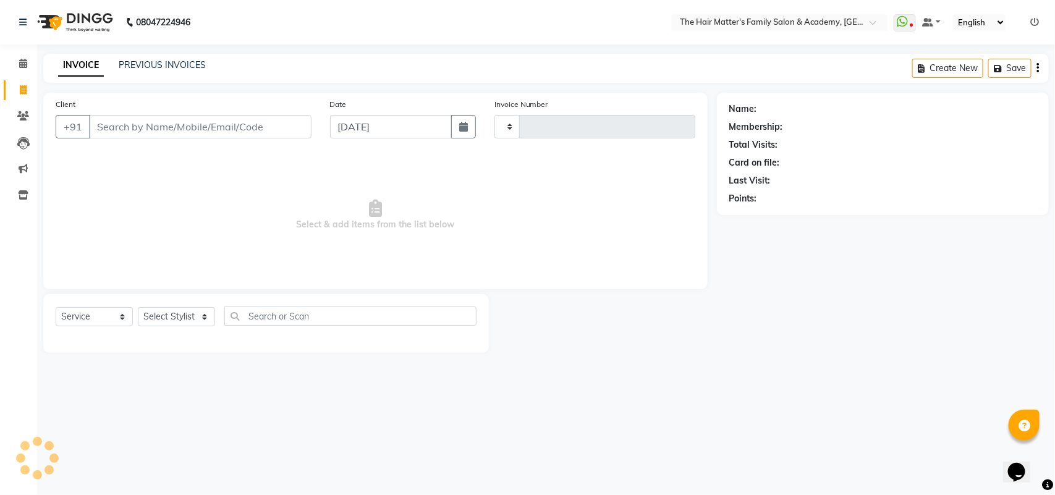
type input "1662"
select select "5980"
click at [151, 122] on input "Client" at bounding box center [200, 126] width 223 height 23
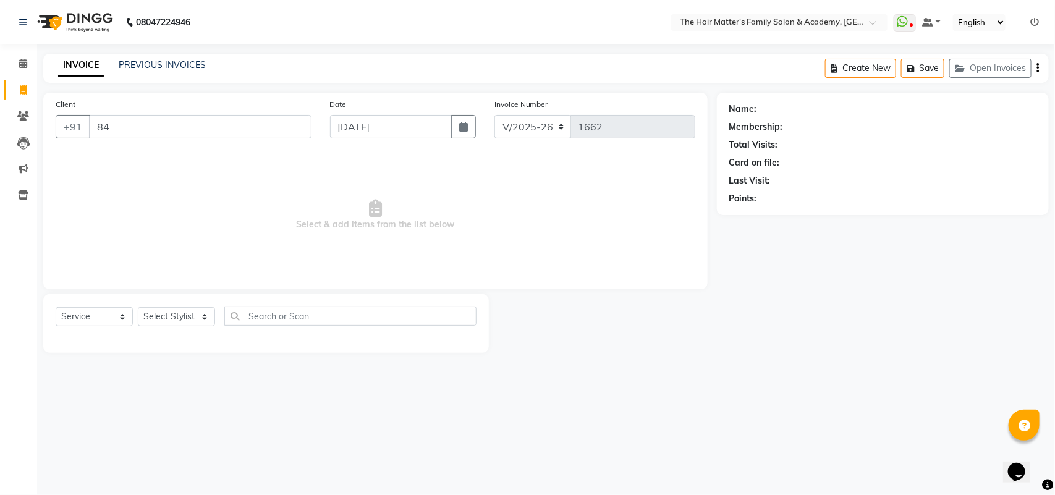
type input "8"
click at [122, 317] on select "Select Service Product Membership Package Voucher Prepaid Gift Card" at bounding box center [94, 316] width 77 height 19
select select "product"
click at [56, 307] on select "Select Service Product Membership Package Voucher Prepaid Gift Card" at bounding box center [94, 316] width 77 height 19
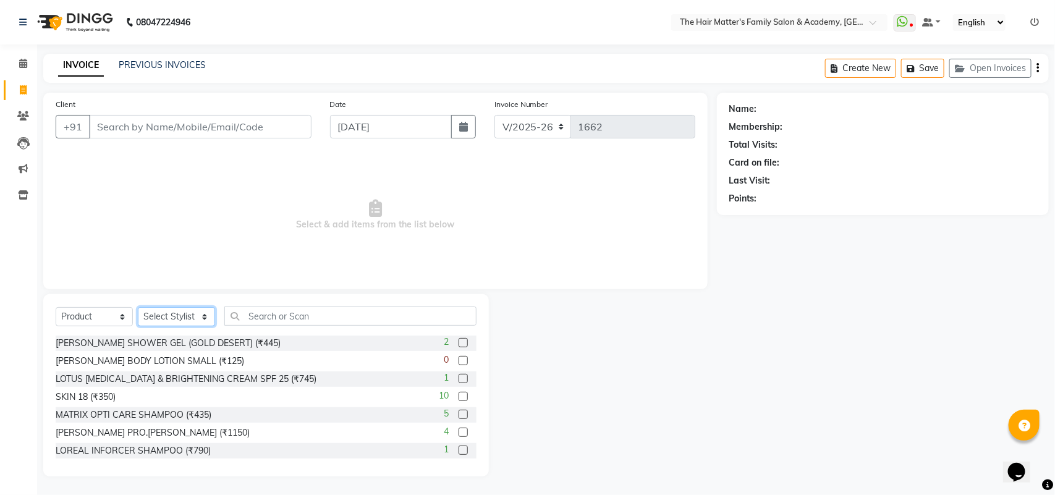
click at [187, 320] on select "Select Stylist DIVY SIR HARSH SIR HIMESH SIR. MAYANK SIR [PERSON_NAME] SIR" at bounding box center [176, 316] width 77 height 19
select select "90124"
click at [138, 307] on select "Select Stylist DIVY SIR HARSH SIR HIMESH SIR. MAYANK SIR [PERSON_NAME] SIR" at bounding box center [176, 316] width 77 height 19
click at [257, 303] on div "Select Service Product Membership Package Voucher Prepaid Gift Card Select Styl…" at bounding box center [266, 385] width 446 height 182
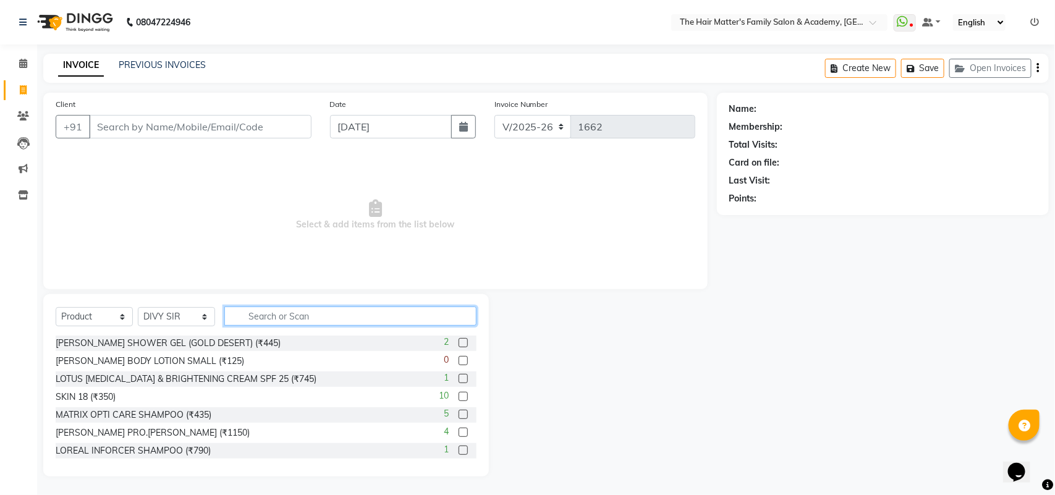
click at [263, 318] on input "text" at bounding box center [350, 316] width 252 height 19
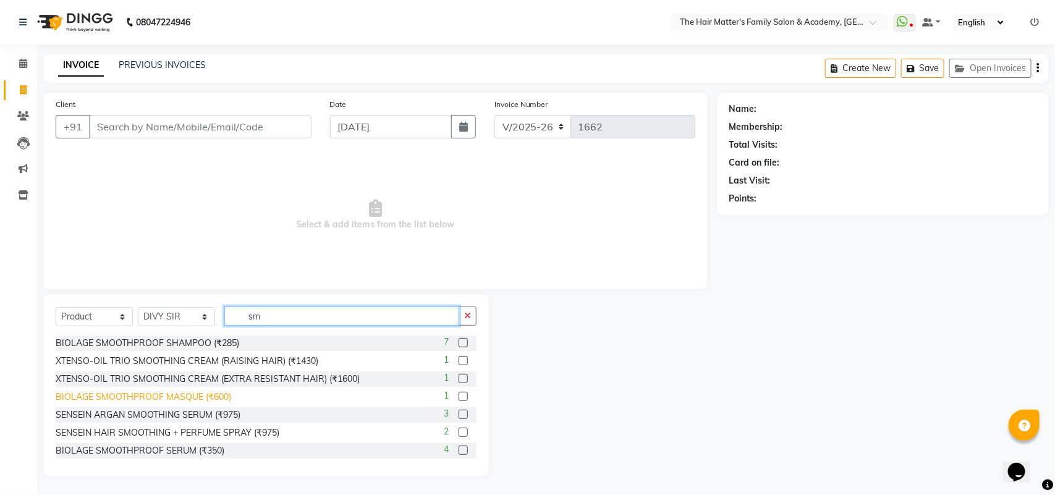
type input "s"
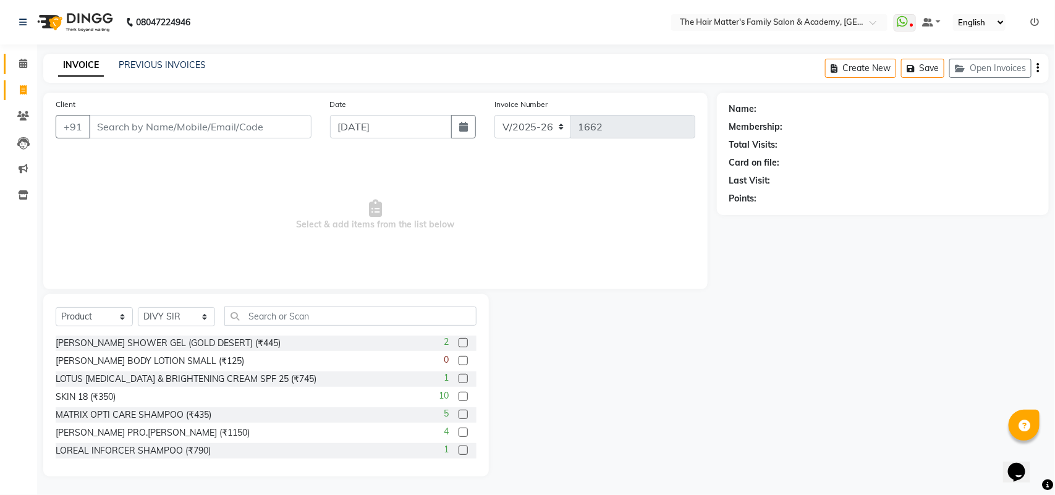
click at [17, 59] on span at bounding box center [23, 64] width 22 height 14
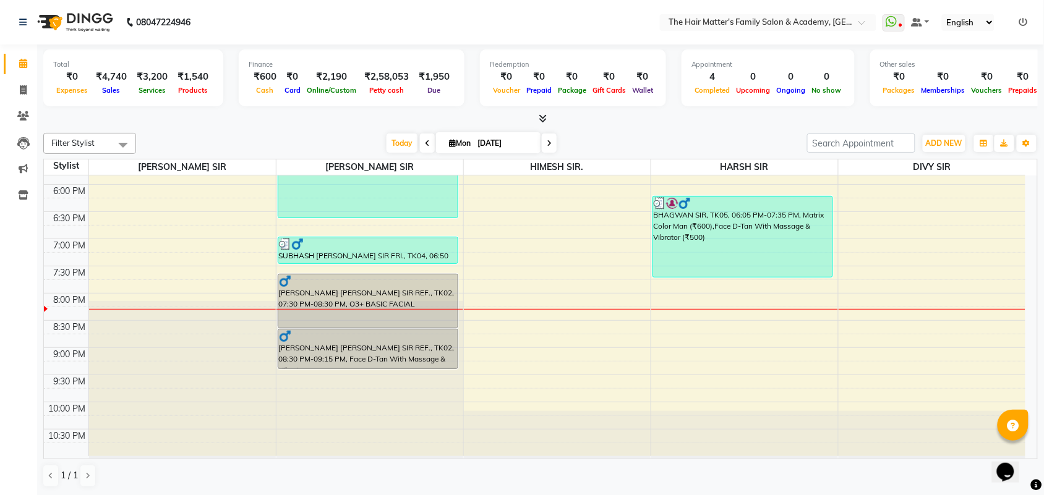
scroll to position [597, 0]
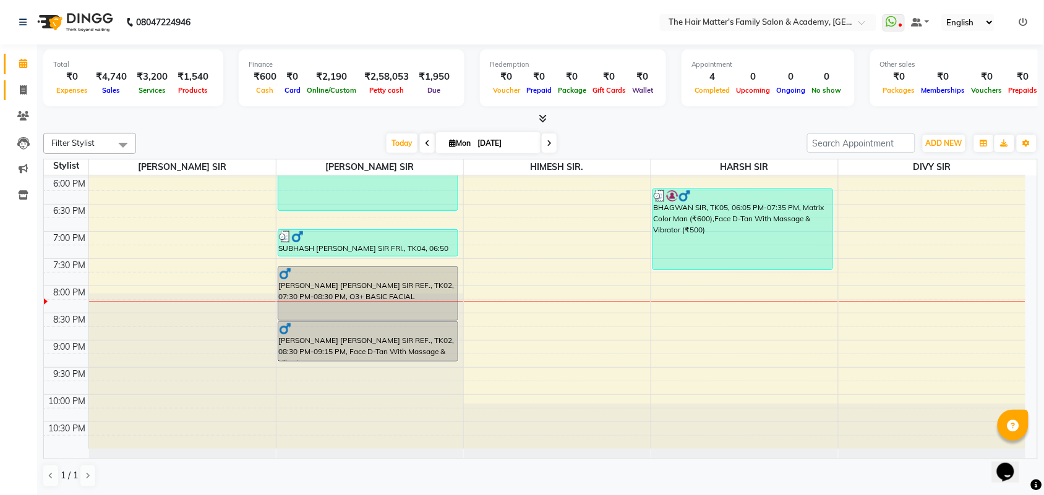
click at [8, 90] on link "Invoice" at bounding box center [19, 90] width 30 height 20
select select "service"
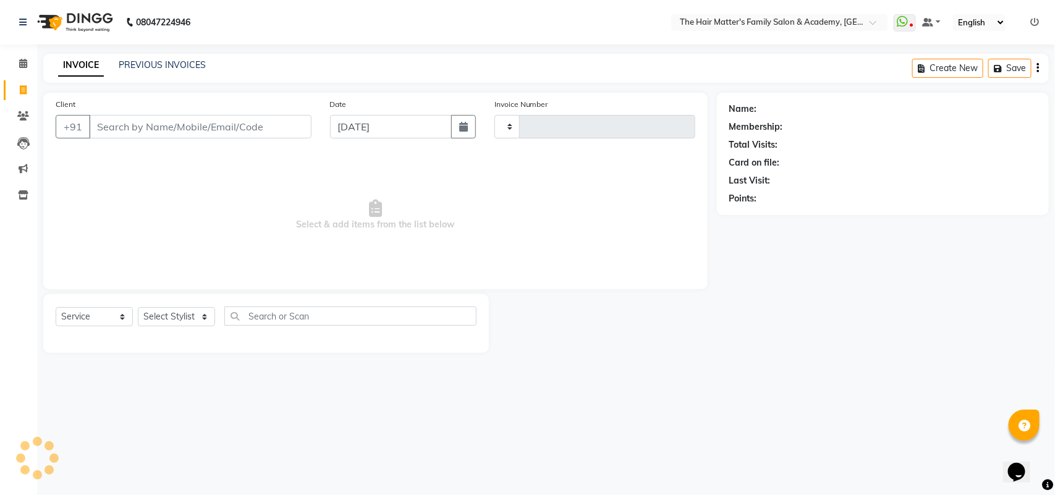
type input "1662"
select select "5980"
click at [150, 59] on link "PREVIOUS INVOICES" at bounding box center [162, 64] width 87 height 11
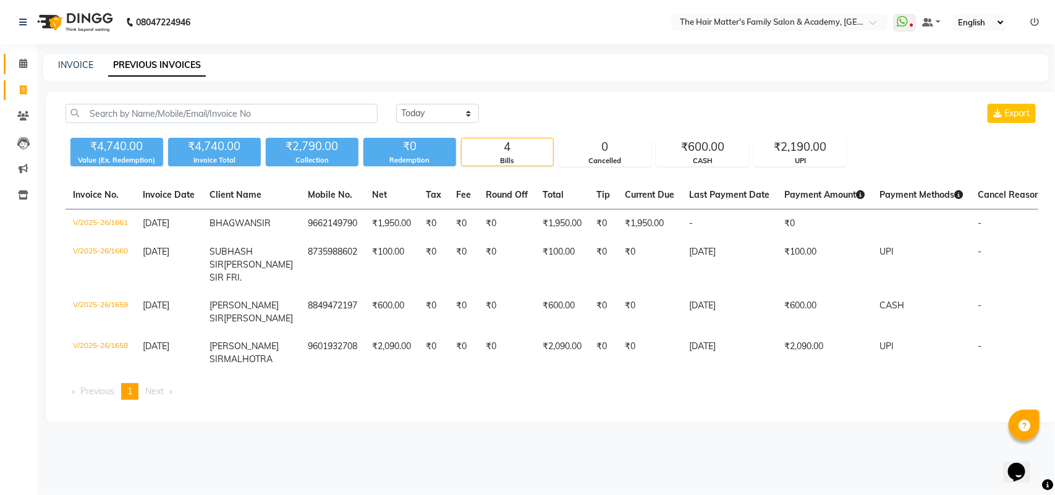
click at [11, 66] on link "Calendar" at bounding box center [19, 64] width 30 height 20
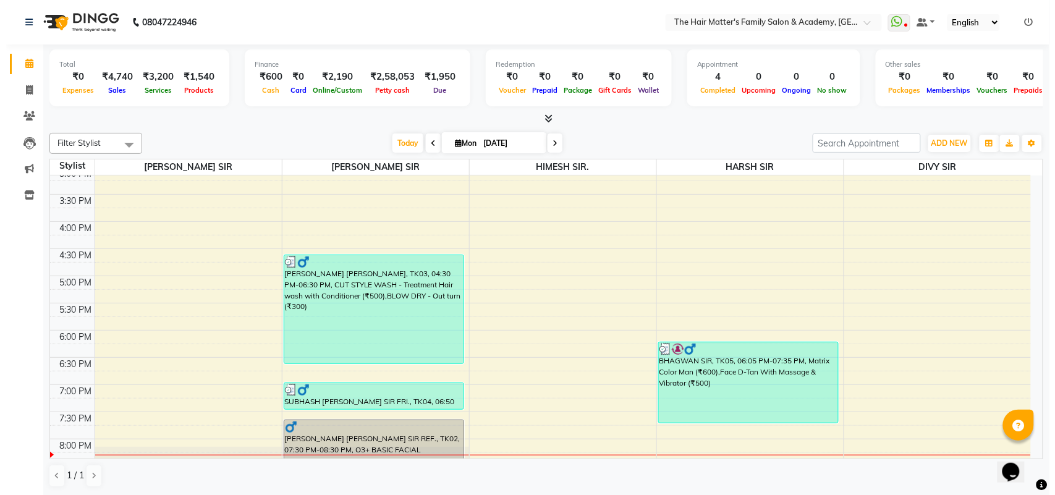
scroll to position [515, 0]
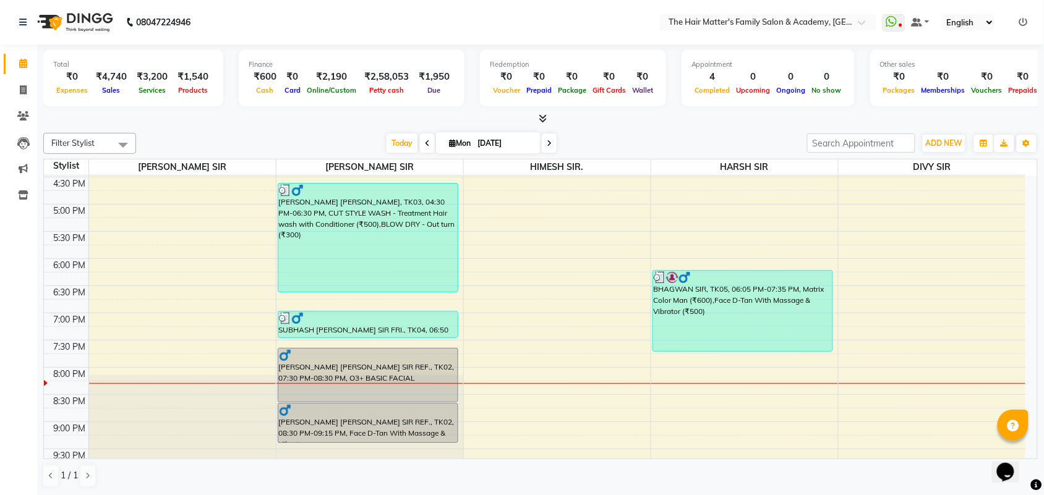
click at [2, 79] on li "Invoice" at bounding box center [18, 90] width 37 height 27
click at [8, 83] on link "Invoice" at bounding box center [19, 90] width 30 height 20
select select "service"
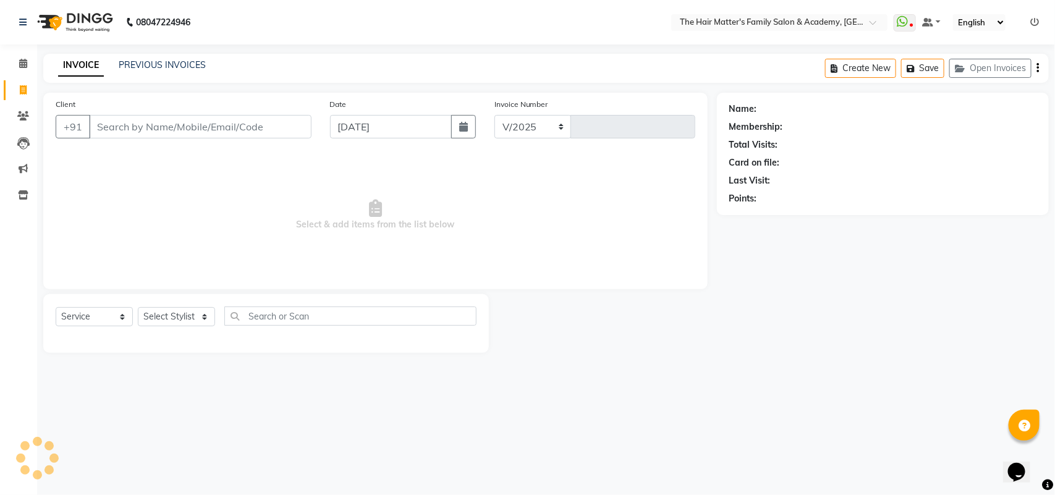
select select "5980"
type input "1662"
click at [127, 134] on input "Client" at bounding box center [200, 126] width 223 height 23
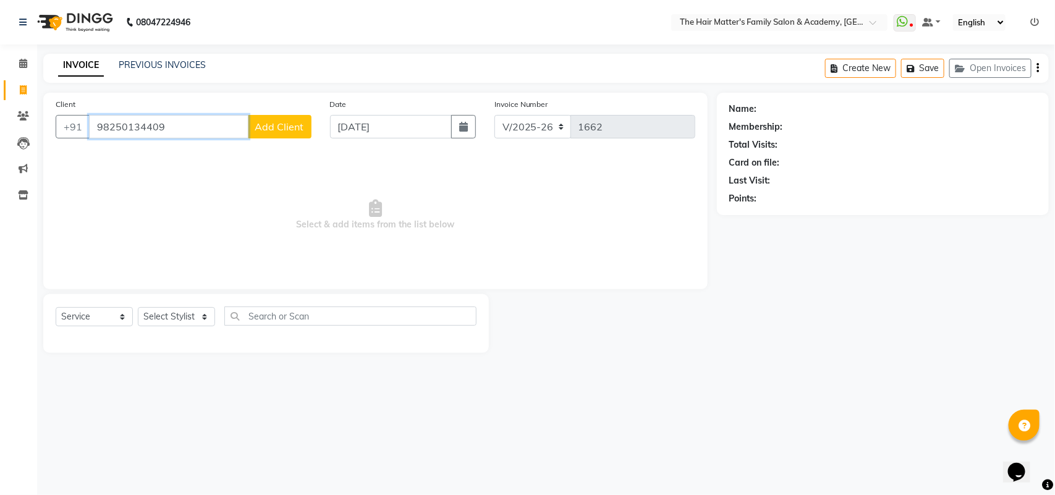
click at [187, 121] on input "98250134409" at bounding box center [169, 126] width 160 height 23
type input "9"
click at [143, 56] on div "INVOICE PREVIOUS INVOICES Create New Save Open Invoices" at bounding box center [546, 68] width 1006 height 29
click at [145, 62] on link "PREVIOUS INVOICES" at bounding box center [162, 64] width 87 height 11
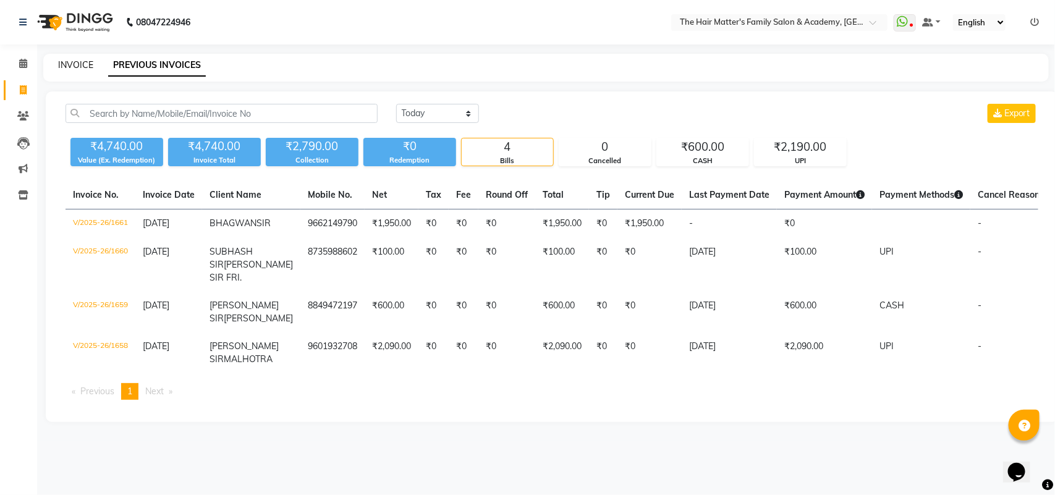
click at [81, 66] on link "INVOICE" at bounding box center [75, 64] width 35 height 11
select select "service"
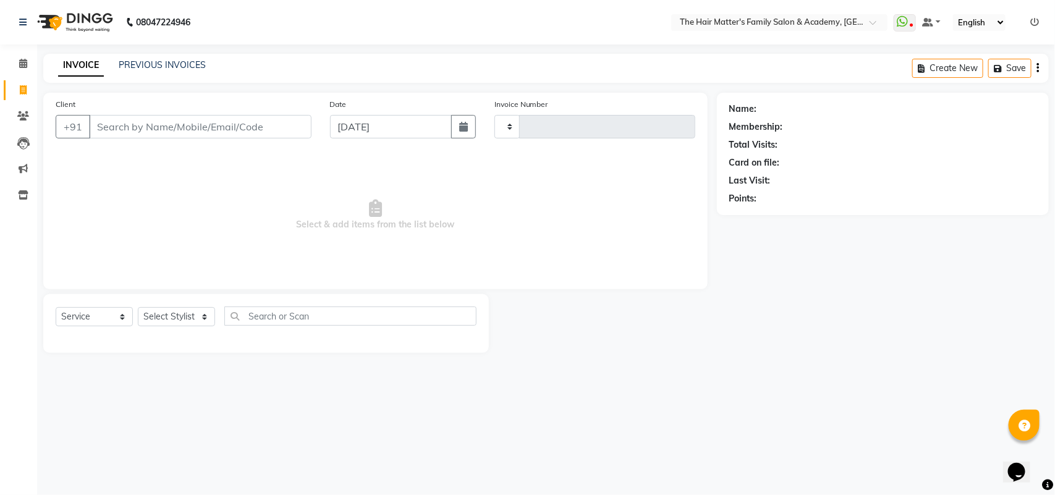
type input "1662"
select select "5980"
click at [165, 119] on input "Client" at bounding box center [200, 126] width 223 height 23
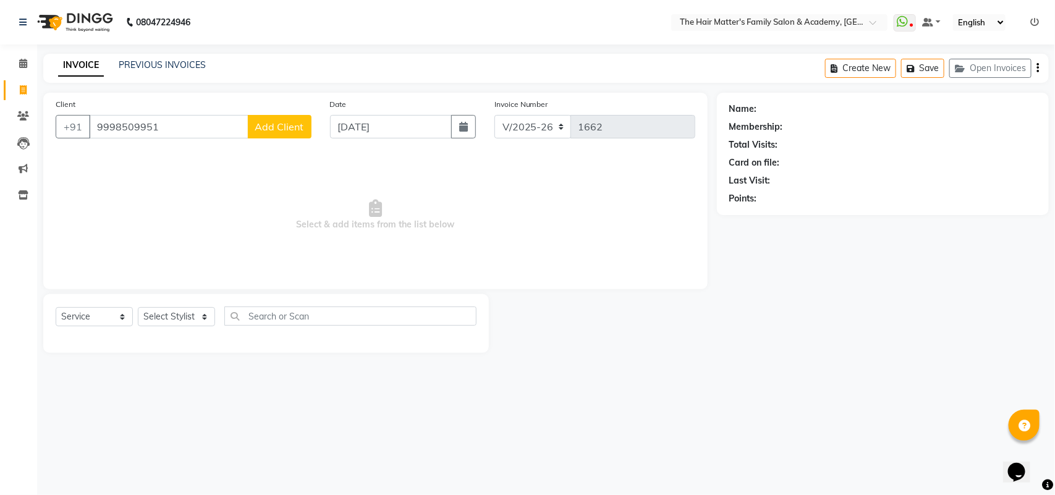
type input "9998509951"
click at [277, 119] on button "Add Client" at bounding box center [280, 126] width 64 height 23
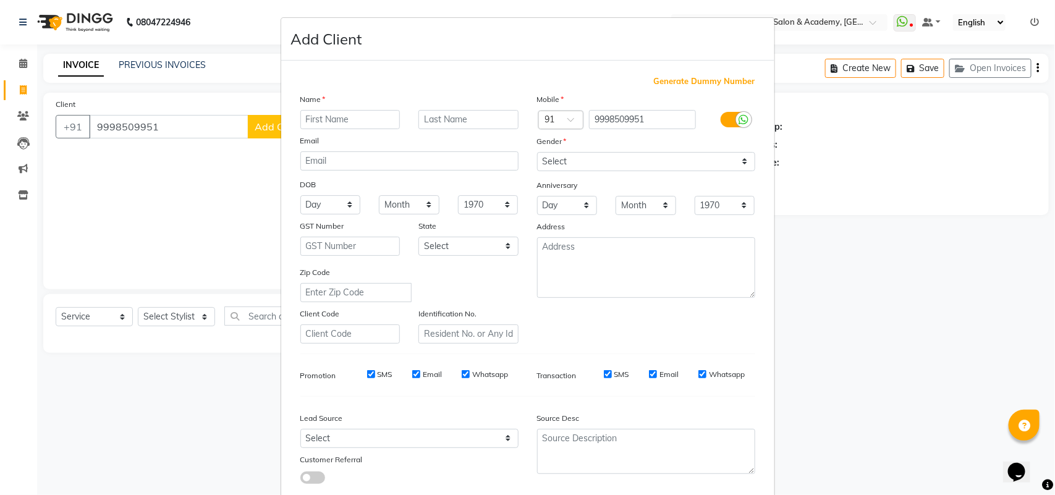
click at [360, 119] on input "text" at bounding box center [350, 119] width 100 height 19
type input "Saranash sir"
click at [583, 153] on select "Select [DEMOGRAPHIC_DATA] [DEMOGRAPHIC_DATA] Other Prefer Not To Say" at bounding box center [646, 161] width 218 height 19
select select "[DEMOGRAPHIC_DATA]"
click at [537, 152] on select "Select [DEMOGRAPHIC_DATA] [DEMOGRAPHIC_DATA] Other Prefer Not To Say" at bounding box center [646, 161] width 218 height 19
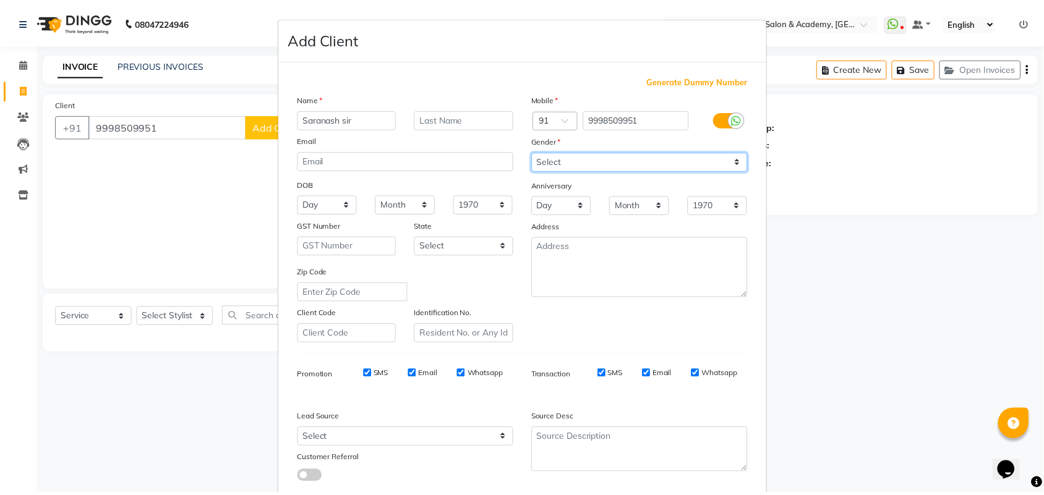
scroll to position [71, 0]
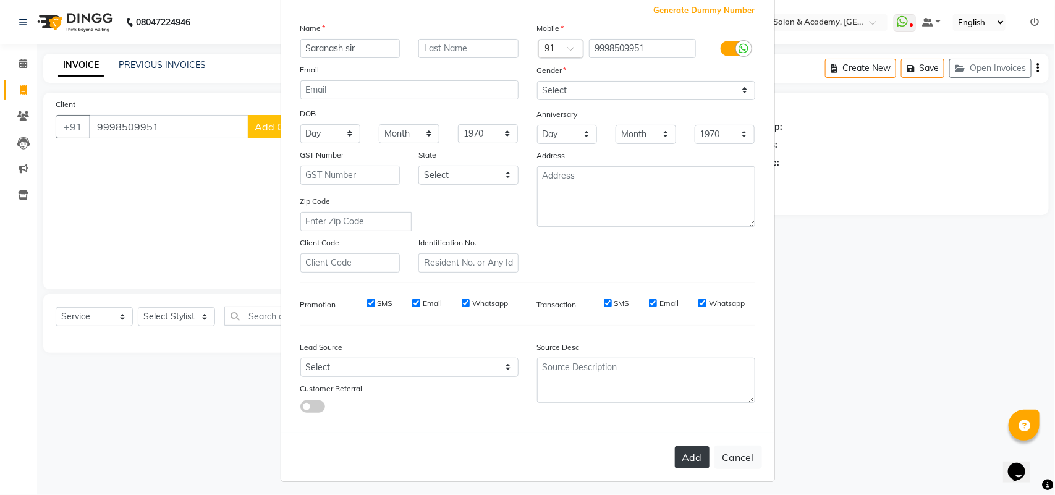
click at [691, 448] on button "Add" at bounding box center [692, 457] width 35 height 22
select select
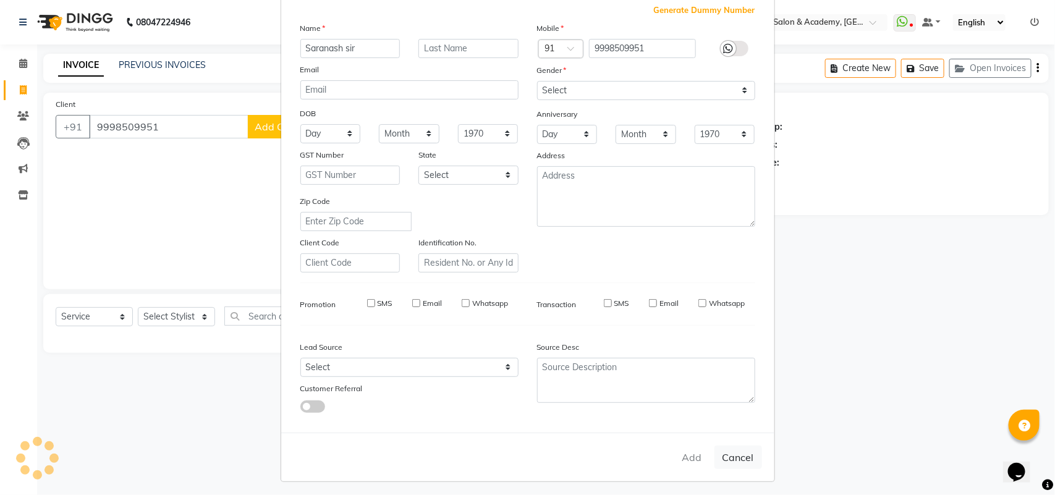
select select
checkbox input "false"
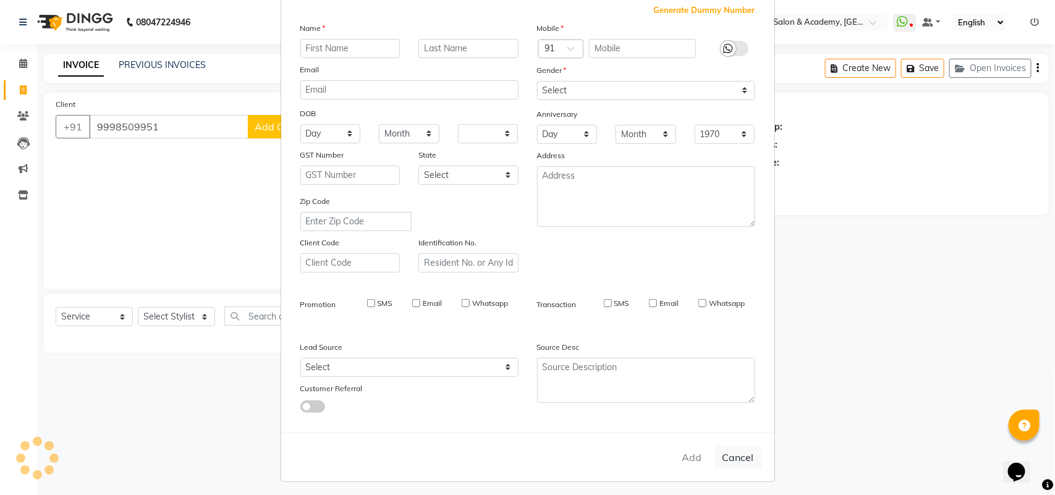
checkbox input "false"
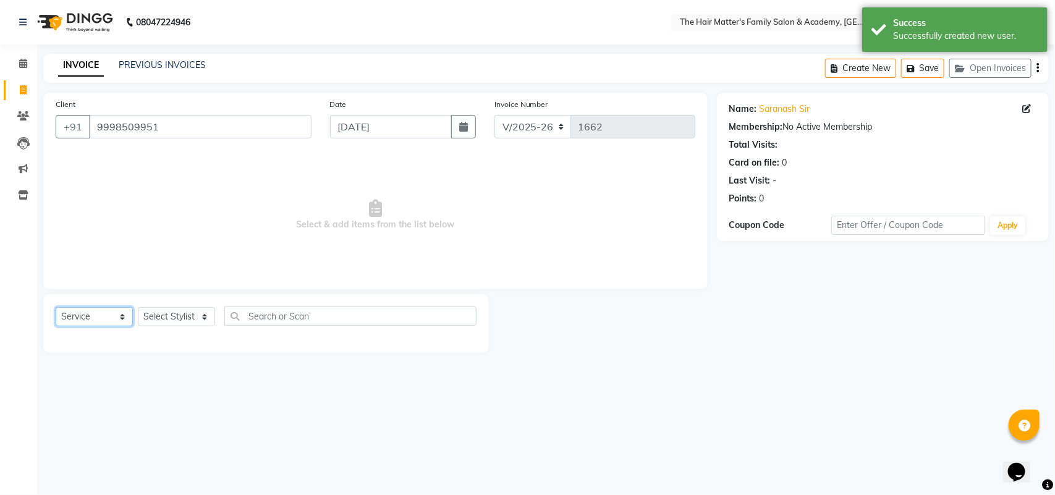
click at [103, 319] on select "Select Service Product Membership Package Voucher Prepaid Gift Card" at bounding box center [94, 316] width 77 height 19
click at [56, 307] on select "Select Service Product Membership Package Voucher Prepaid Gift Card" at bounding box center [94, 316] width 77 height 19
click at [143, 313] on select "Select Stylist DIVY SIR HARSH SIR HIMESH SIR. MAYANK SIR [PERSON_NAME] SIR" at bounding box center [176, 316] width 77 height 19
select select "43094"
click at [138, 307] on select "Select Stylist DIVY SIR HARSH SIR HIMESH SIR. MAYANK SIR [PERSON_NAME] SIR" at bounding box center [176, 316] width 77 height 19
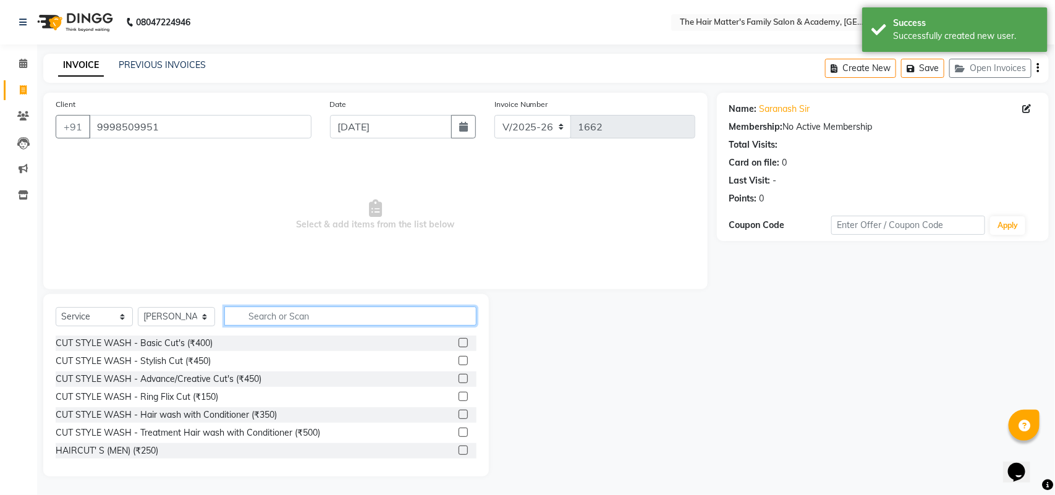
click at [289, 308] on input "text" at bounding box center [350, 316] width 252 height 19
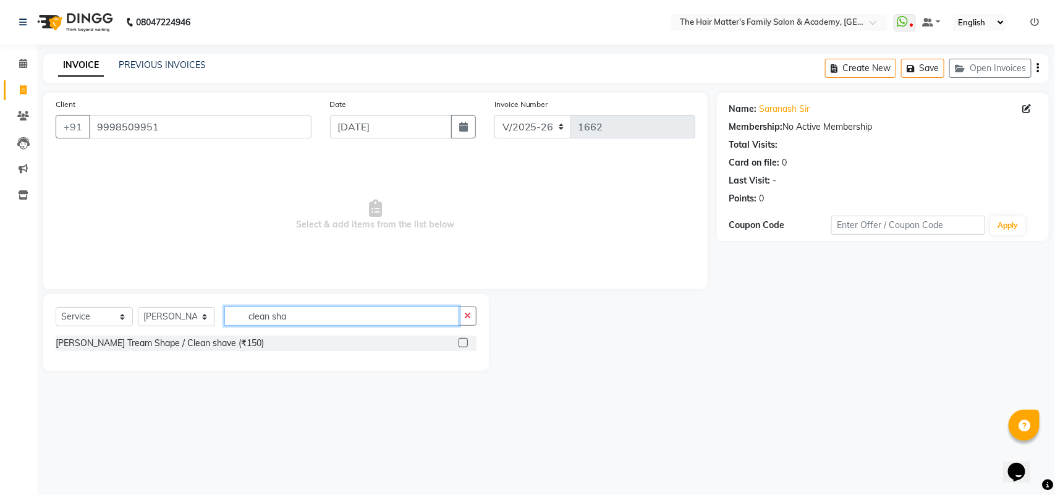
type input "clean sha"
click at [461, 347] on div at bounding box center [463, 344] width 8 height 13
click at [464, 346] on label at bounding box center [463, 342] width 9 height 9
click at [464, 346] on input "checkbox" at bounding box center [463, 343] width 8 height 8
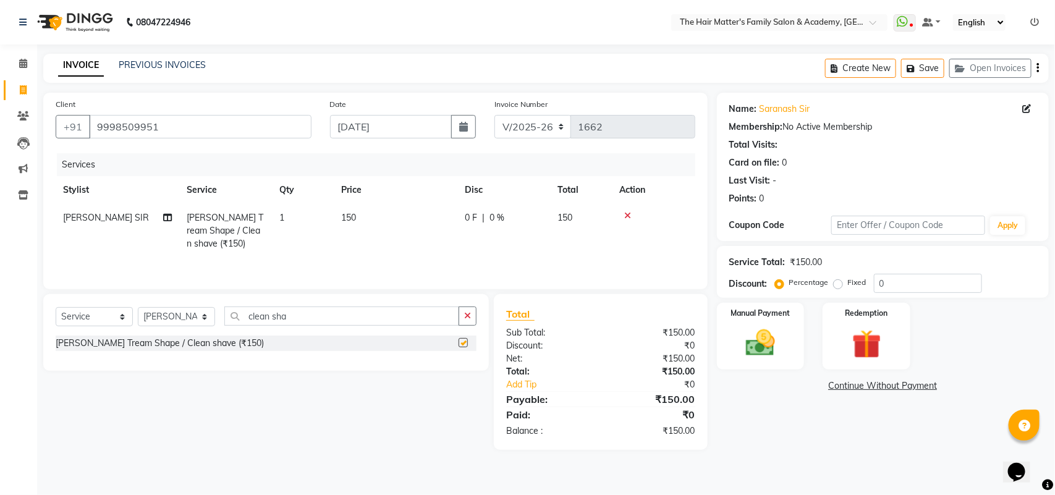
checkbox input "false"
click at [757, 339] on img at bounding box center [760, 343] width 49 height 35
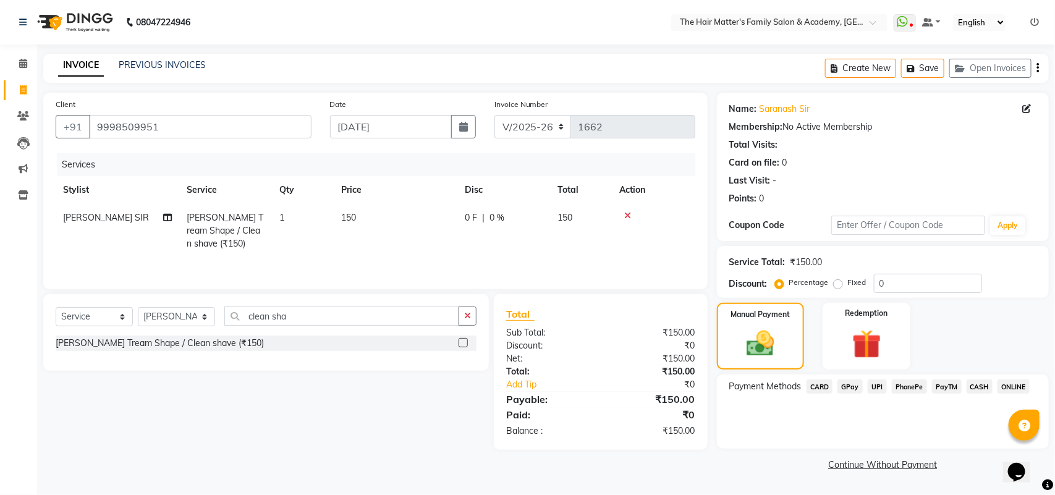
click at [877, 384] on span "UPI" at bounding box center [877, 387] width 19 height 14
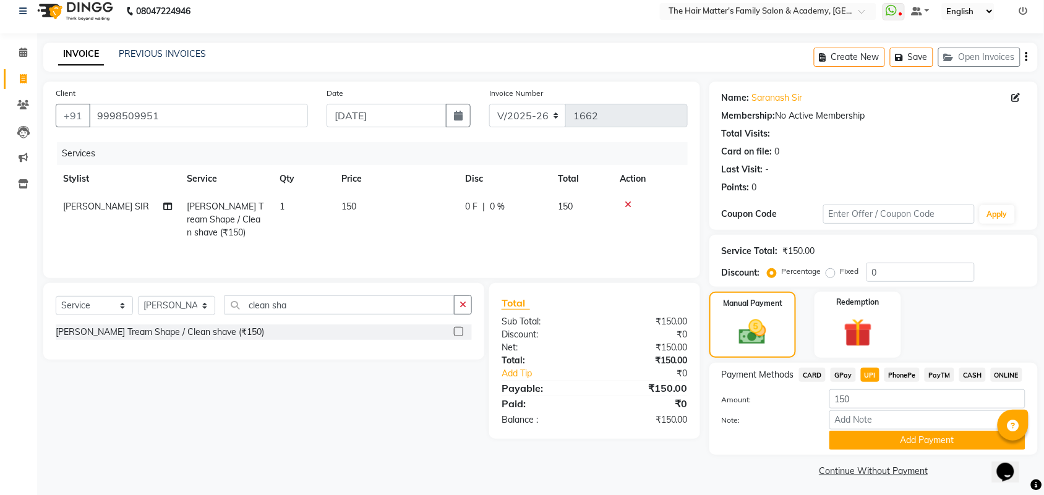
scroll to position [14, 0]
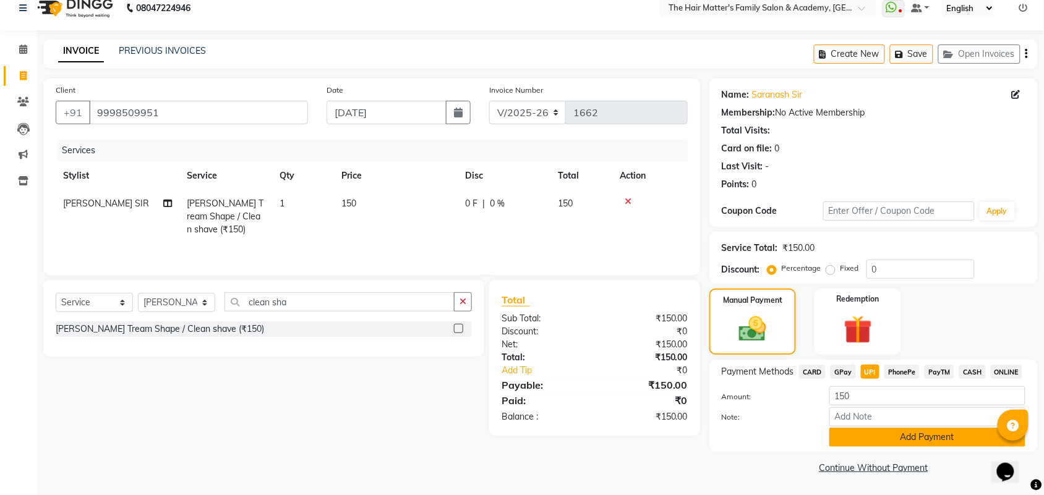
click at [909, 442] on button "Add Payment" at bounding box center [927, 437] width 196 height 19
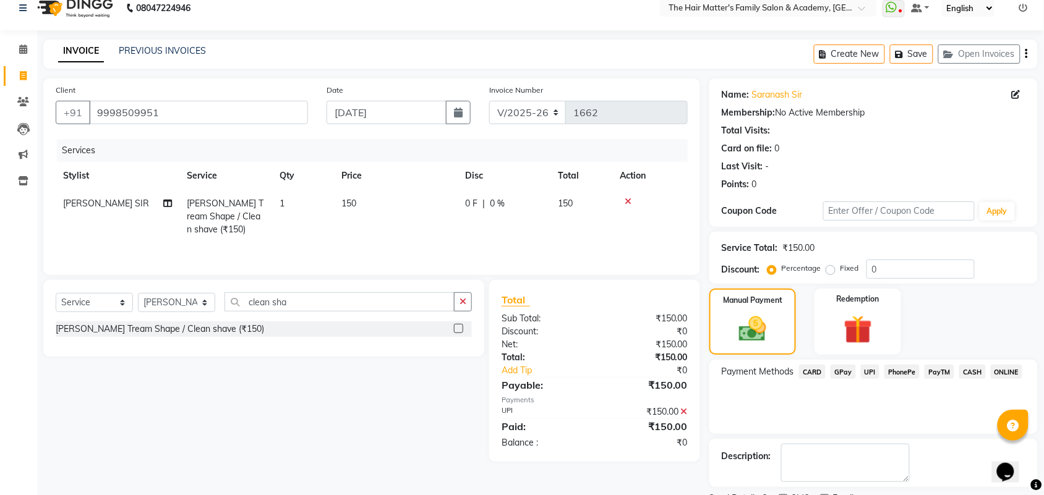
scroll to position [67, 0]
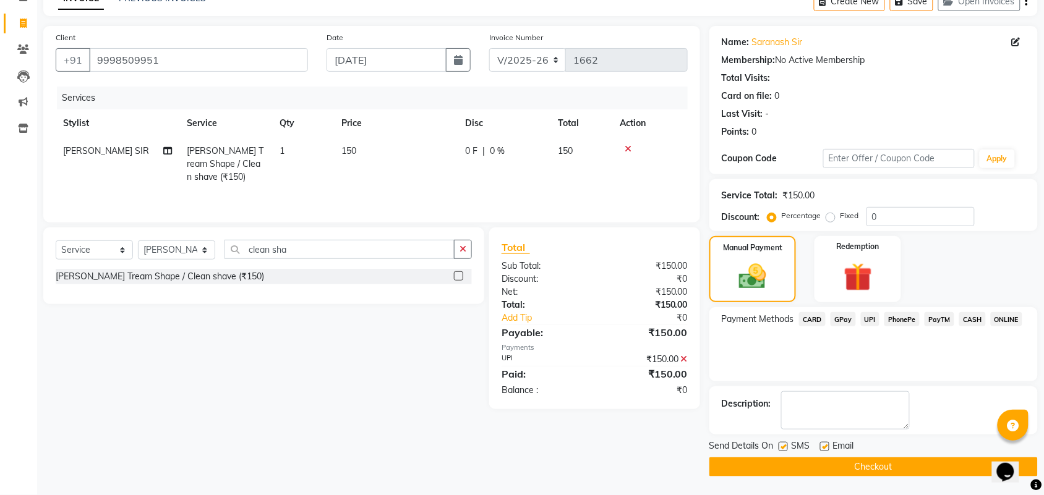
click at [935, 470] on button "Checkout" at bounding box center [873, 467] width 328 height 19
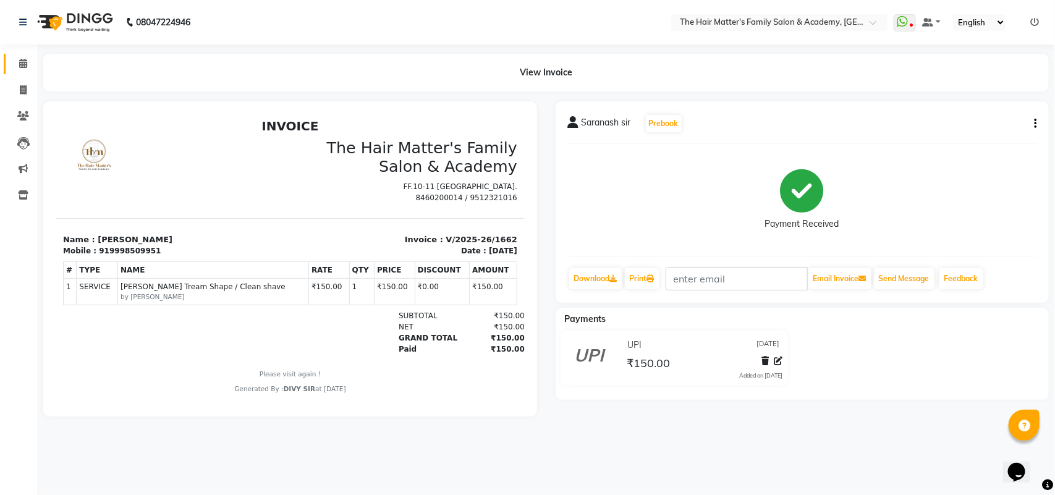
click at [7, 54] on link "Calendar" at bounding box center [19, 64] width 30 height 20
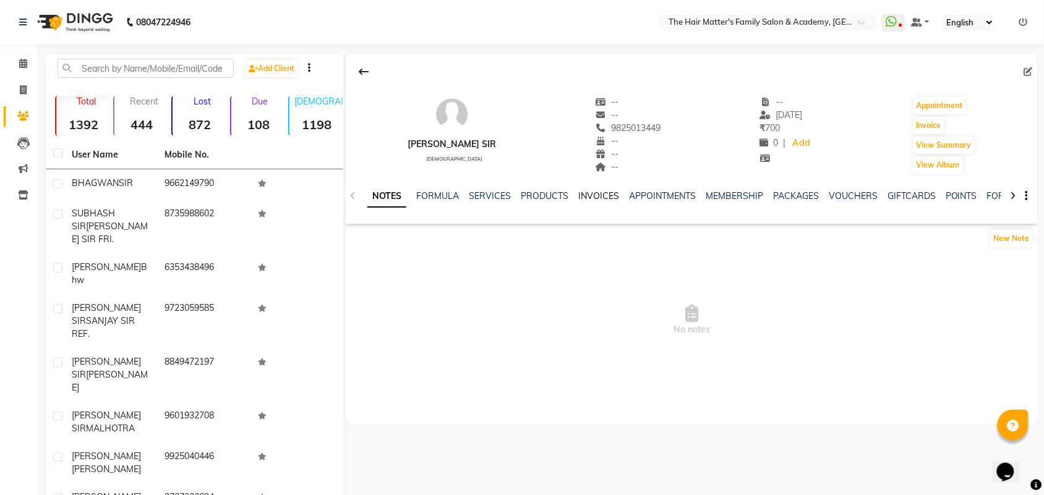
click at [598, 195] on link "INVOICES" at bounding box center [598, 195] width 41 height 11
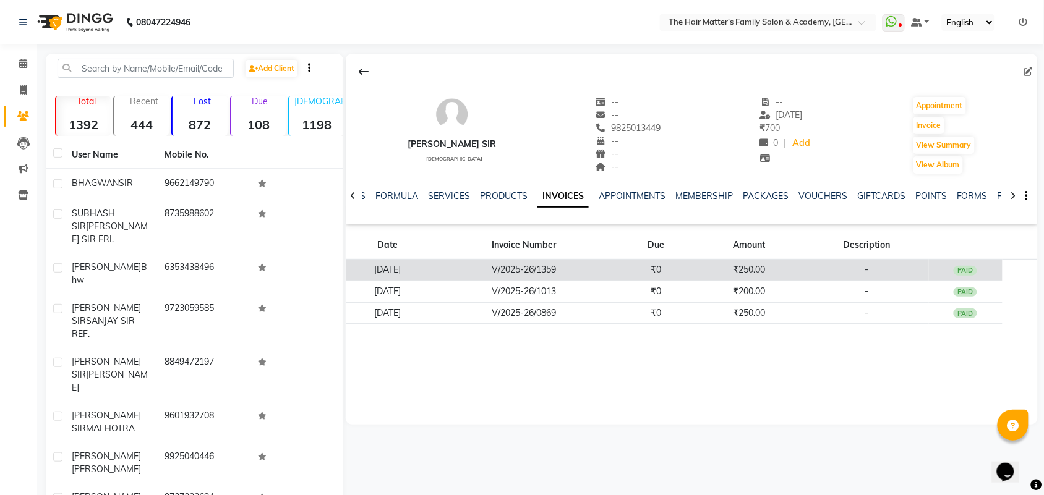
click at [671, 273] on td "₹0" at bounding box center [655, 271] width 75 height 22
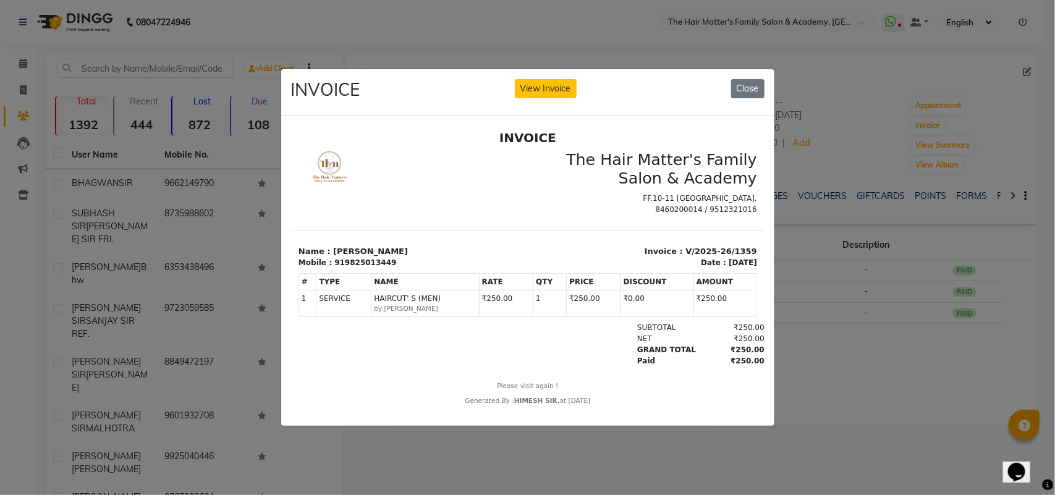
click at [730, 84] on div "INVOICE View Invoice Close" at bounding box center [527, 92] width 493 height 46
click at [749, 79] on button "Close" at bounding box center [747, 88] width 33 height 19
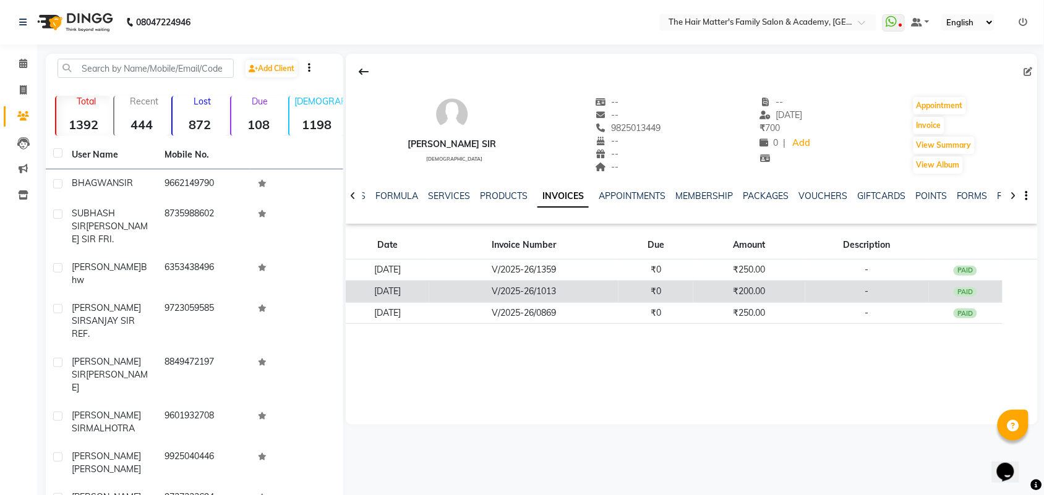
click at [749, 294] on td "₹200.00" at bounding box center [748, 292] width 111 height 22
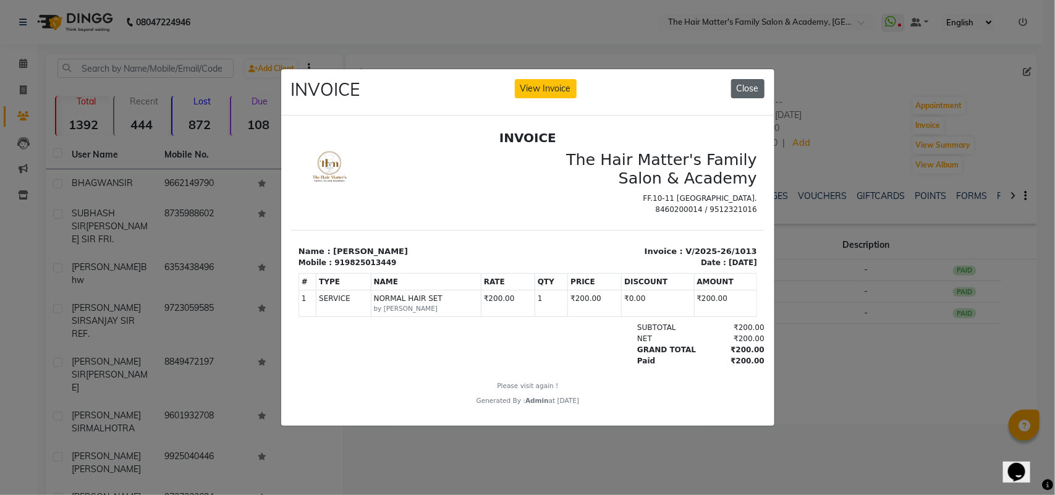
click at [738, 85] on button "Close" at bounding box center [747, 88] width 33 height 19
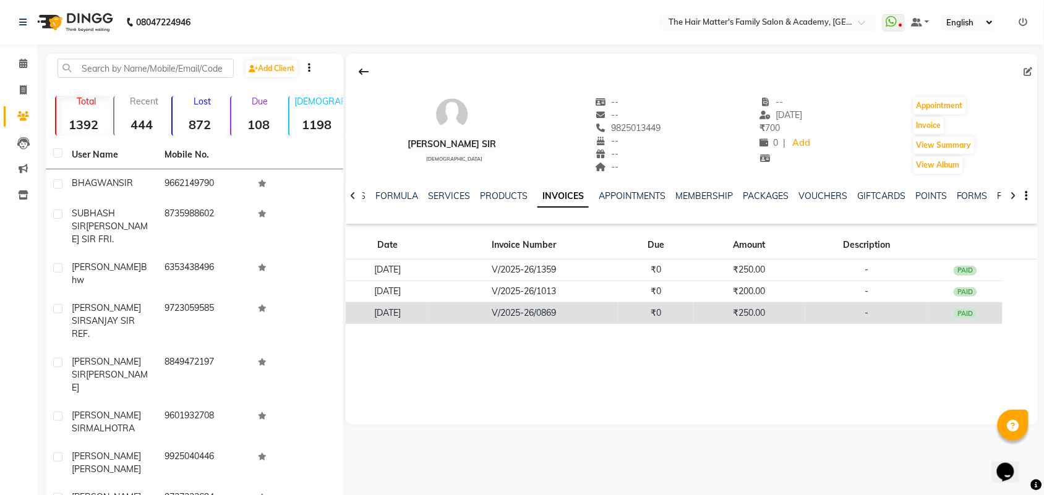
click at [693, 314] on td "₹0" at bounding box center [655, 313] width 75 height 22
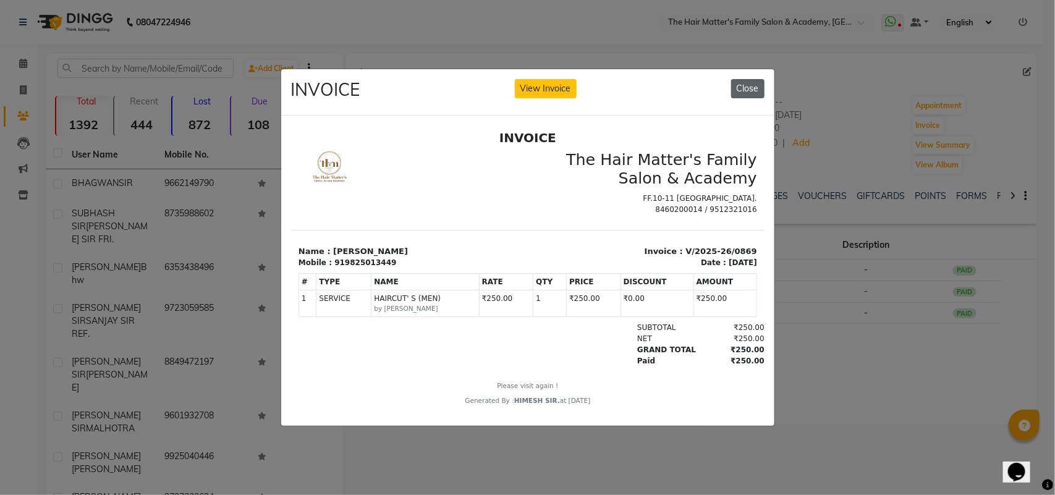
click at [742, 79] on button "Close" at bounding box center [747, 88] width 33 height 19
